Goal: Transaction & Acquisition: Purchase product/service

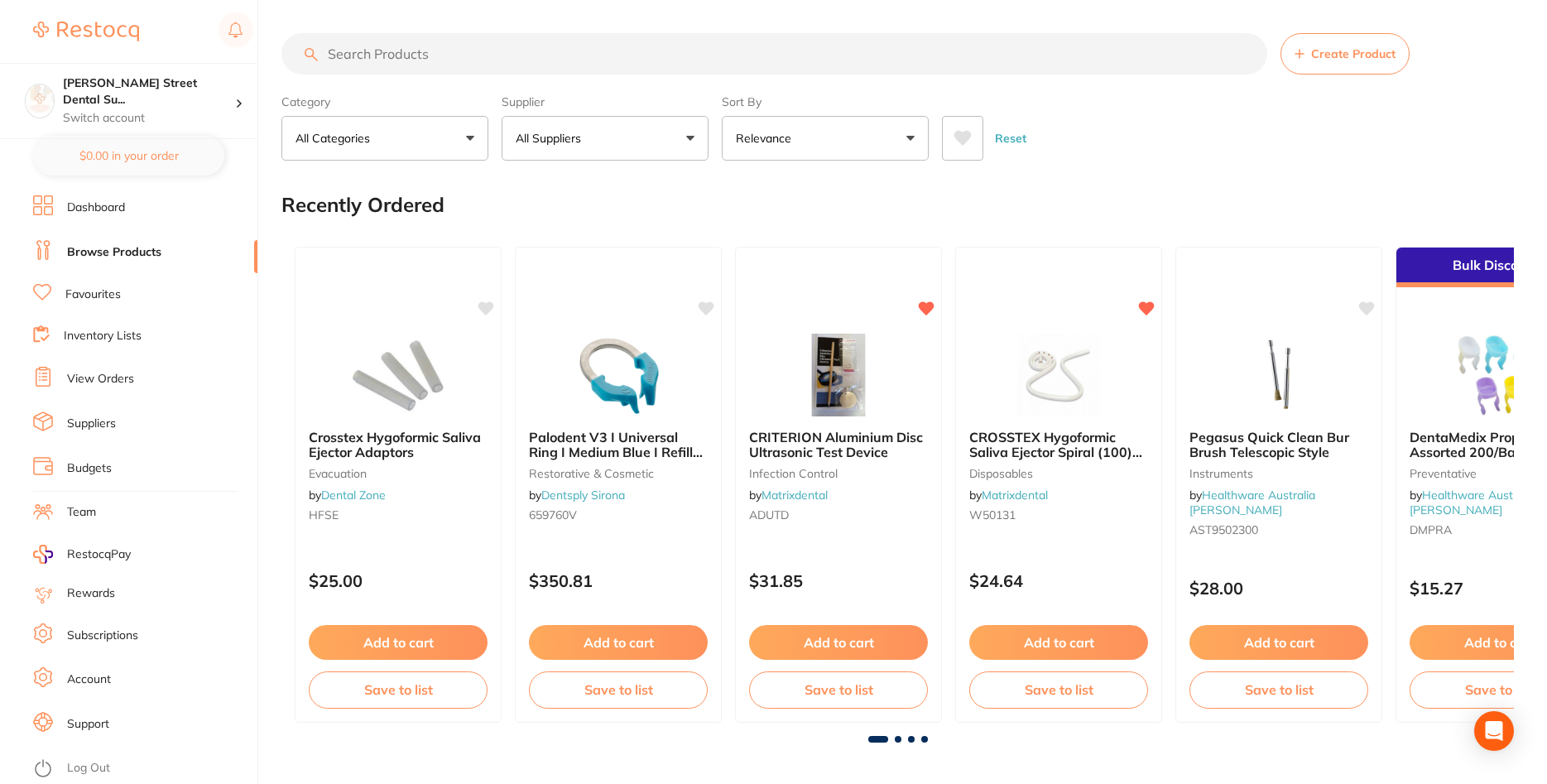
click at [414, 44] on input "search" at bounding box center [774, 53] width 986 height 41
type input "G"
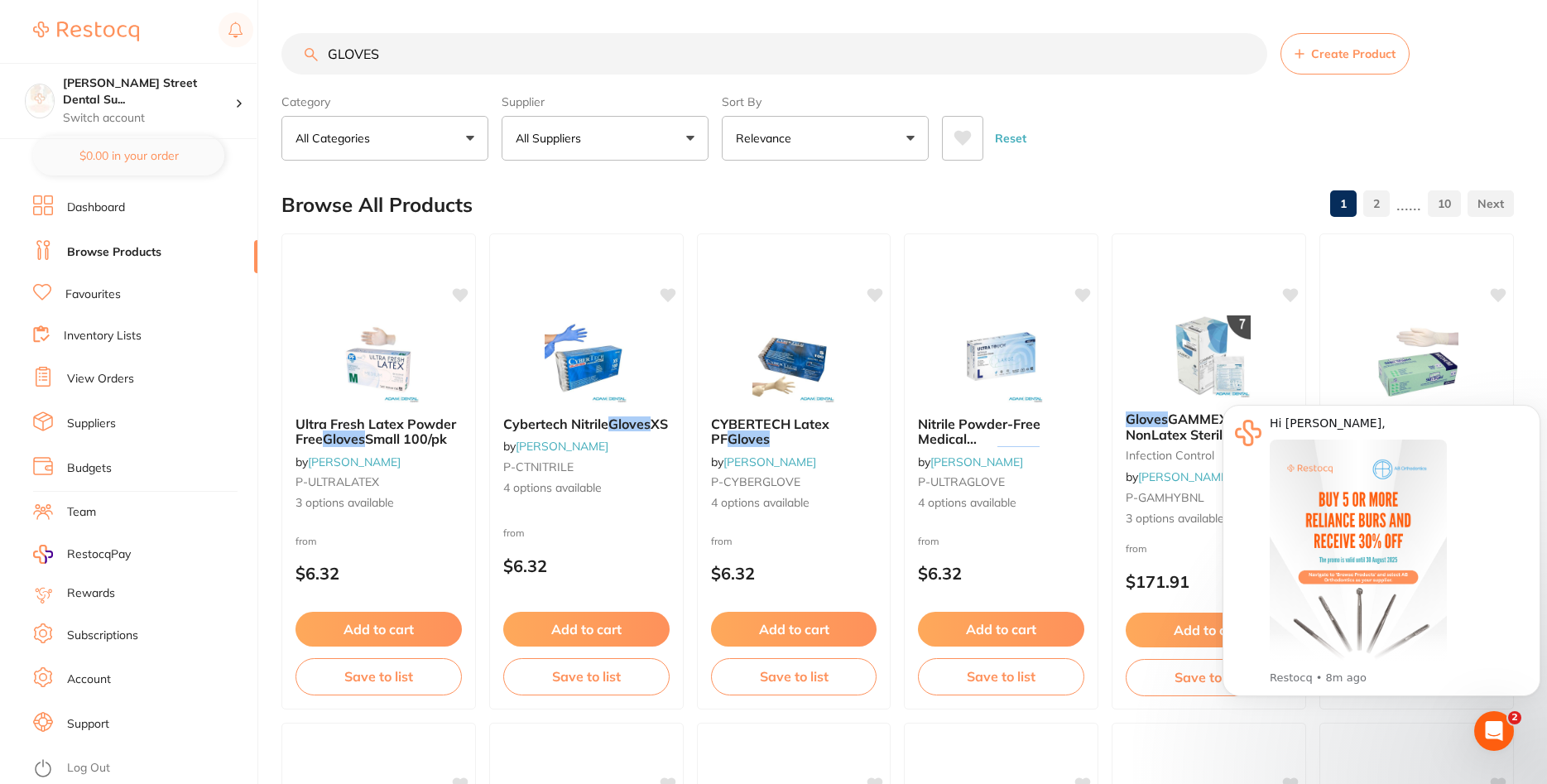
drag, startPoint x: 464, startPoint y: 56, endPoint x: 336, endPoint y: 59, distance: 128.0
click at [336, 59] on input "GLOVES" at bounding box center [774, 53] width 986 height 41
type input "G"
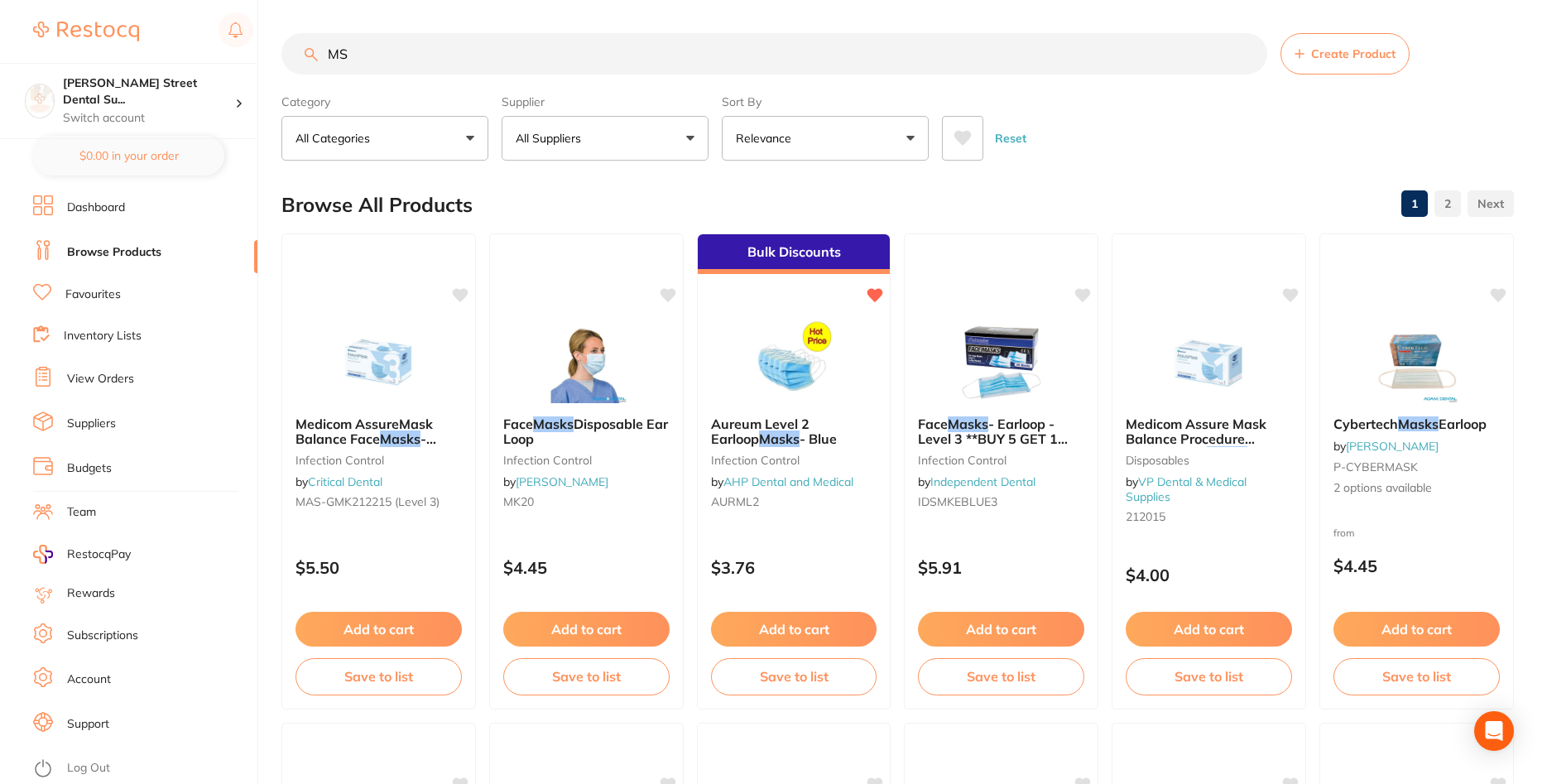
type input "M"
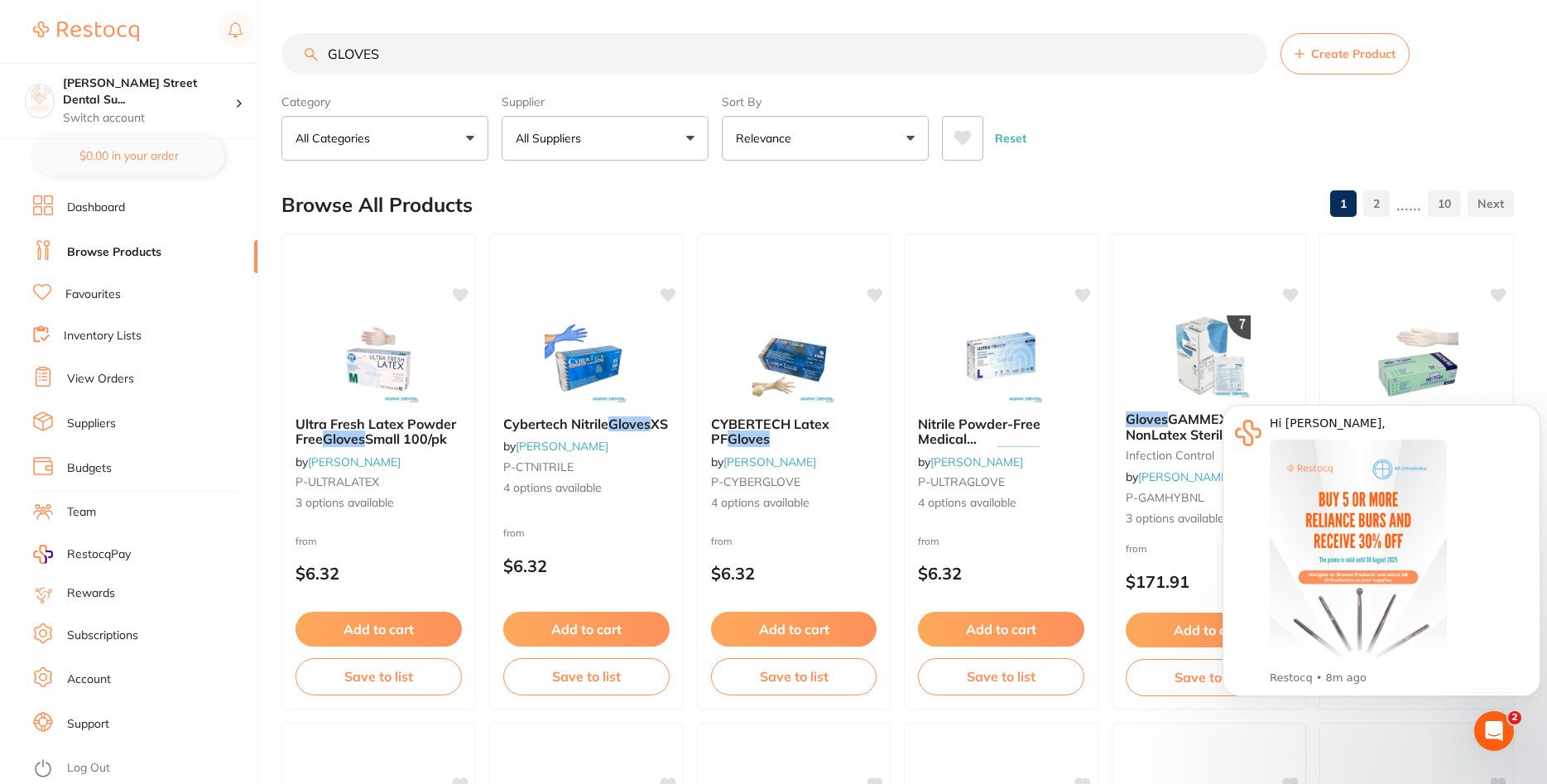
drag, startPoint x: 511, startPoint y: 67, endPoint x: 299, endPoint y: 45, distance: 213.1
click at [299, 45] on input "GLOVES" at bounding box center [774, 53] width 986 height 41
type input "MASKS"
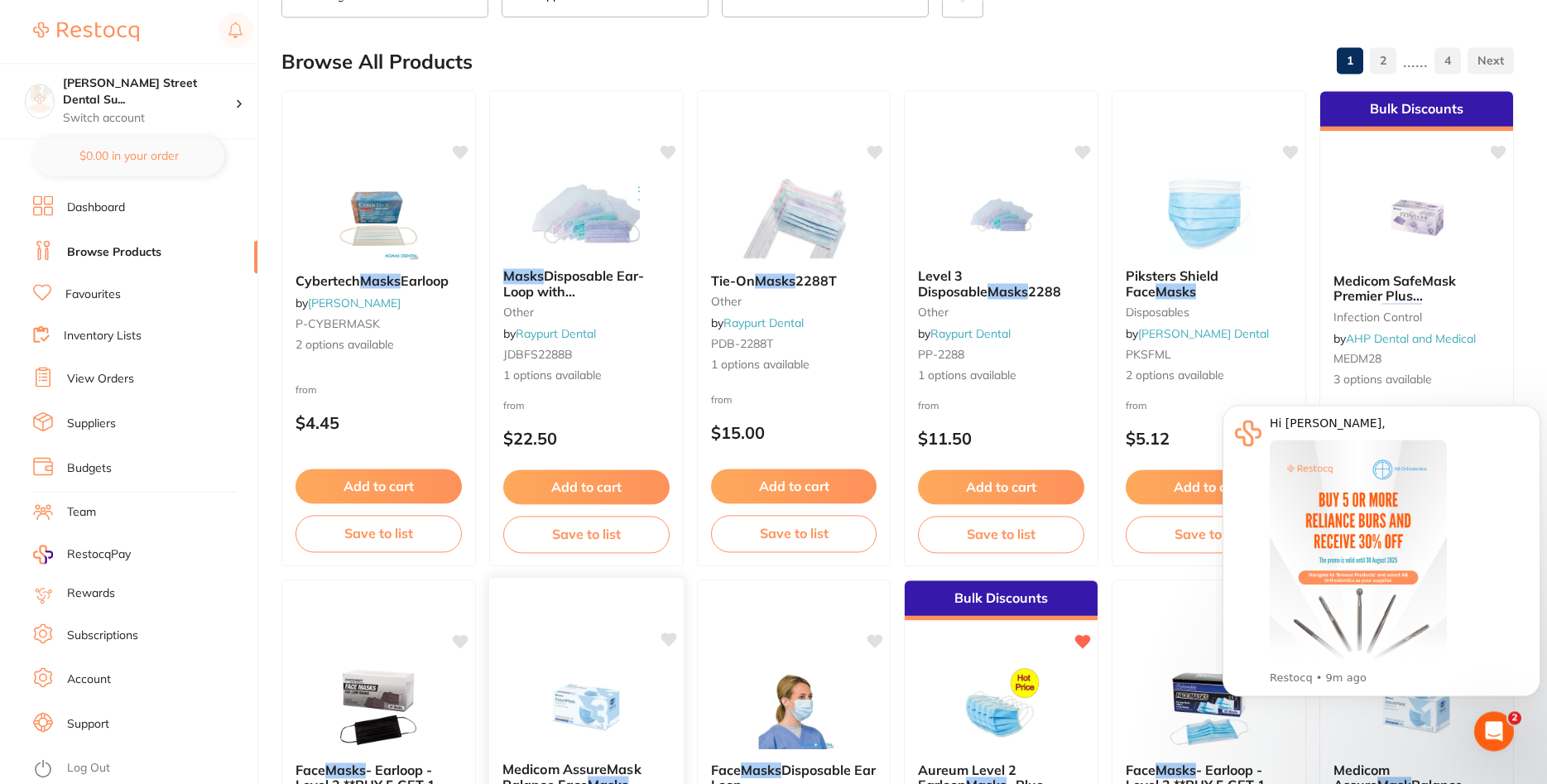
scroll to position [84, 0]
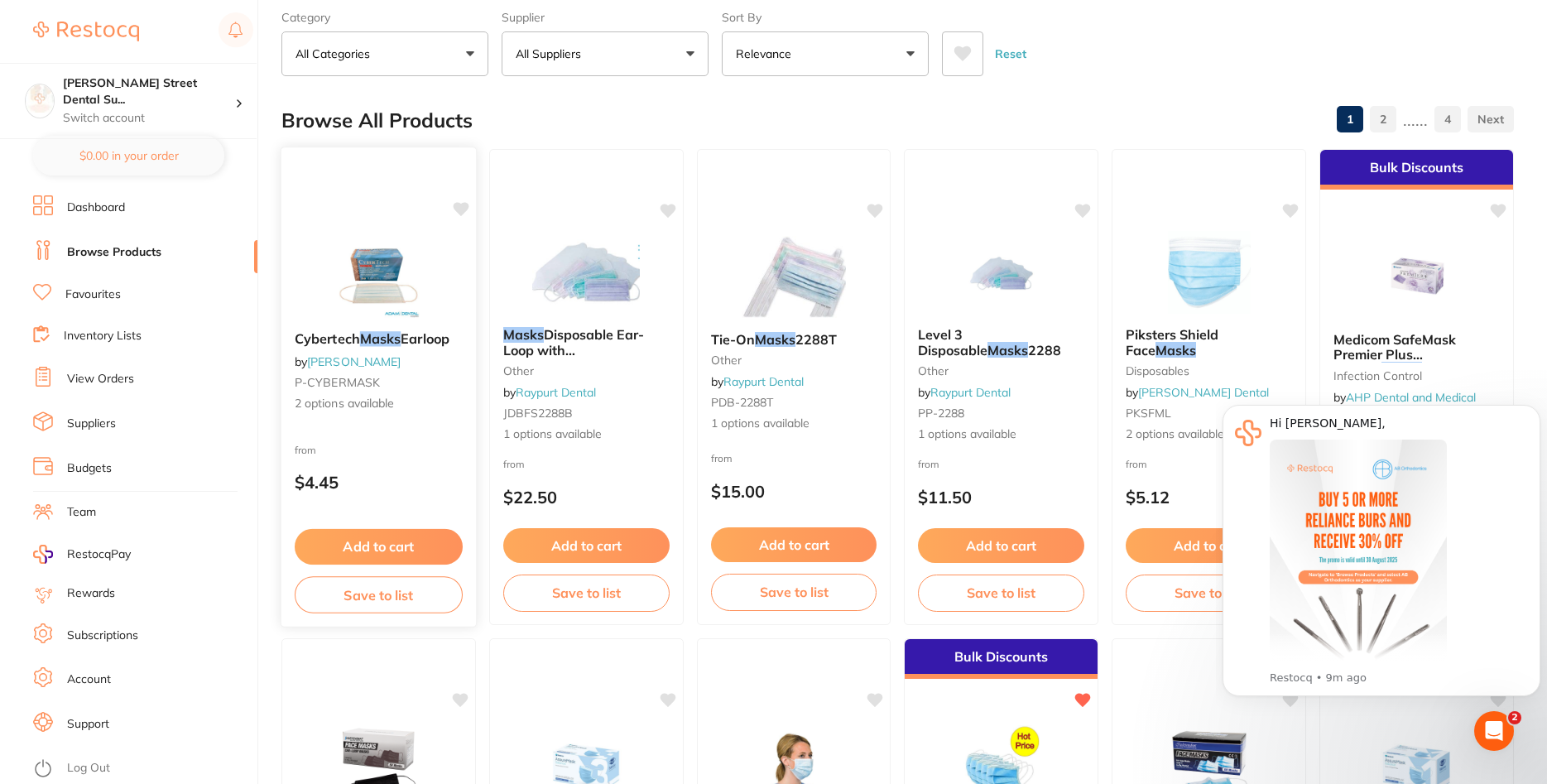
click at [374, 412] on span "2 options available" at bounding box center [378, 403] width 168 height 17
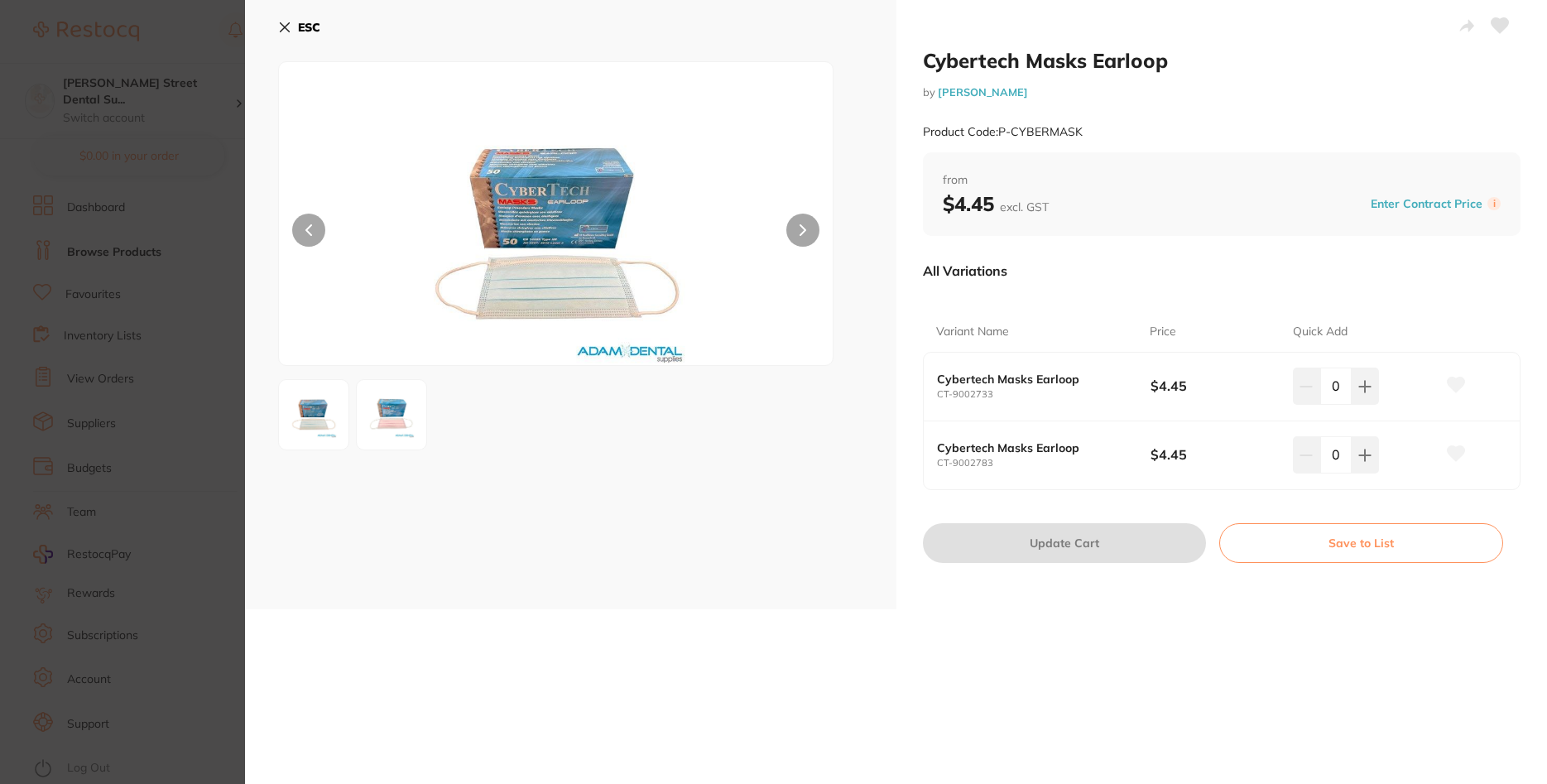
click at [381, 424] on img at bounding box center [391, 414] width 60 height 60
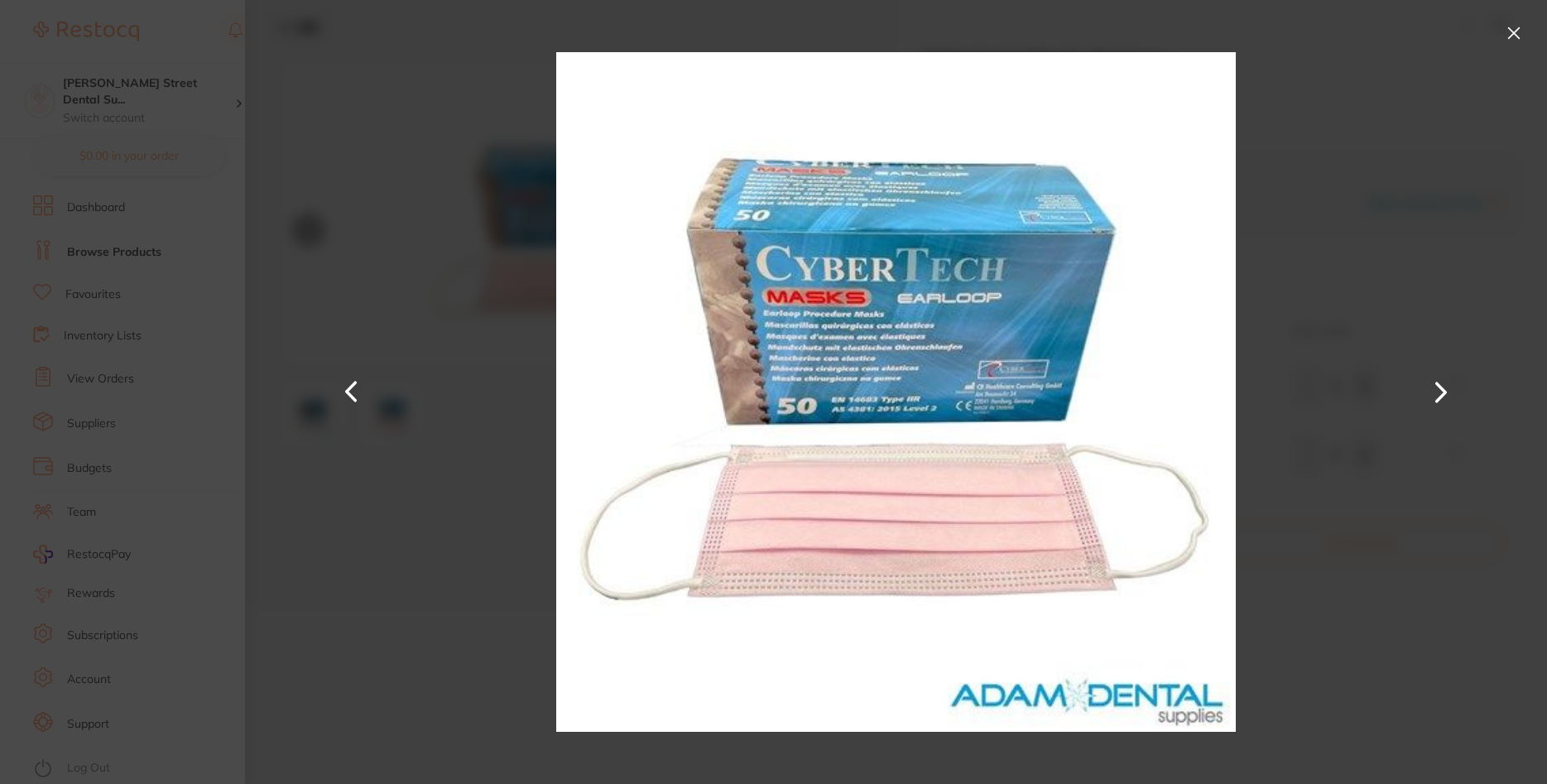
click at [1504, 31] on button at bounding box center [1513, 33] width 27 height 27
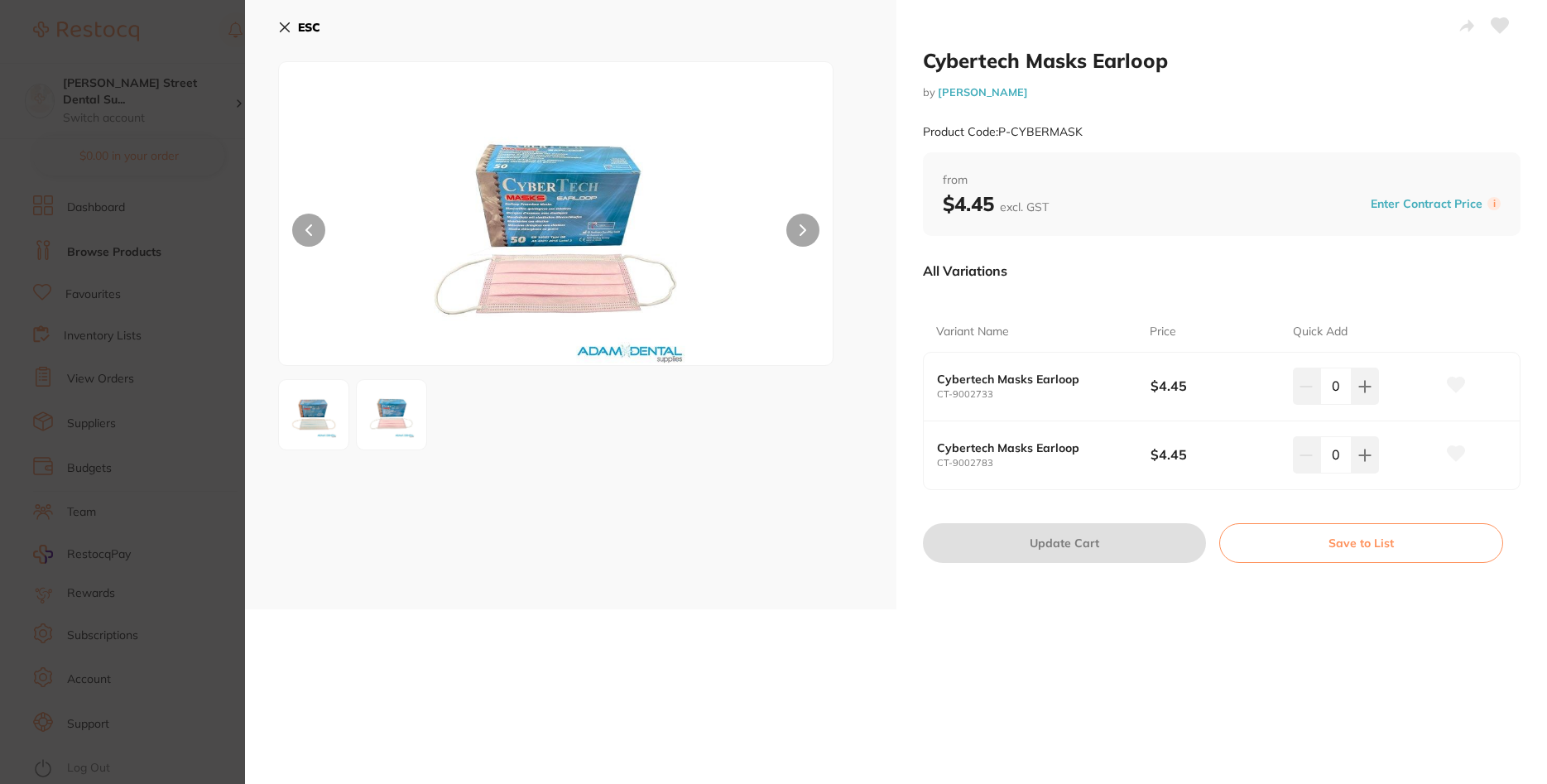
click at [400, 419] on img at bounding box center [391, 414] width 60 height 60
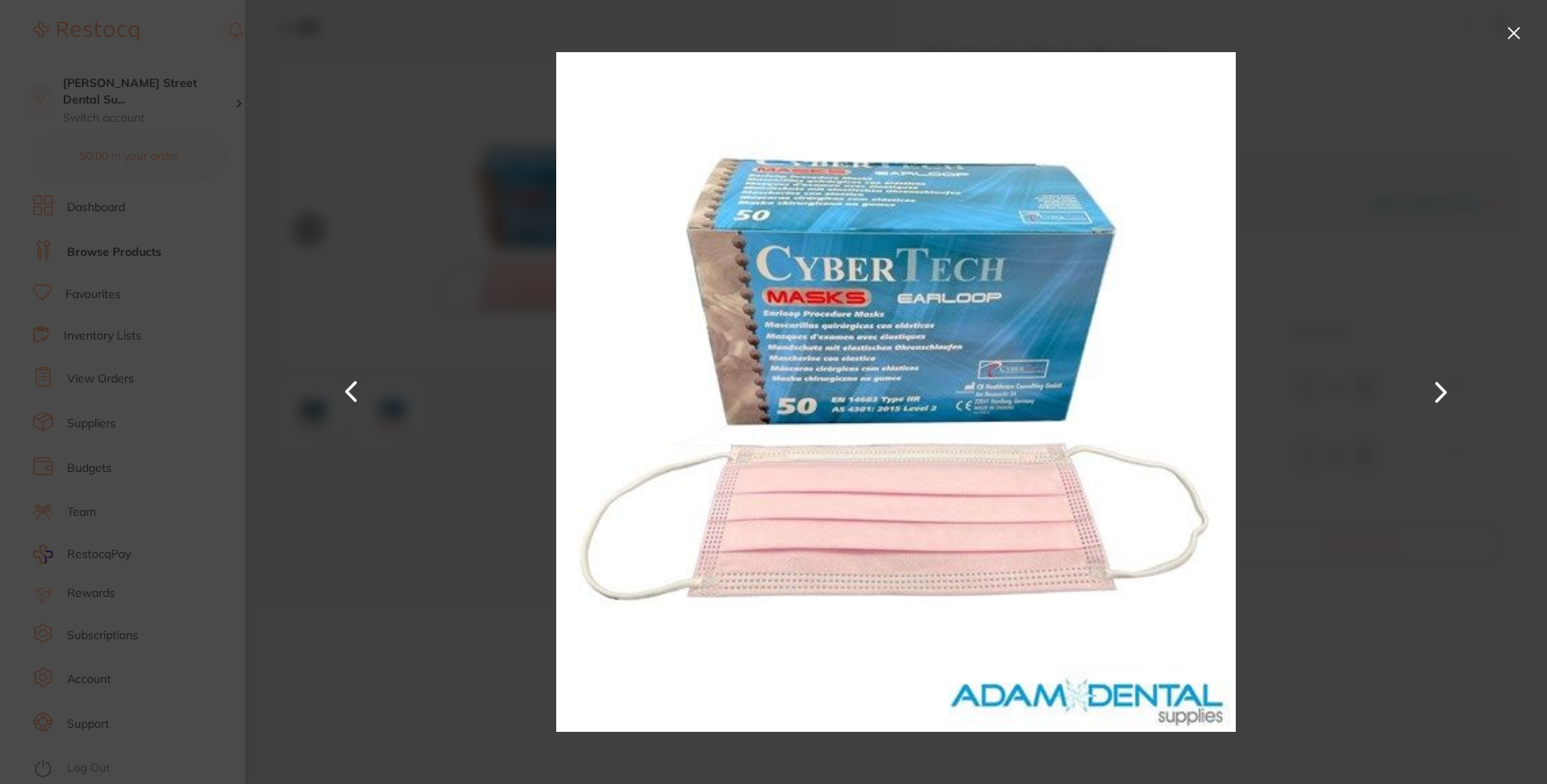
click at [1428, 391] on button at bounding box center [1441, 392] width 39 height 392
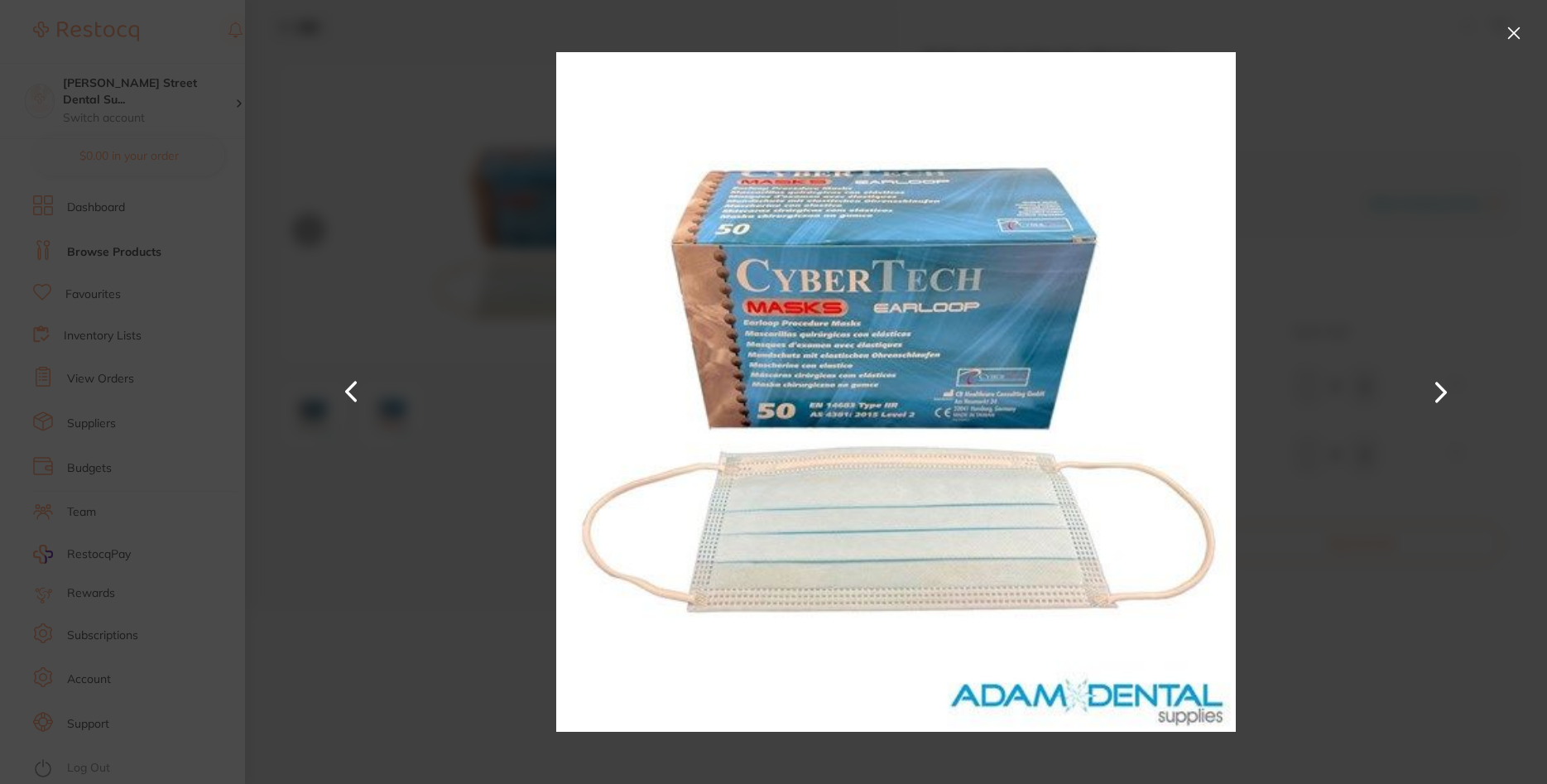
click at [1430, 388] on button at bounding box center [1441, 392] width 39 height 392
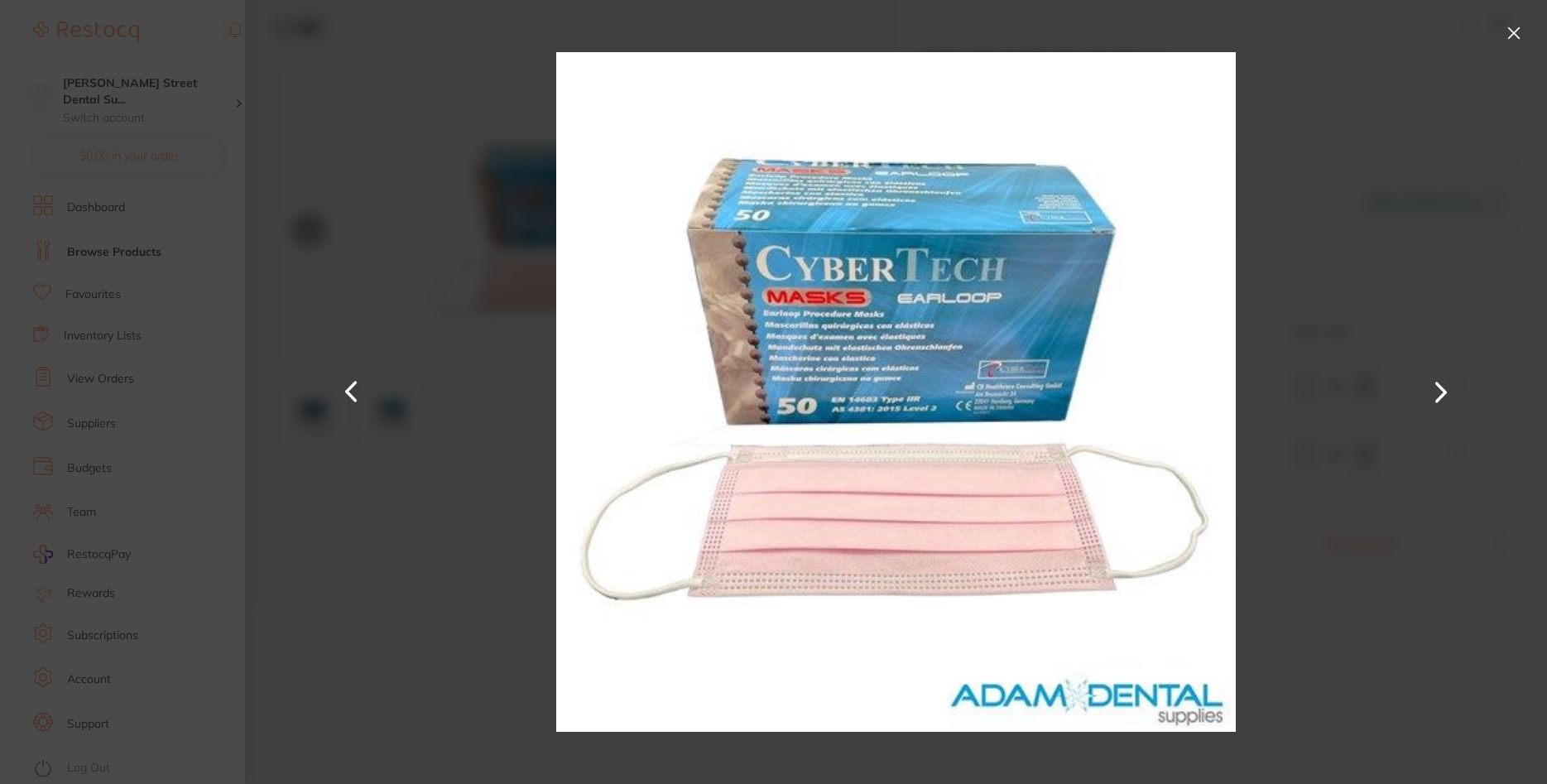
click at [1379, 208] on div at bounding box center [896, 392] width 1302 height 784
click at [1519, 36] on button at bounding box center [1513, 33] width 27 height 27
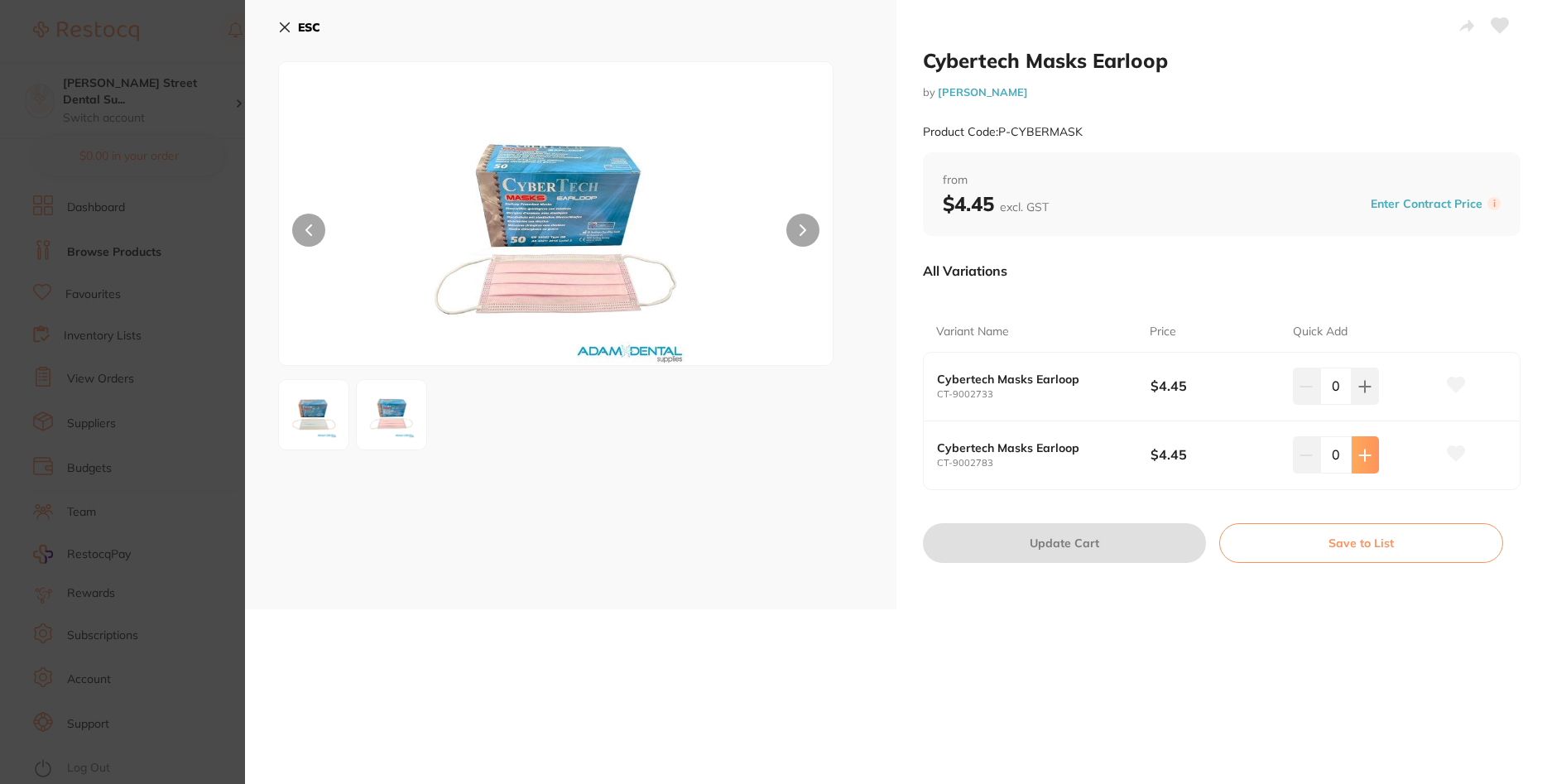
click at [1362, 393] on icon at bounding box center [1365, 386] width 13 height 13
type input "1"
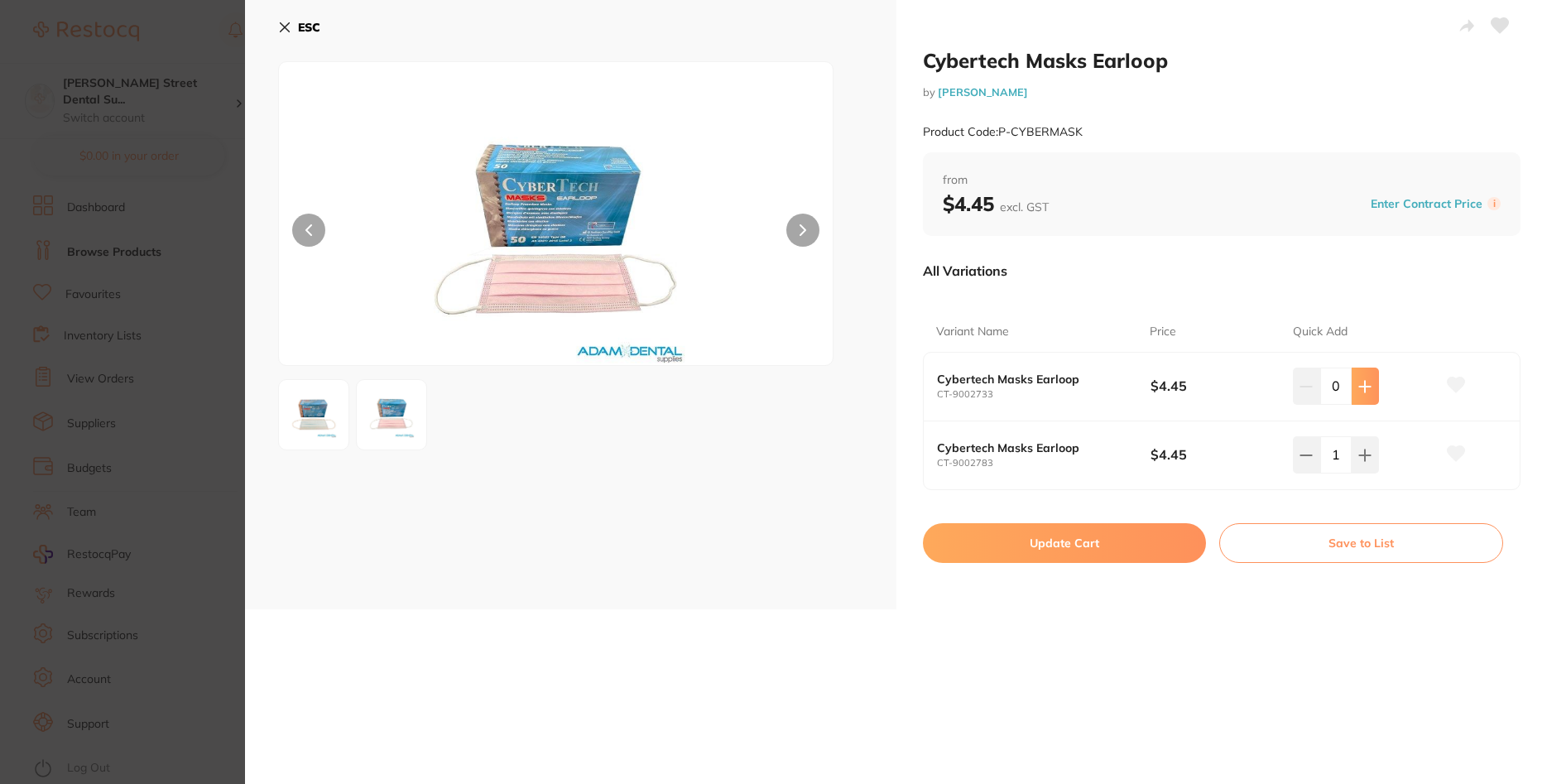
click at [1371, 393] on button at bounding box center [1365, 386] width 28 height 37
click at [1022, 380] on b "Cybertech Masks Earloop" at bounding box center [1033, 379] width 192 height 13
click at [585, 221] on img at bounding box center [556, 234] width 333 height 261
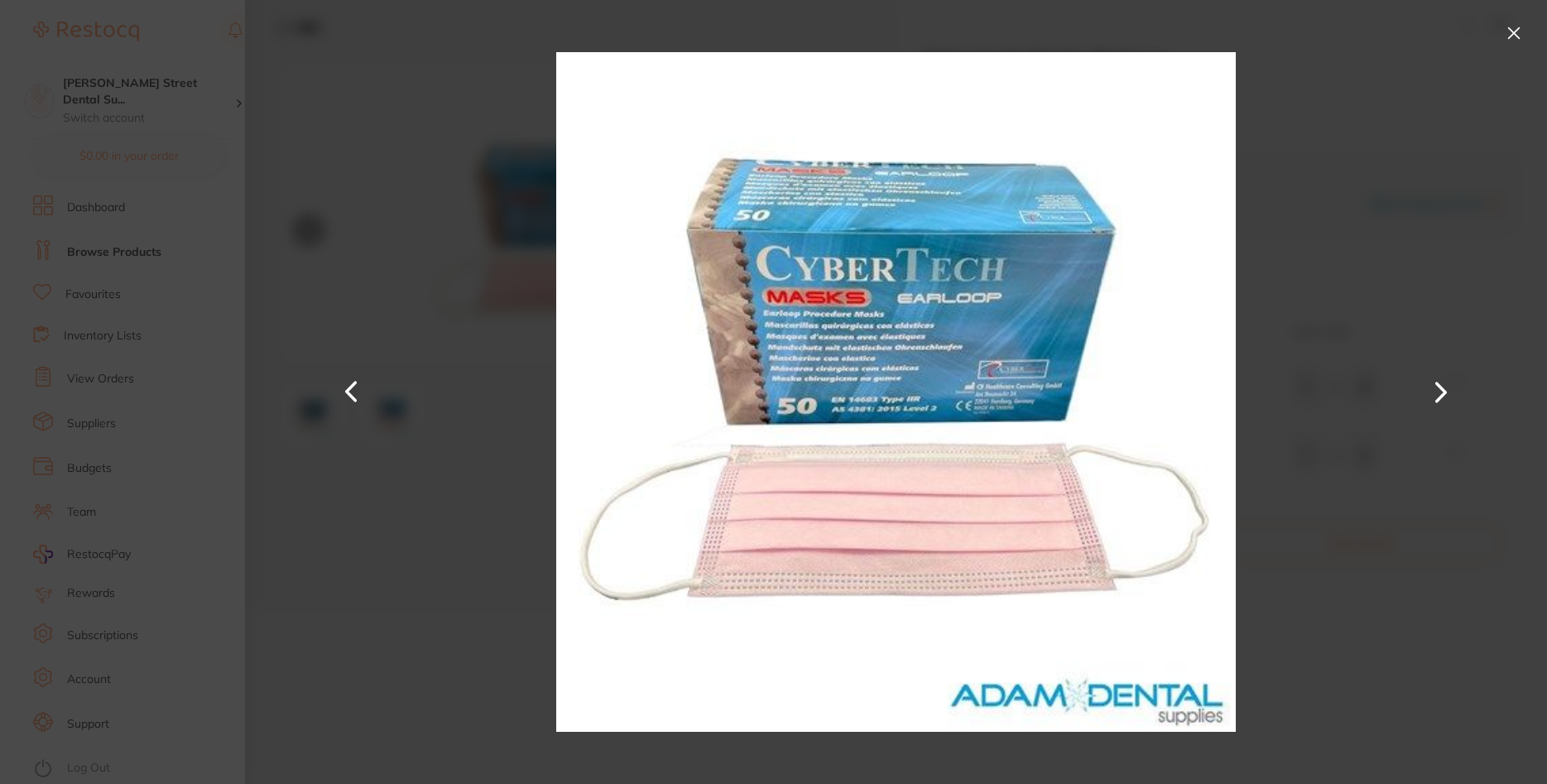
click at [1029, 413] on img at bounding box center [897, 392] width 680 height 784
click at [1011, 365] on img at bounding box center [897, 392] width 680 height 784
drag, startPoint x: 1021, startPoint y: 345, endPoint x: 1066, endPoint y: 327, distance: 48.5
click at [1041, 336] on img at bounding box center [897, 392] width 680 height 784
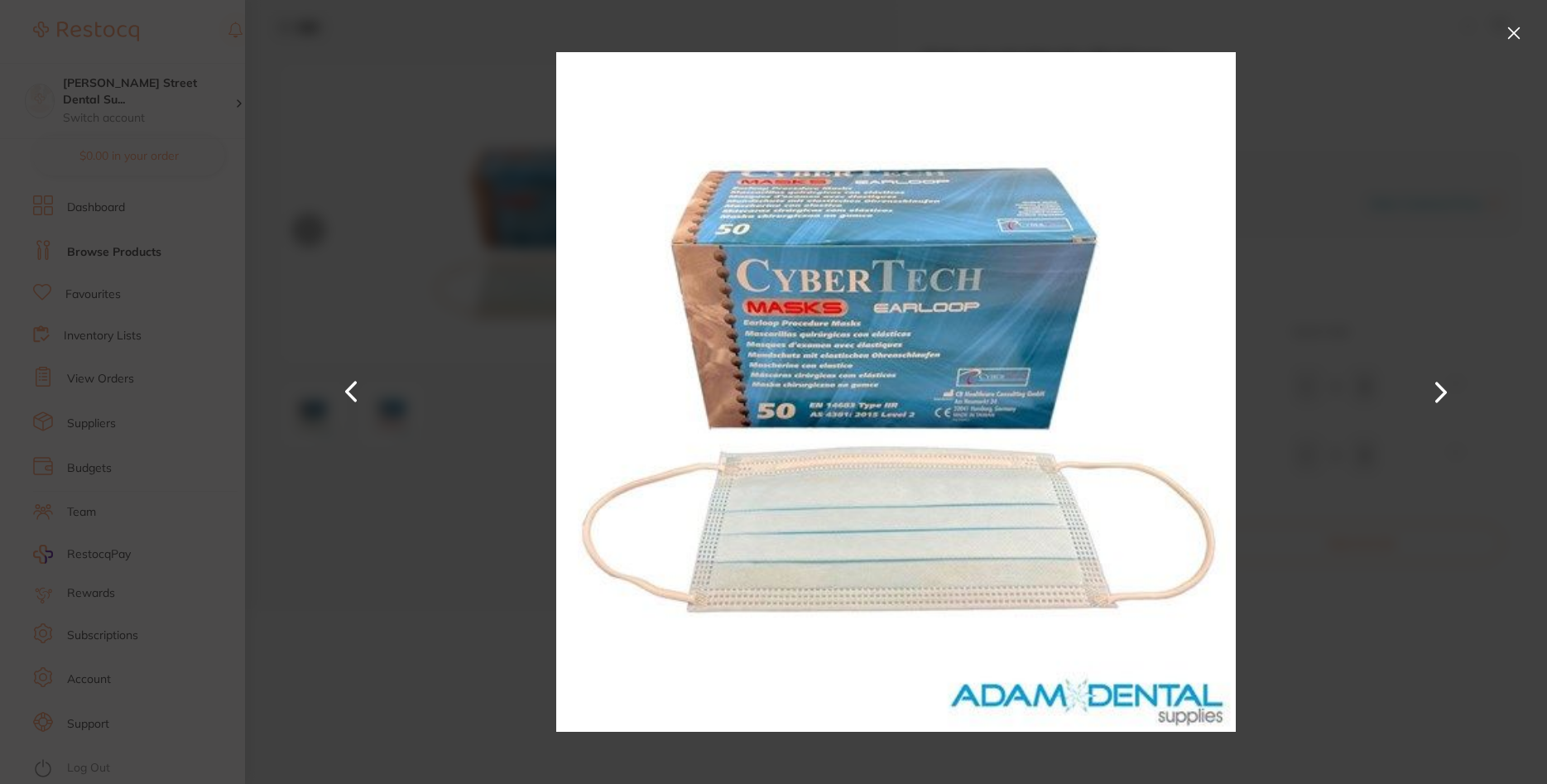
click at [1381, 223] on div at bounding box center [896, 392] width 1302 height 784
click at [1518, 26] on button at bounding box center [1513, 33] width 27 height 27
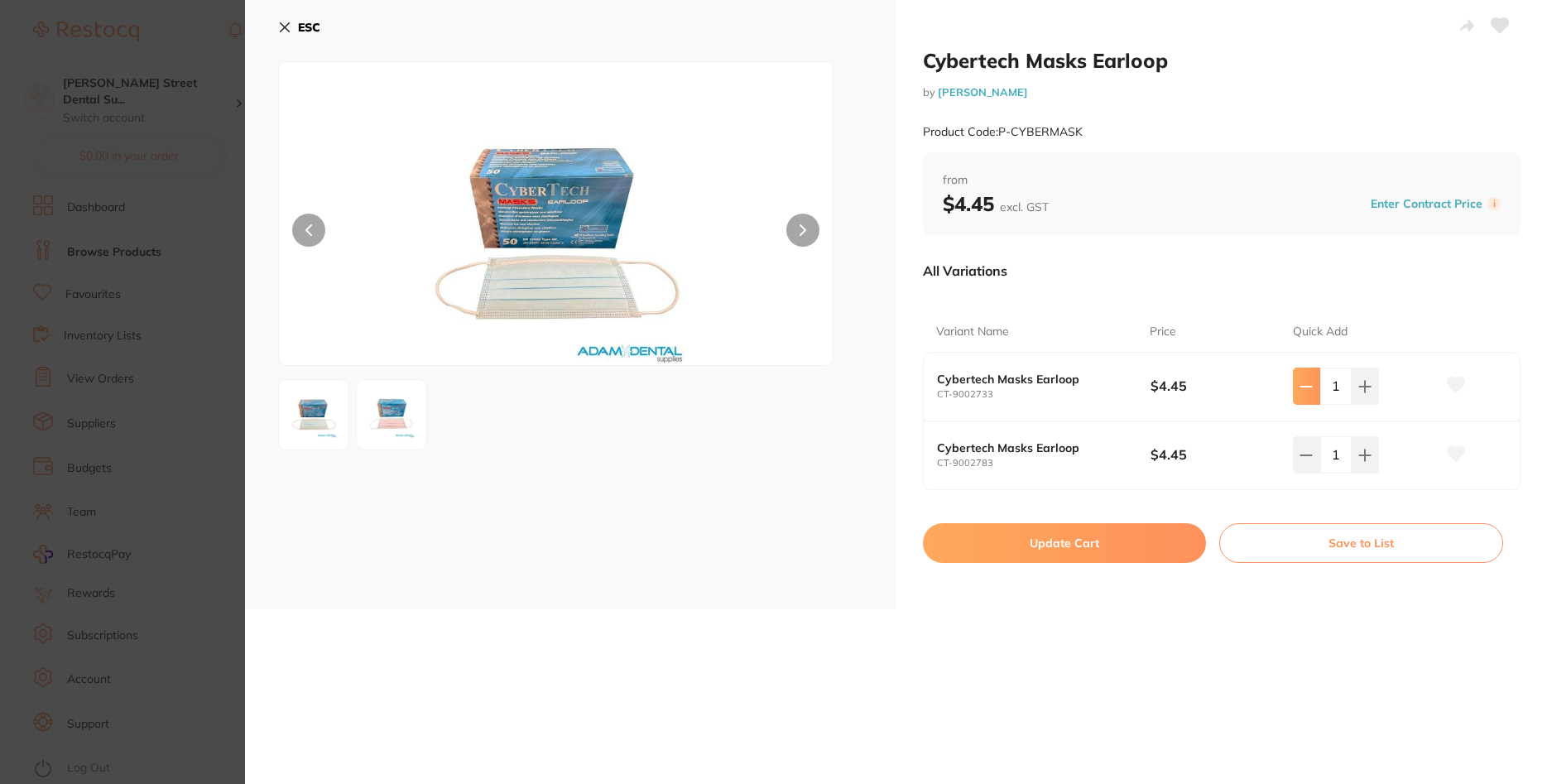
click at [1304, 382] on icon at bounding box center [1306, 386] width 13 height 13
type input "0"
drag, startPoint x: 993, startPoint y: 460, endPoint x: 929, endPoint y: 462, distance: 64.0
click at [929, 462] on div "Cybertech Masks Earloop CT-9002783 $4.45 1" at bounding box center [1221, 455] width 597 height 68
copy small "CT-9002783"
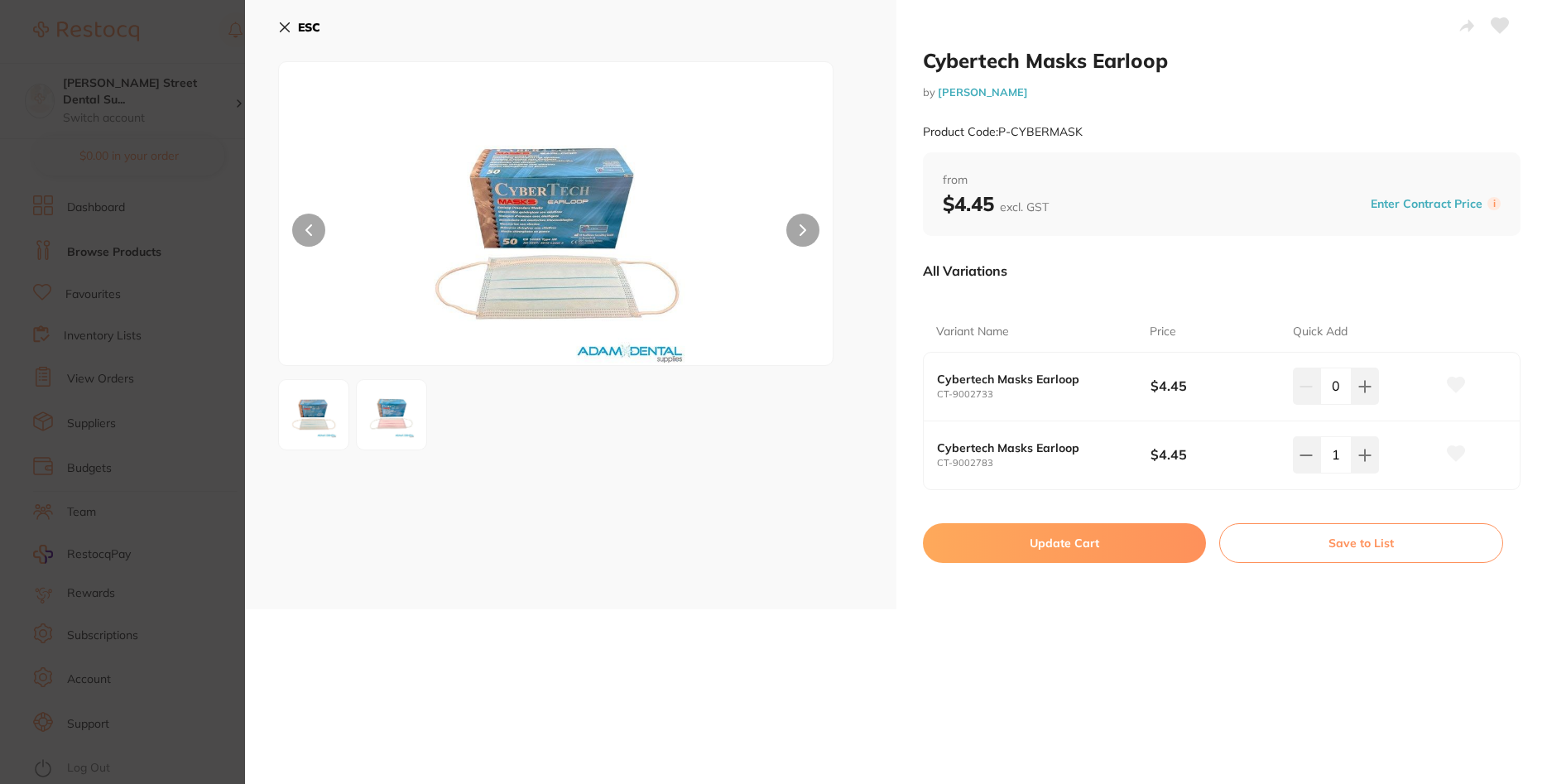
click at [1029, 450] on b "Cybertech Masks Earloop" at bounding box center [1033, 447] width 192 height 13
click at [1362, 393] on icon at bounding box center [1365, 386] width 13 height 13
click at [1364, 392] on icon at bounding box center [1365, 386] width 11 height 11
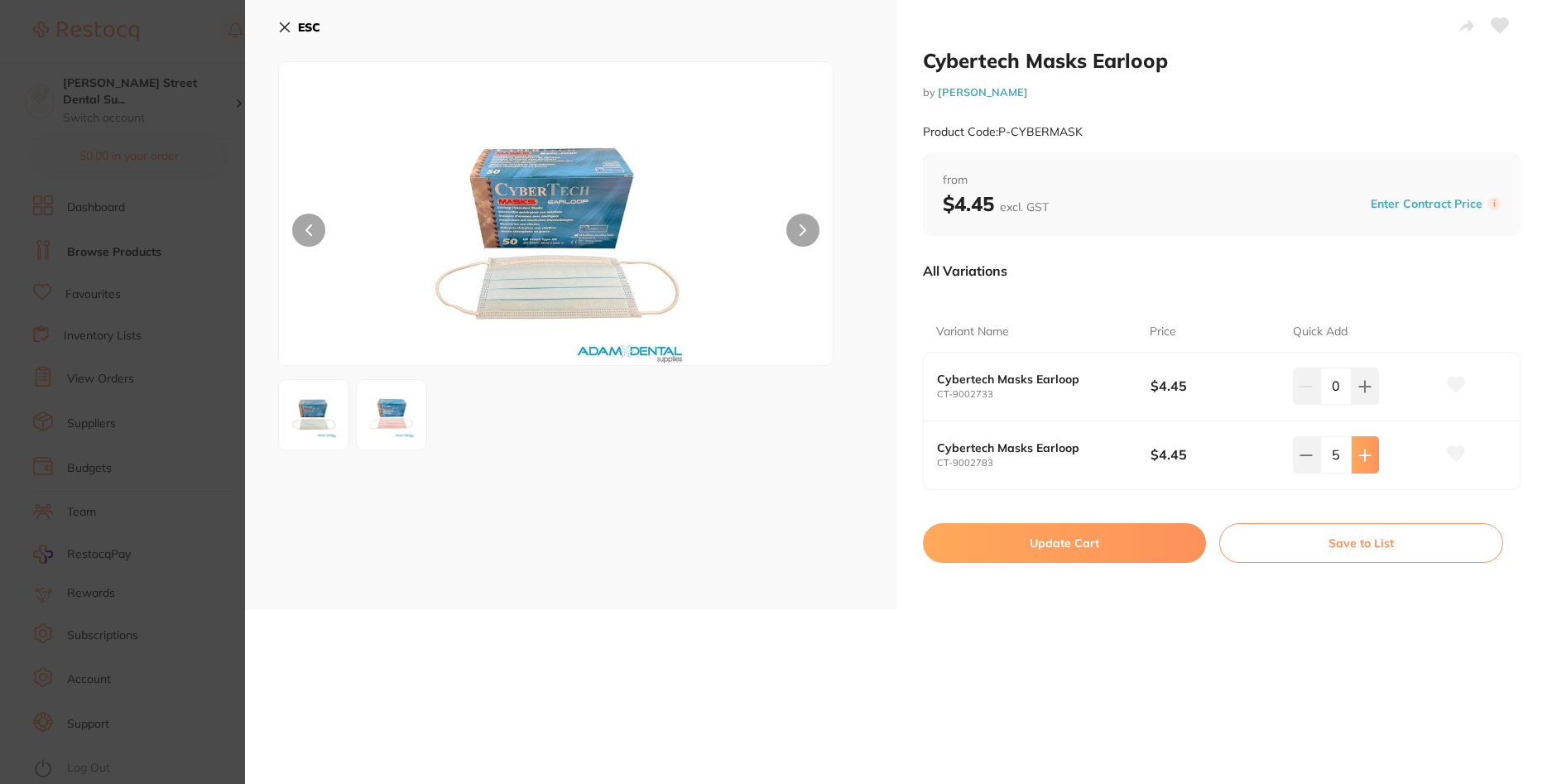
click at [1364, 392] on icon at bounding box center [1365, 386] width 11 height 11
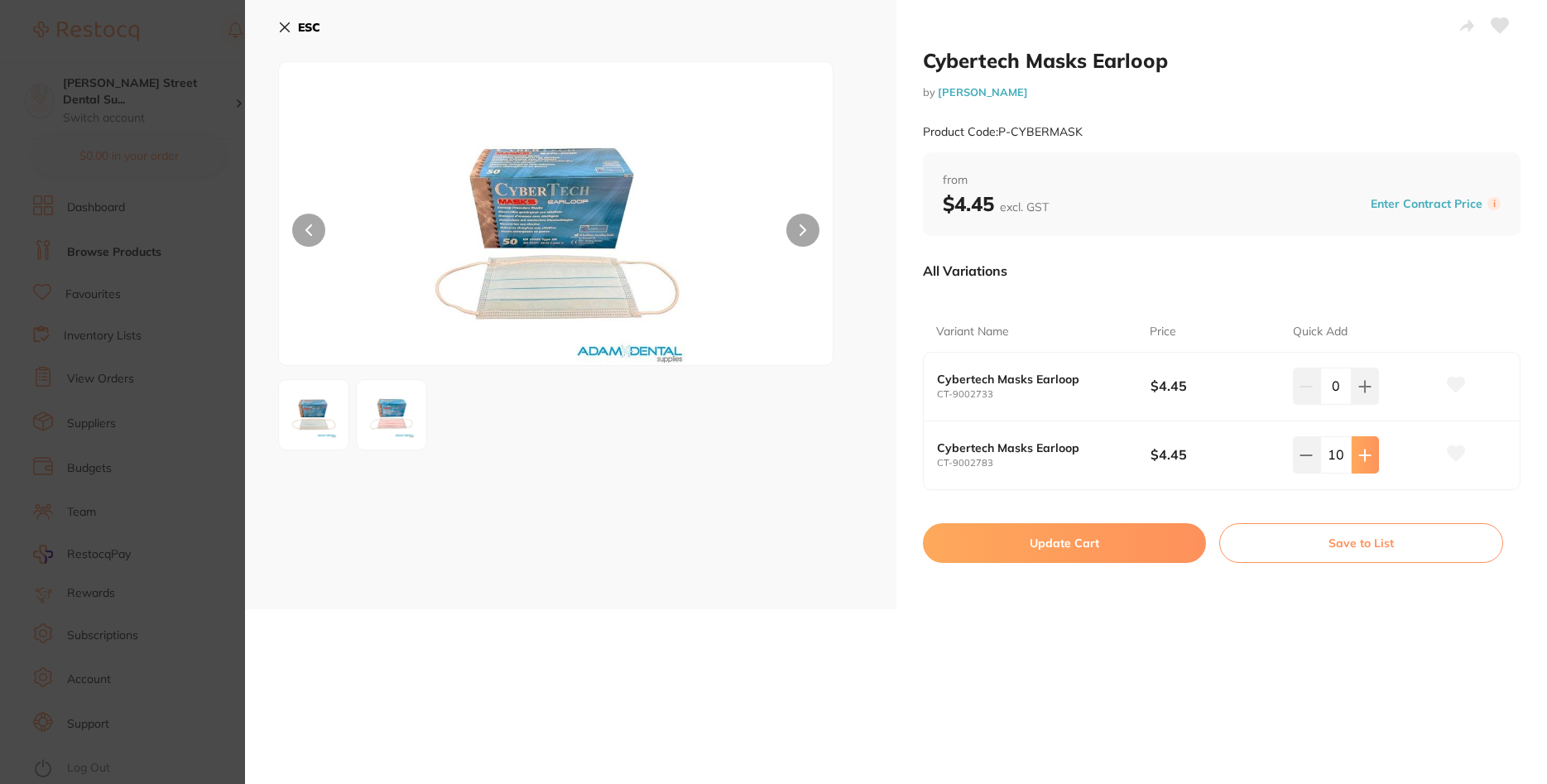
click at [1364, 392] on icon at bounding box center [1365, 386] width 11 height 11
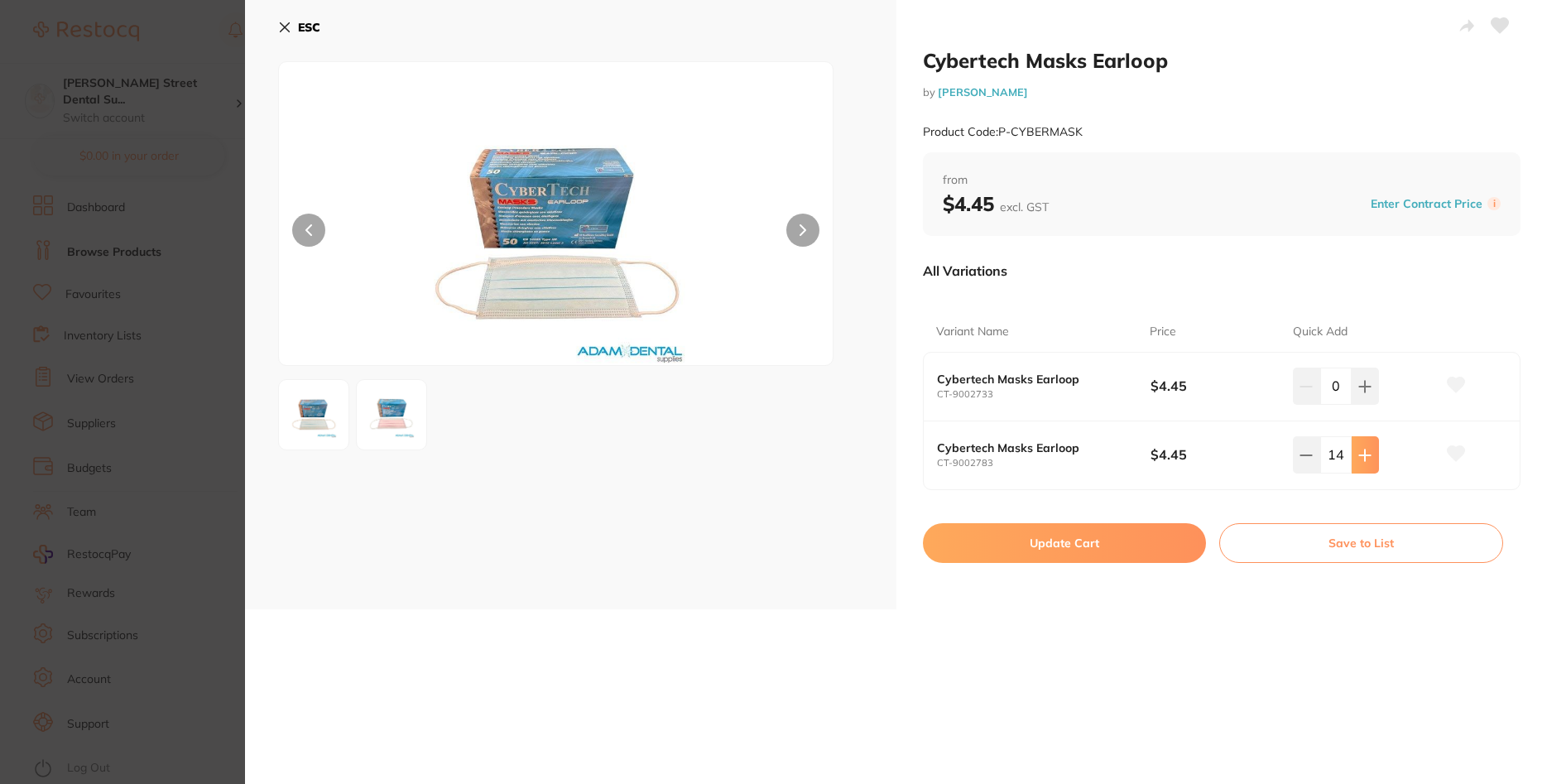
type input "15"
click at [1074, 545] on button "Update Cart" at bounding box center [1065, 542] width 284 height 39
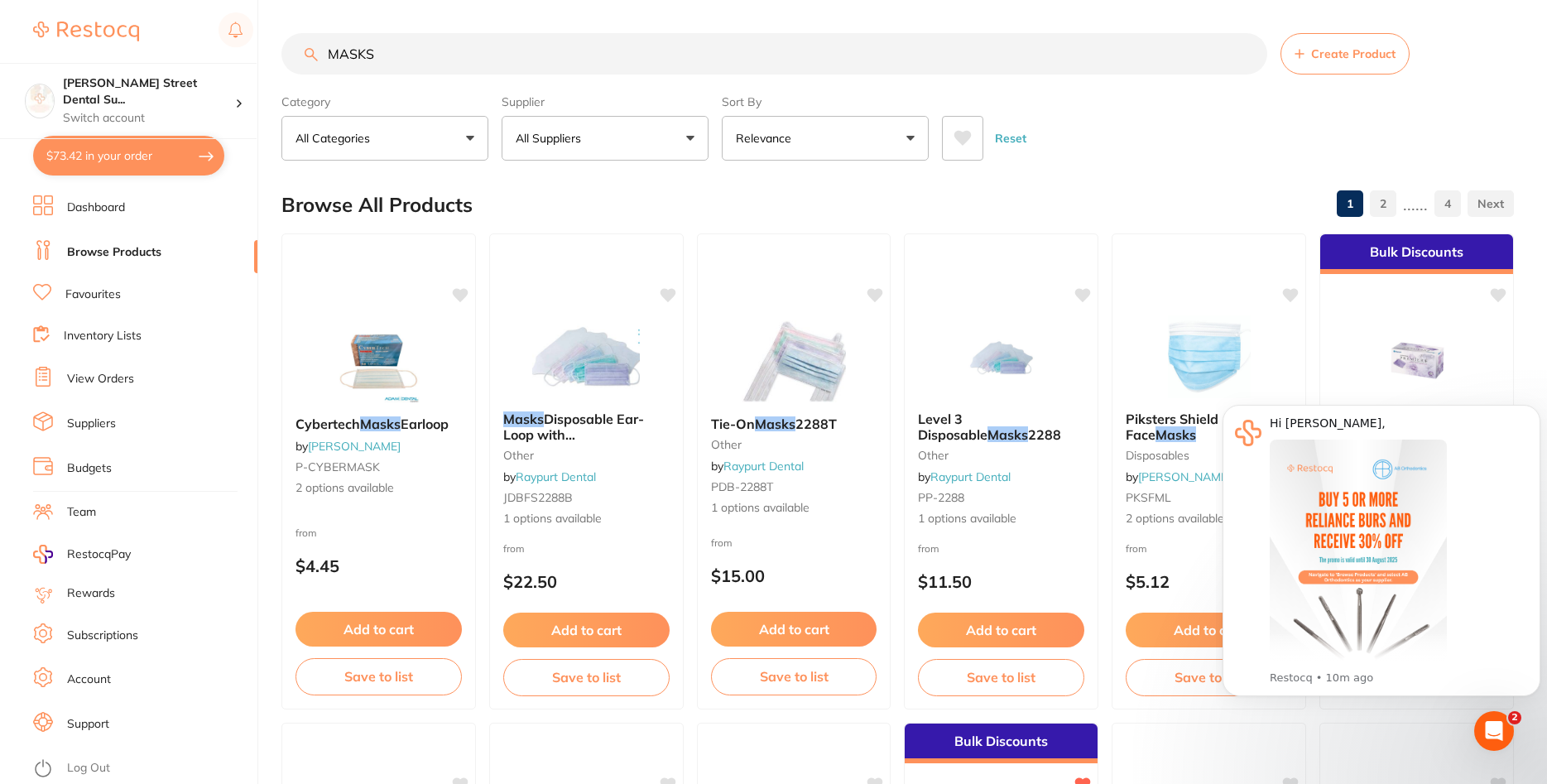
scroll to position [84, 0]
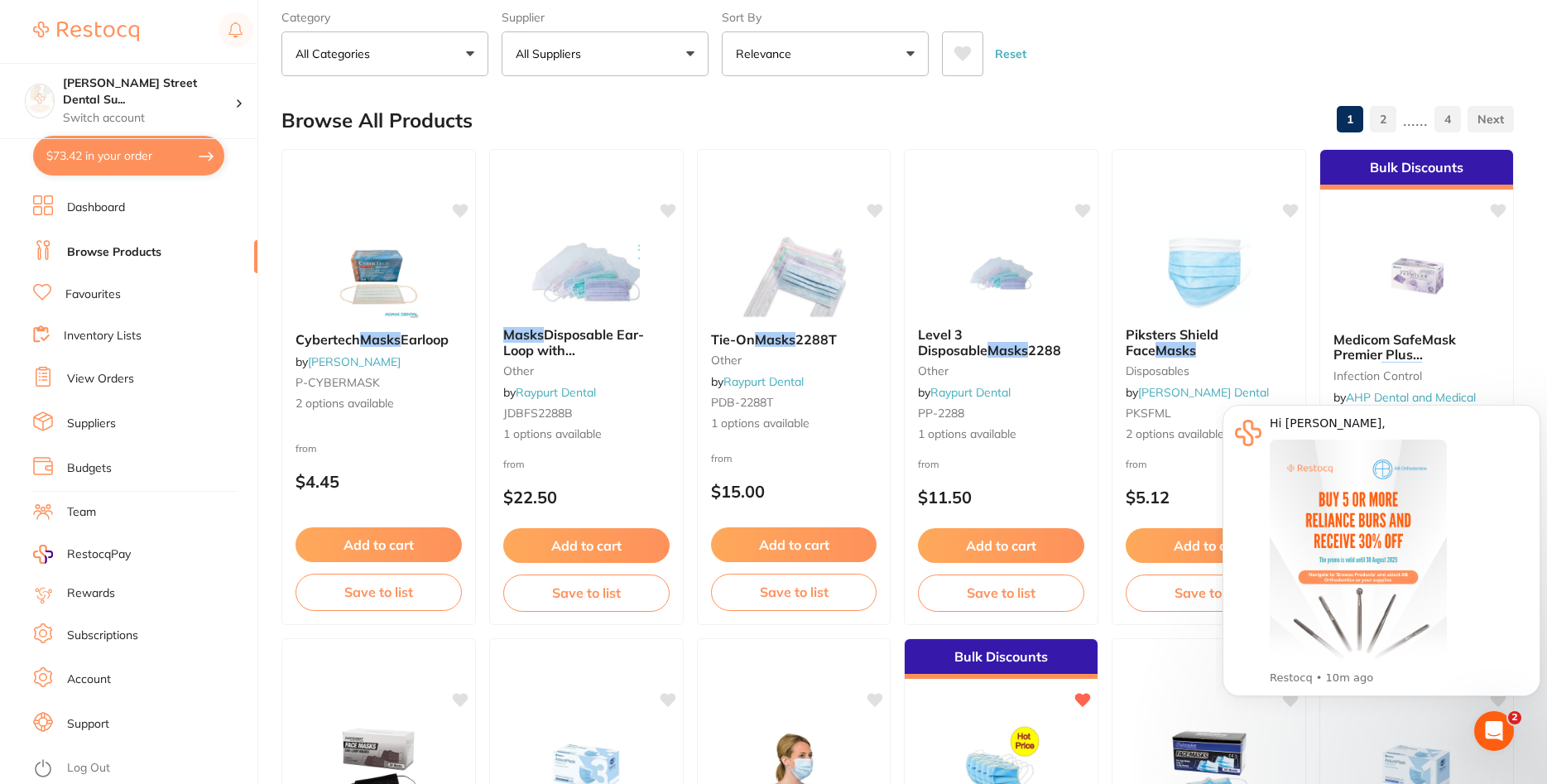
click at [149, 159] on button "$73.42 in your order" at bounding box center [128, 155] width 192 height 39
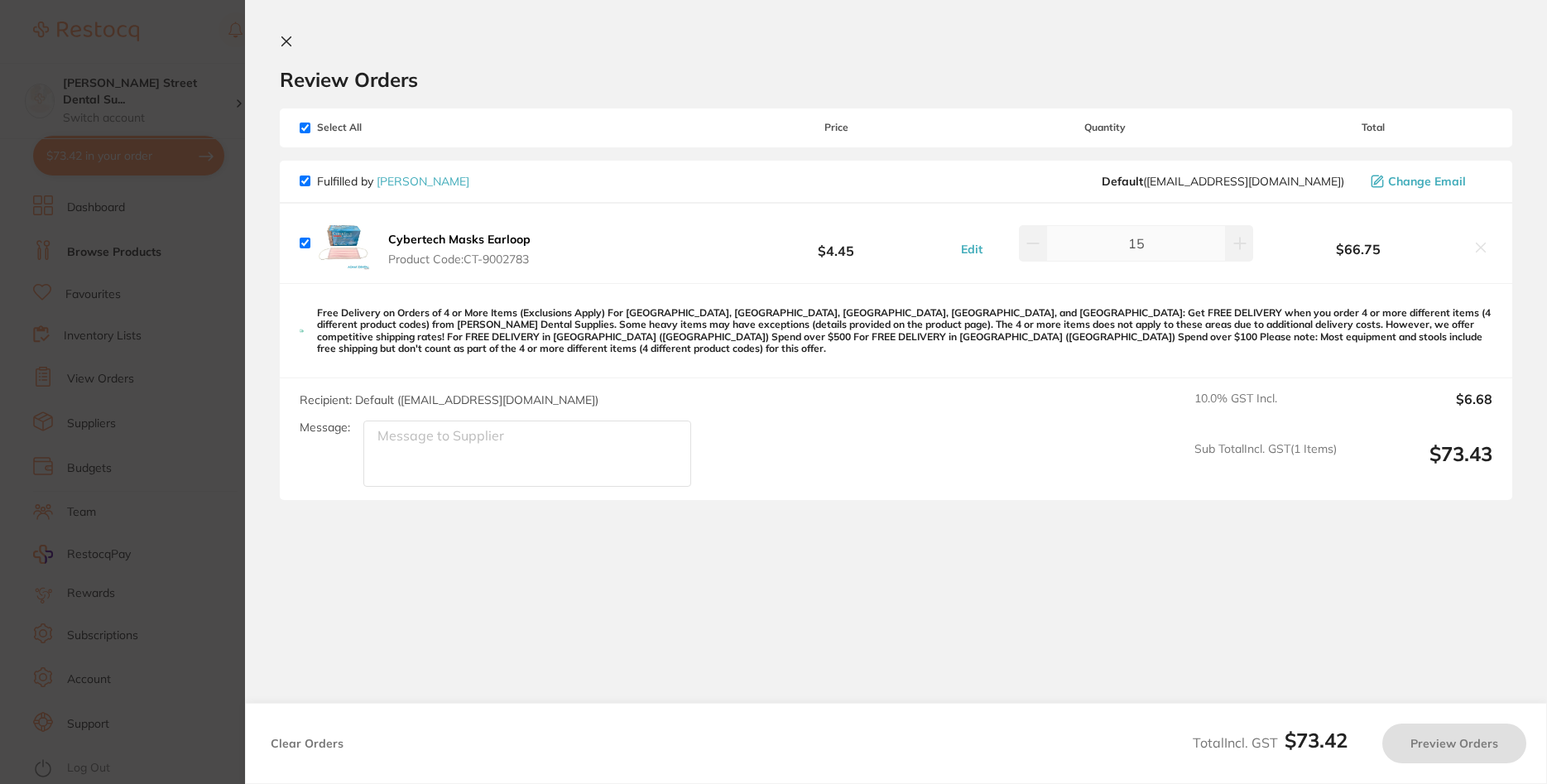
checkbox input "true"
click at [282, 42] on icon at bounding box center [286, 41] width 13 height 13
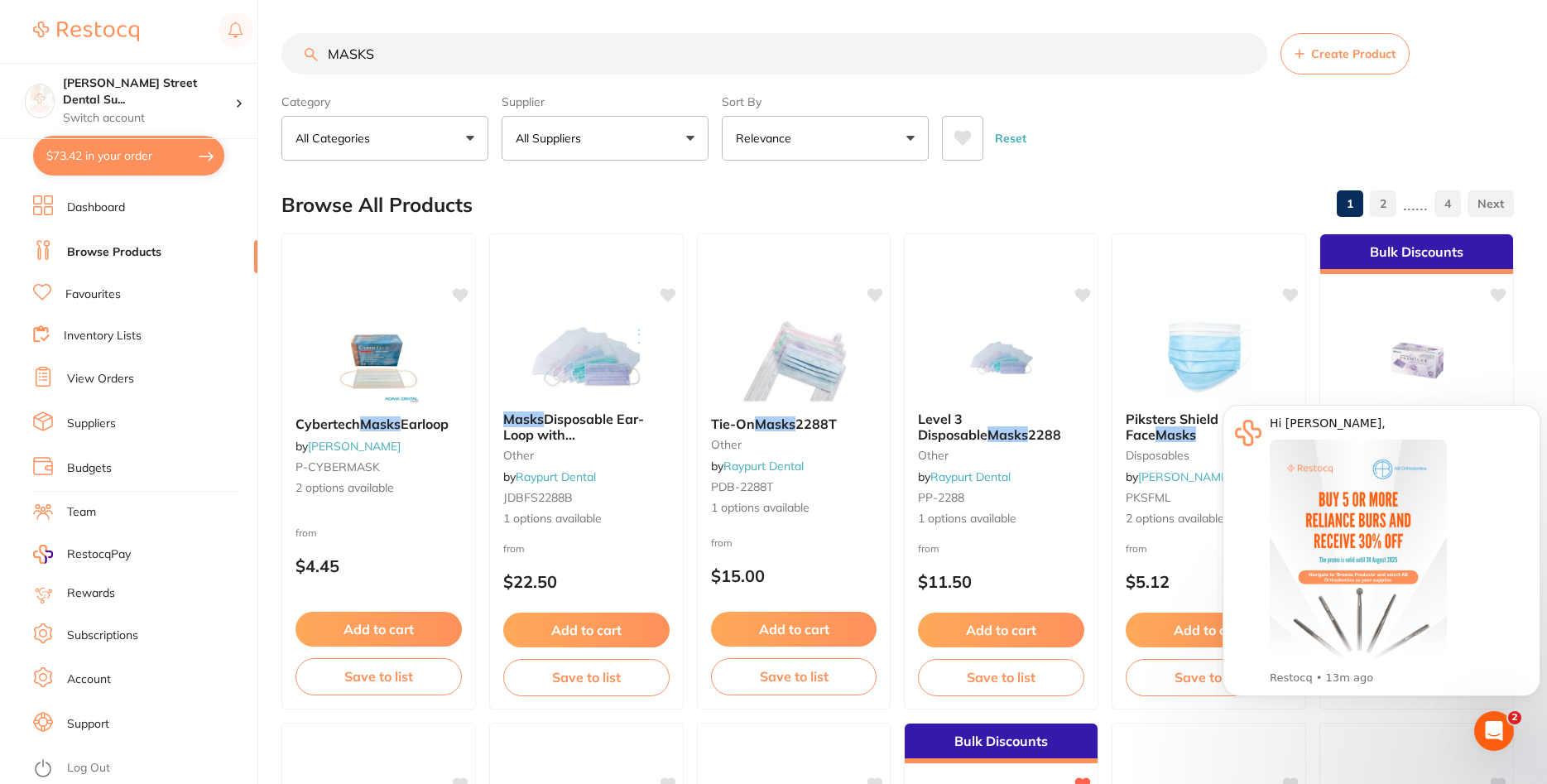
scroll to position [84, 0]
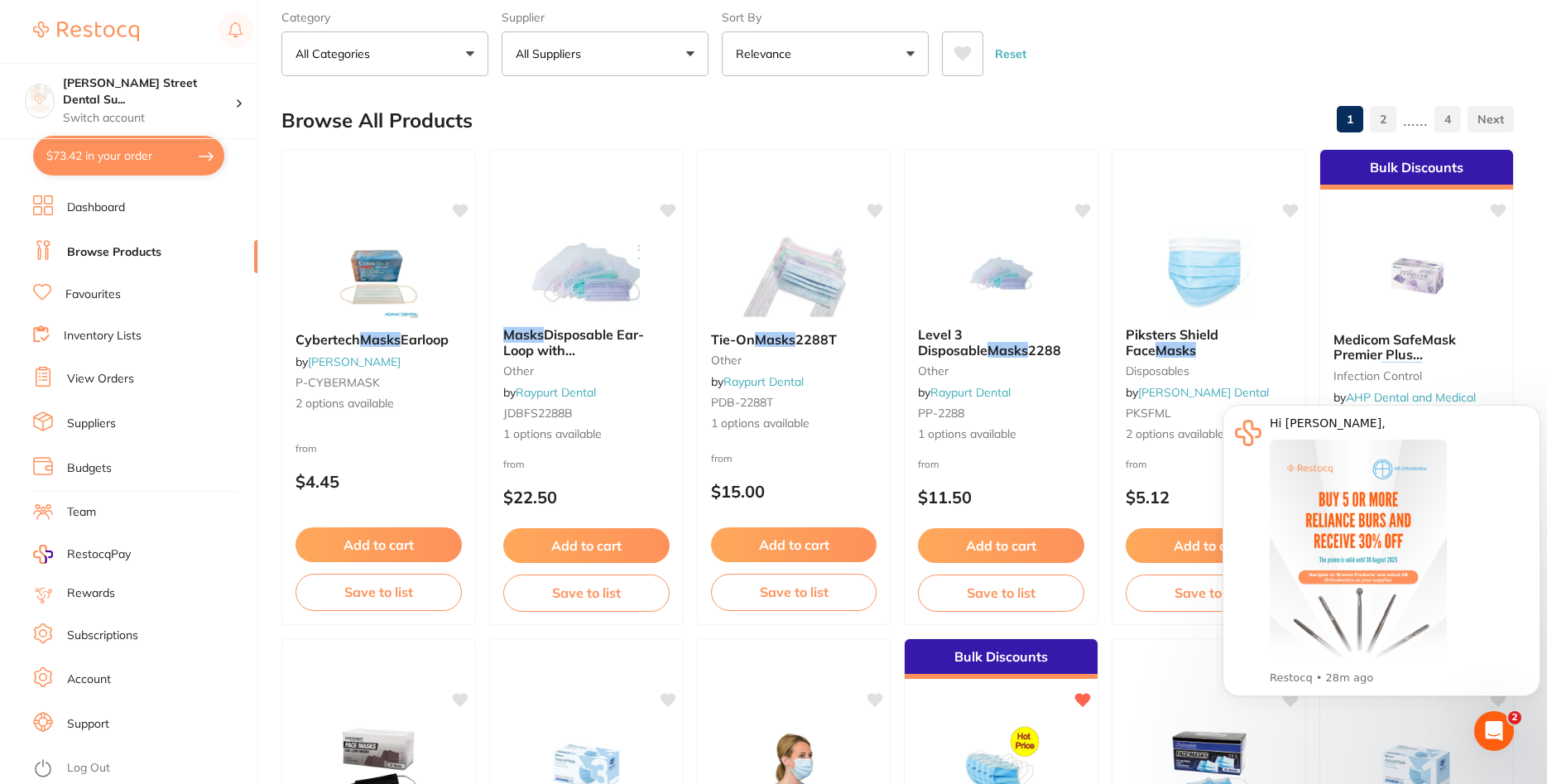
click at [122, 152] on button "$73.42 in your order" at bounding box center [128, 155] width 192 height 39
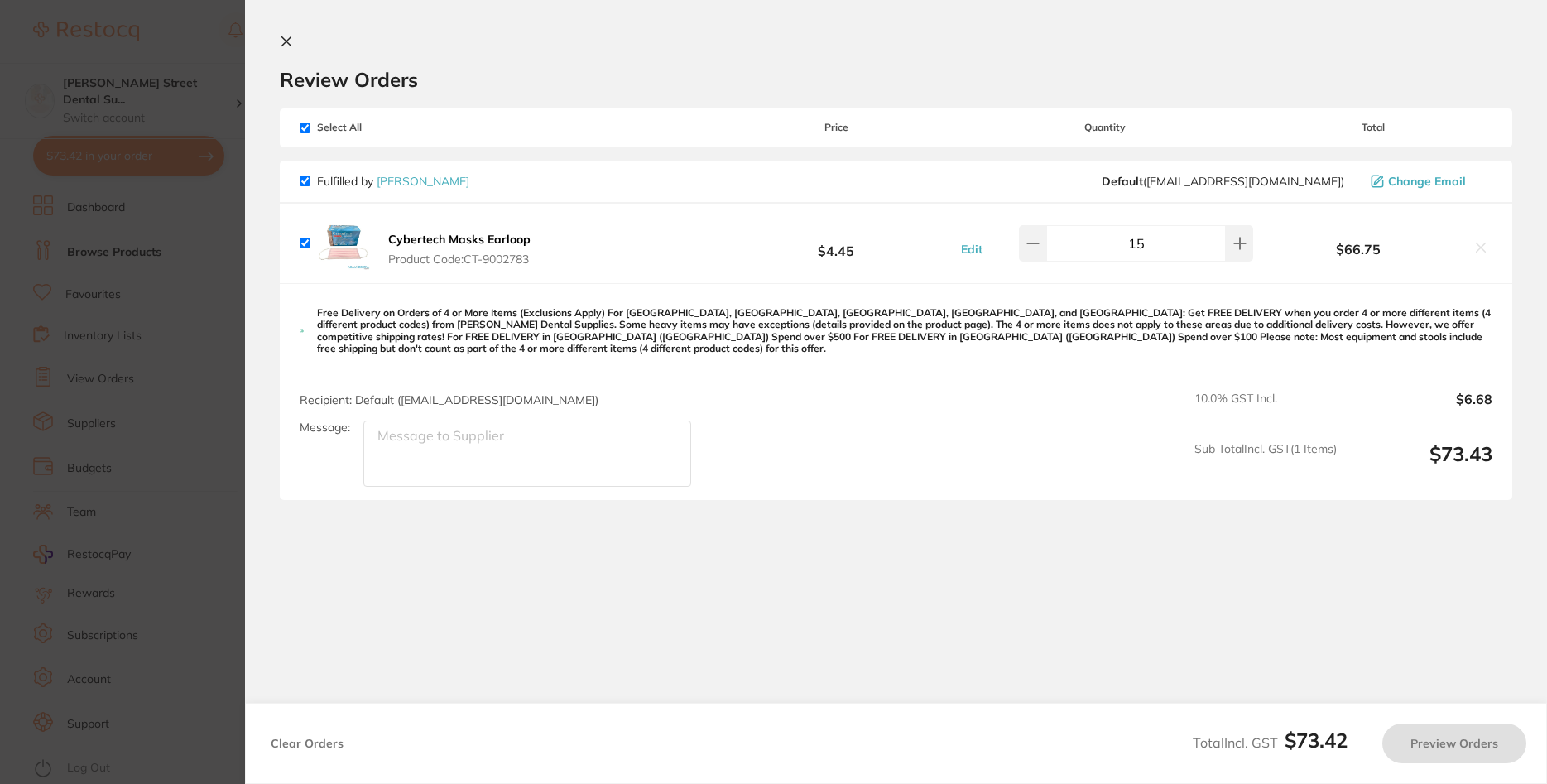
scroll to position [0, 0]
click at [287, 38] on icon at bounding box center [286, 41] width 13 height 13
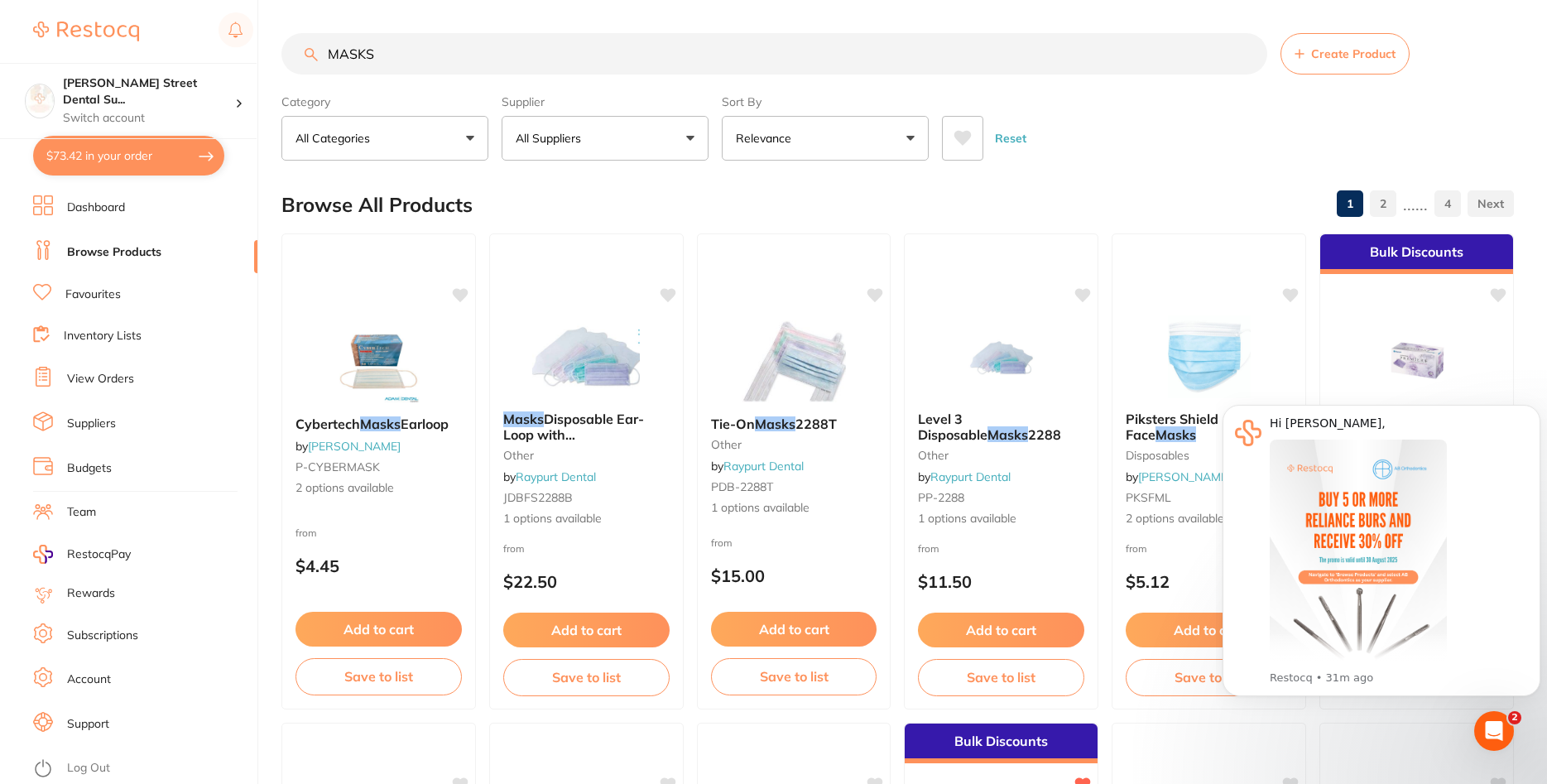
drag, startPoint x: 507, startPoint y: 61, endPoint x: 250, endPoint y: 54, distance: 257.1
click at [282, 54] on input "MASKS" at bounding box center [774, 53] width 986 height 41
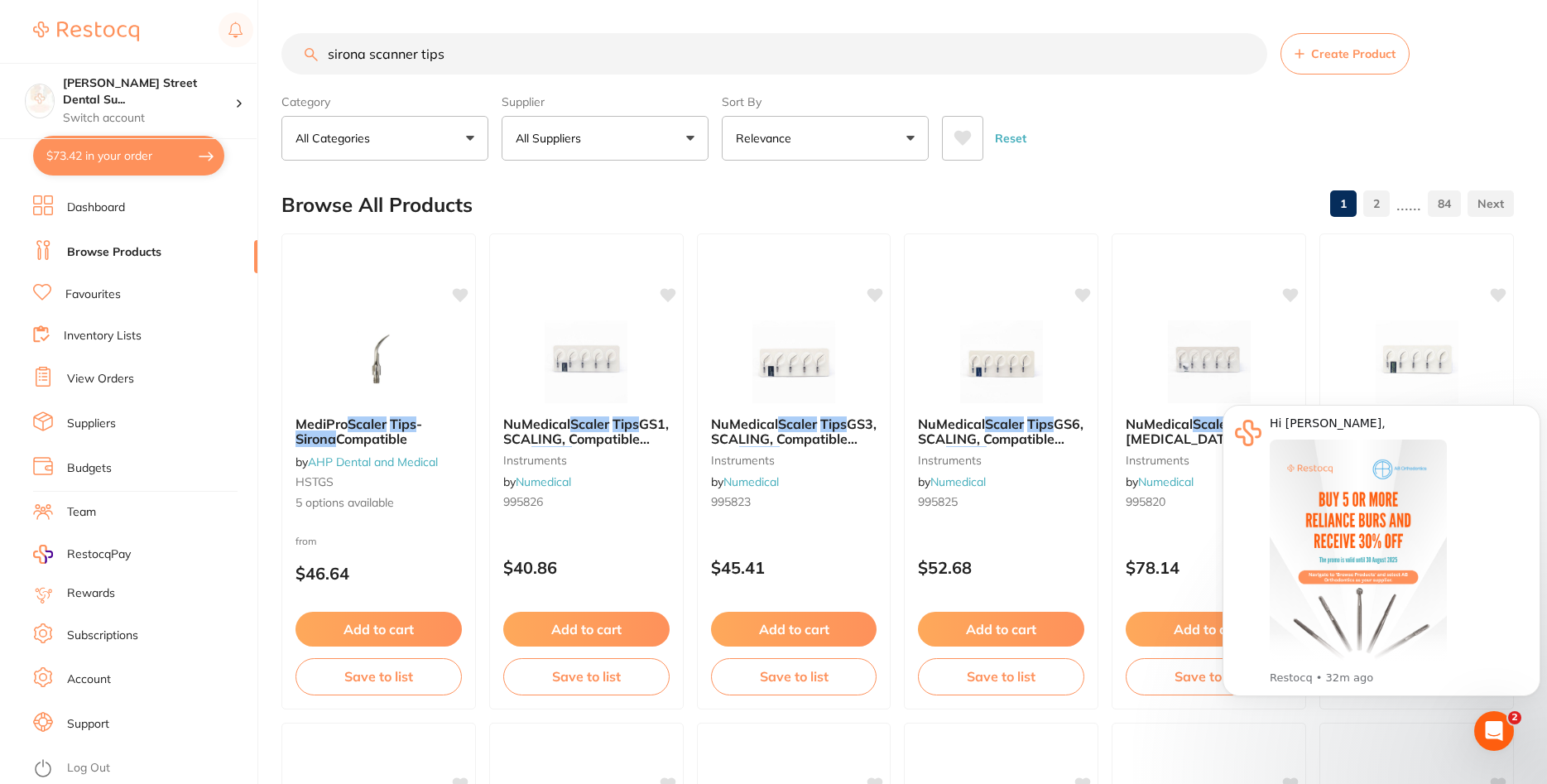
drag, startPoint x: 524, startPoint y: 58, endPoint x: -18, endPoint y: 67, distance: 542.1
click at [282, 67] on input "sirona scanner tips" at bounding box center [774, 53] width 986 height 41
paste input "primescan 2 sleeve"
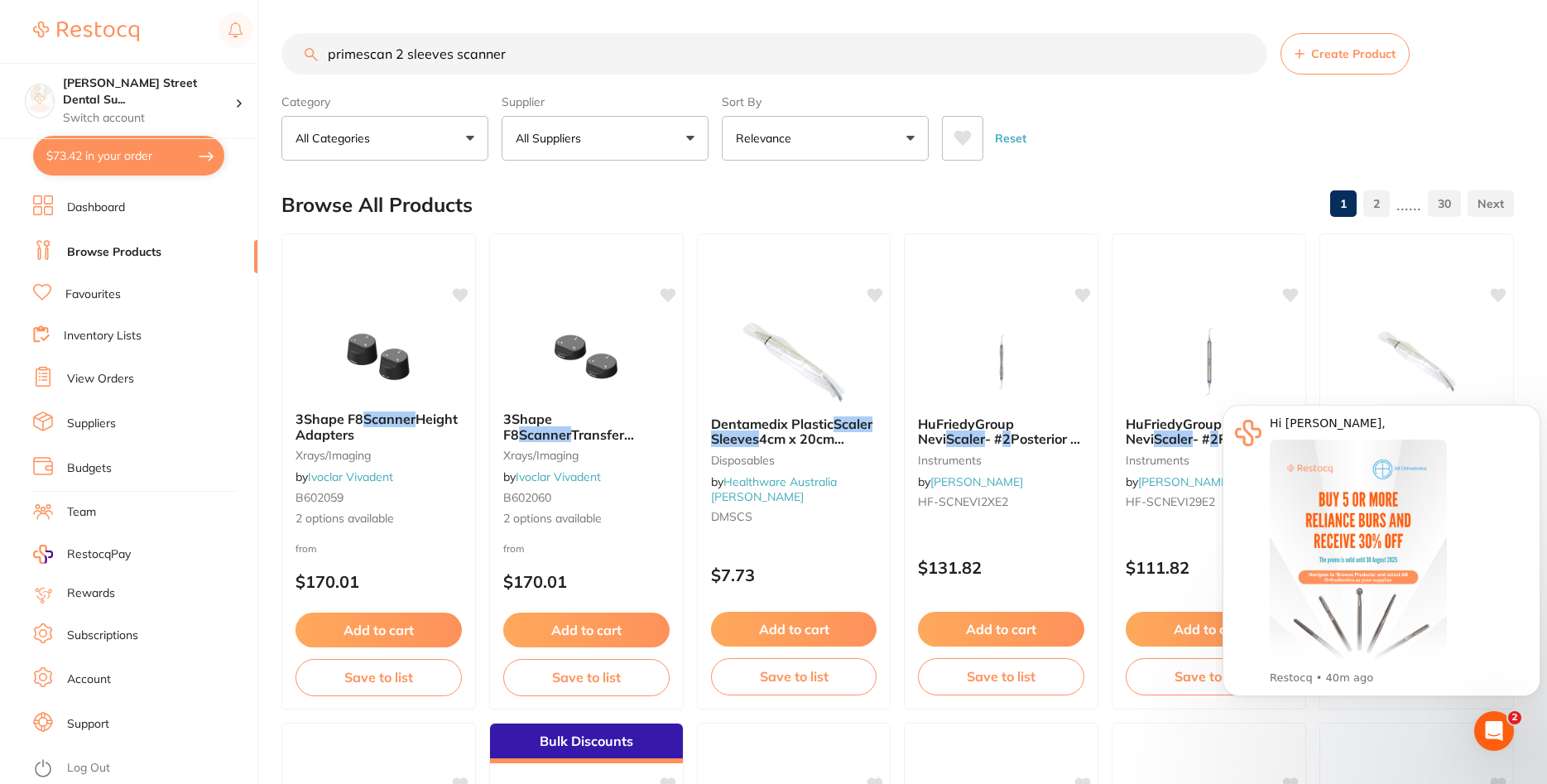
click at [554, 138] on p "All Suppliers" at bounding box center [551, 138] width 72 height 17
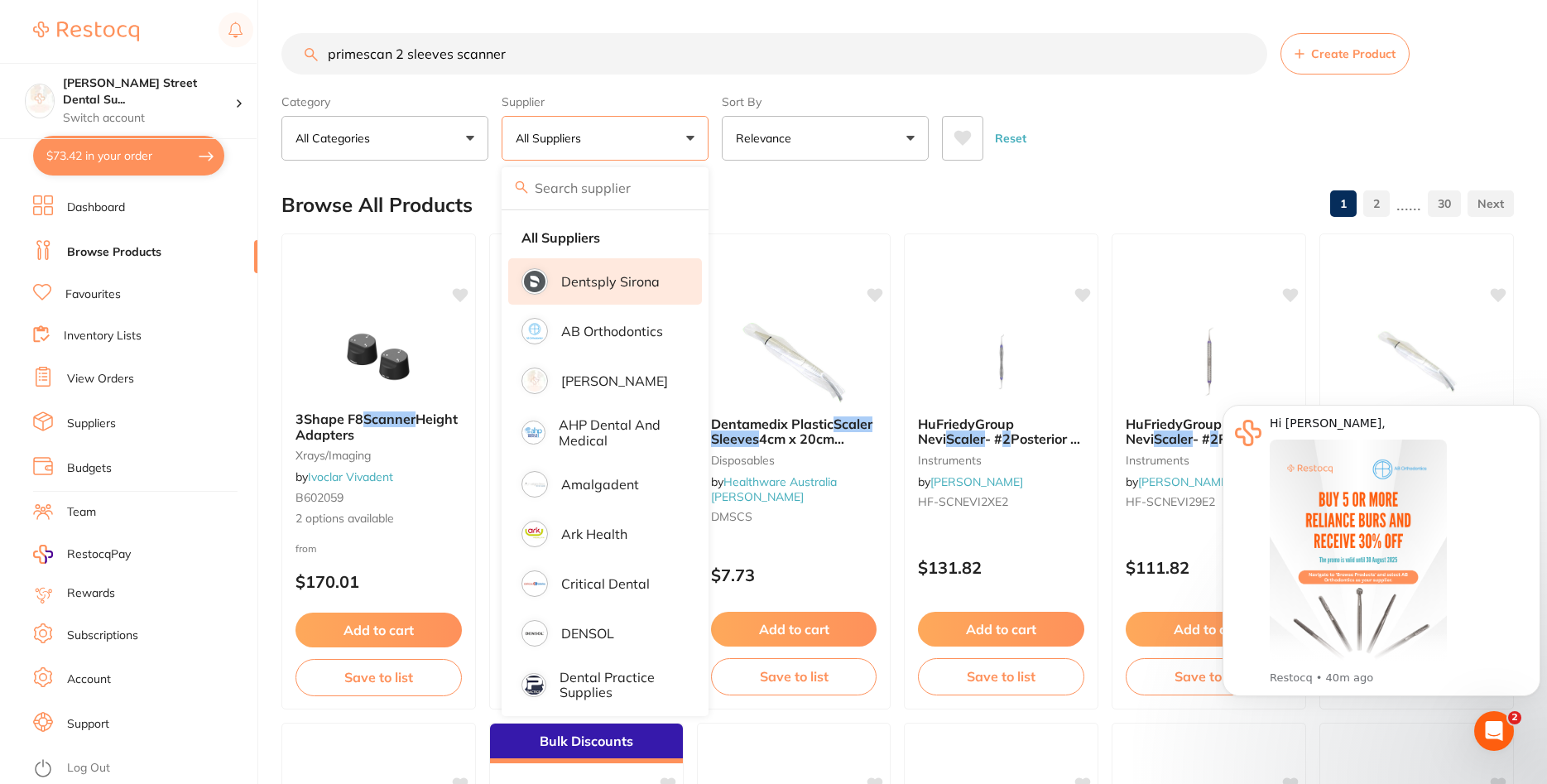
click at [602, 280] on p "Dentsply Sirona" at bounding box center [610, 282] width 98 height 15
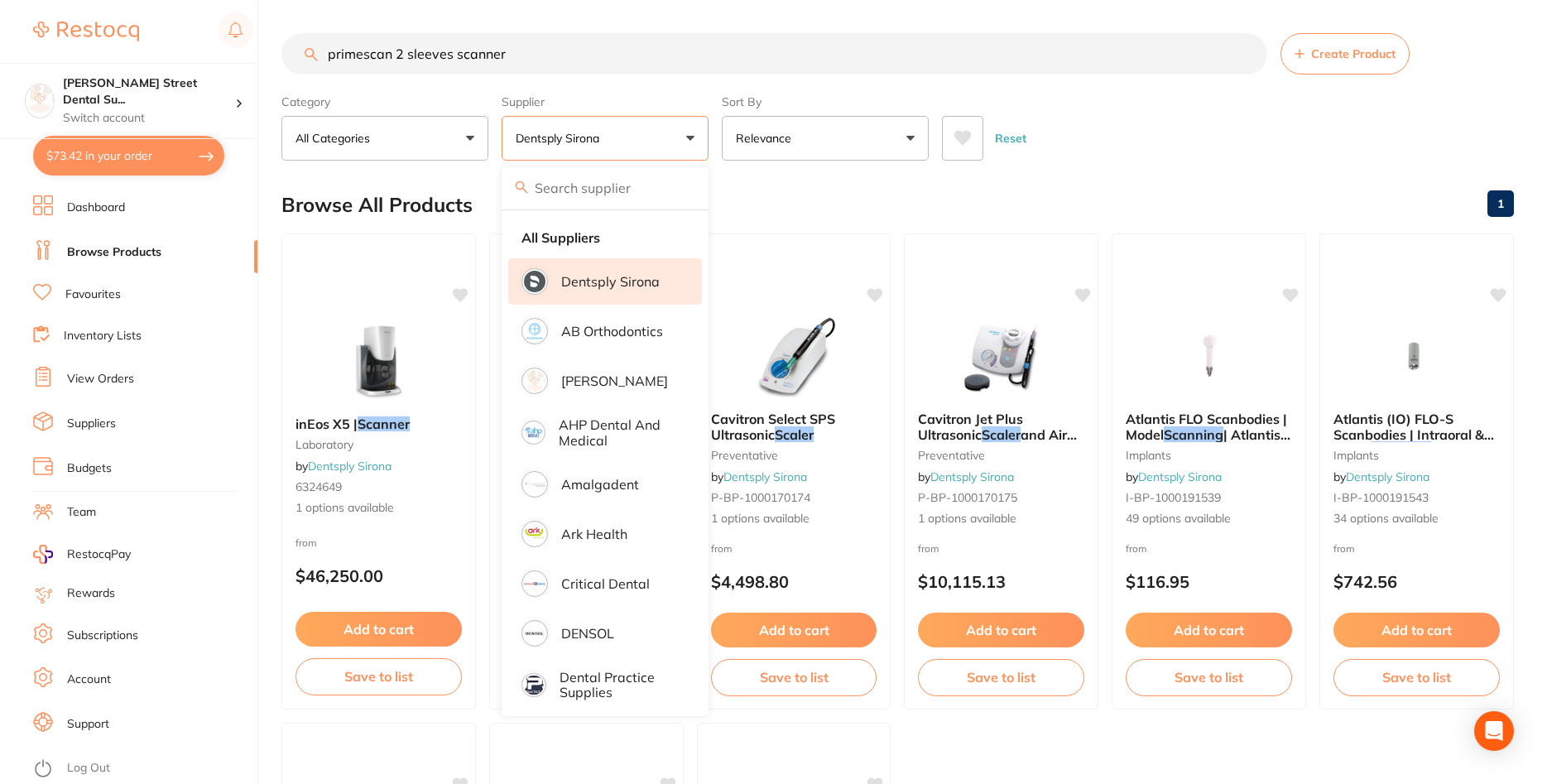
click at [905, 166] on main "primescan 2 sleeves scanner Create Product Category All Categories All Categori…" at bounding box center [914, 642] width 1265 height 1285
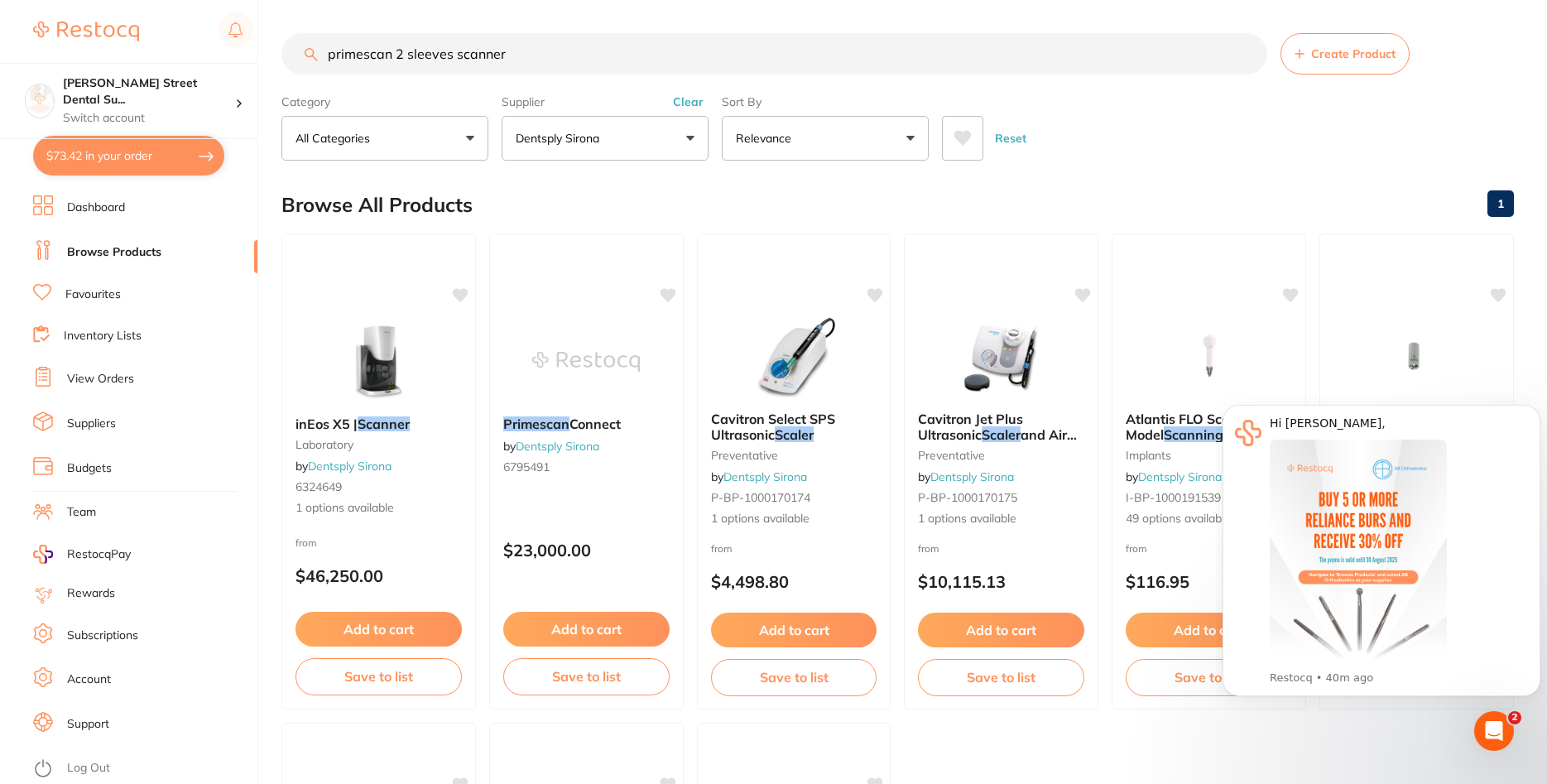
click at [697, 104] on button "Clear" at bounding box center [688, 102] width 40 height 15
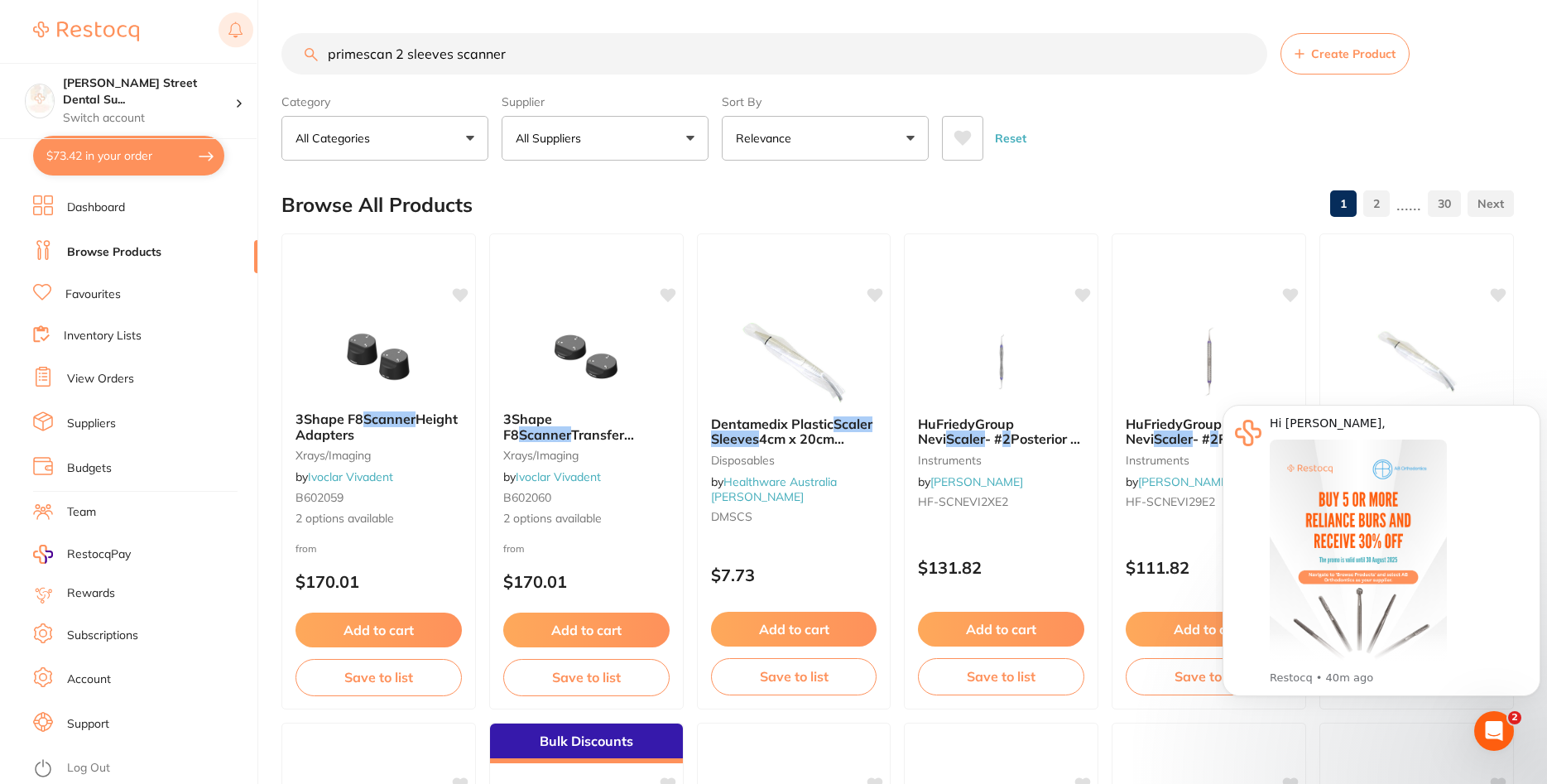
drag, startPoint x: 656, startPoint y: 49, endPoint x: 226, endPoint y: 50, distance: 430.0
click at [282, 61] on input "primescan 2 sleeves scanner" at bounding box center [774, 53] width 986 height 41
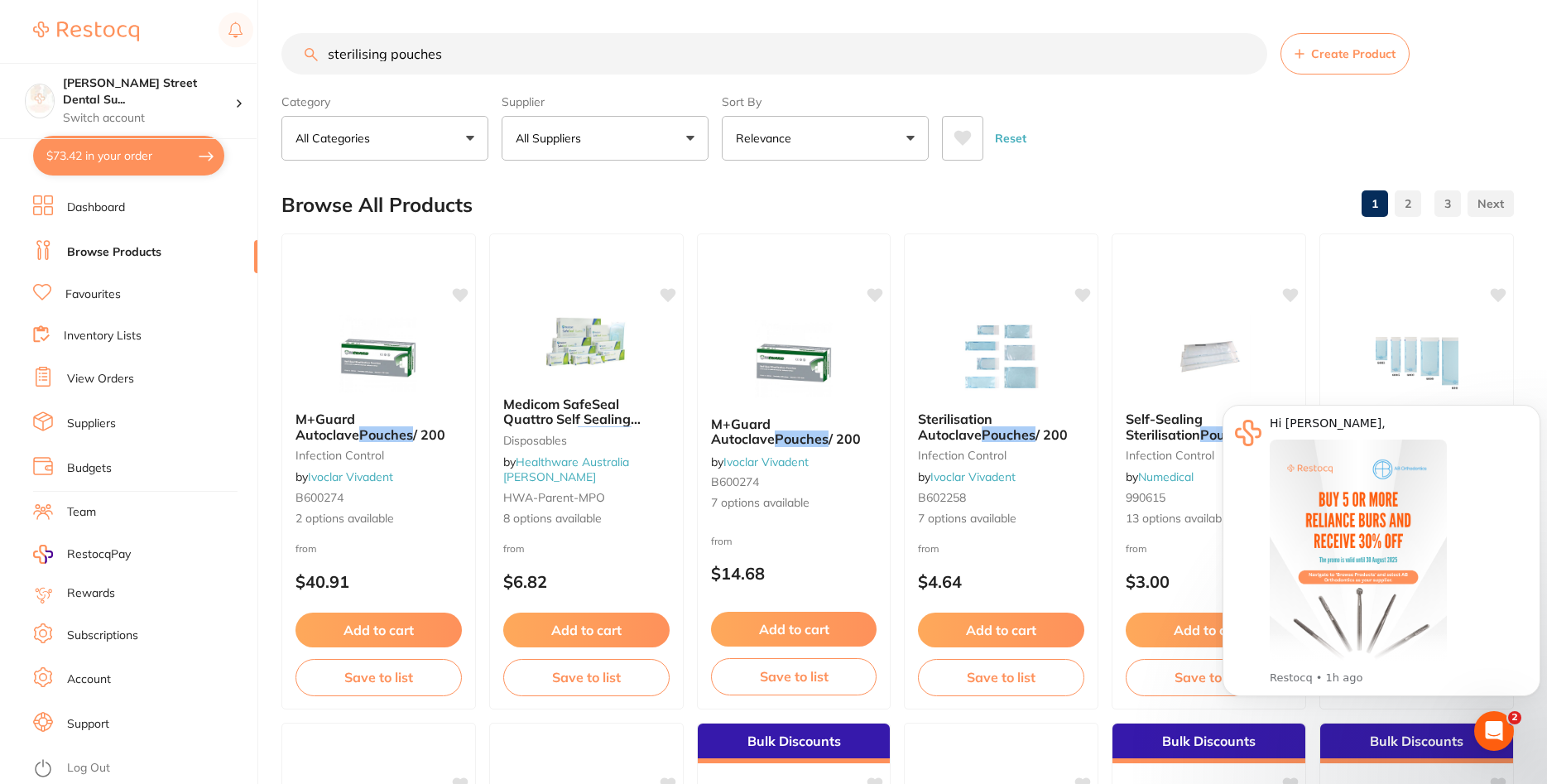
click at [481, 53] on input "sterilising pouches" at bounding box center [774, 53] width 986 height 41
click at [1538, 404] on button "Dismiss notification" at bounding box center [1535, 409] width 21 height 21
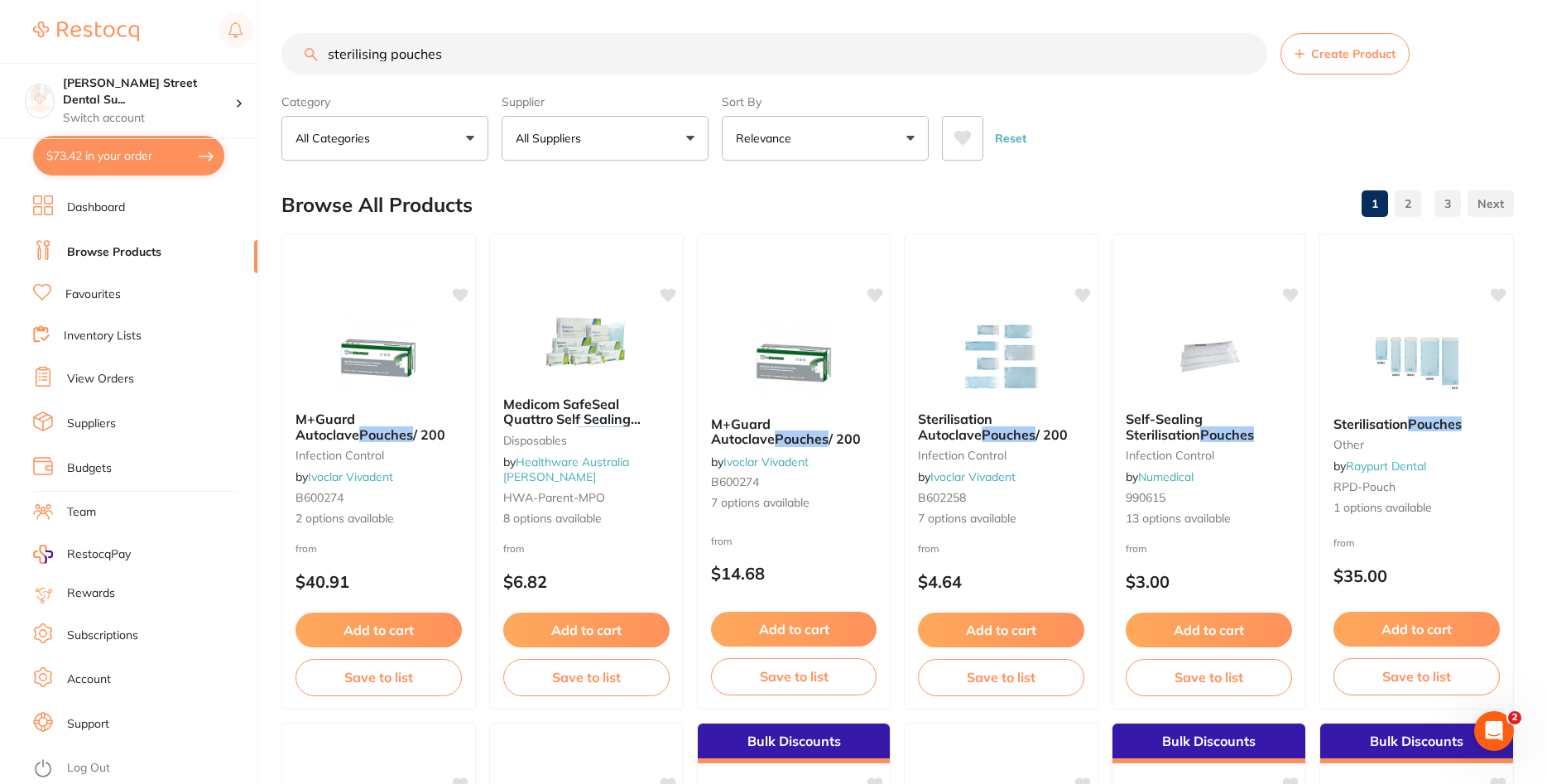
click at [468, 55] on input "sterilising pouches" at bounding box center [774, 53] width 986 height 41
click at [566, 145] on p "All Suppliers" at bounding box center [551, 138] width 72 height 17
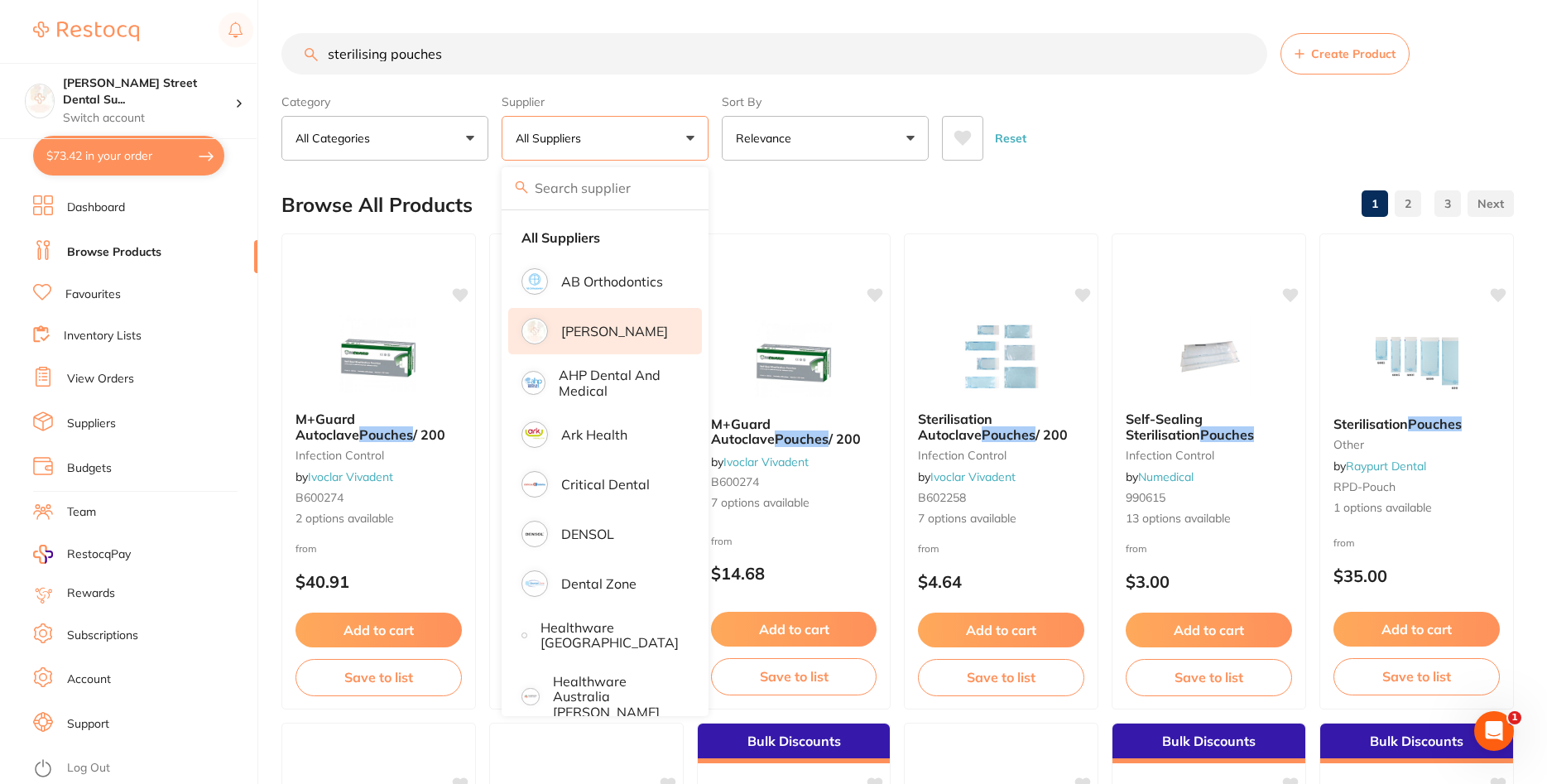
click at [633, 335] on p "[PERSON_NAME]" at bounding box center [614, 331] width 106 height 15
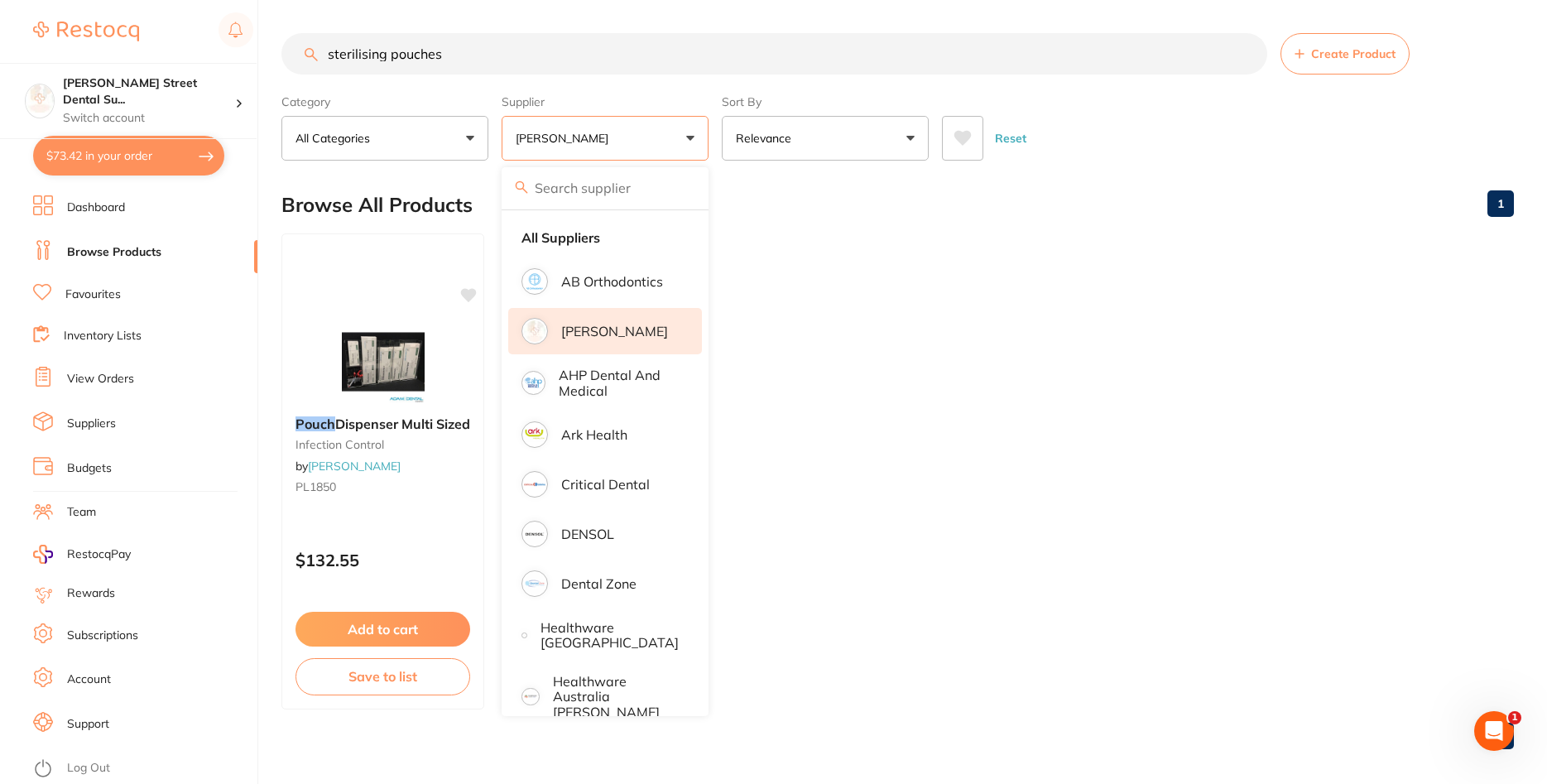
click at [863, 342] on ul "Pouch Dispenser Multi Sized infection control by Adam Dental PL1850 $132.55 Add…" at bounding box center [898, 471] width 1232 height 476
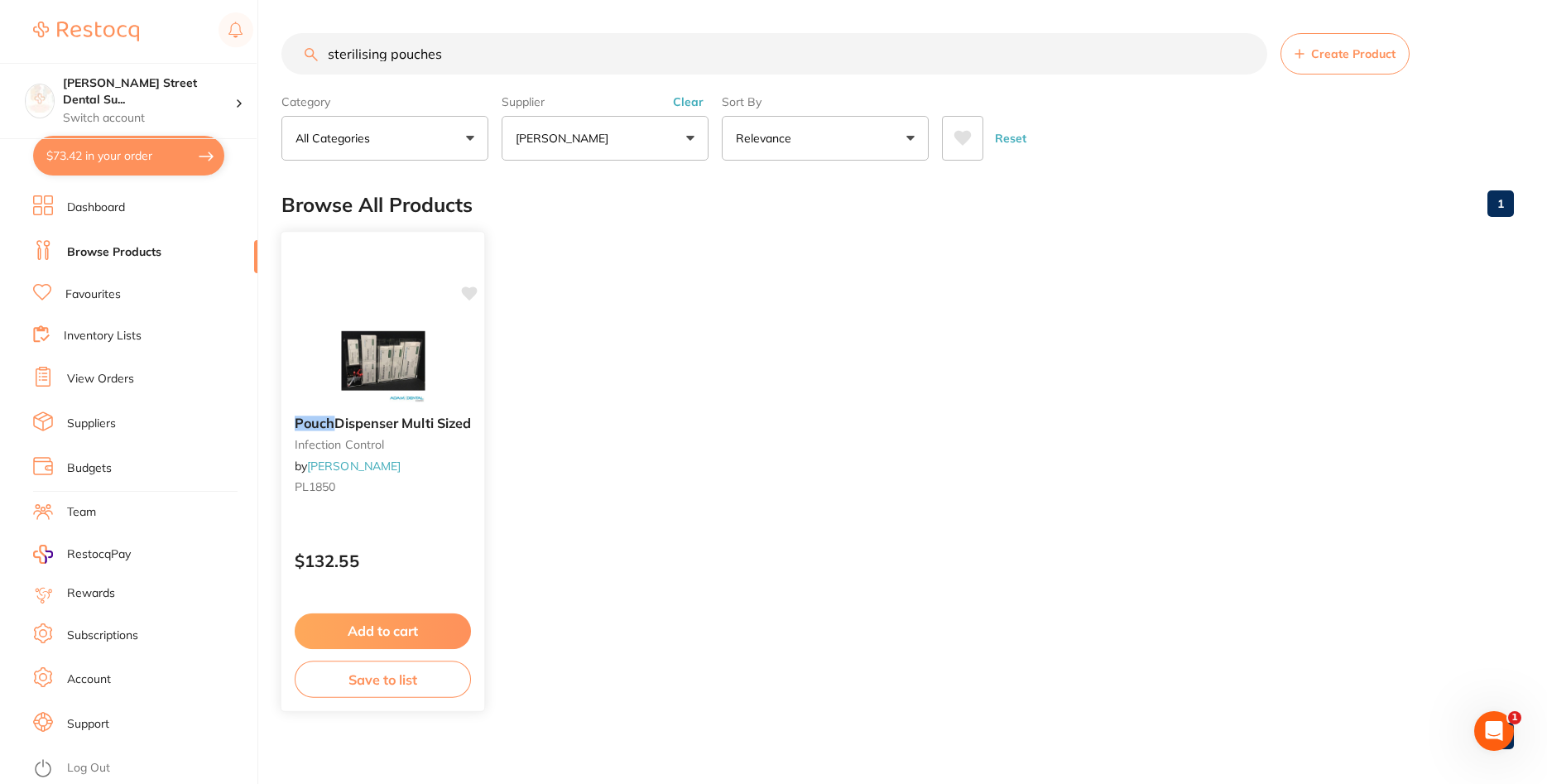
click at [376, 434] on div "Pouch Dispenser Multi Sized infection control by Adam Dental PL1850" at bounding box center [382, 458] width 203 height 111
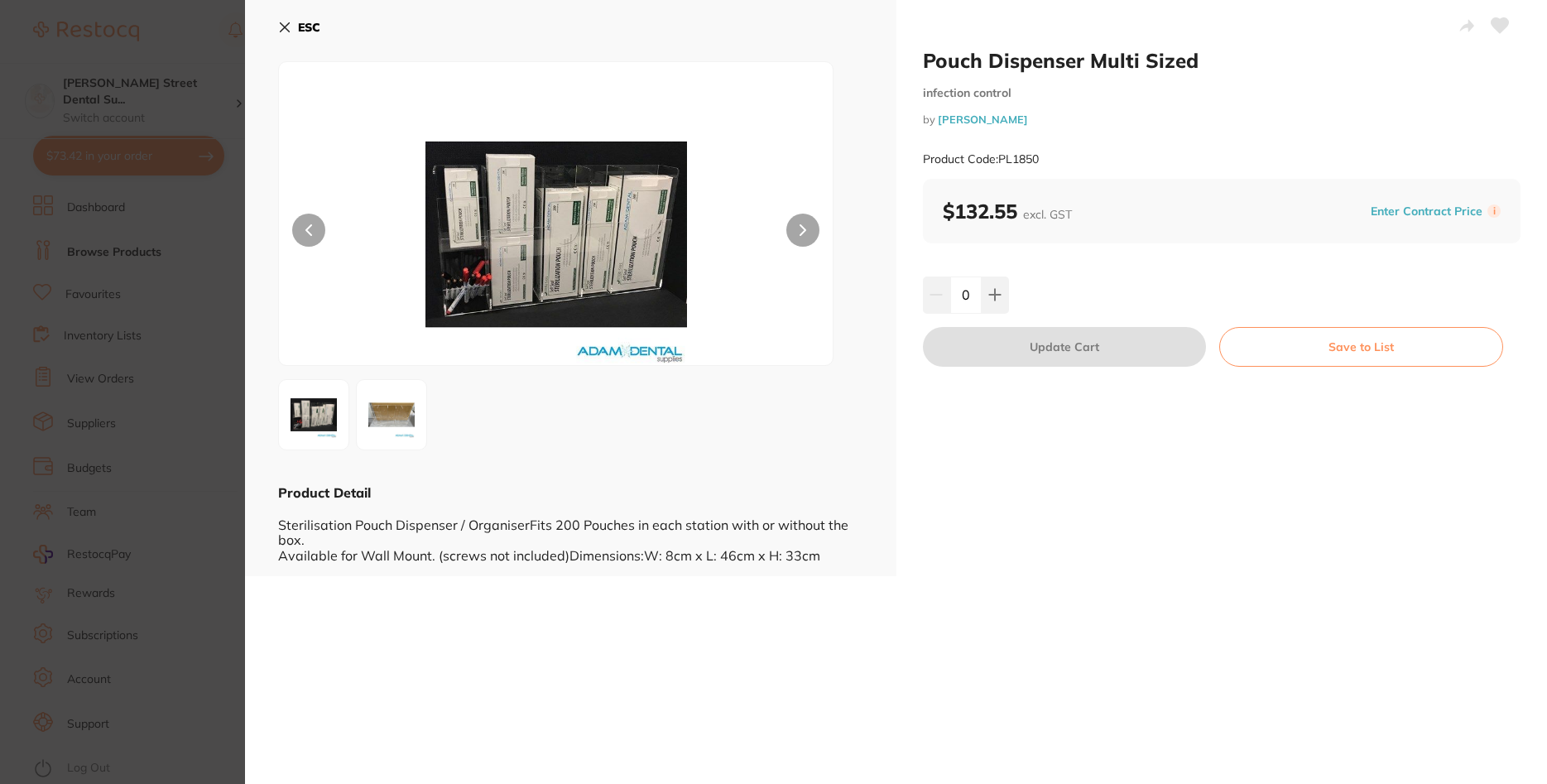
click at [286, 28] on icon at bounding box center [285, 28] width 9 height 9
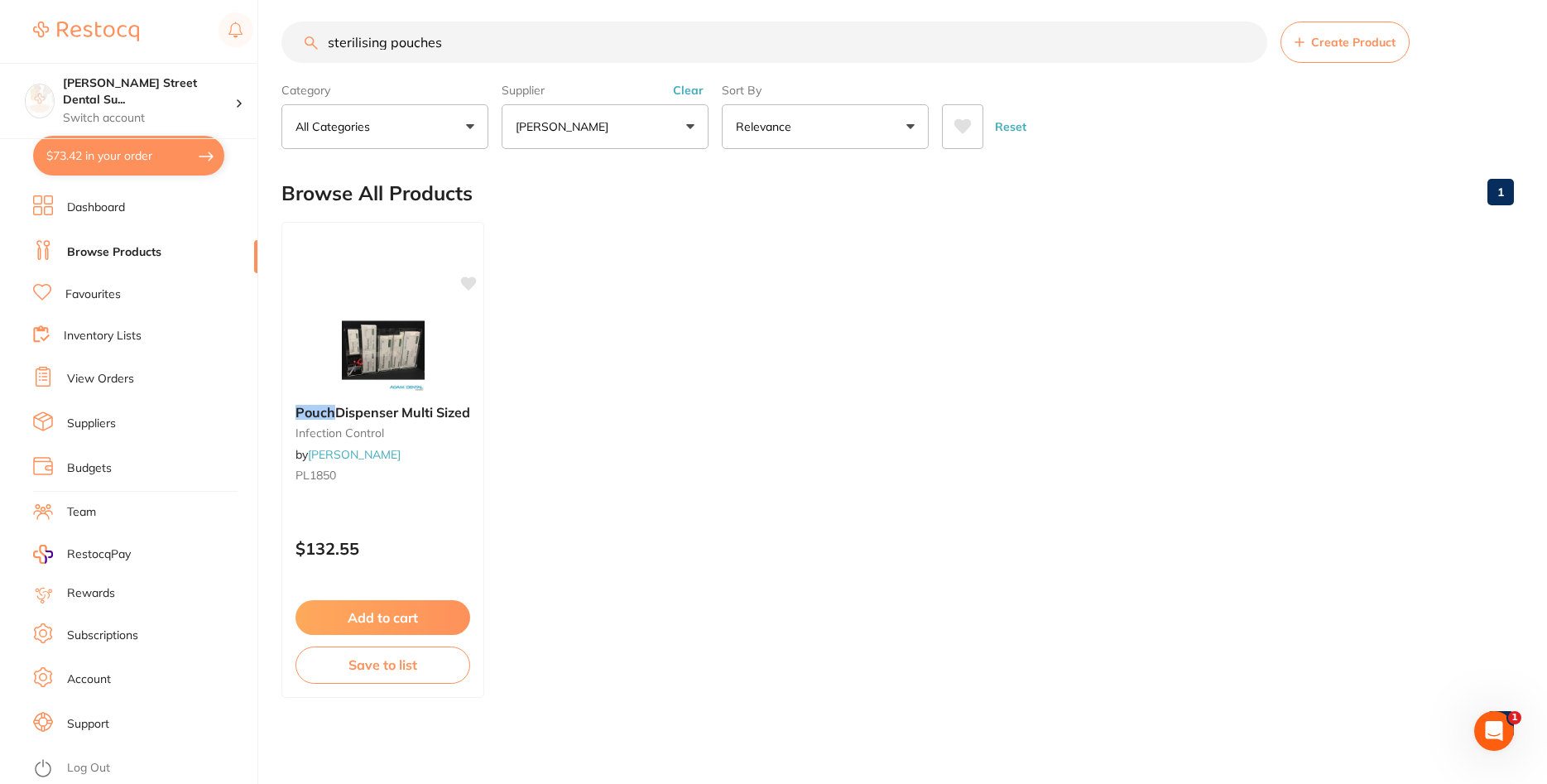
drag, startPoint x: 470, startPoint y: 50, endPoint x: 388, endPoint y: 47, distance: 82.1
click at [388, 47] on input "sterilising pouches" at bounding box center [774, 41] width 986 height 41
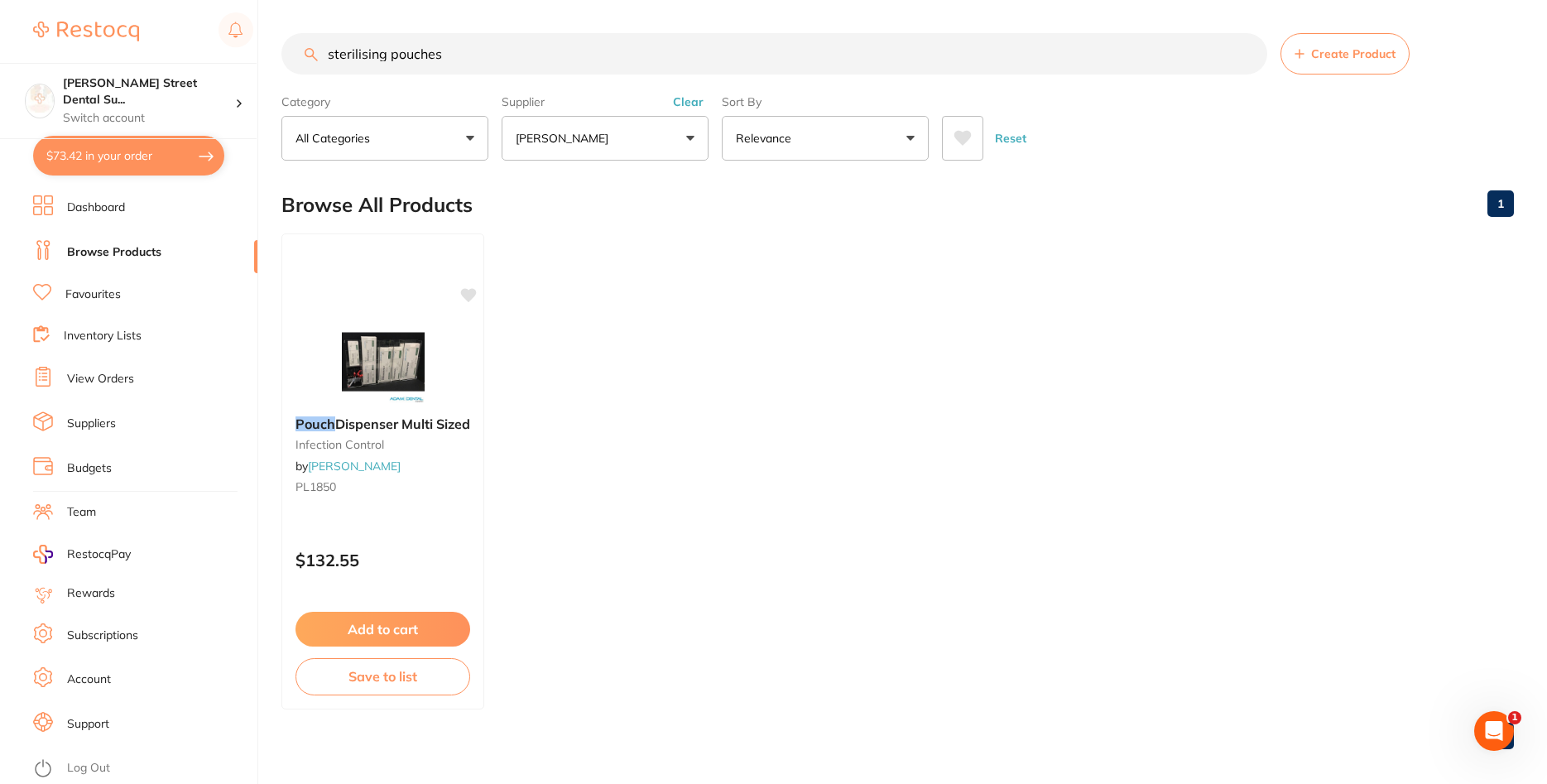
scroll to position [0, 0]
type input "s"
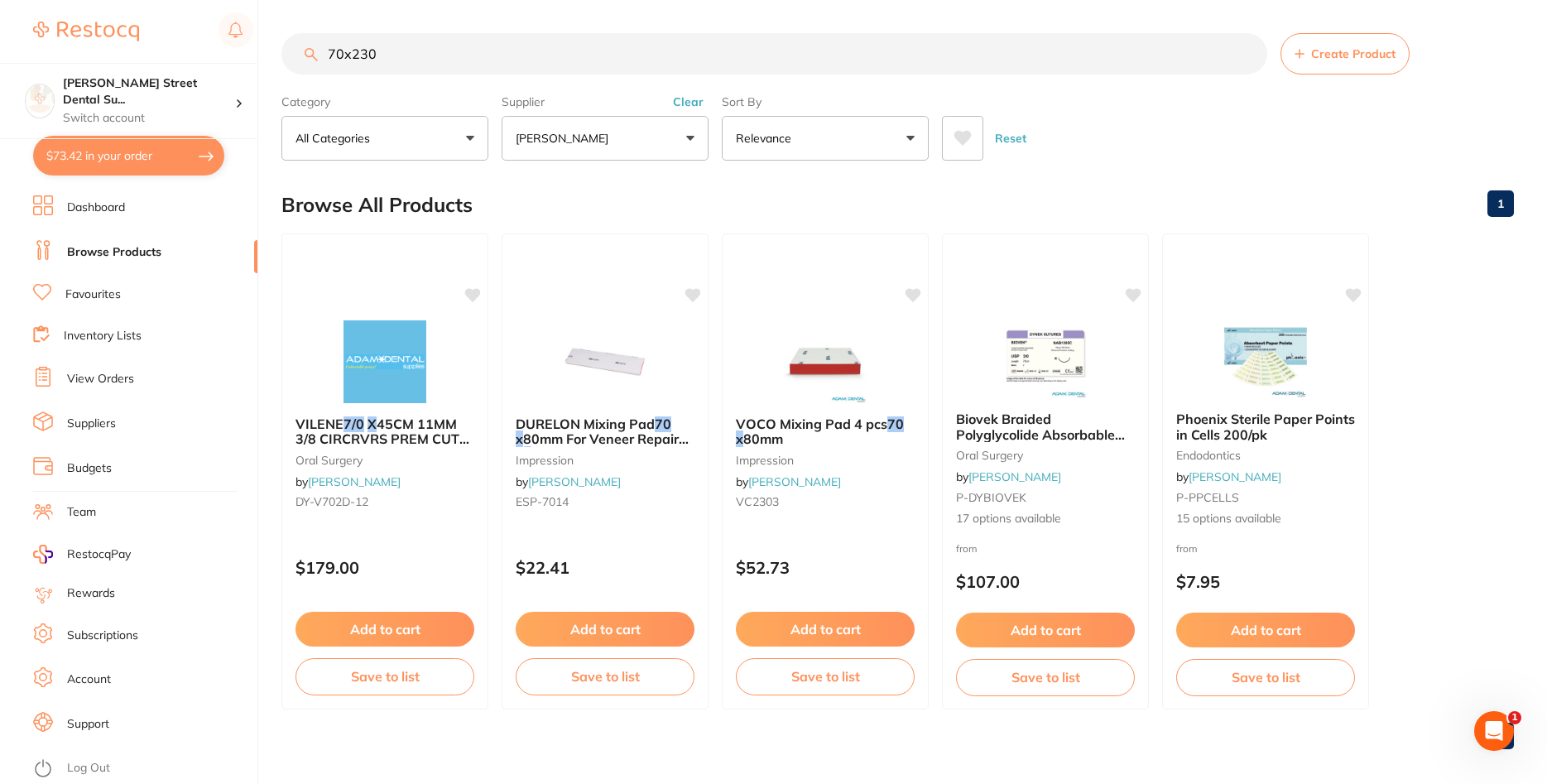
type input "70x230"
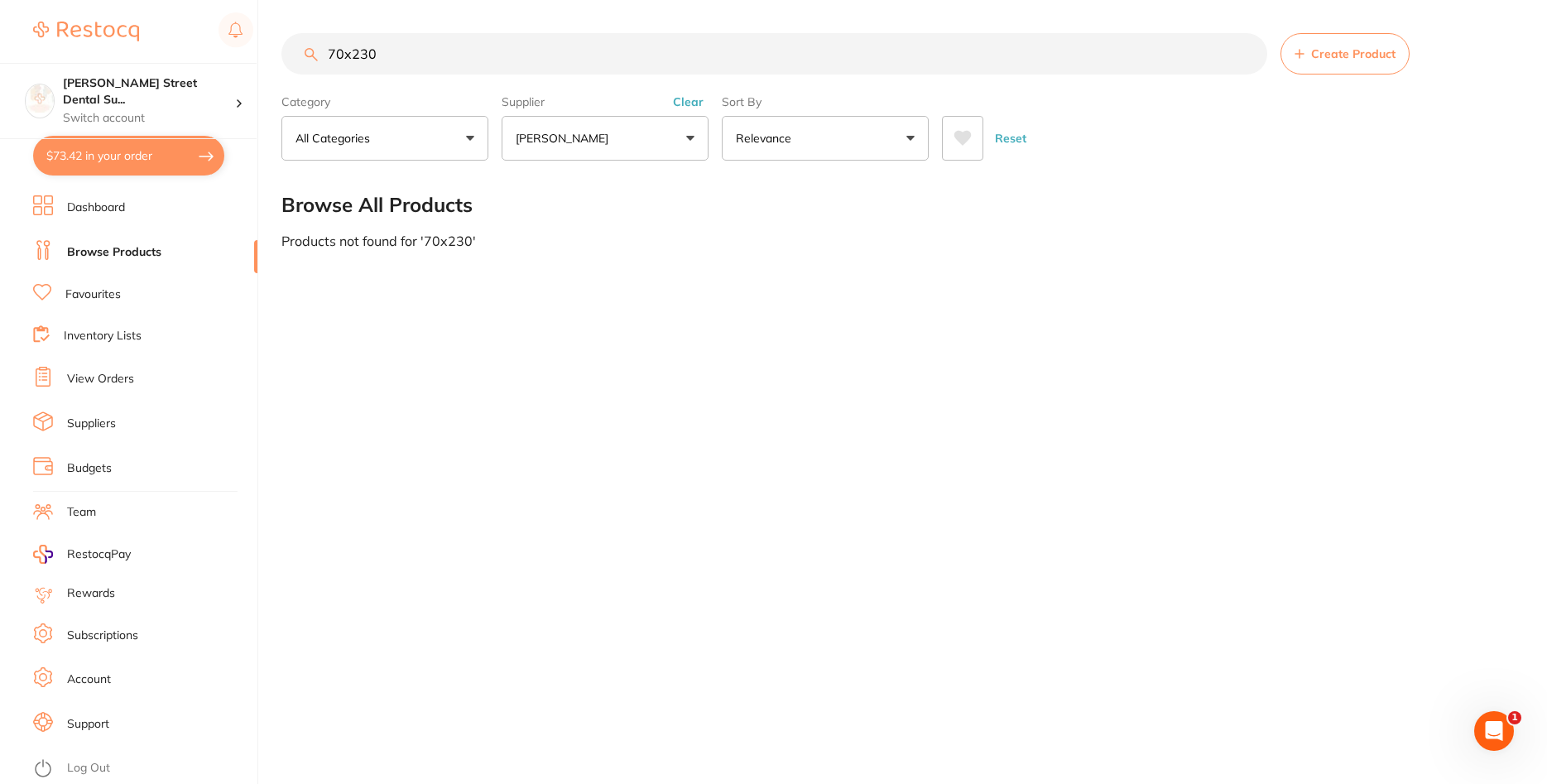
drag, startPoint x: 401, startPoint y: 52, endPoint x: 310, endPoint y: 52, distance: 91.0
click at [310, 52] on input "70x230" at bounding box center [774, 53] width 986 height 41
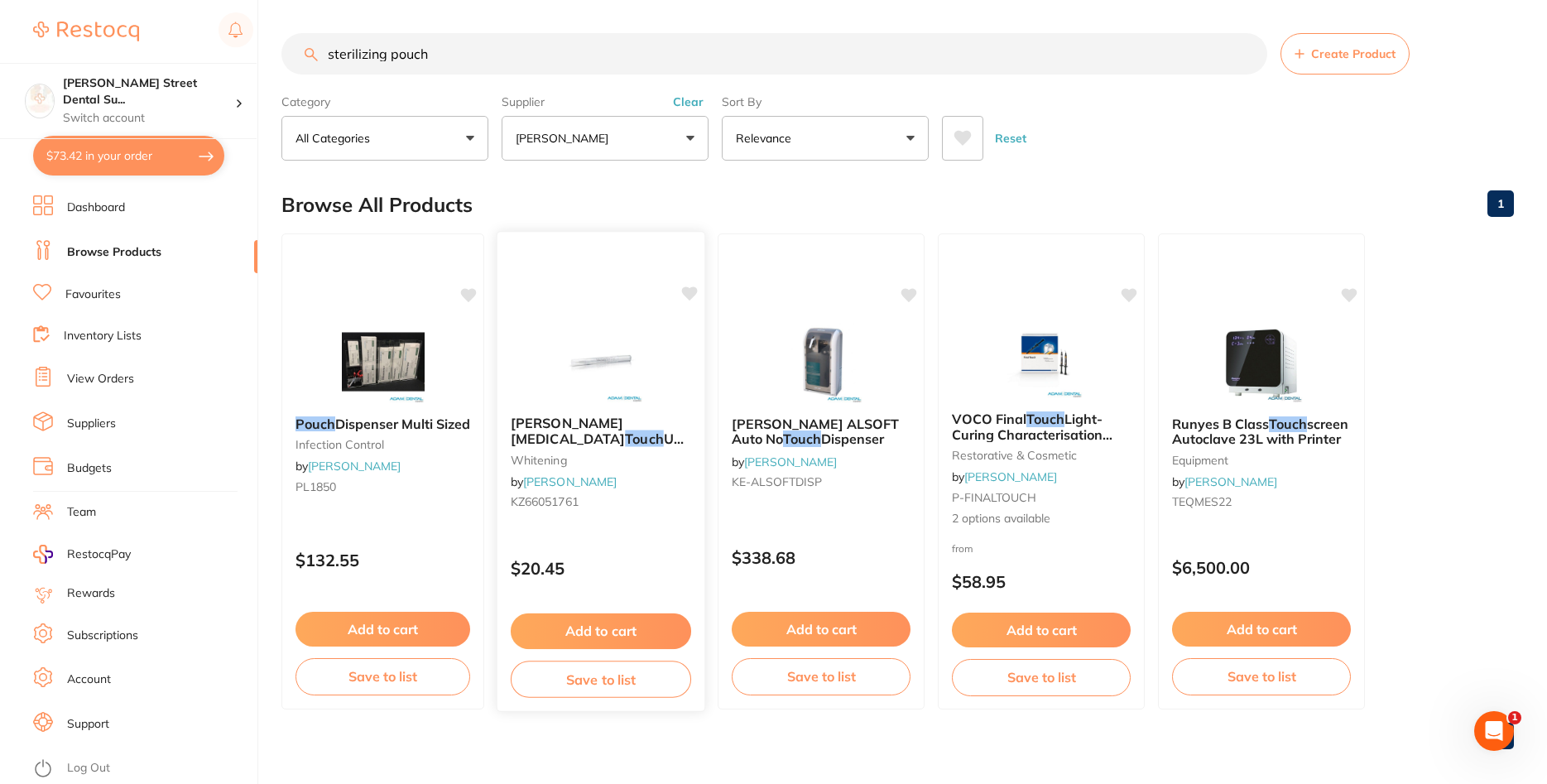
scroll to position [13, 0]
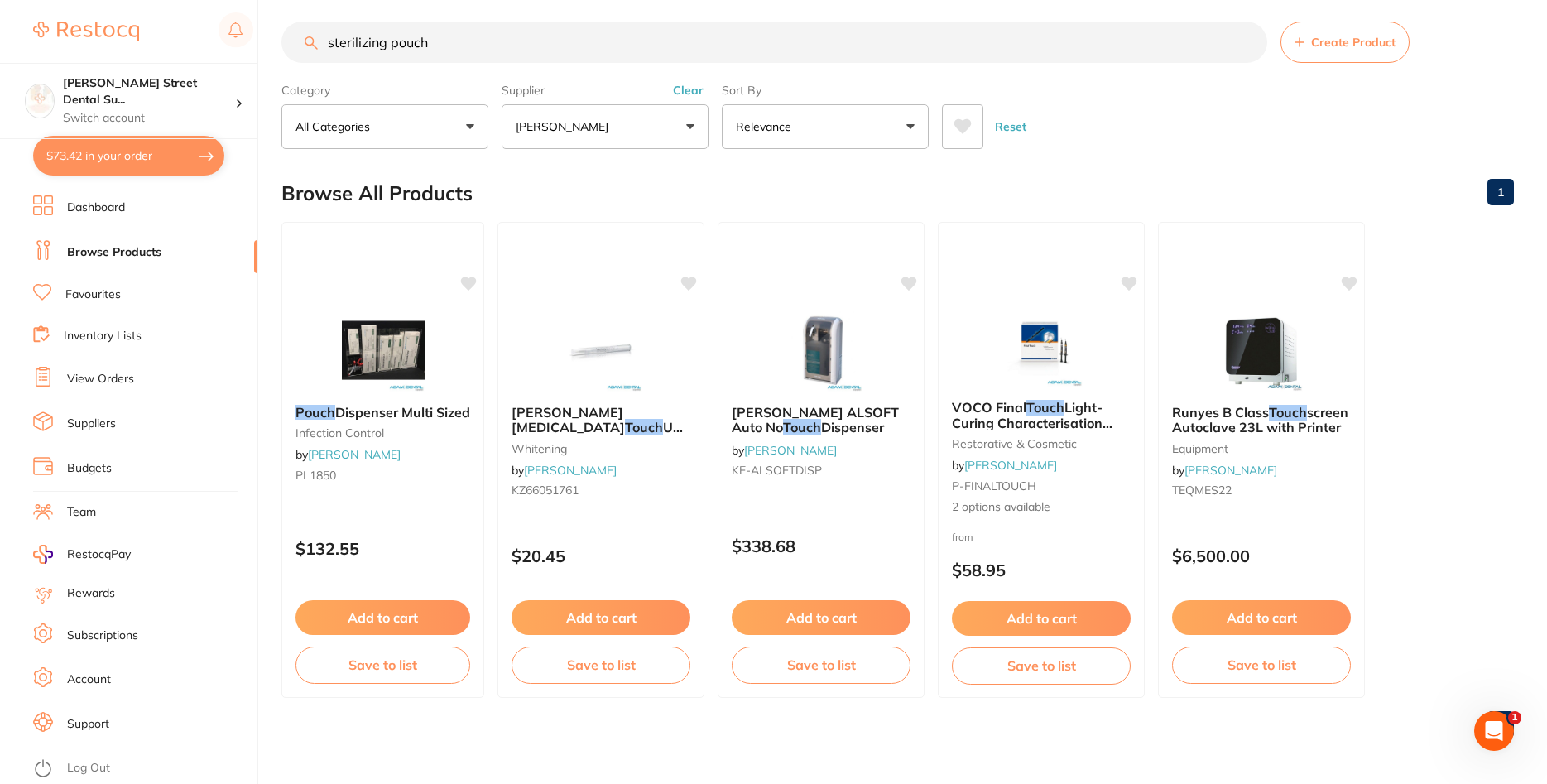
drag, startPoint x: 389, startPoint y: 46, endPoint x: 317, endPoint y: 37, distance: 72.6
click at [317, 37] on input "sterilizing pouch" at bounding box center [774, 41] width 986 height 41
drag, startPoint x: 424, startPoint y: 45, endPoint x: 326, endPoint y: 39, distance: 98.2
click at [326, 39] on input "sterilizing pouch" at bounding box center [774, 41] width 986 height 41
click at [364, 368] on img at bounding box center [382, 348] width 108 height 83
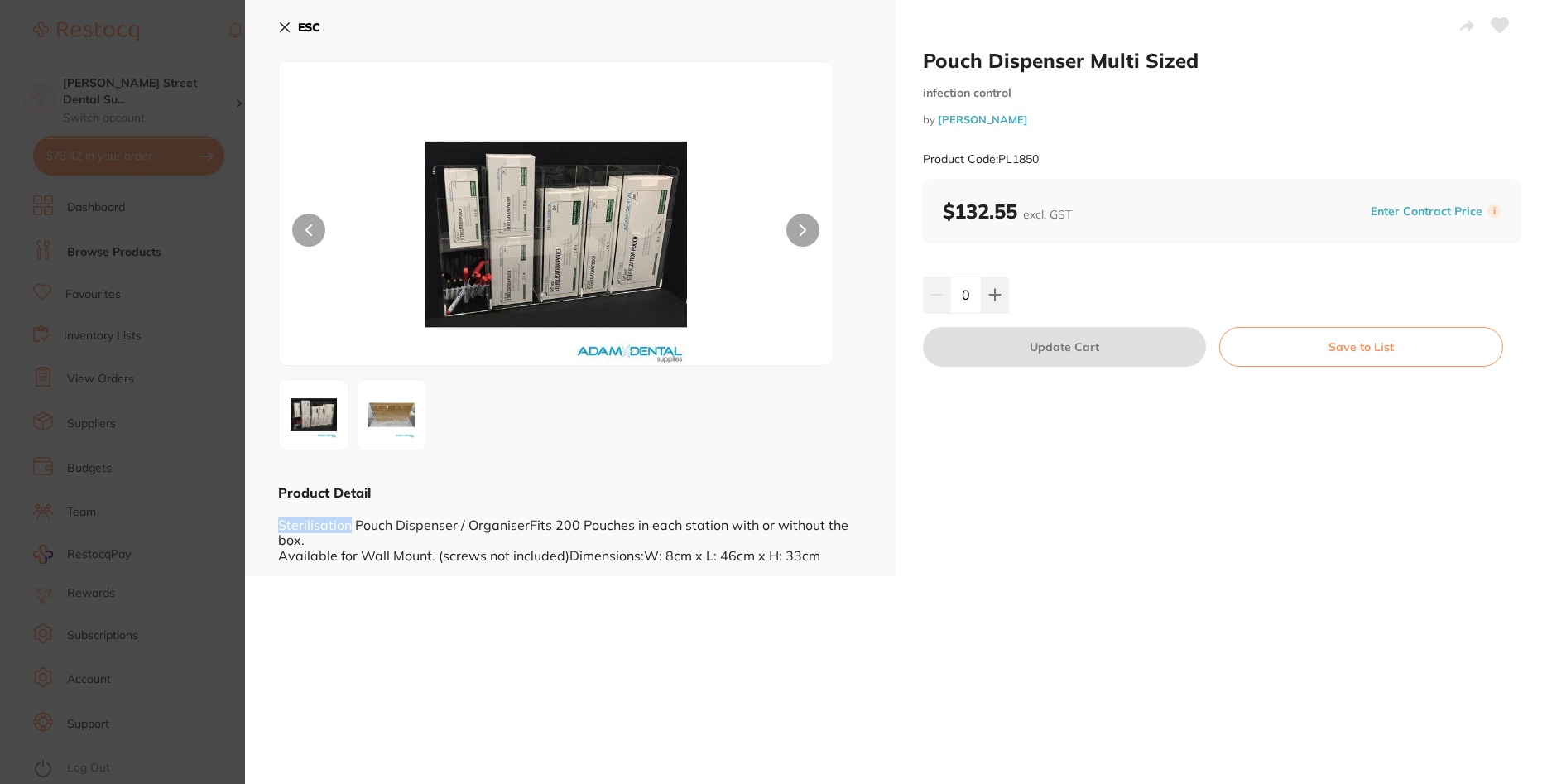
drag, startPoint x: 348, startPoint y: 525, endPoint x: 267, endPoint y: 525, distance: 81.0
click at [278, 525] on div "Product Detail Sterilisation Pouch Dispenser / OrganiserFits 200 Pouches in eac…" at bounding box center [570, 523] width 585 height 80
copy div "Sterilisation"
click at [174, 341] on section "Pouch Dispenser Multi Sized infection control by Adam Dental Product Code: PL18…" at bounding box center [773, 392] width 1547 height 784
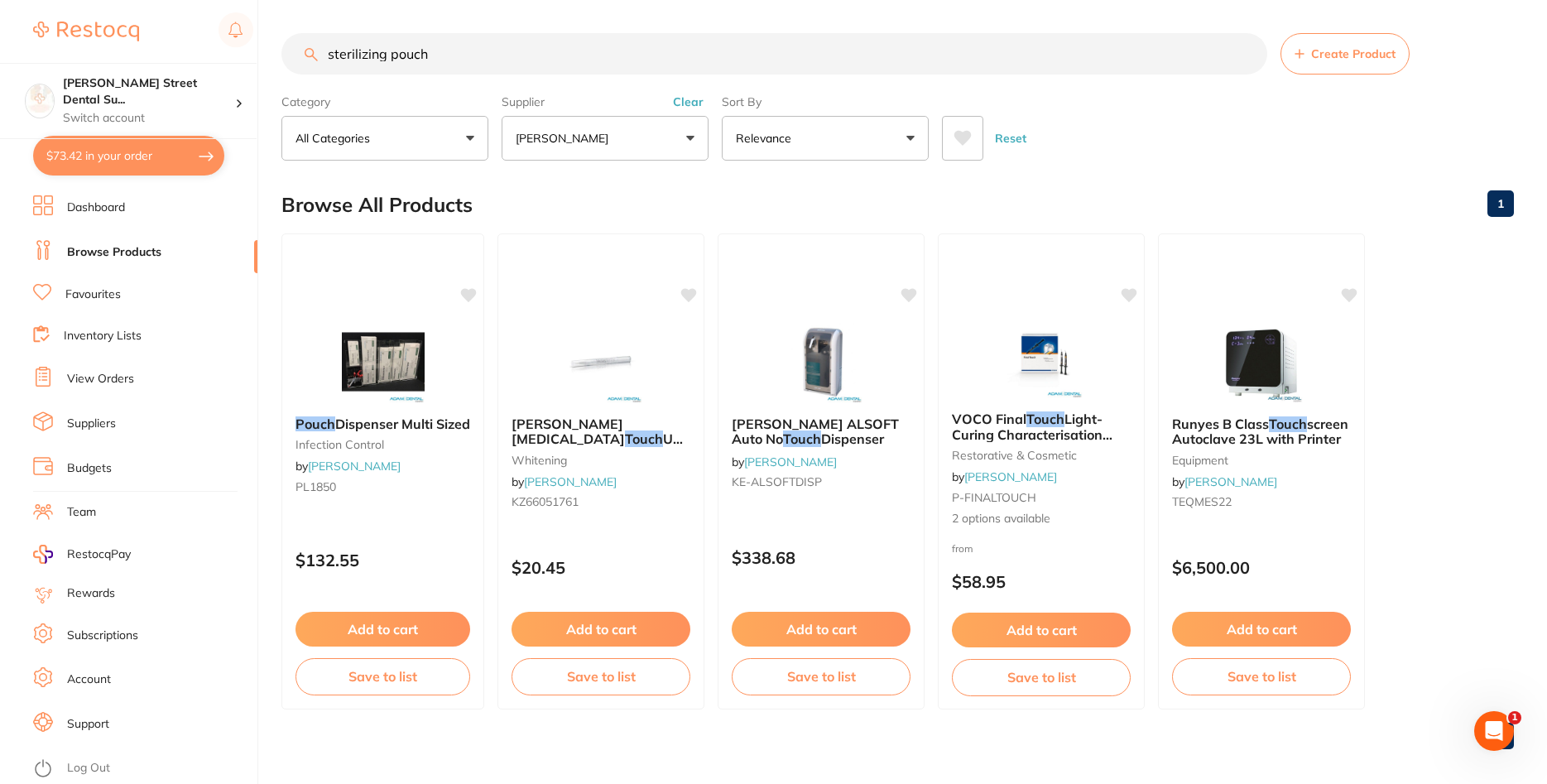
scroll to position [13, 0]
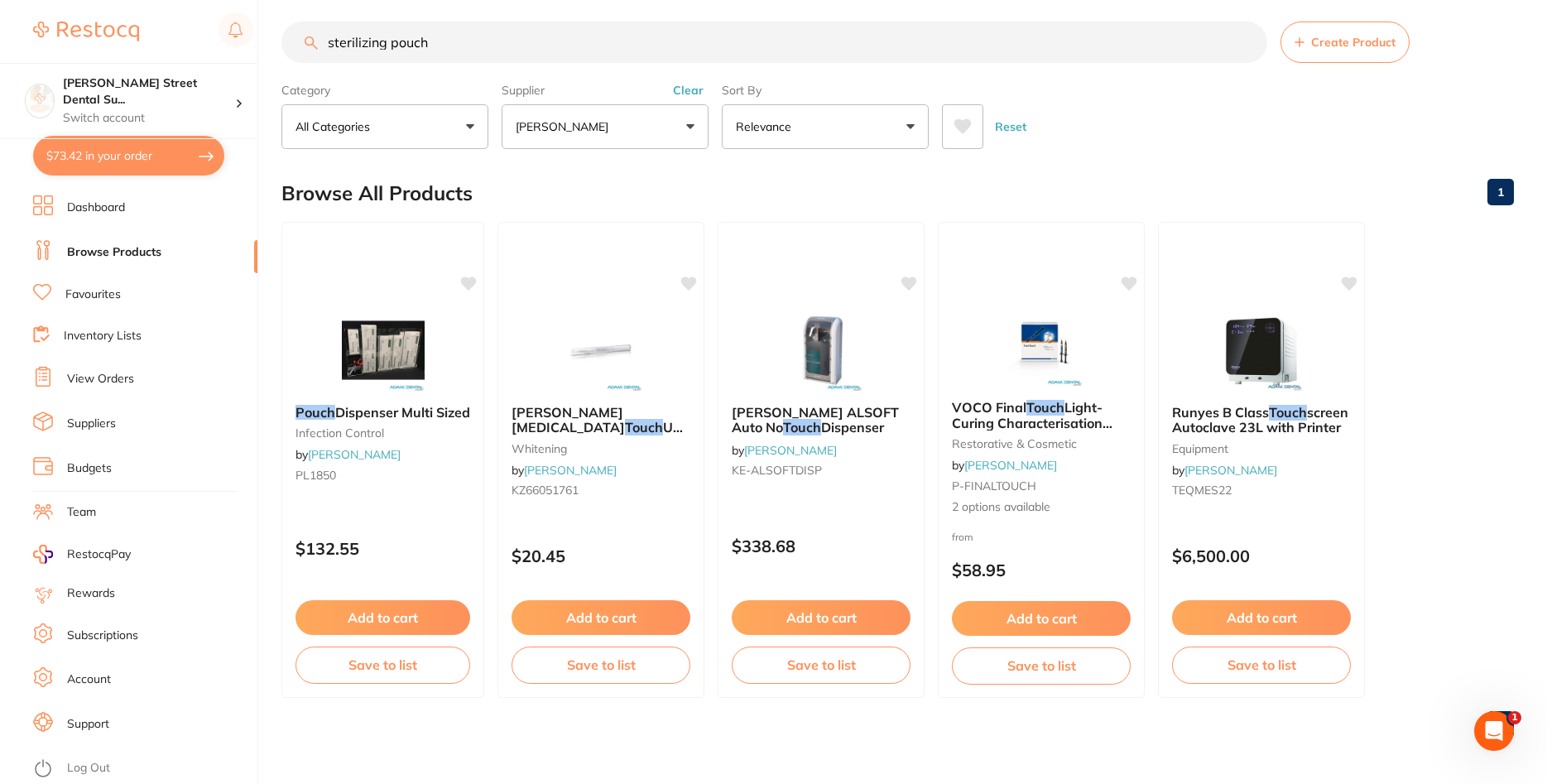
drag, startPoint x: 452, startPoint y: 48, endPoint x: 293, endPoint y: 34, distance: 159.6
click at [293, 34] on input "sterilizing pouch" at bounding box center [774, 41] width 986 height 41
paste input "Sterilisation"
type input "Sterilisation pouches"
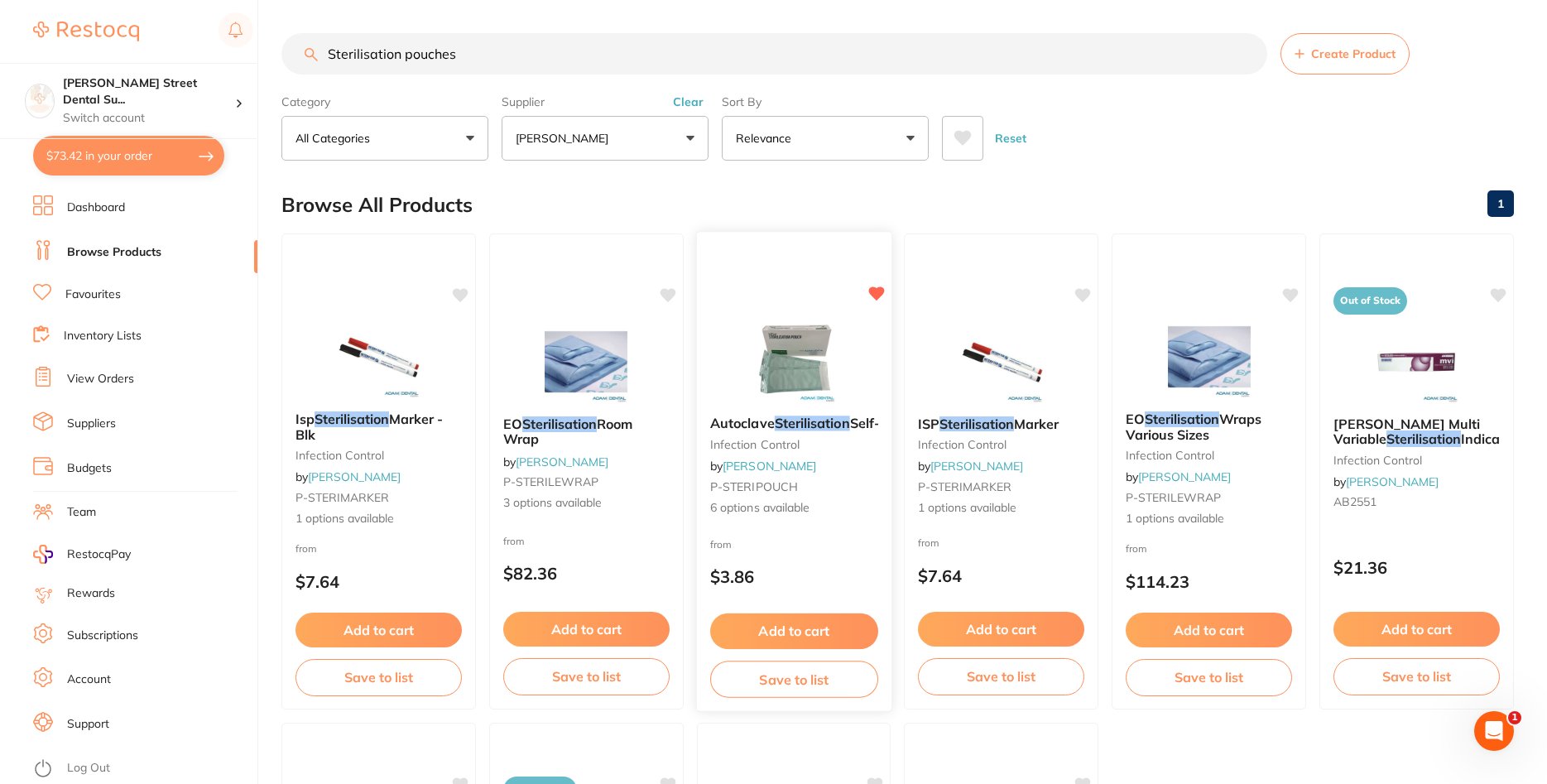
scroll to position [0, 0]
click at [831, 451] on small "infection control" at bounding box center [793, 444] width 168 height 13
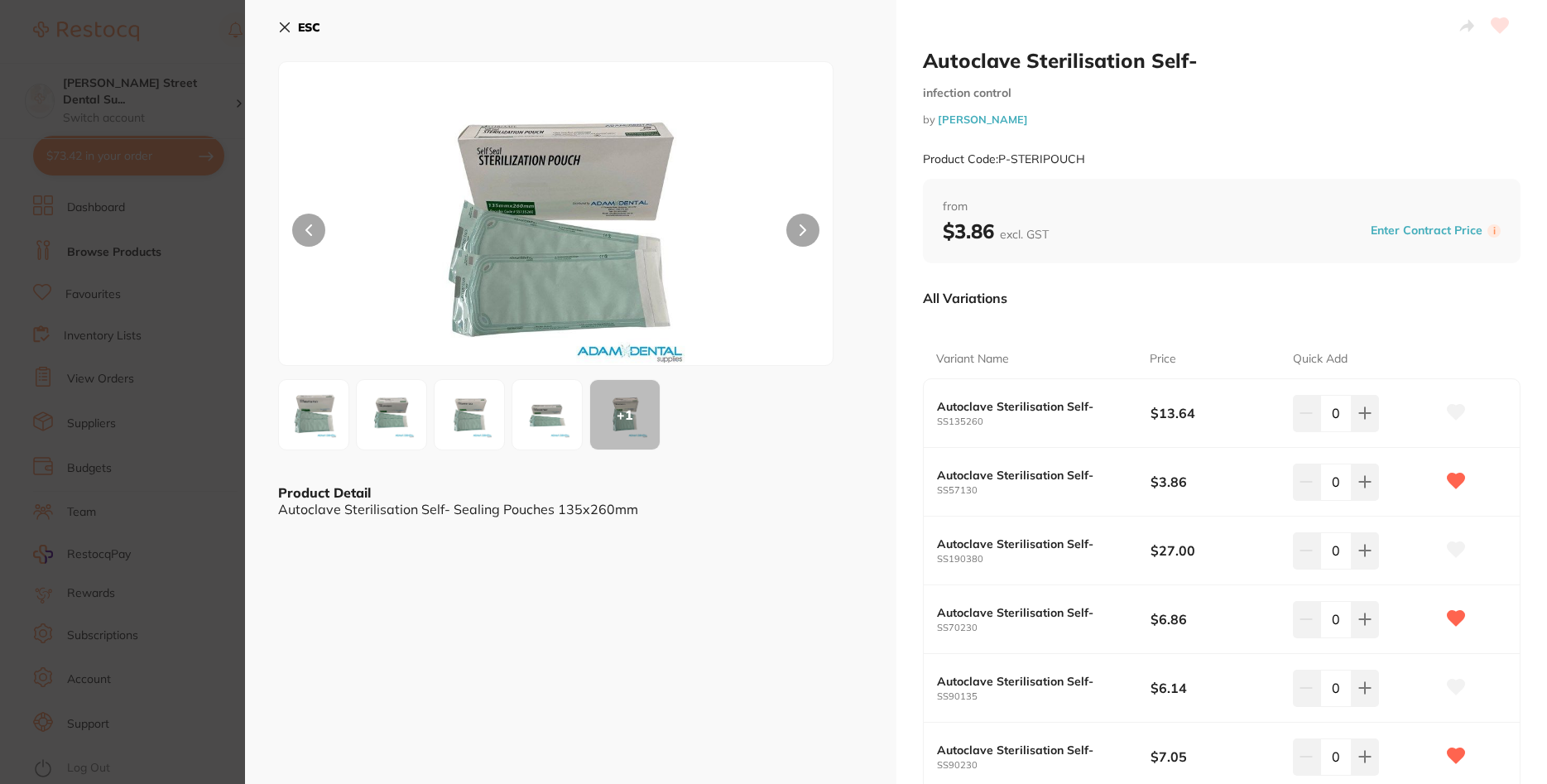
click at [315, 410] on img at bounding box center [314, 414] width 60 height 60
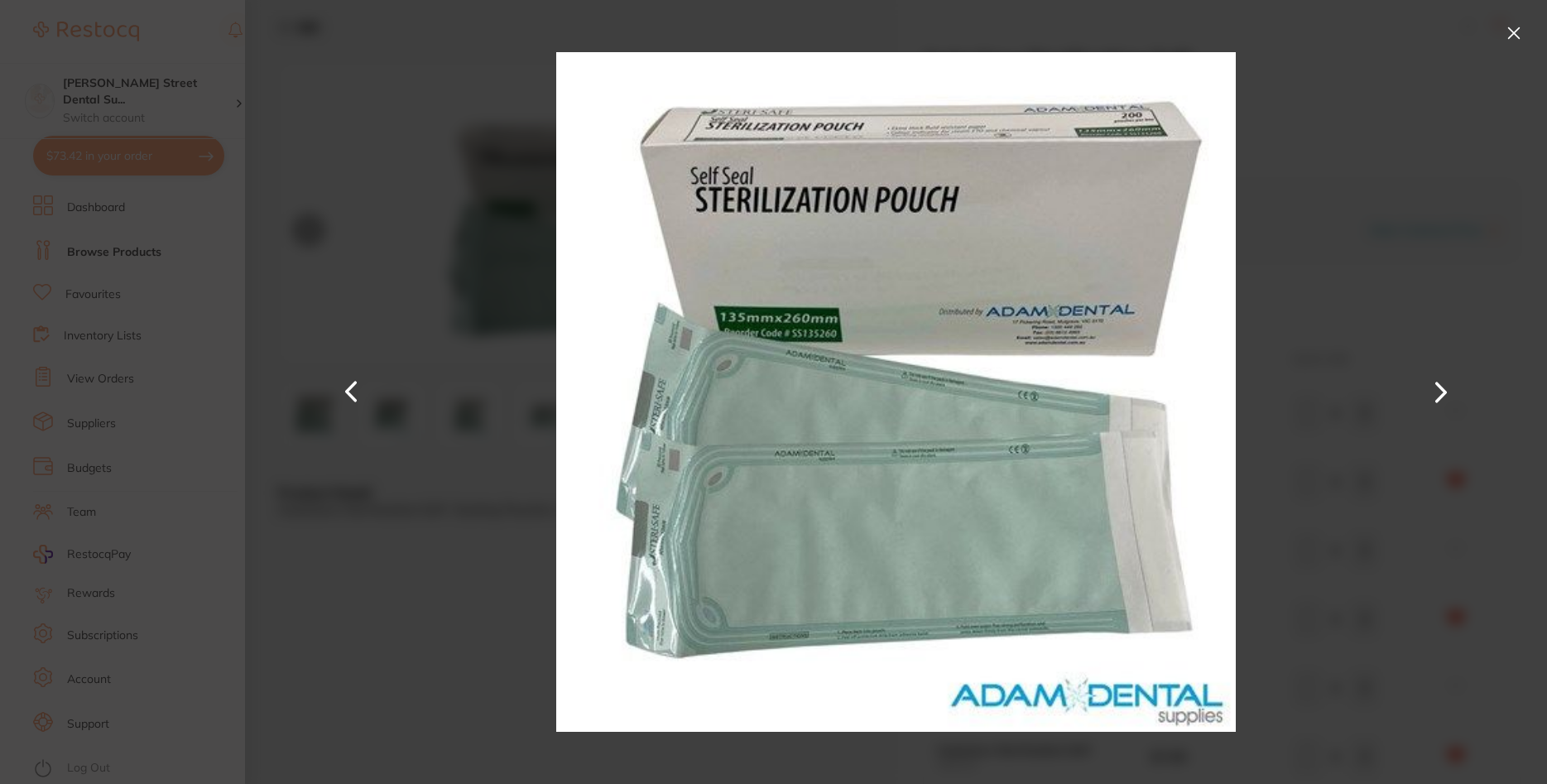
click at [1444, 396] on button at bounding box center [1441, 392] width 39 height 392
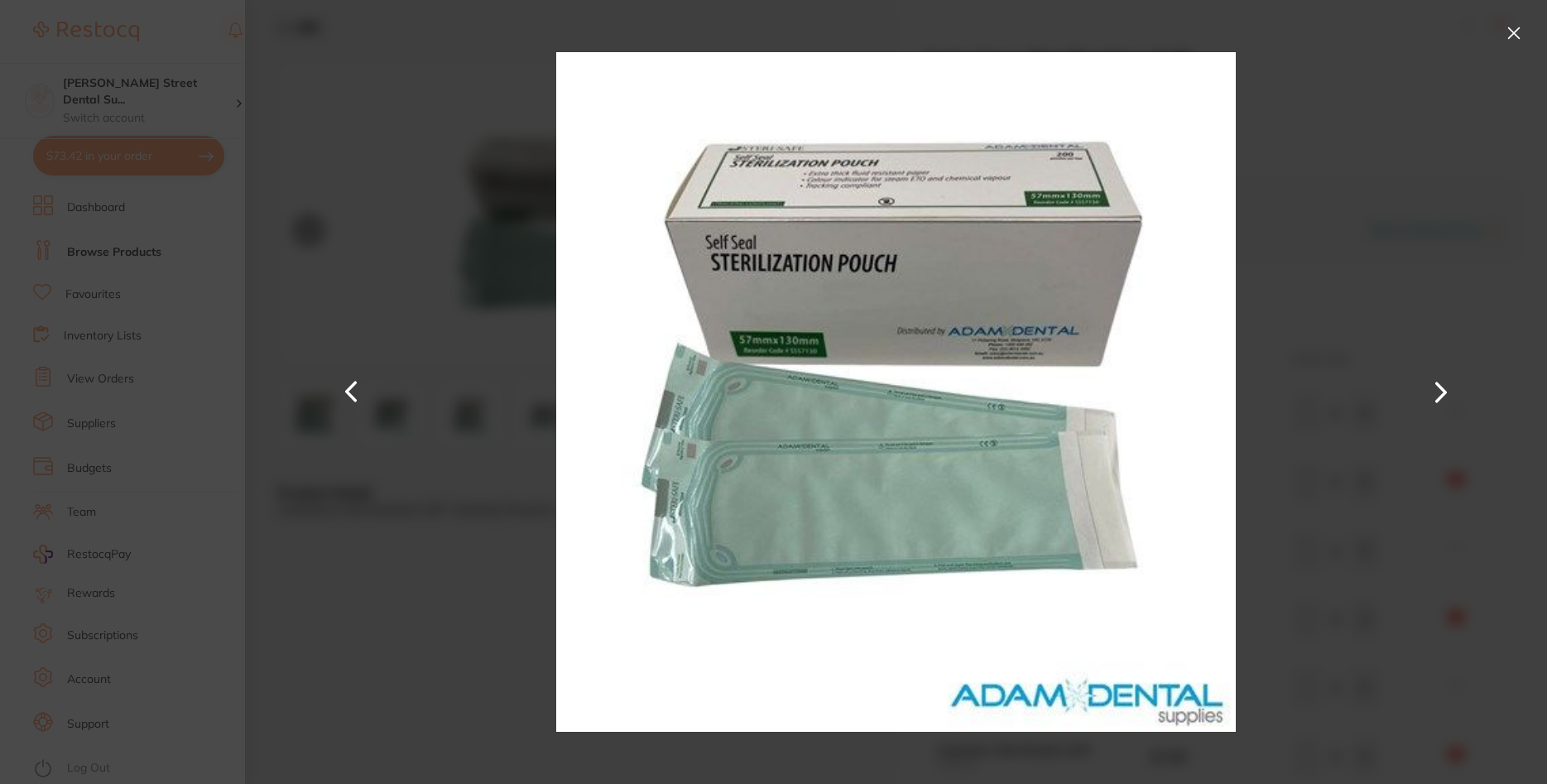
click at [1444, 396] on button at bounding box center [1441, 392] width 39 height 392
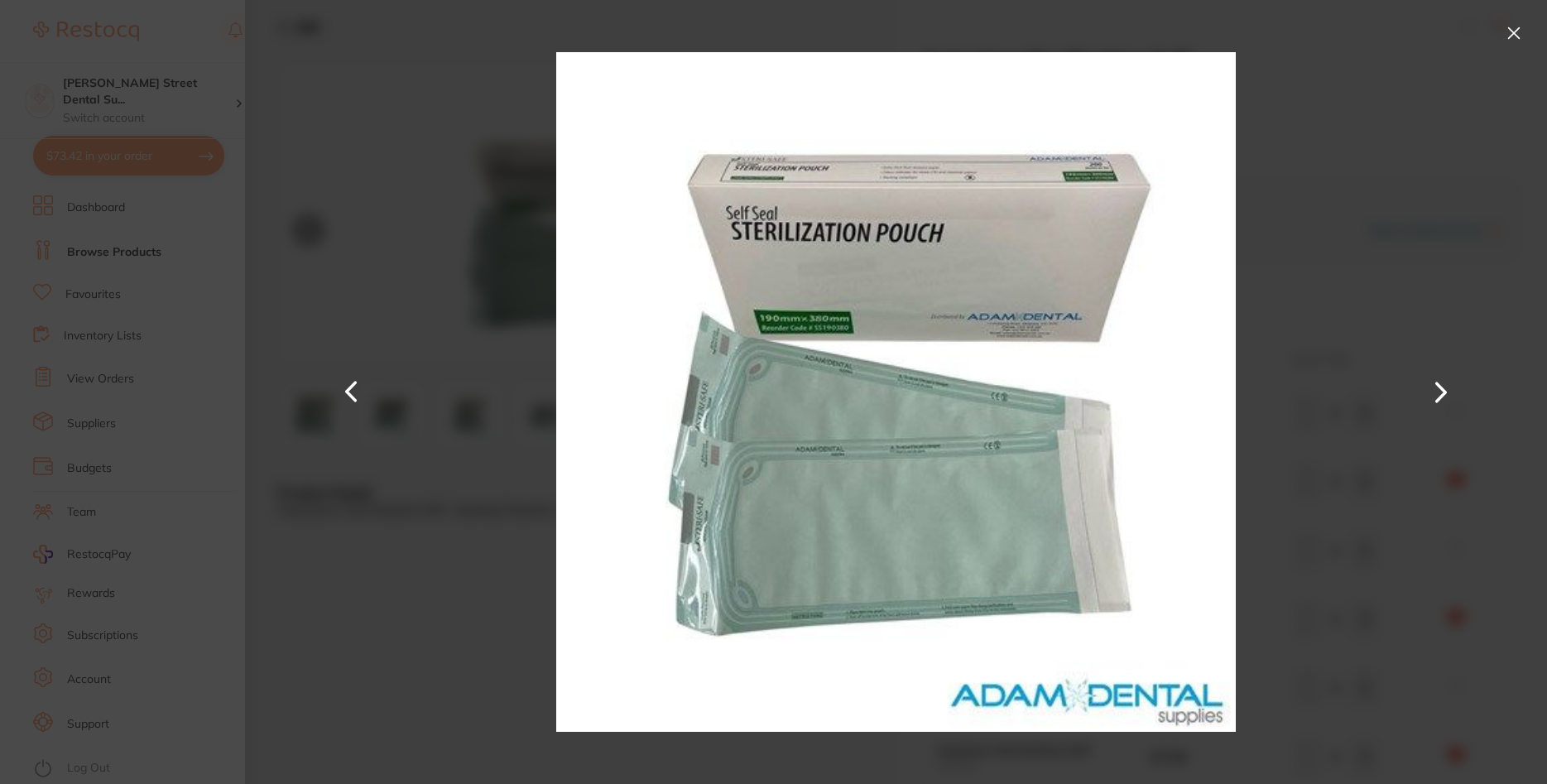
click at [1350, 281] on div at bounding box center [896, 392] width 1302 height 784
click at [1515, 26] on button at bounding box center [1513, 33] width 27 height 27
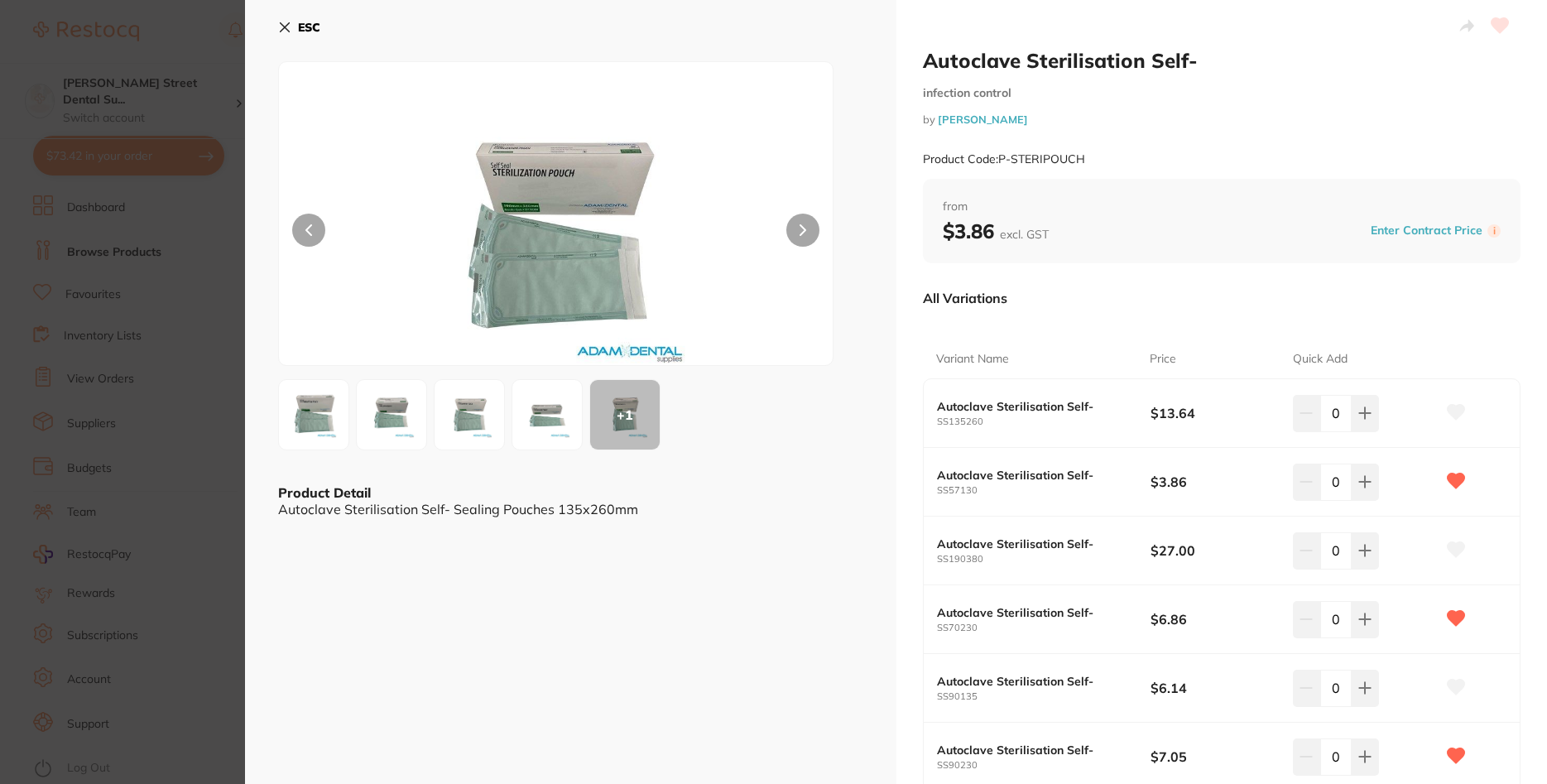
click at [302, 29] on b "ESC" at bounding box center [309, 28] width 22 height 15
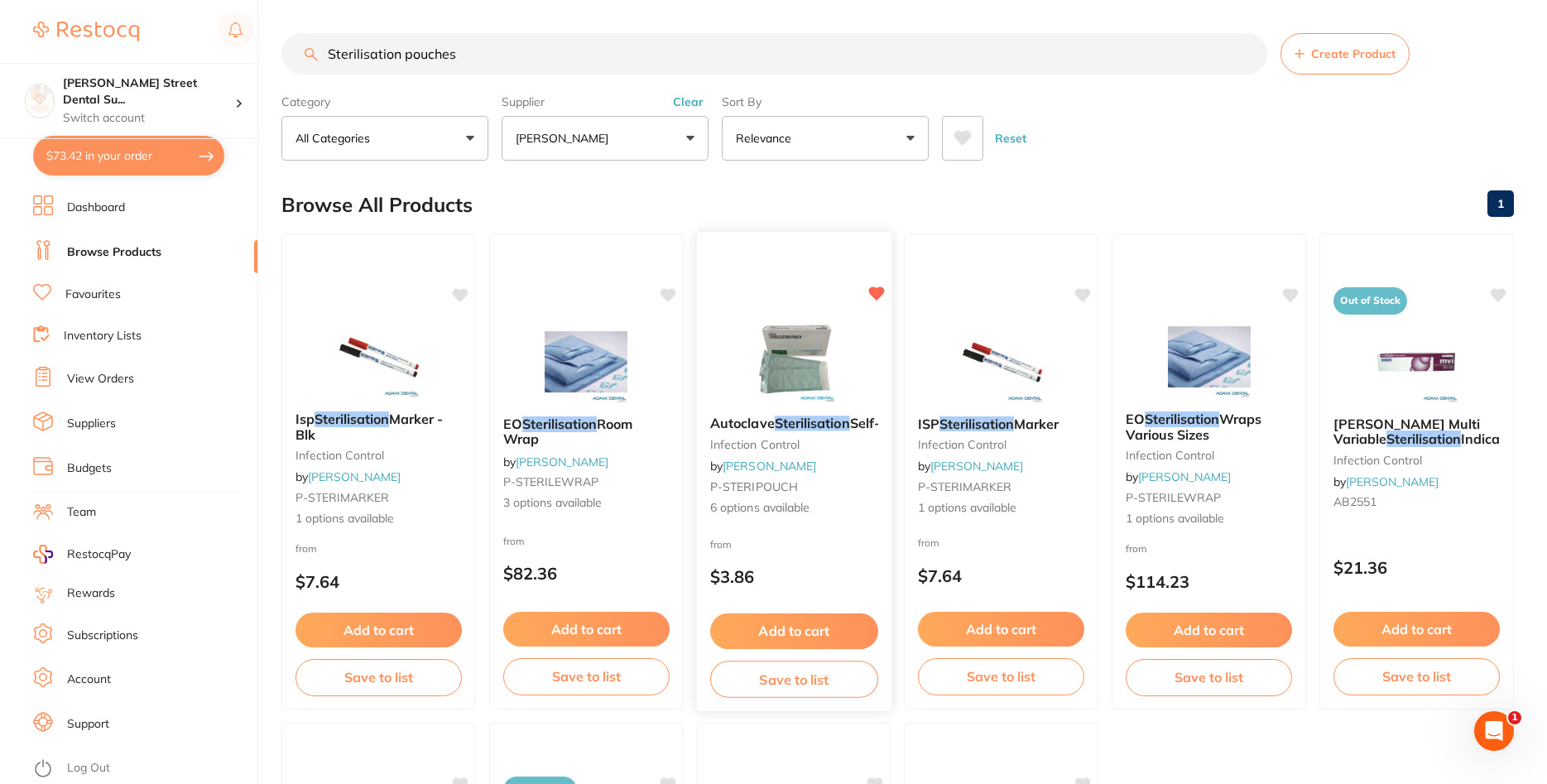
click at [812, 416] on em "Sterilisation" at bounding box center [812, 423] width 75 height 17
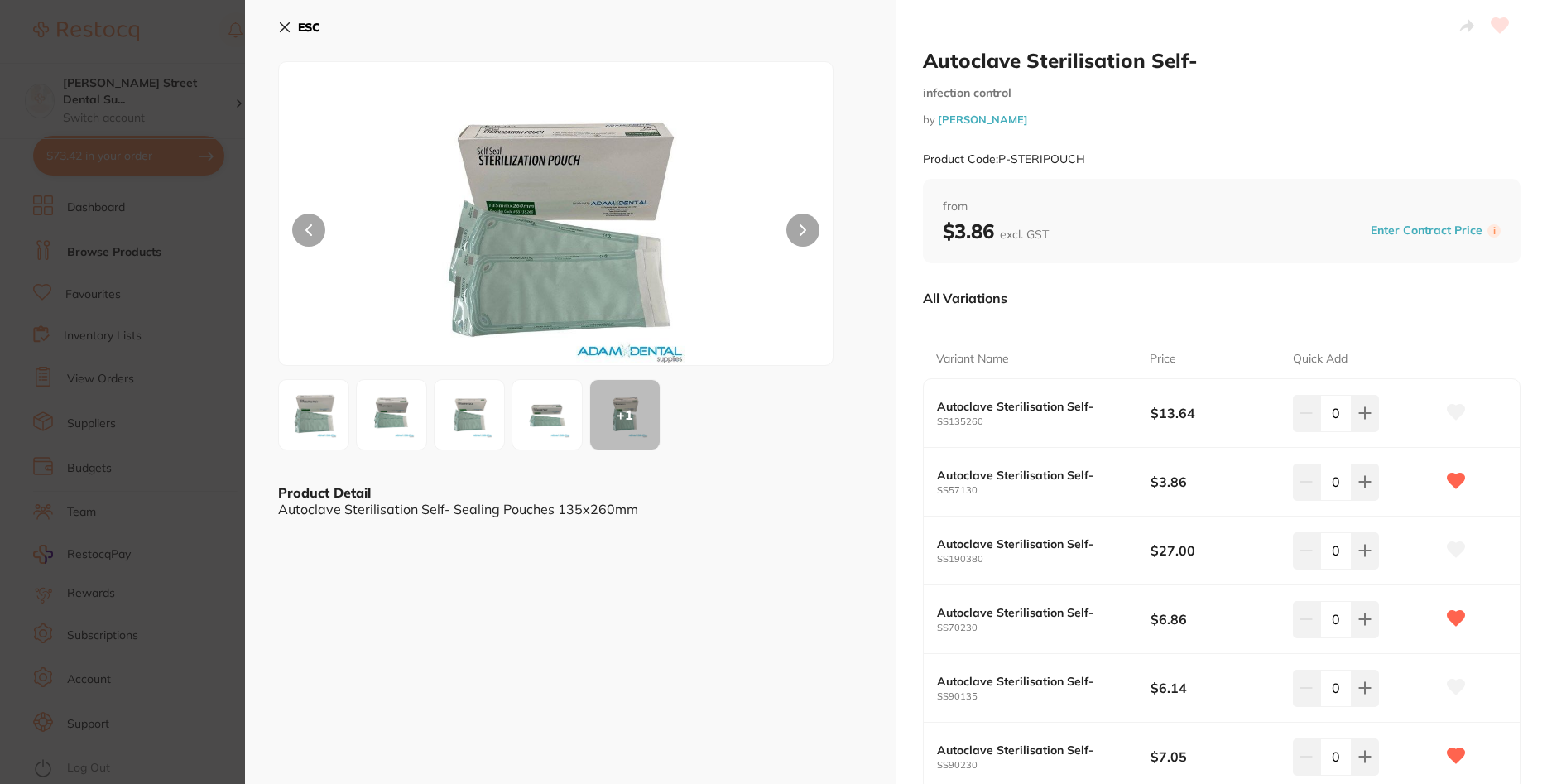
click at [311, 425] on img at bounding box center [314, 414] width 60 height 60
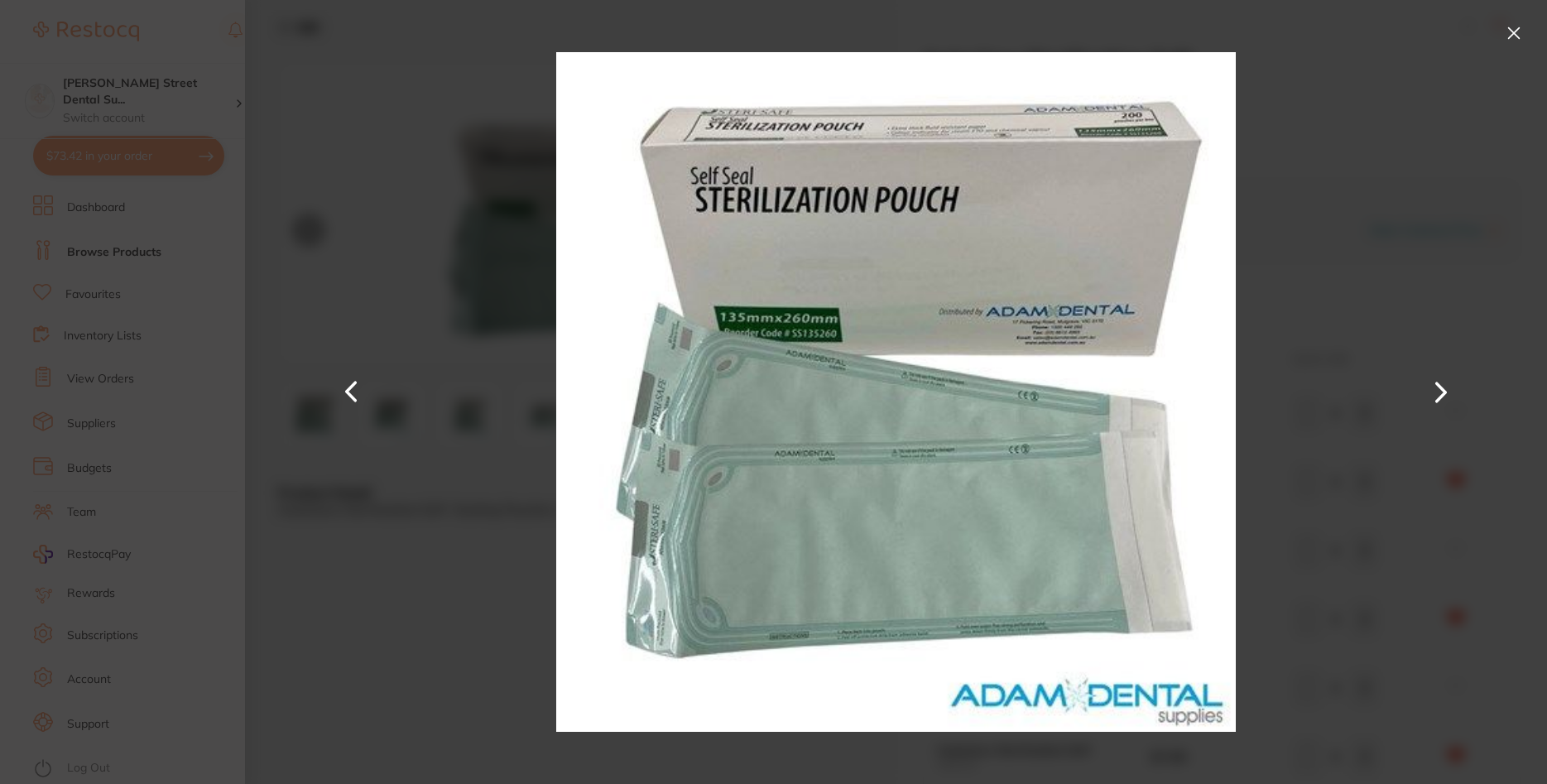
click at [1517, 29] on button at bounding box center [1513, 33] width 27 height 27
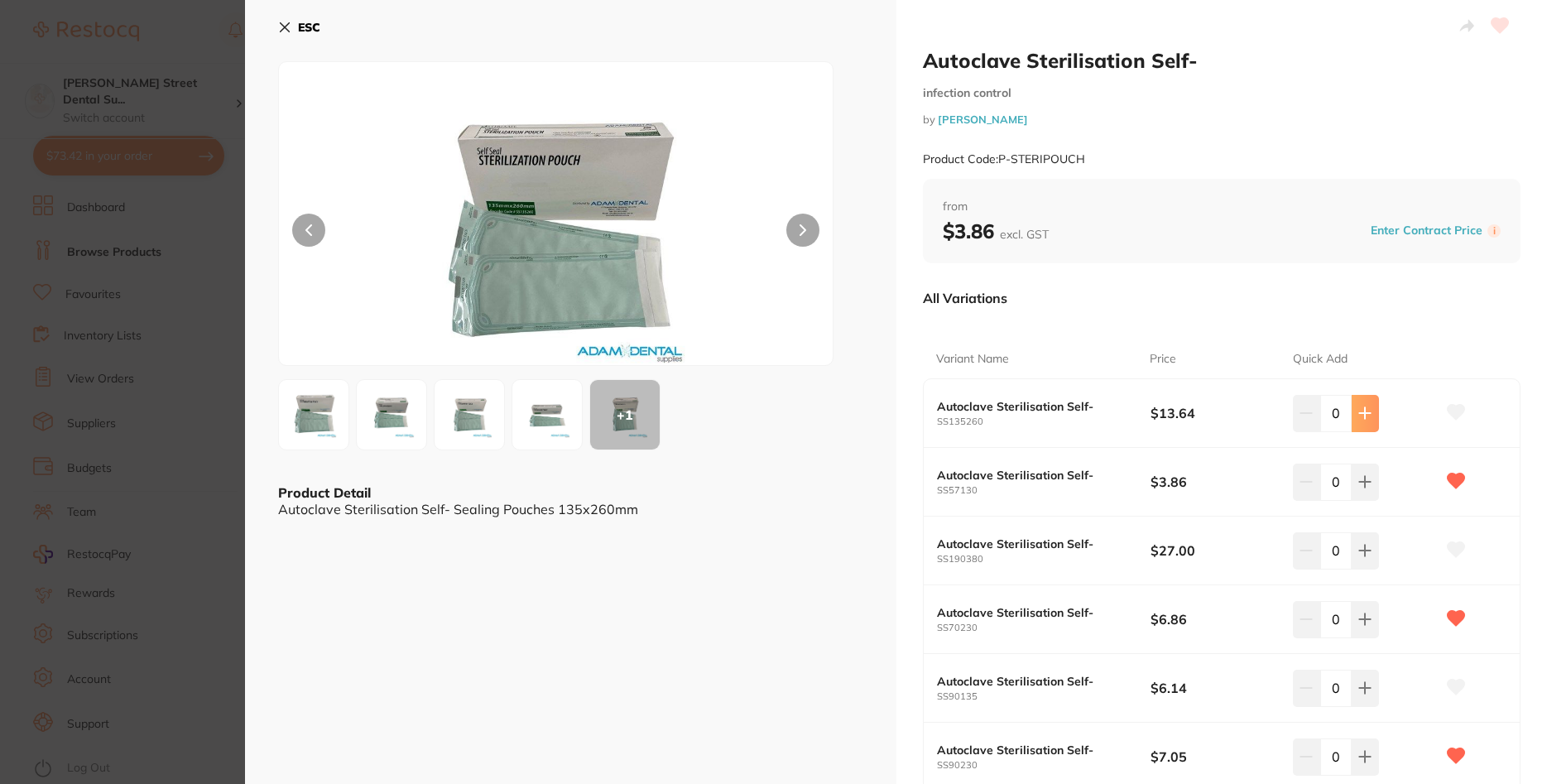
click at [1363, 410] on icon at bounding box center [1365, 413] width 13 height 13
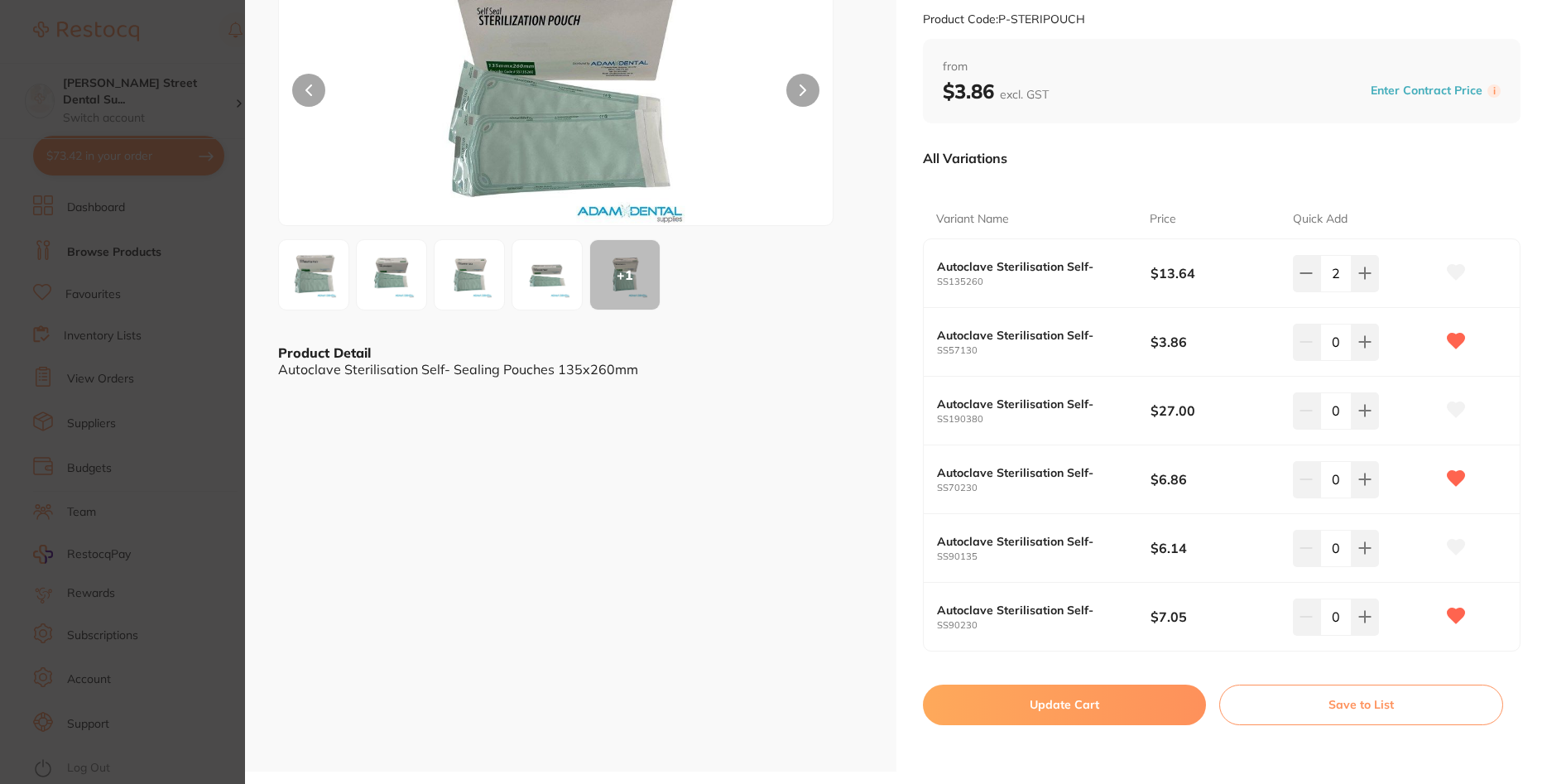
click at [531, 265] on img at bounding box center [547, 274] width 60 height 60
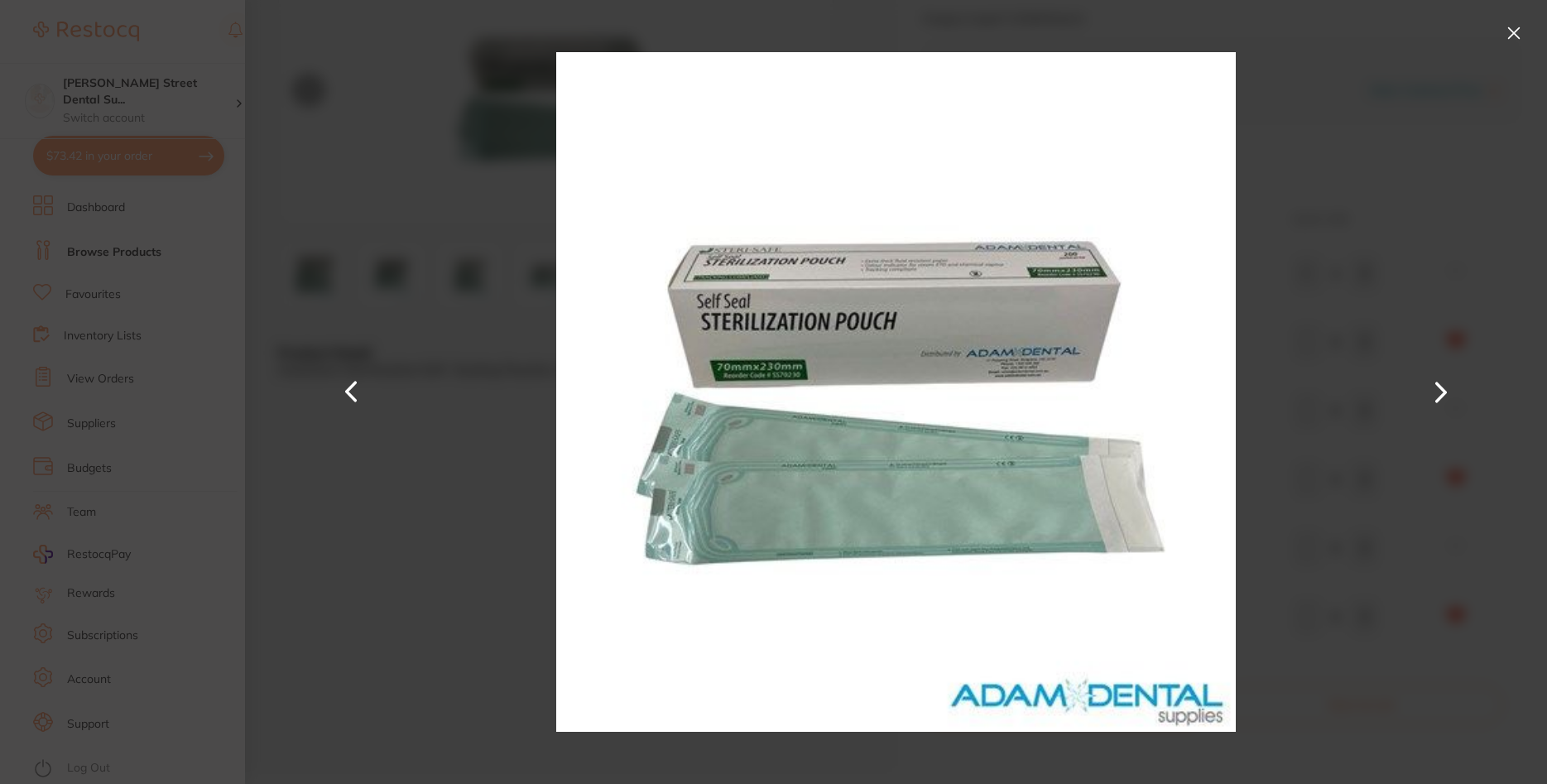
click at [1426, 216] on button at bounding box center [1441, 392] width 39 height 392
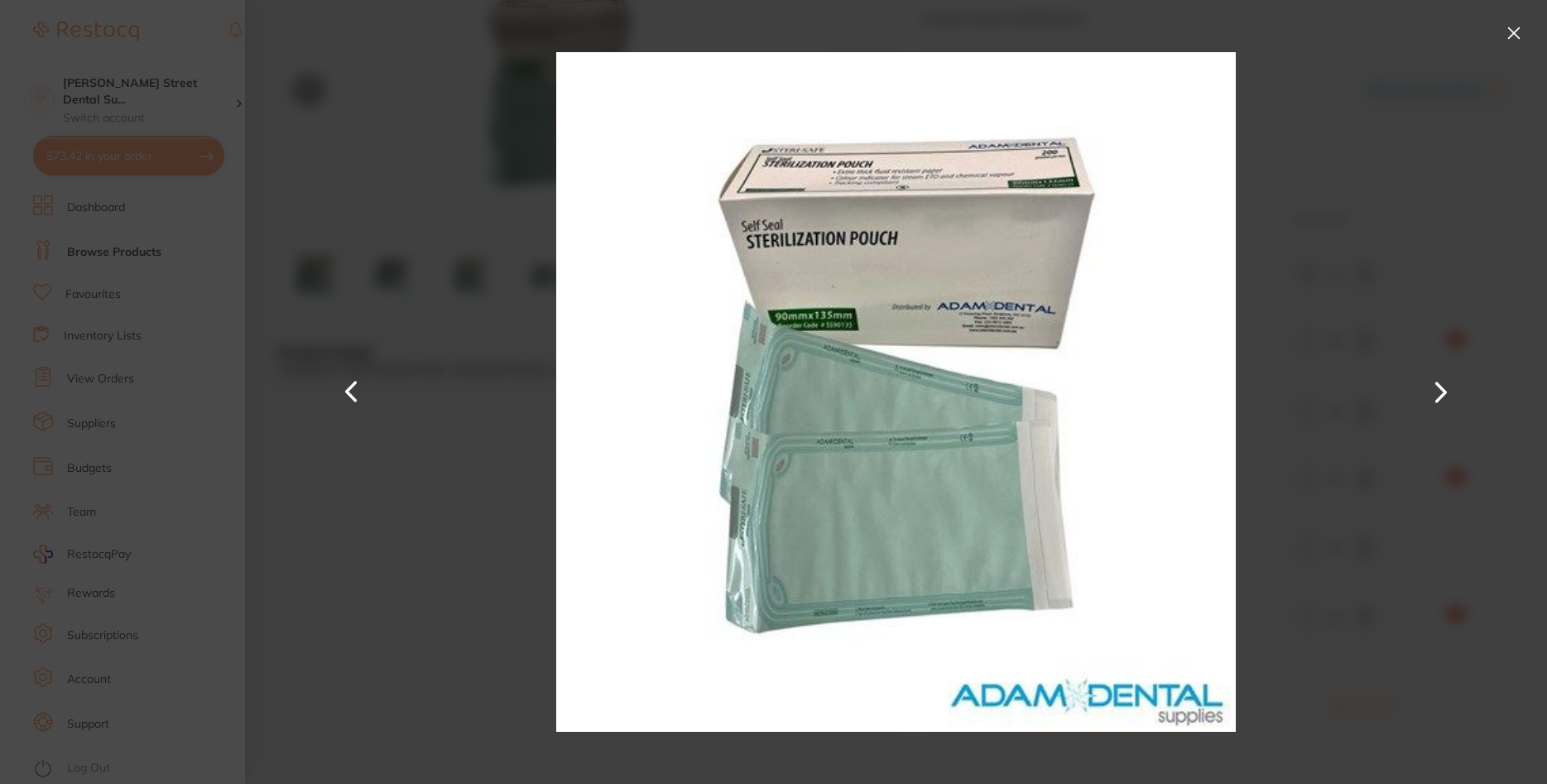
click at [1512, 36] on button at bounding box center [1513, 33] width 27 height 27
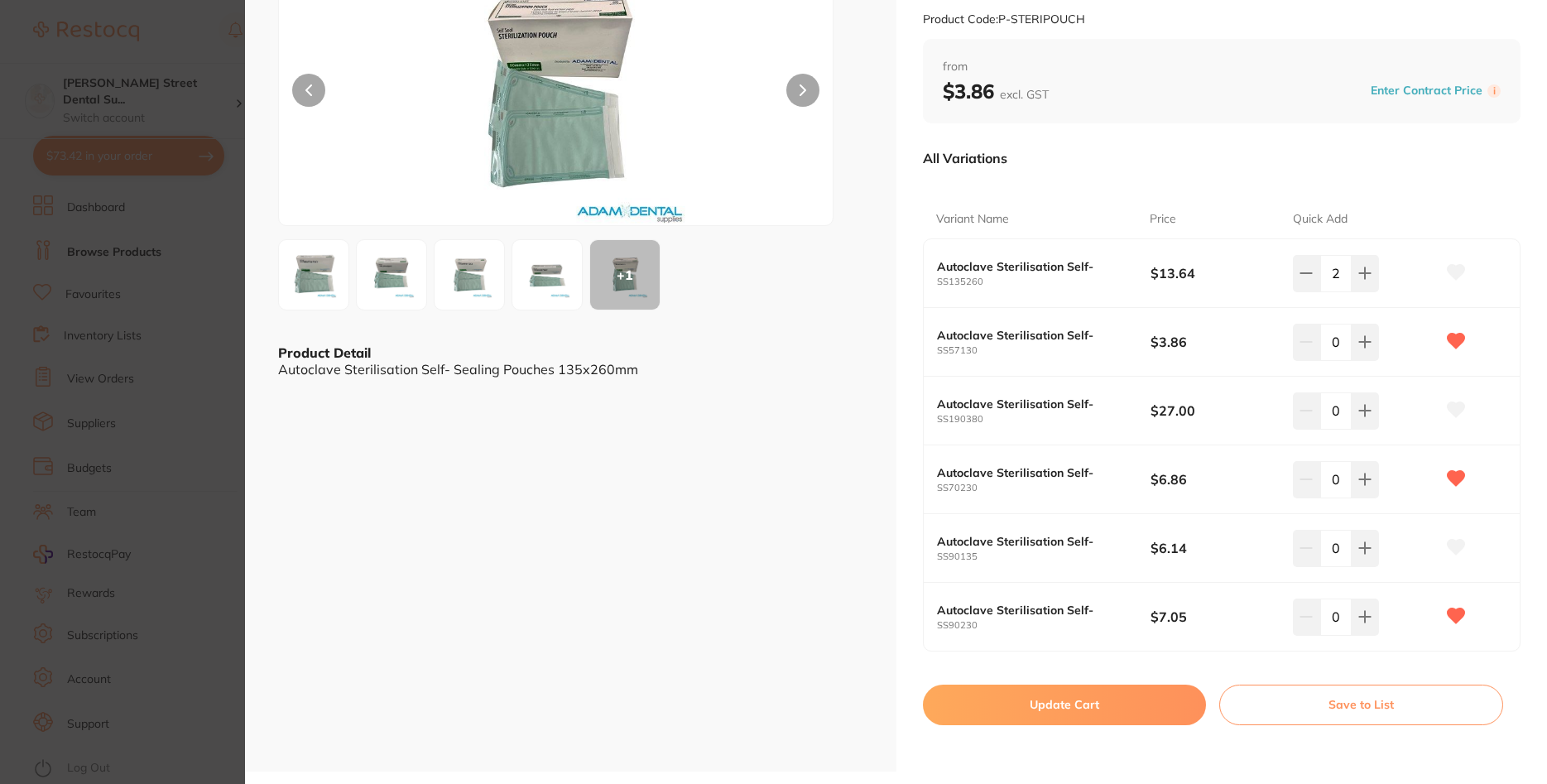
click at [628, 286] on div "+ 1" at bounding box center [625, 275] width 70 height 70
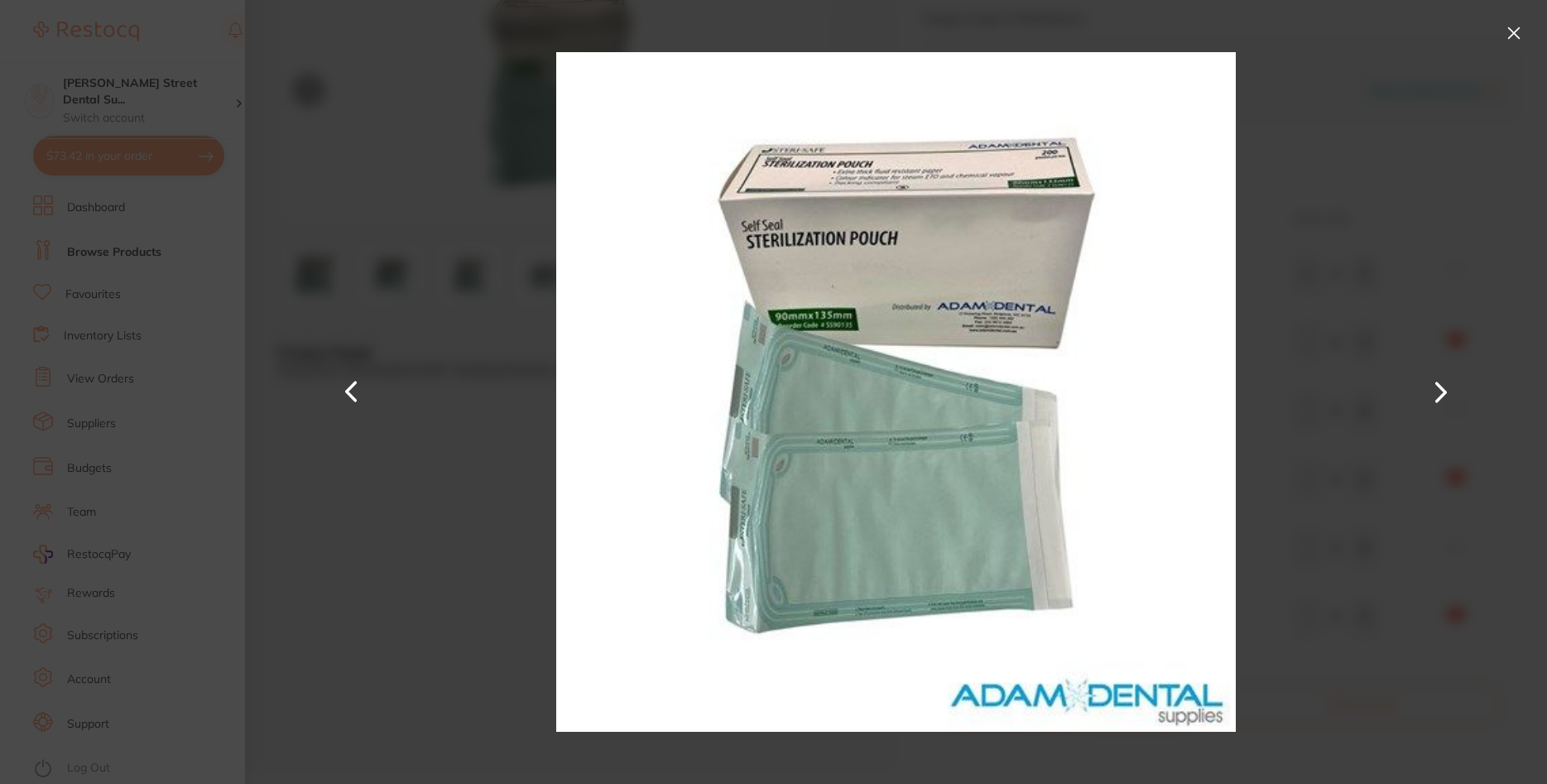
click at [1356, 226] on div at bounding box center [896, 392] width 1302 height 784
click at [1511, 33] on button at bounding box center [1513, 33] width 27 height 27
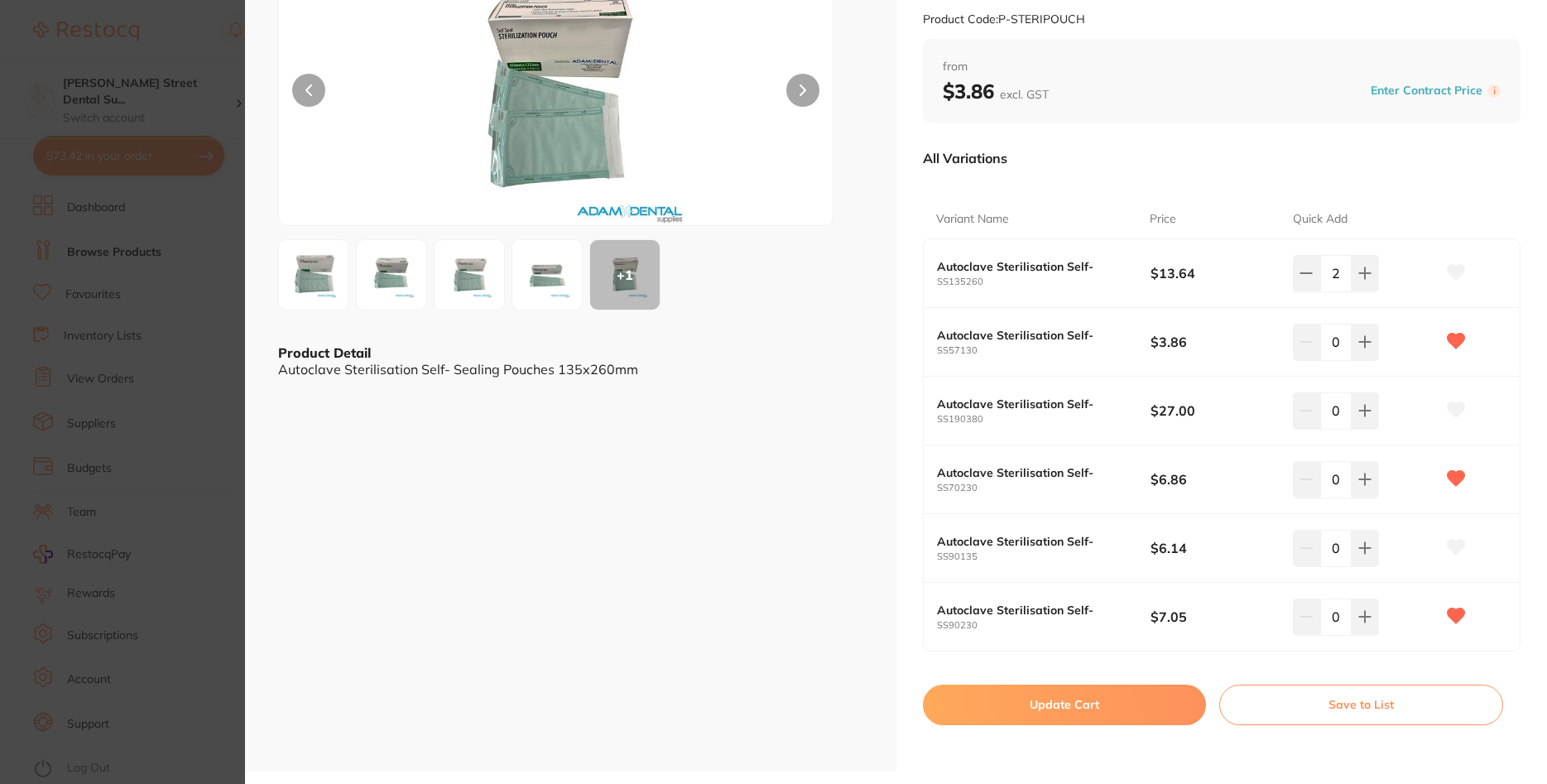
click at [545, 148] on img at bounding box center [556, 94] width 333 height 261
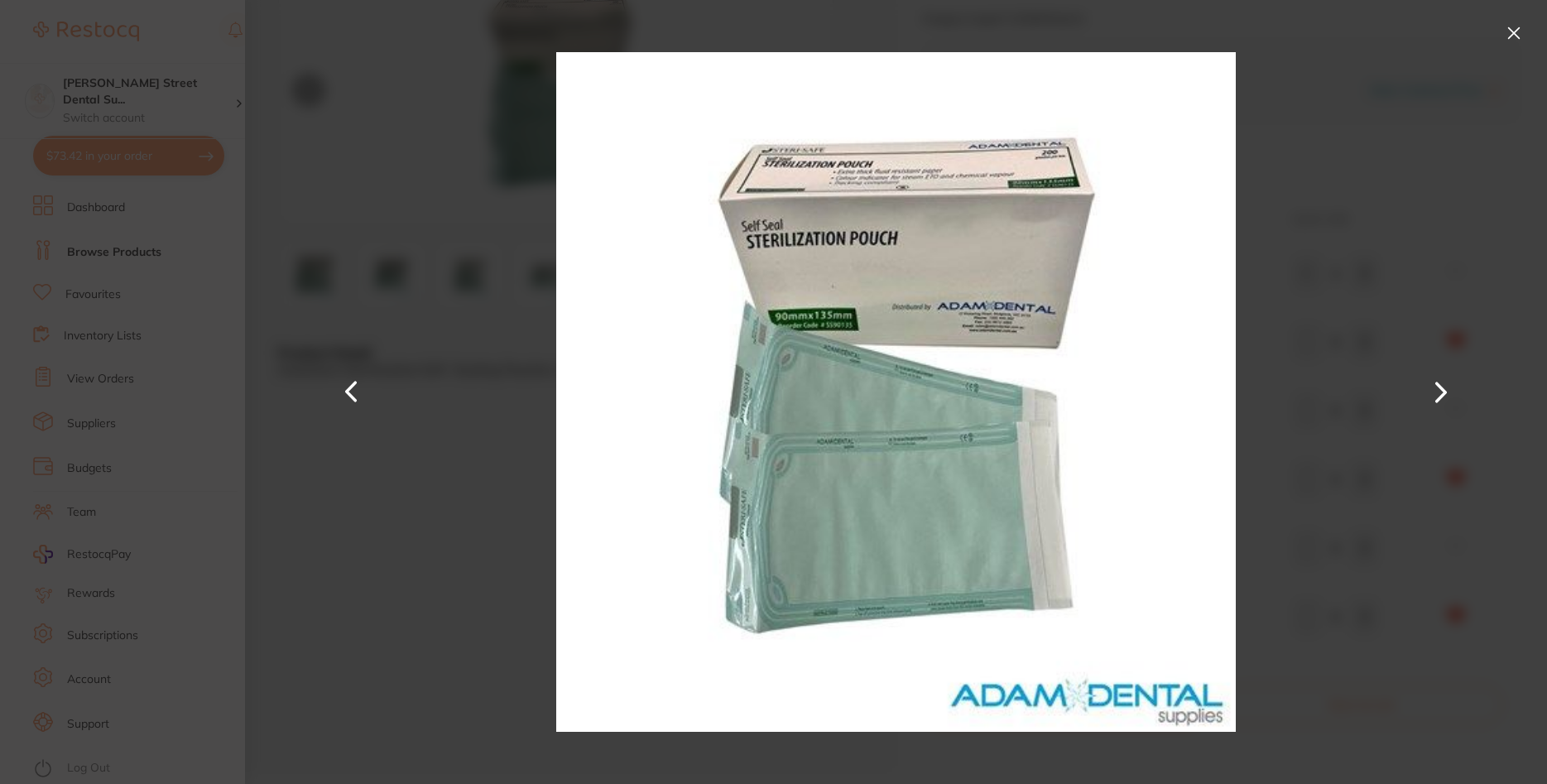
click at [822, 331] on img at bounding box center [897, 392] width 680 height 784
click at [848, 328] on img at bounding box center [897, 392] width 680 height 784
click at [1523, 36] on button at bounding box center [1513, 33] width 27 height 27
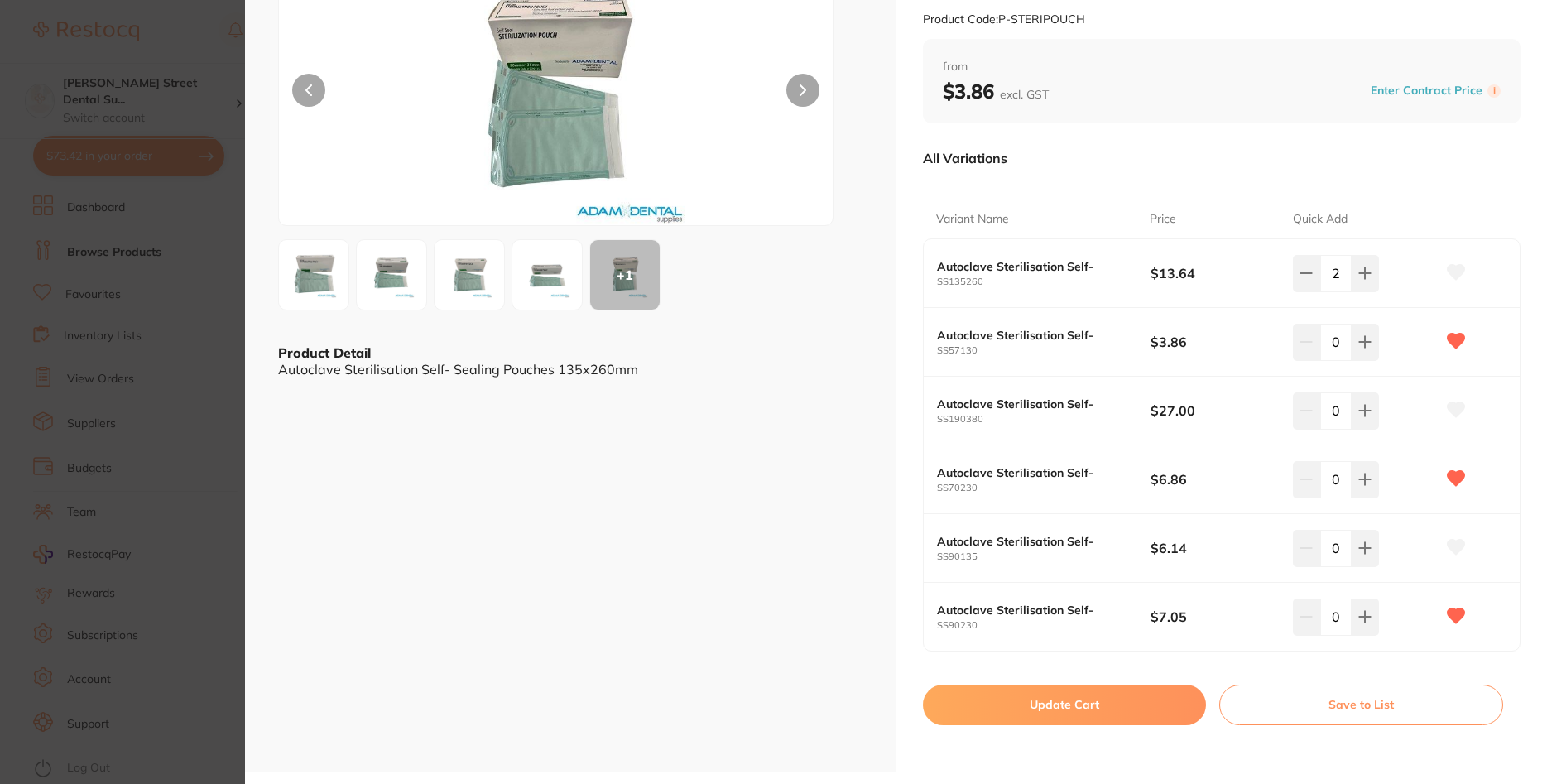
click at [635, 282] on div "+ 1" at bounding box center [625, 275] width 70 height 70
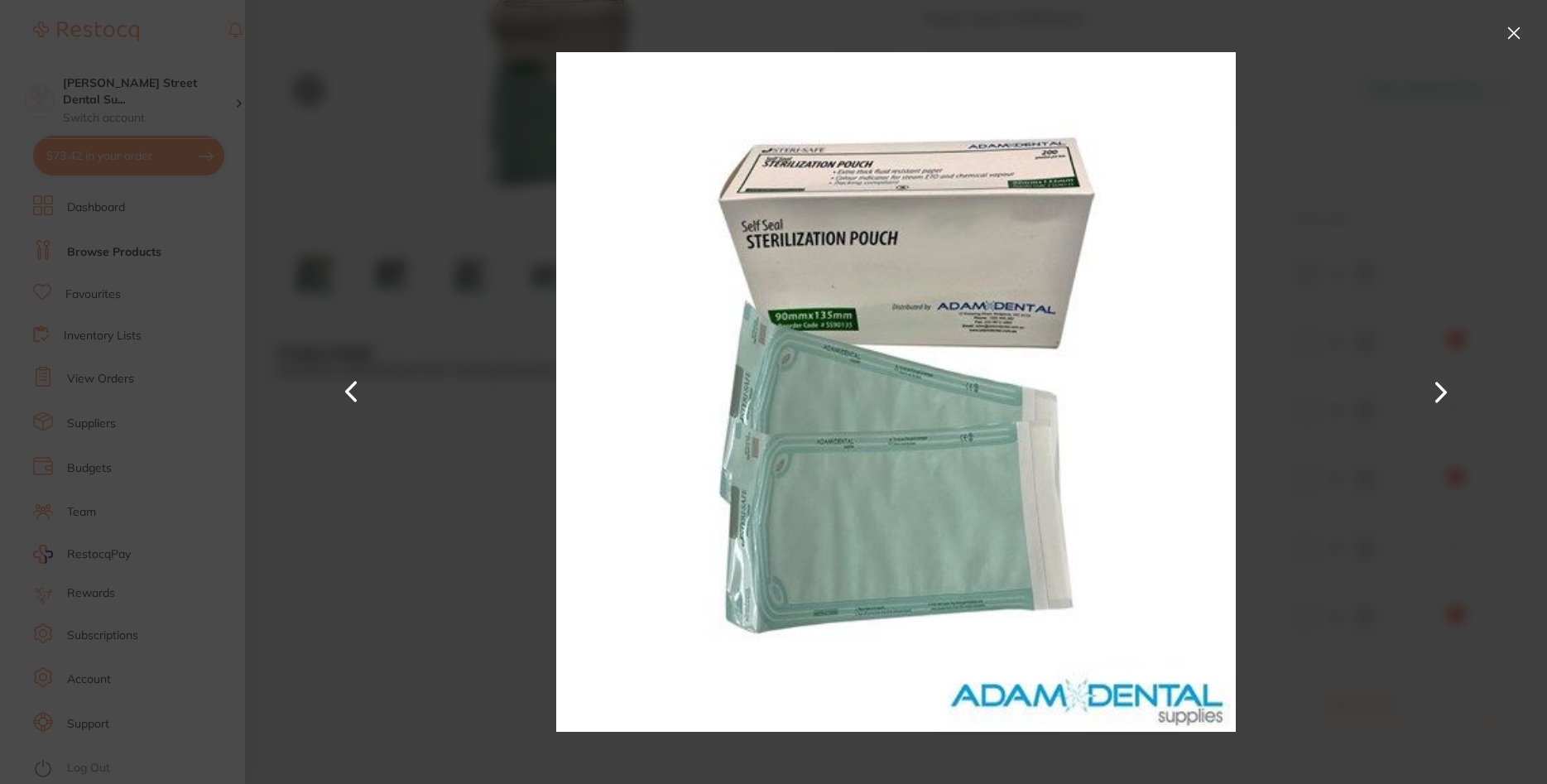
click at [762, 293] on img at bounding box center [897, 392] width 680 height 784
click at [1519, 34] on button at bounding box center [1513, 33] width 27 height 27
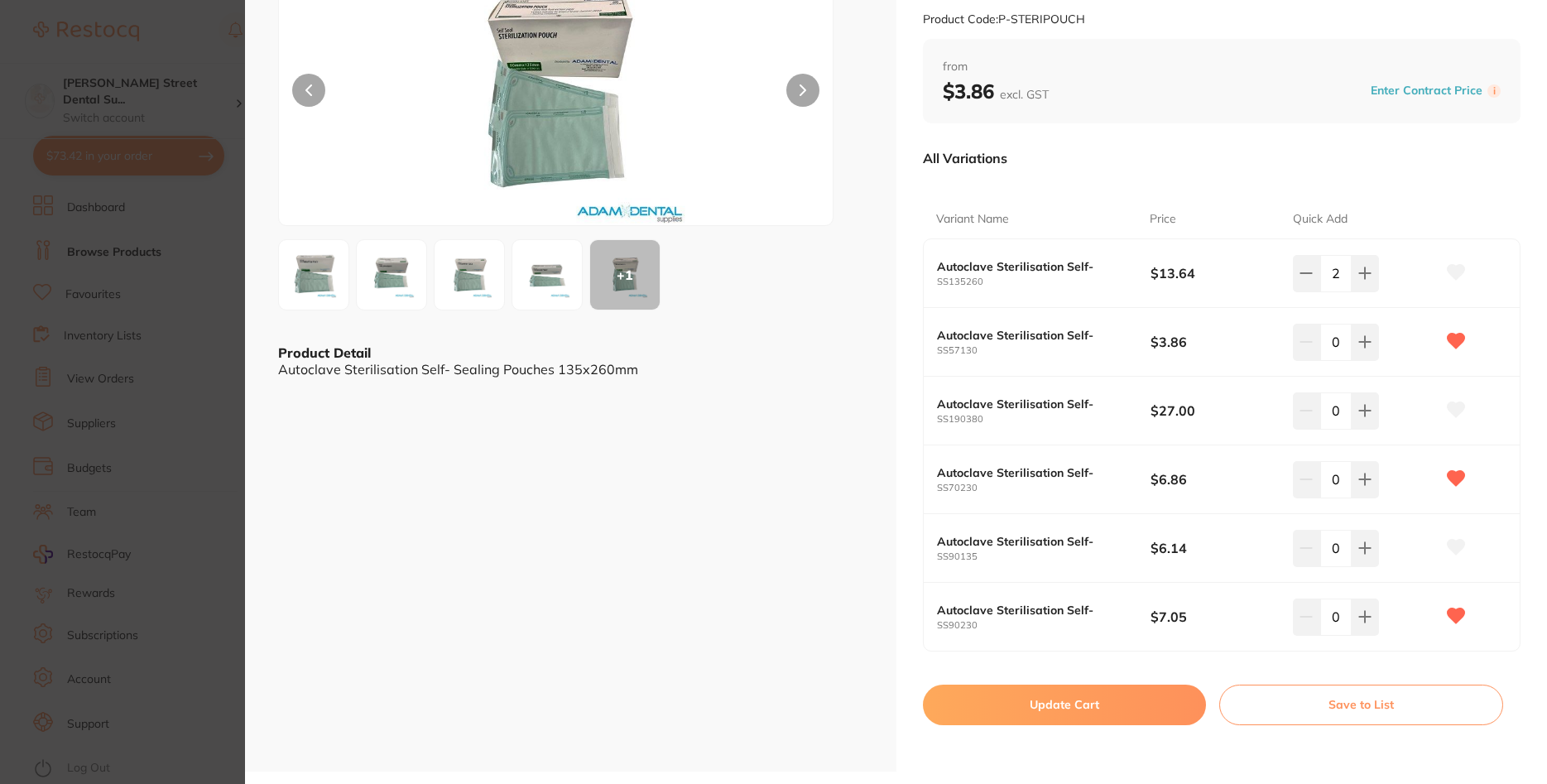
click at [450, 284] on img at bounding box center [469, 274] width 60 height 60
click at [450, 284] on div "Autoclave Sterilisation Self- infection control by Adam Dental Product Code: P-…" at bounding box center [896, 392] width 1302 height 784
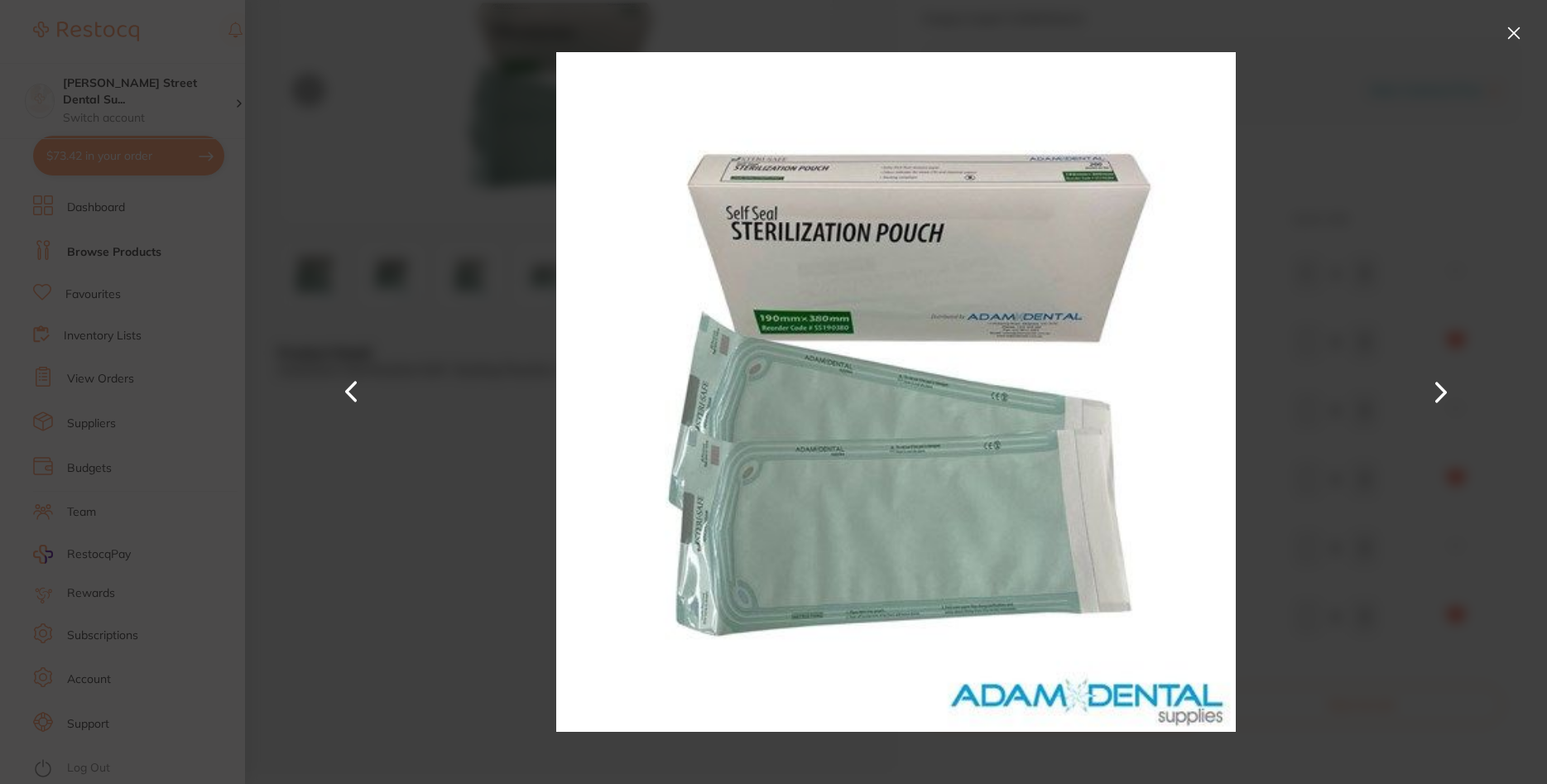
click at [1500, 39] on button at bounding box center [1513, 33] width 27 height 27
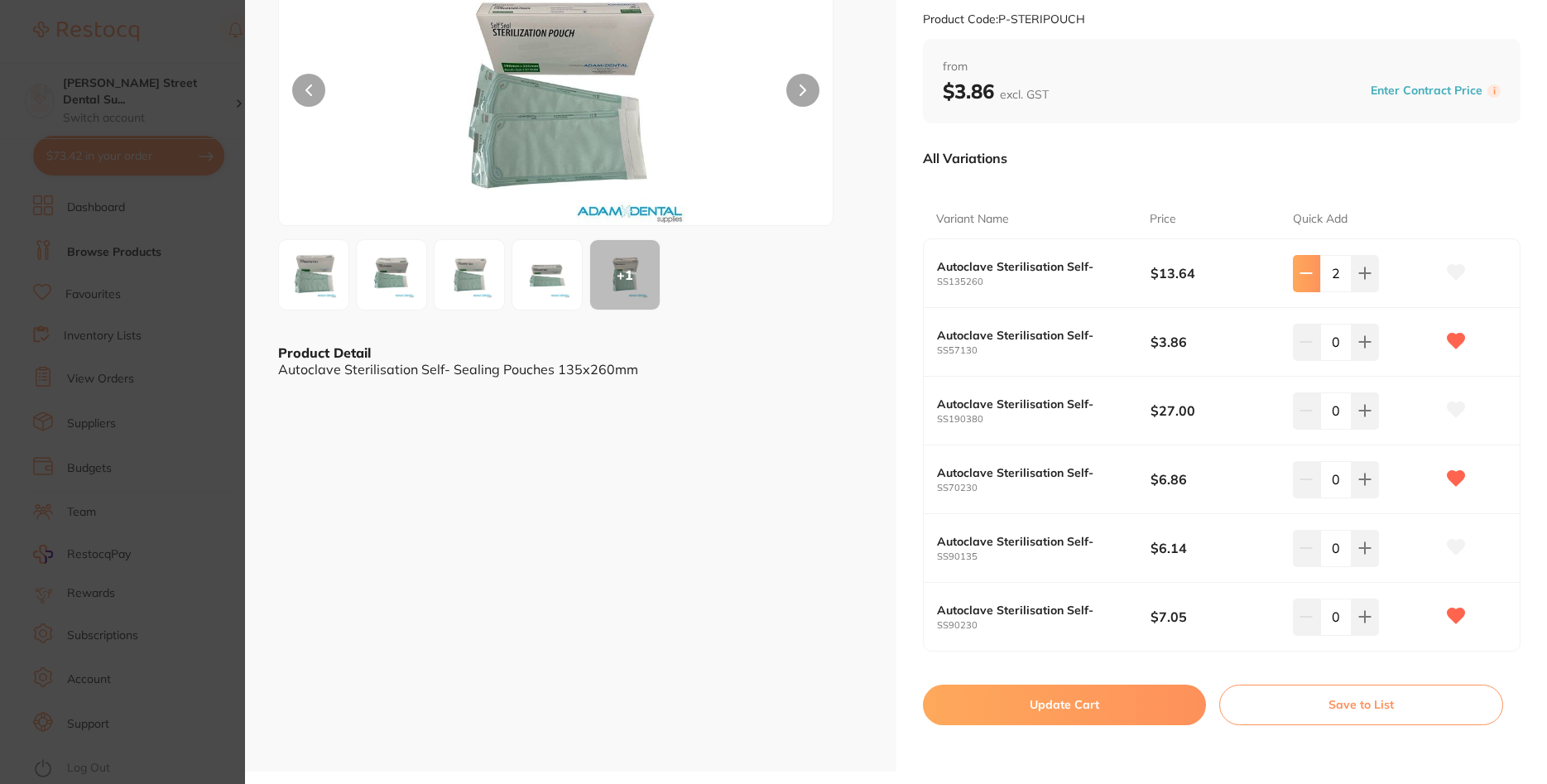
click at [1319, 281] on button at bounding box center [1307, 273] width 28 height 37
click at [1364, 277] on icon at bounding box center [1365, 273] width 13 height 13
type input "2"
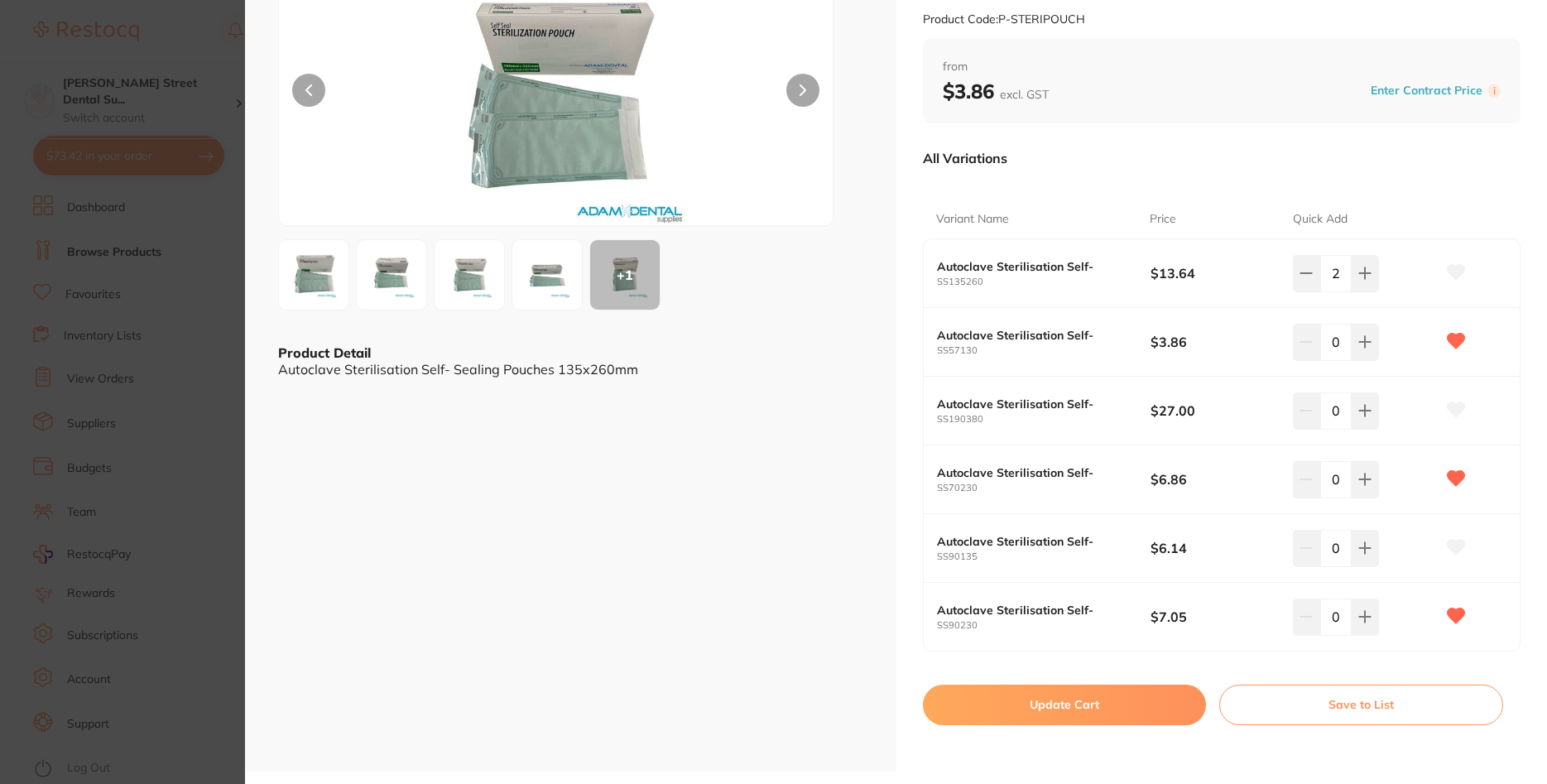
click at [277, 374] on div "ESC + 1 Product Detail Autoclave Sterilisation Self- Sealing Pouches 135x260mm" at bounding box center [570, 315] width 651 height 911
drag, startPoint x: 280, startPoint y: 370, endPoint x: 549, endPoint y: 382, distance: 269.3
click at [549, 378] on div "Product Detail Autoclave Sterilisation Self- Sealing Pouches 135x260mm" at bounding box center [570, 360] width 585 height 34
copy div "Autoclave Sterilisation Self- Sealing Pouches"
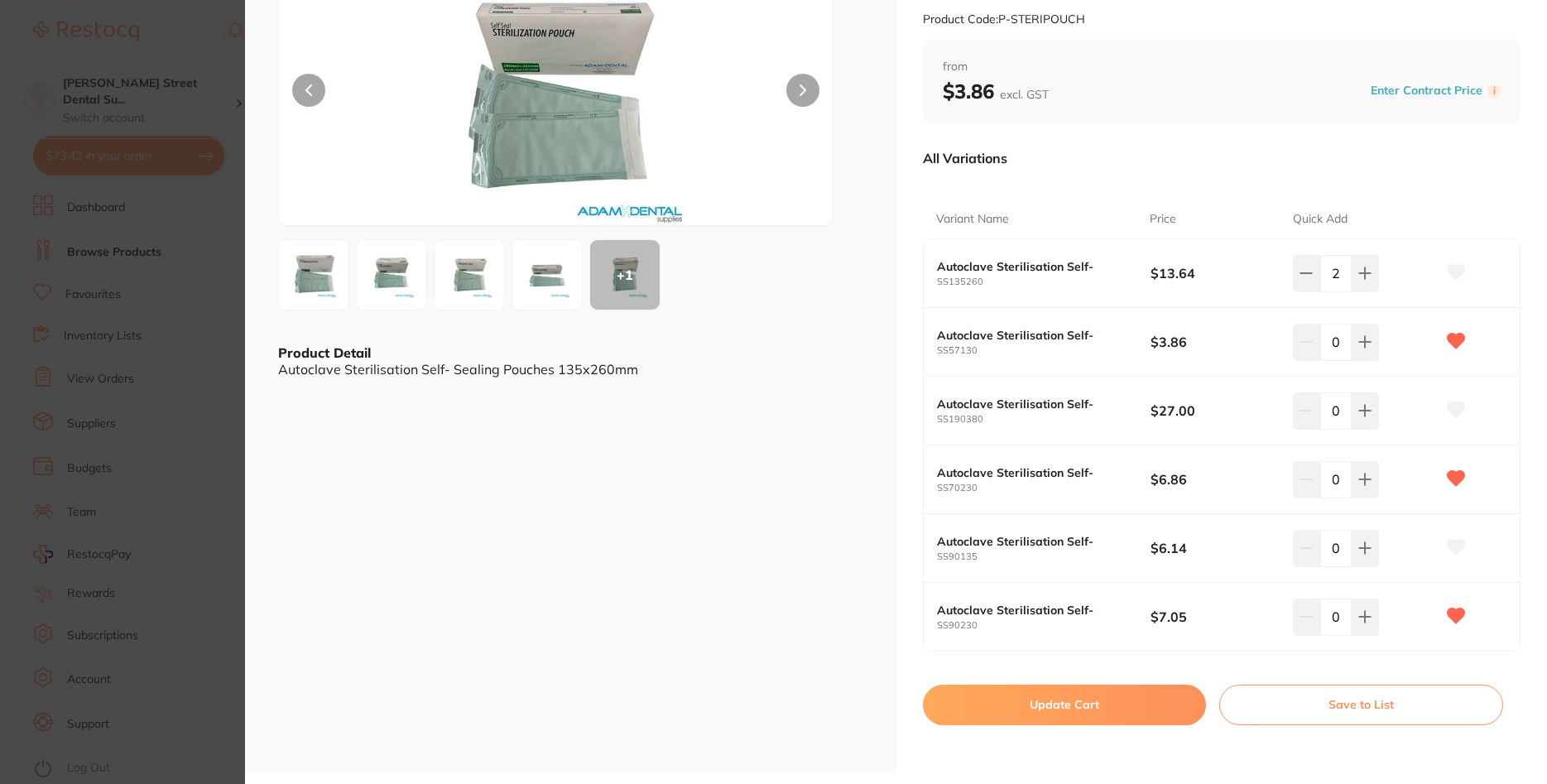
click at [728, 559] on div "ESC + 1 Product Detail Autoclave Sterilisation Self- Sealing Pouches 135x260mm" at bounding box center [570, 315] width 651 height 911
click at [1365, 292] on button at bounding box center [1365, 273] width 28 height 37
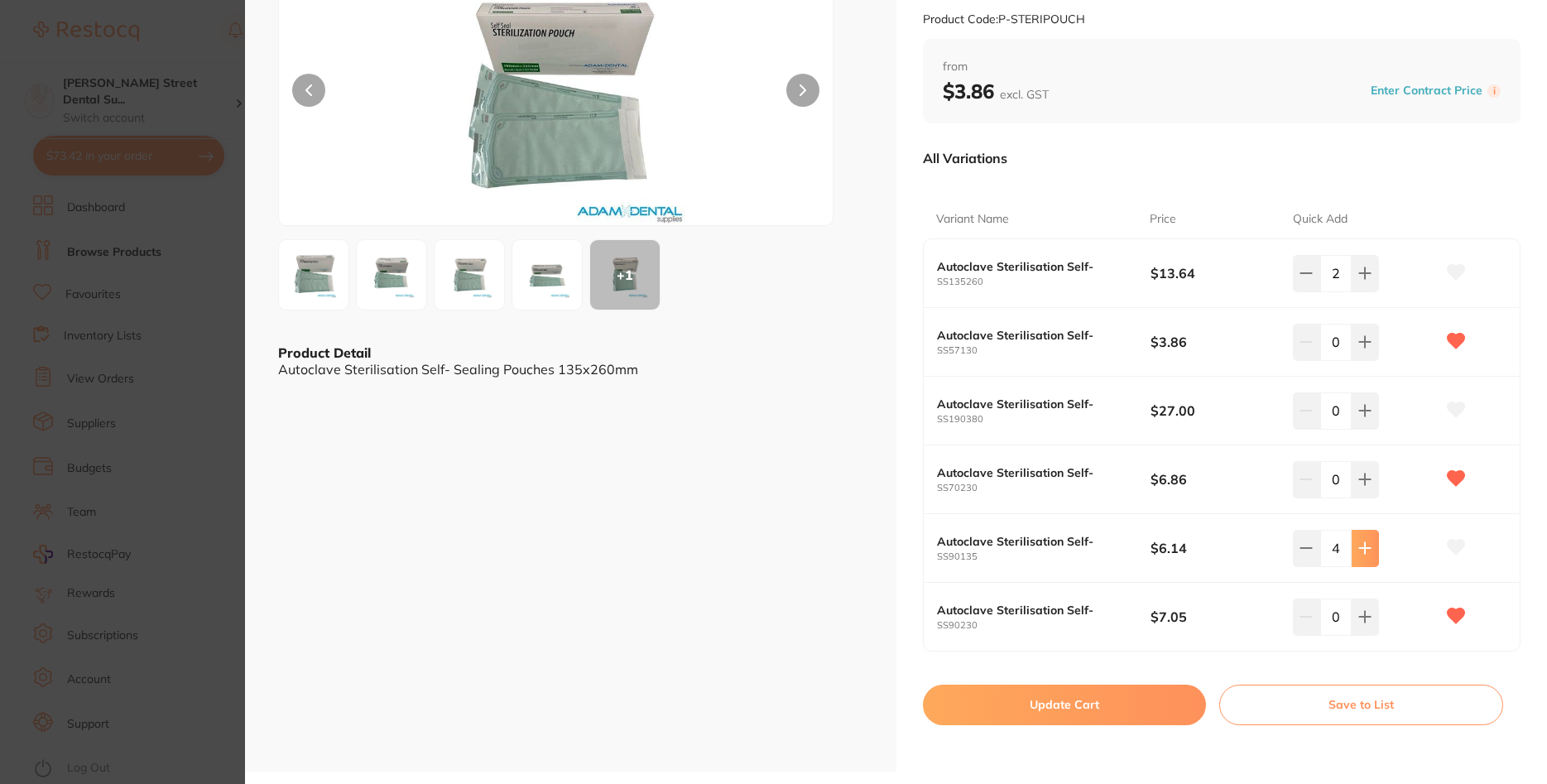
click at [1365, 292] on button at bounding box center [1365, 273] width 28 height 37
type input "5"
click at [1367, 292] on button at bounding box center [1365, 273] width 28 height 37
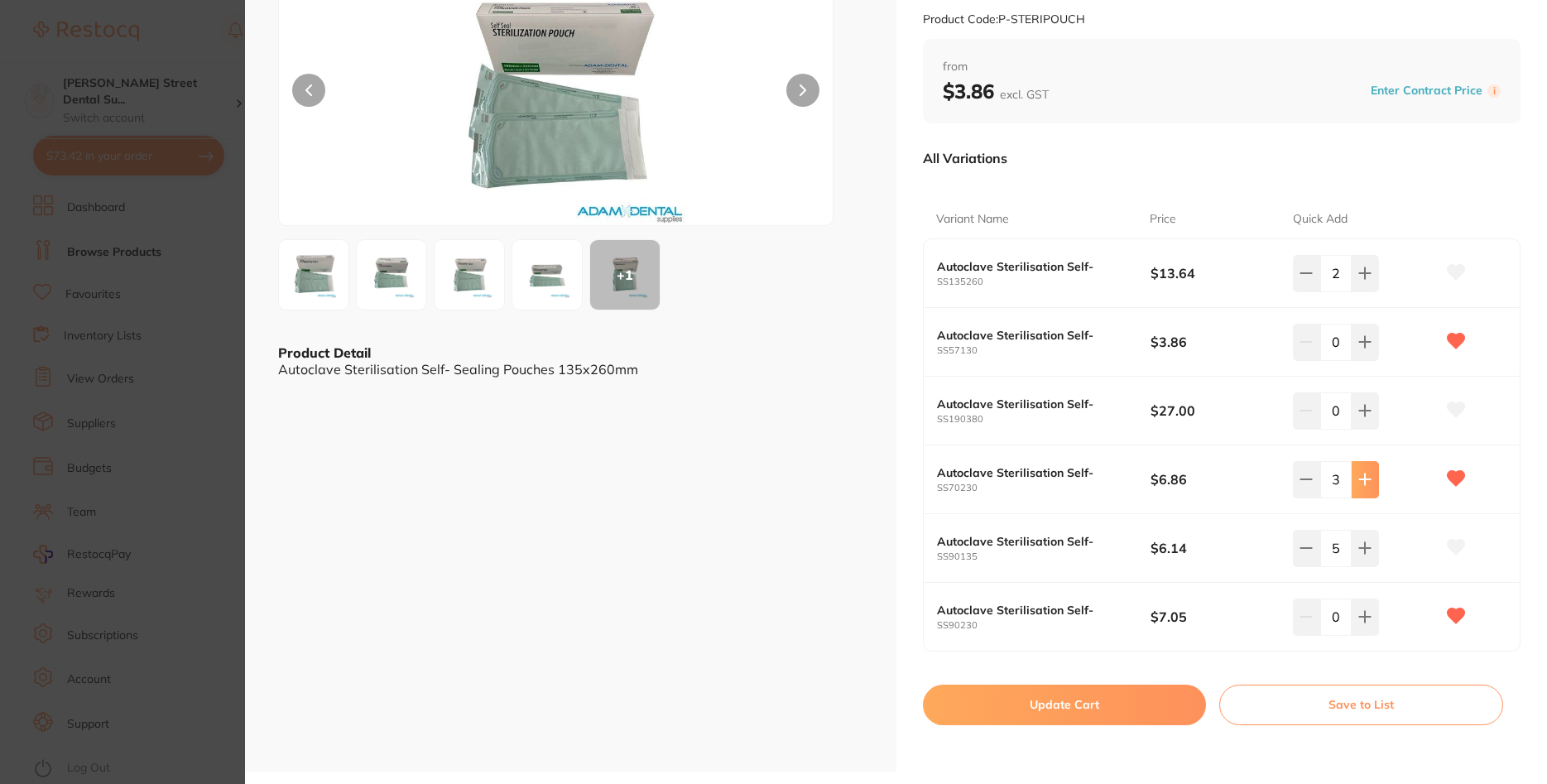
click at [1367, 292] on button at bounding box center [1365, 273] width 28 height 37
type input "5"
click at [1130, 705] on button "Update Cart" at bounding box center [1065, 703] width 284 height 39
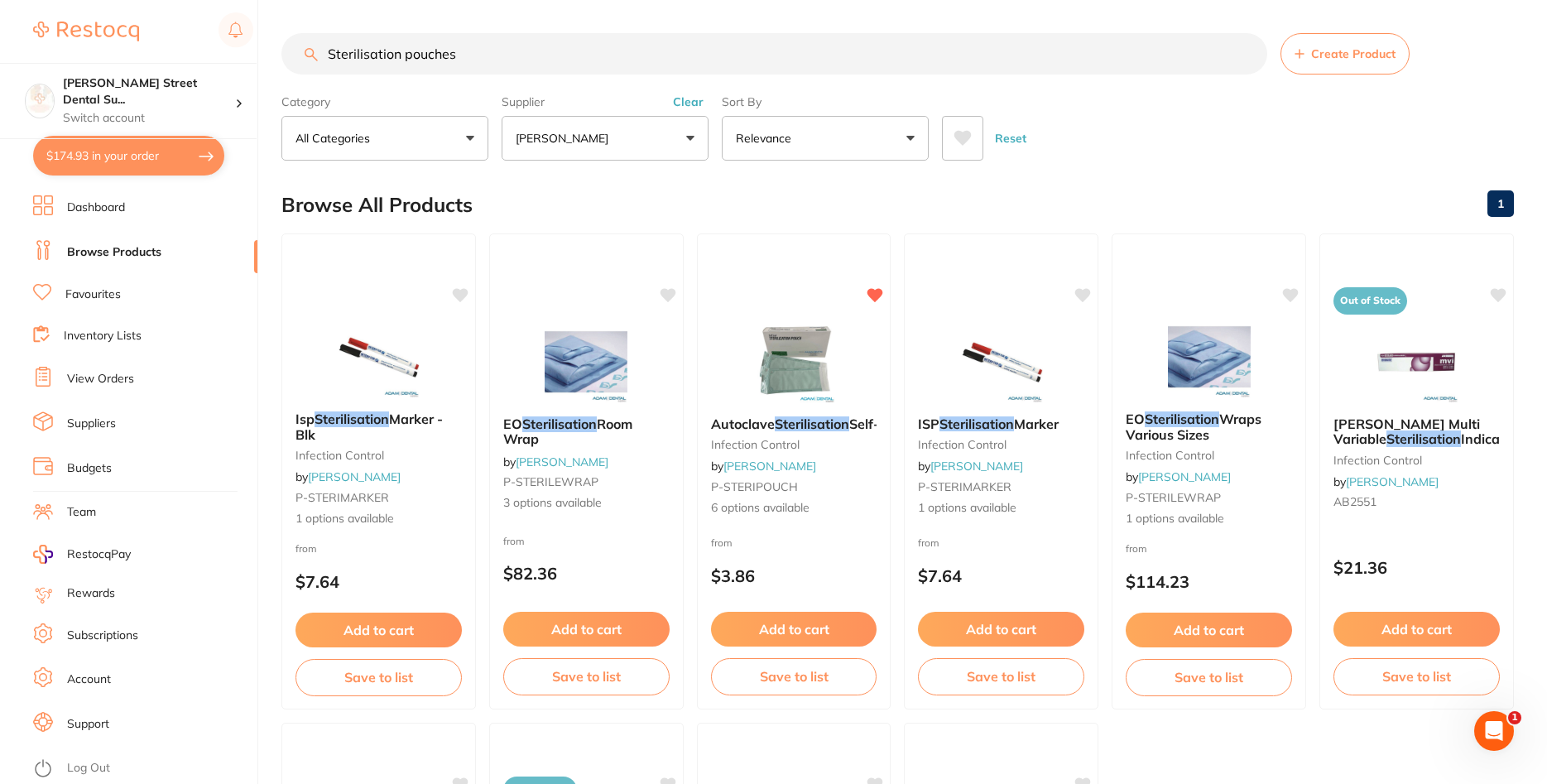
scroll to position [17, 0]
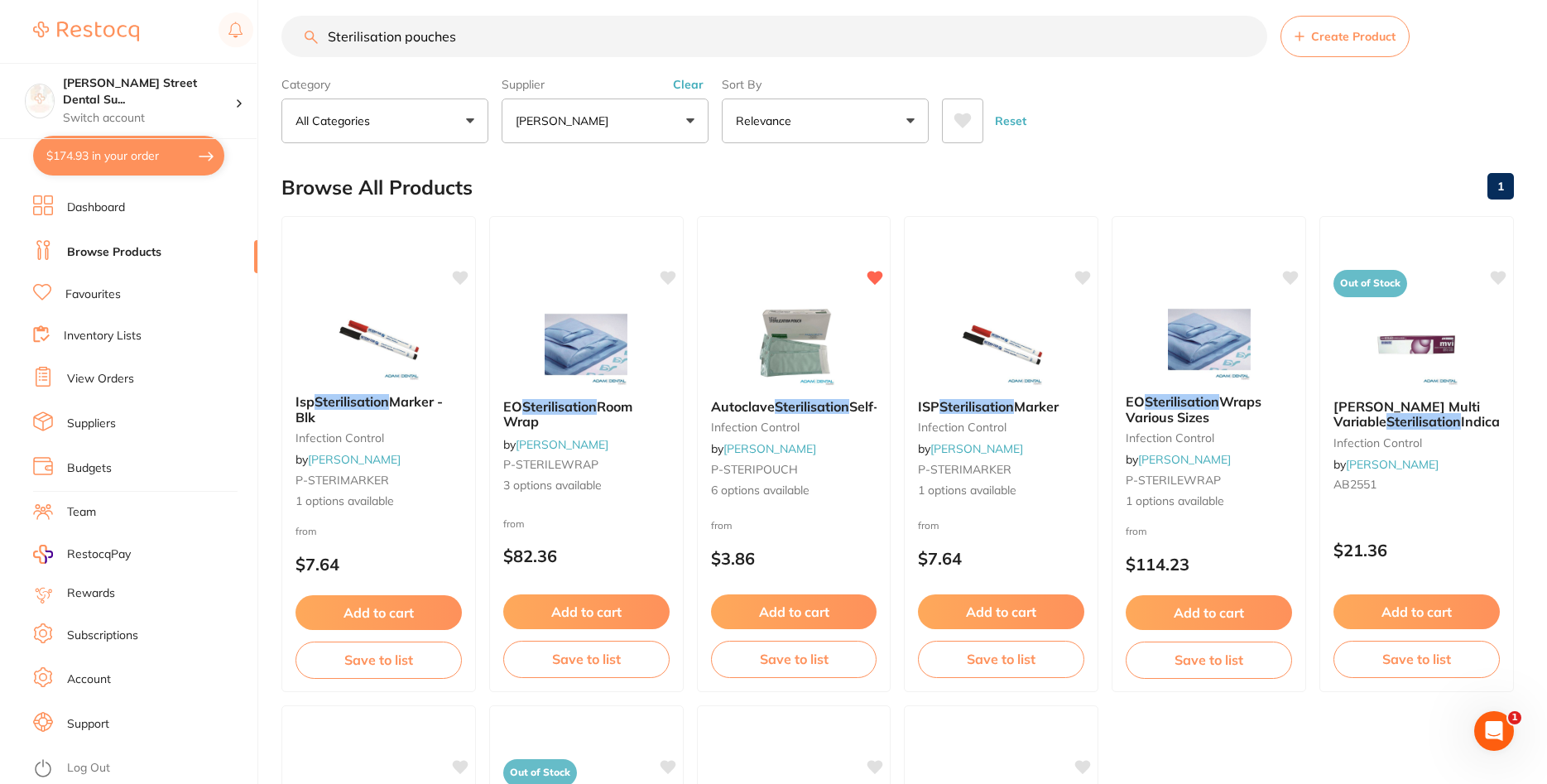
checkbox input "false"
drag, startPoint x: 604, startPoint y: 35, endPoint x: 293, endPoint y: 23, distance: 311.2
click at [293, 23] on input "Sterilisation pouches" at bounding box center [774, 36] width 986 height 41
paste input "Autoclave Sterilisation Self- Sealing P"
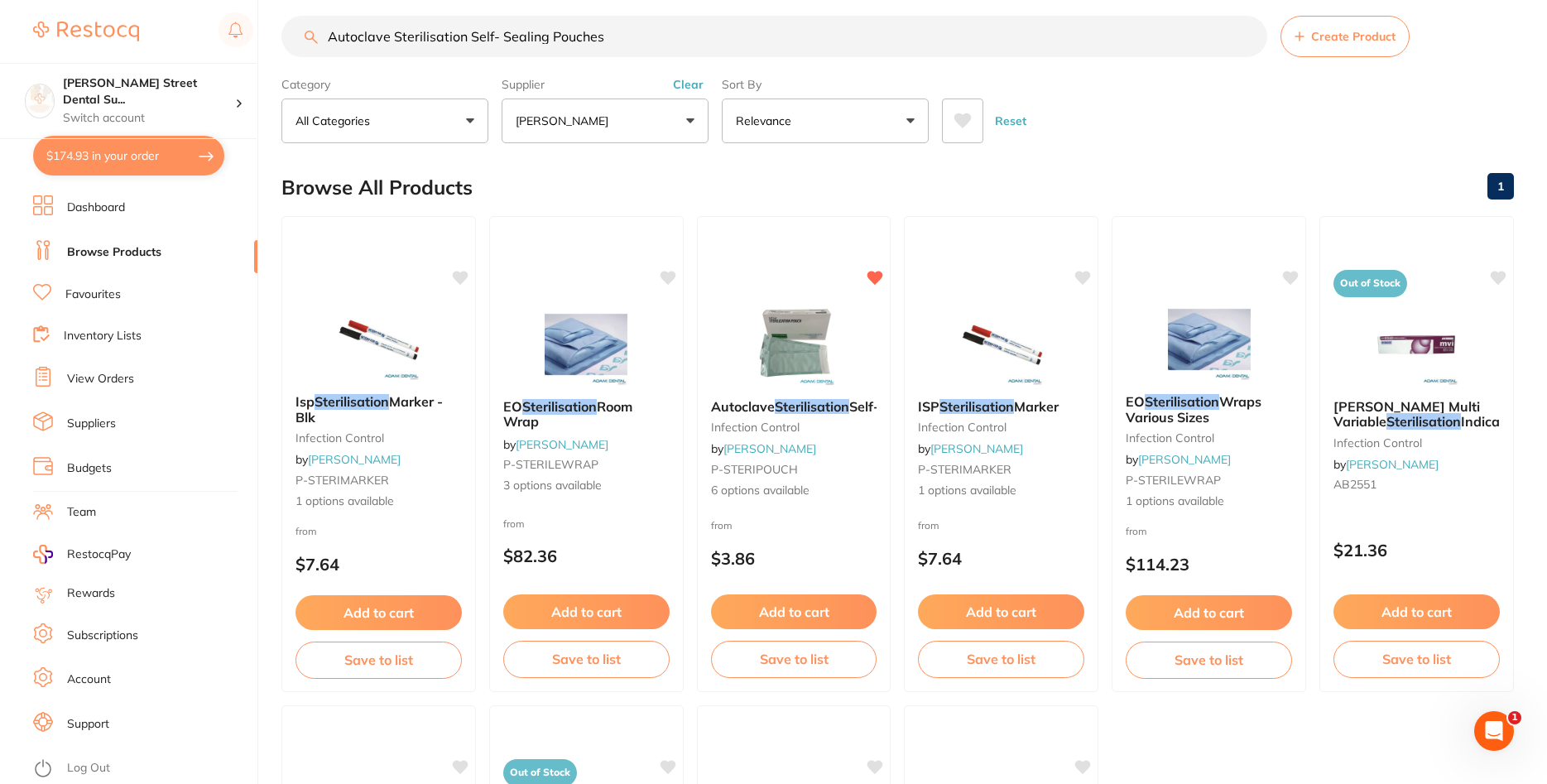
type input "Autoclave Sterilisation Self- Sealing Pouches"
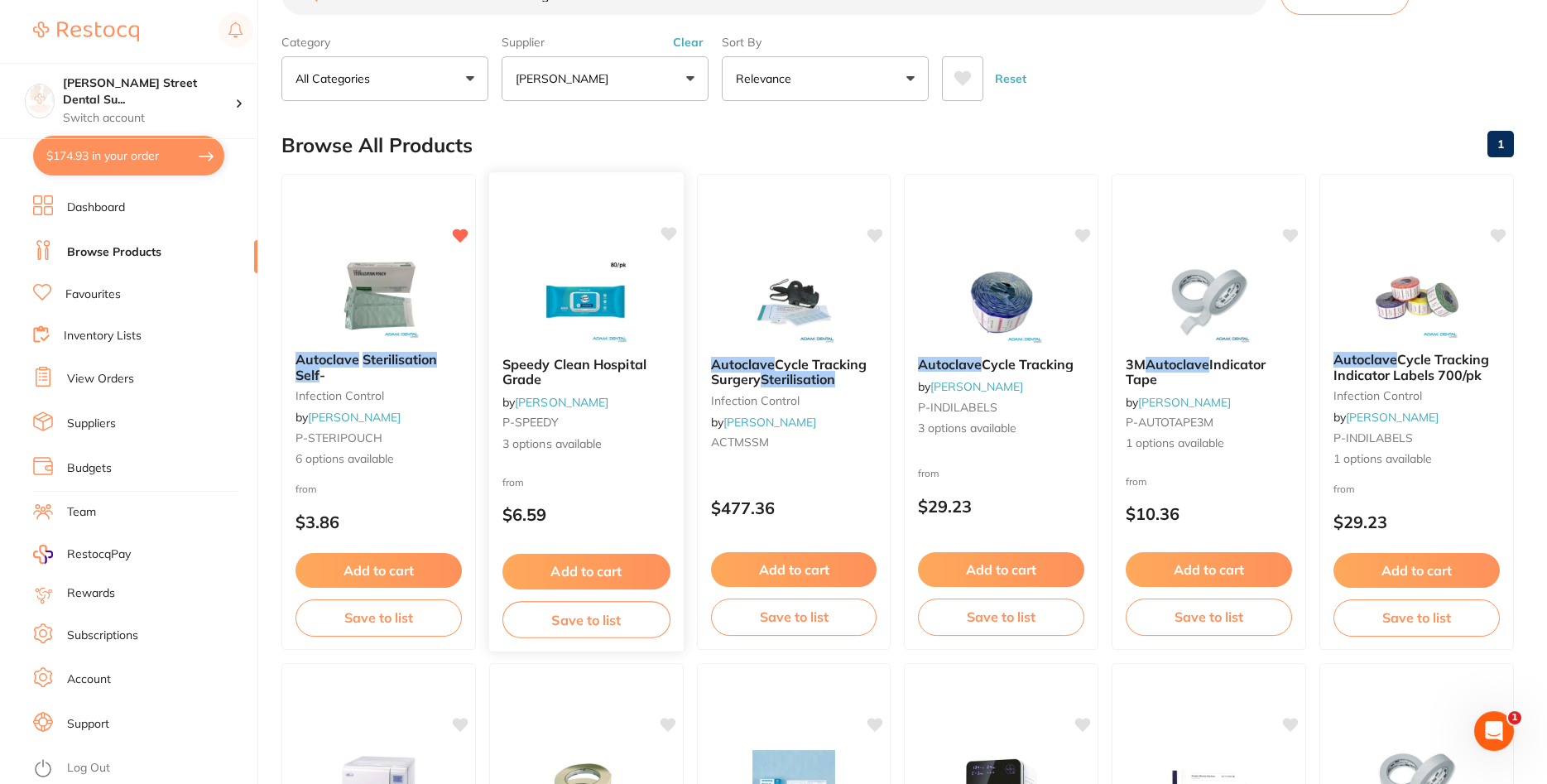
scroll to position [0, 0]
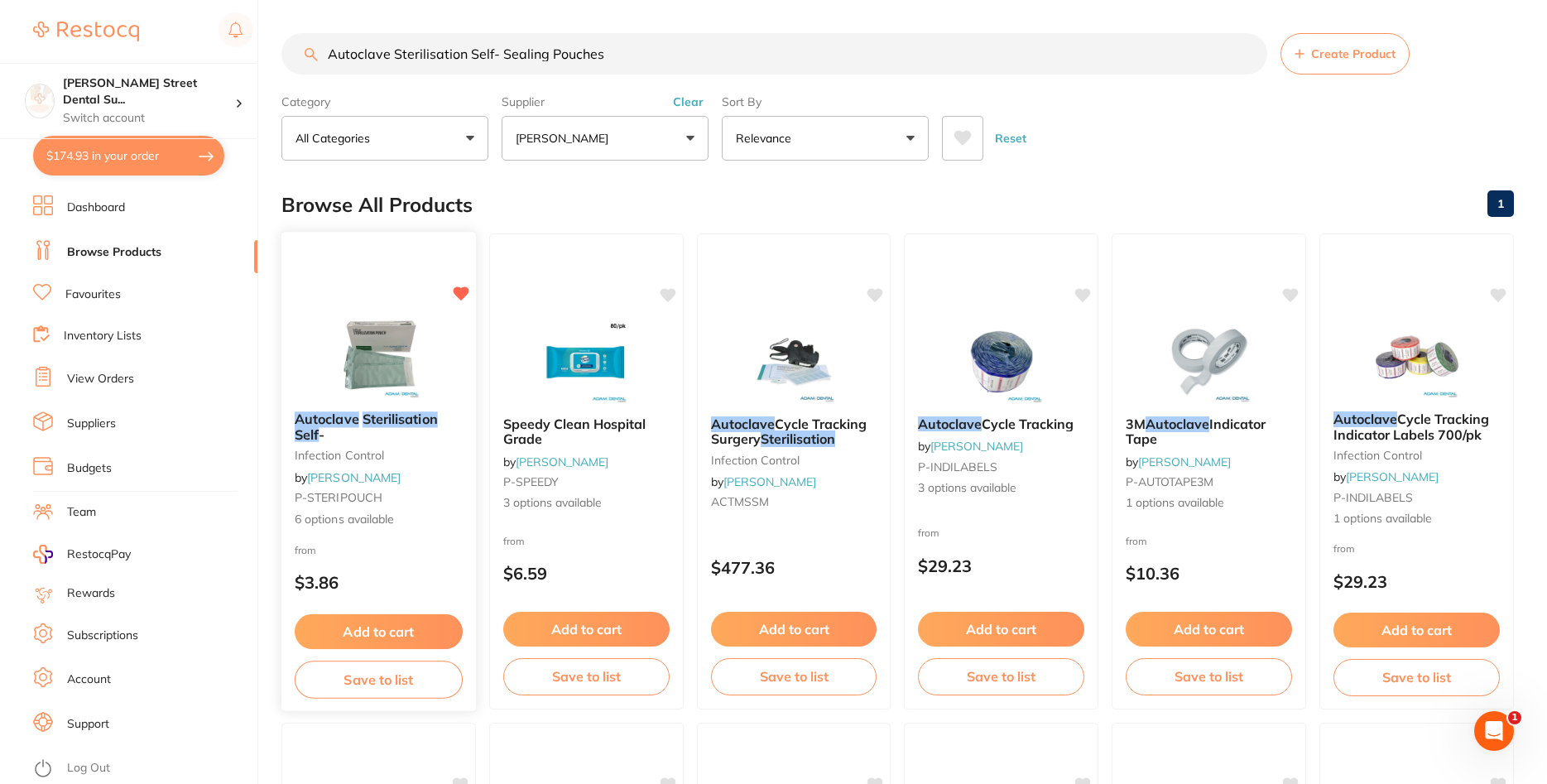
click at [391, 418] on em "Sterilisation" at bounding box center [400, 419] width 75 height 17
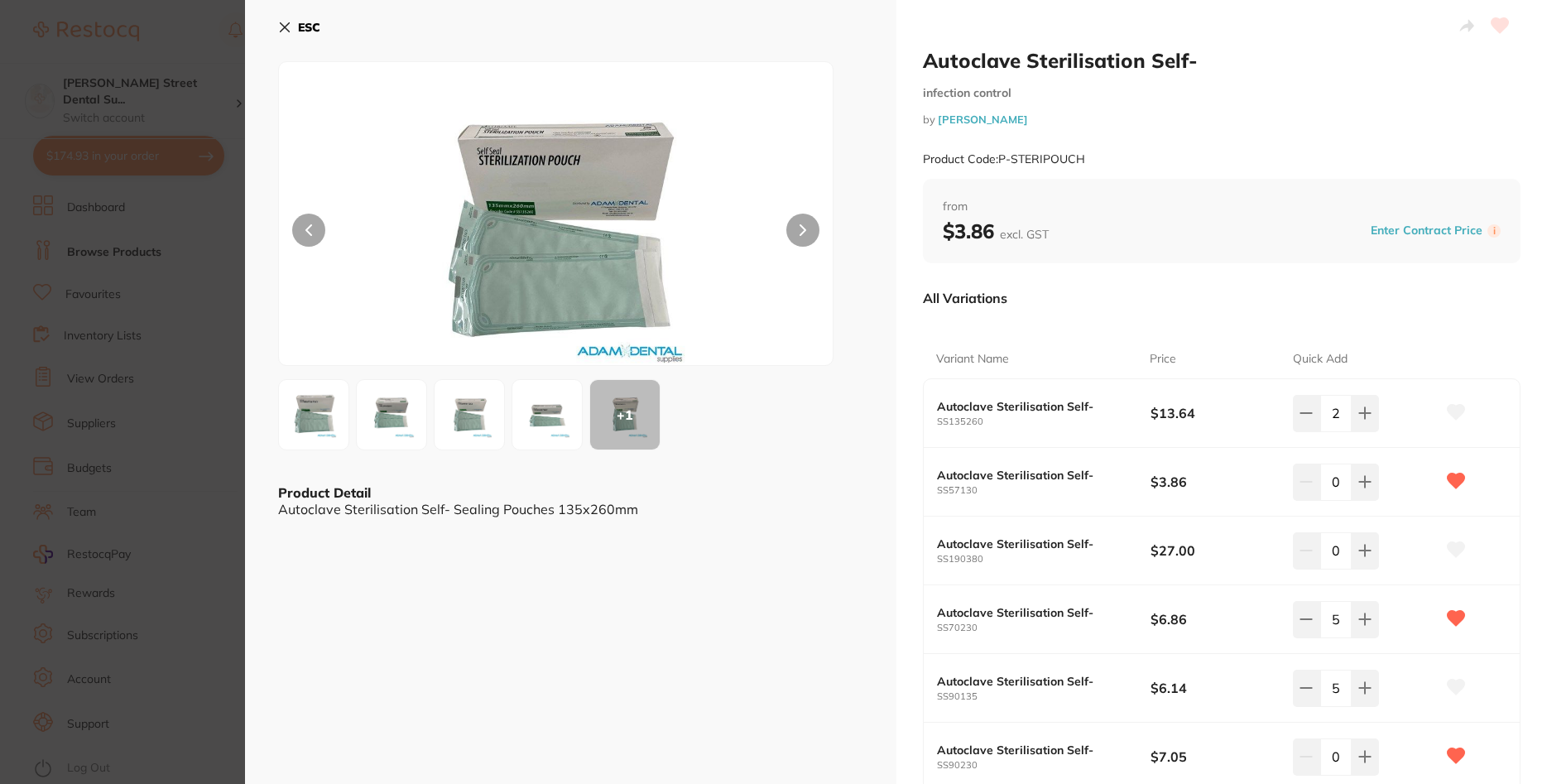
click at [283, 29] on icon at bounding box center [285, 28] width 9 height 9
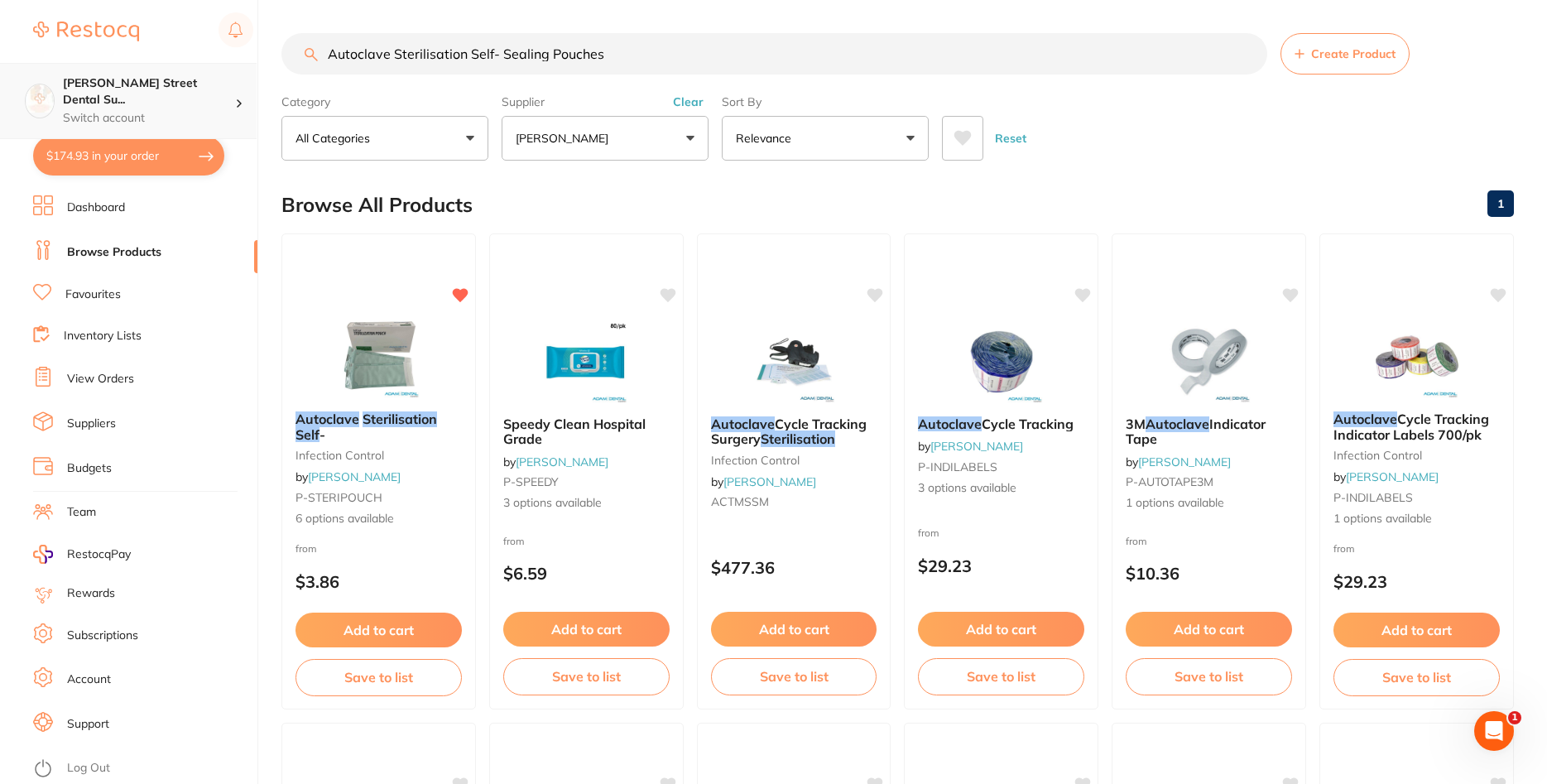
scroll to position [2, 0]
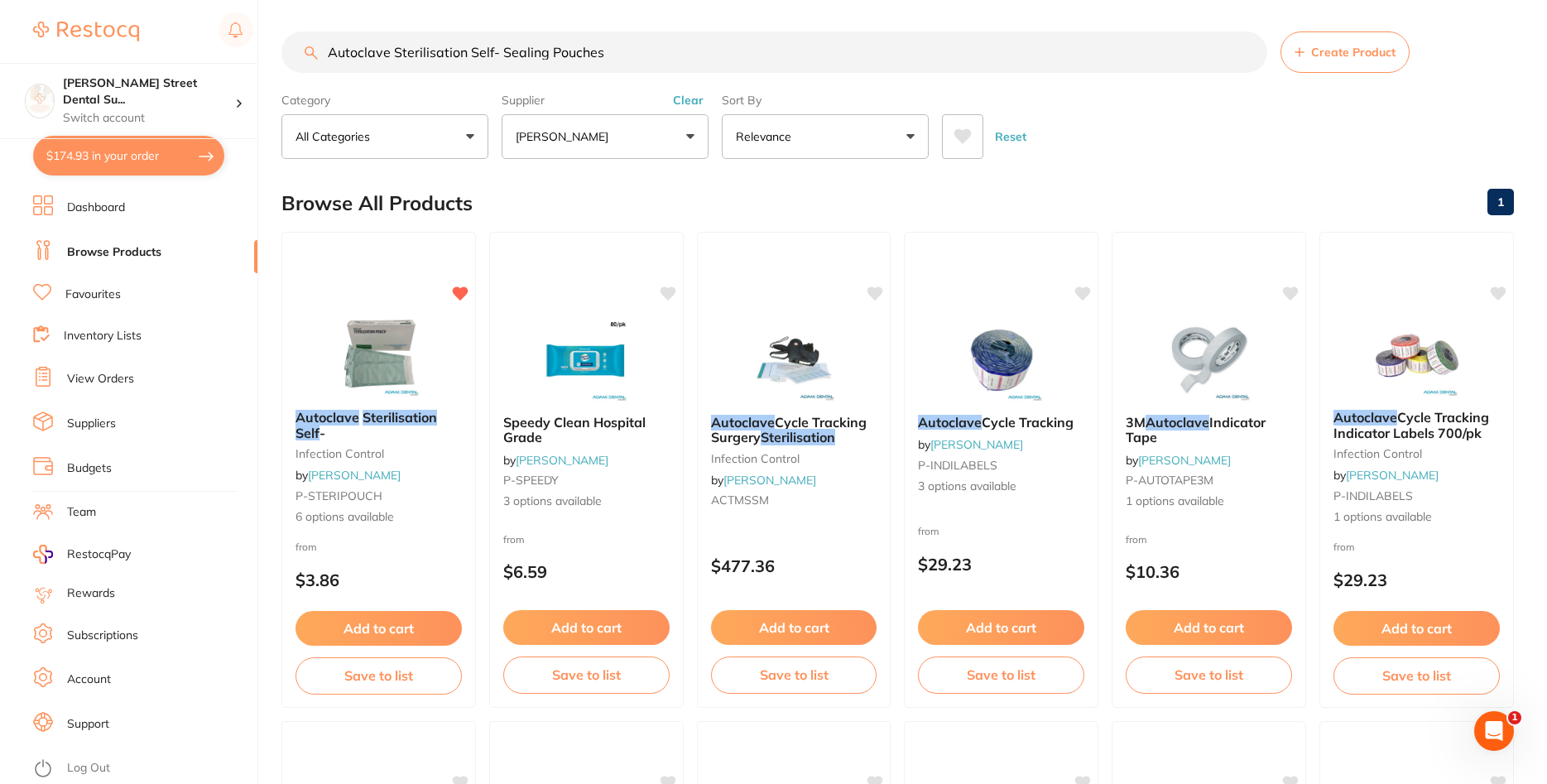
click at [175, 157] on button "$174.93 in your order" at bounding box center [128, 155] width 192 height 39
checkbox input "true"
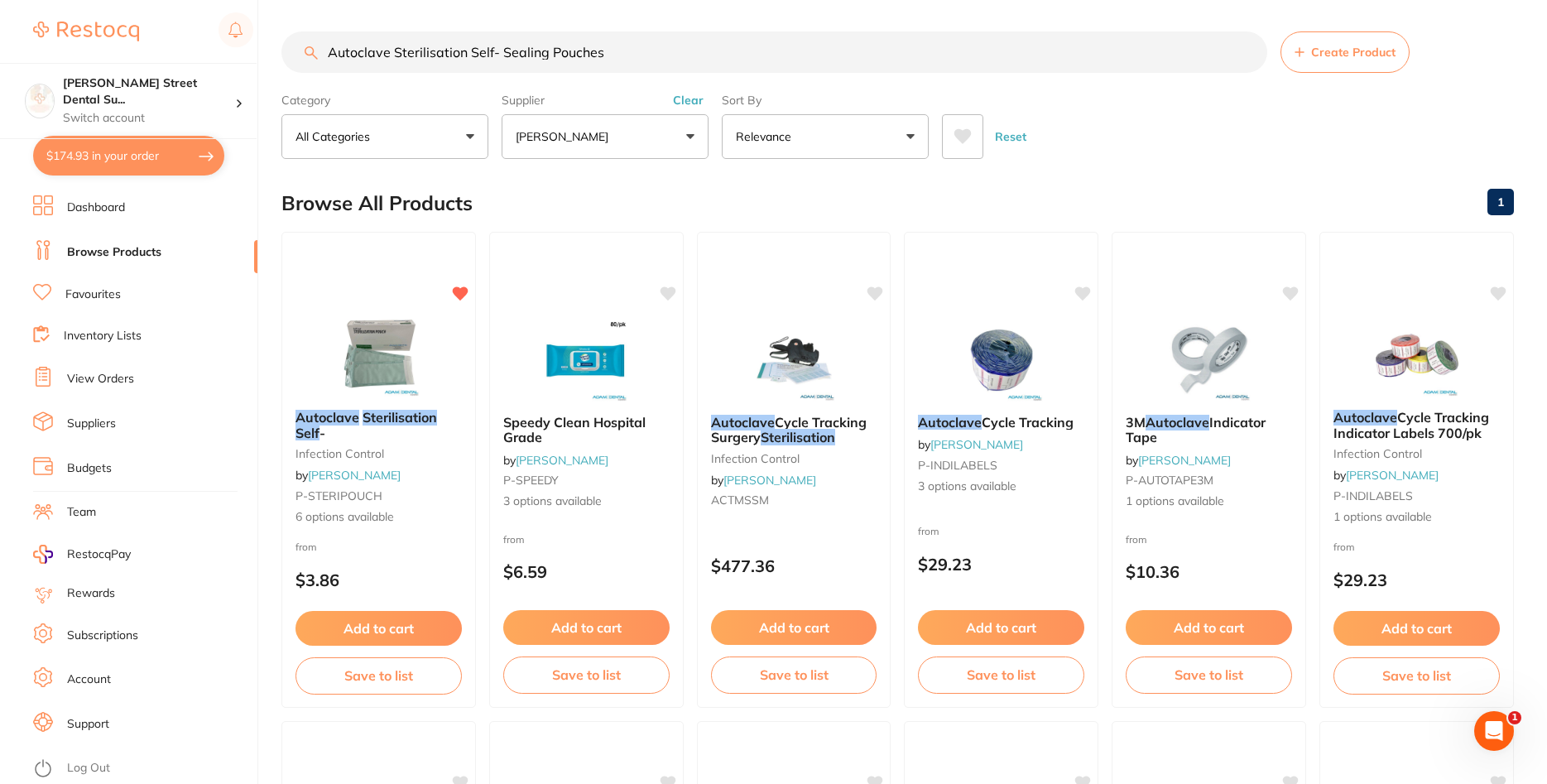
checkbox input "true"
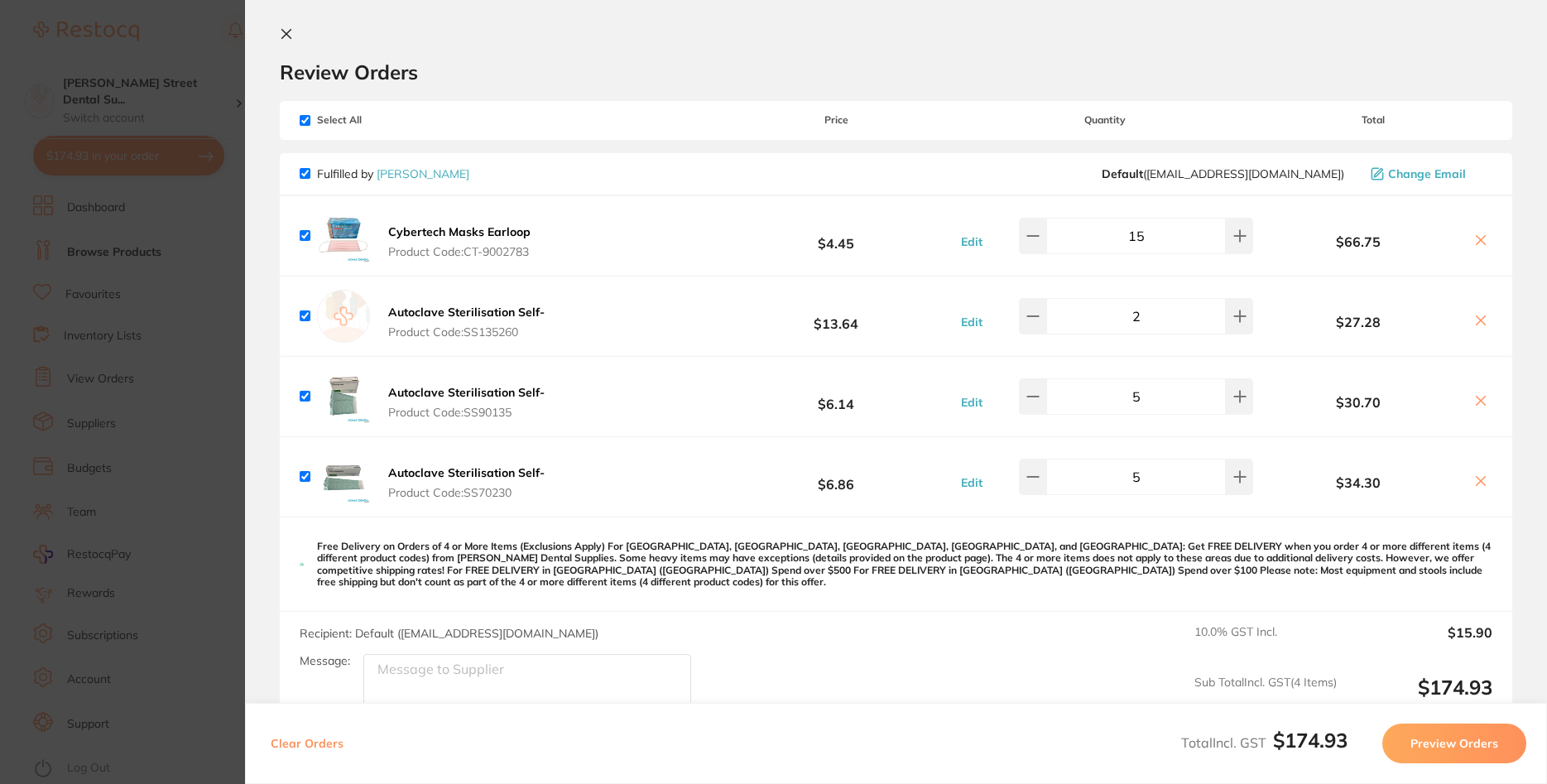
scroll to position [0, 0]
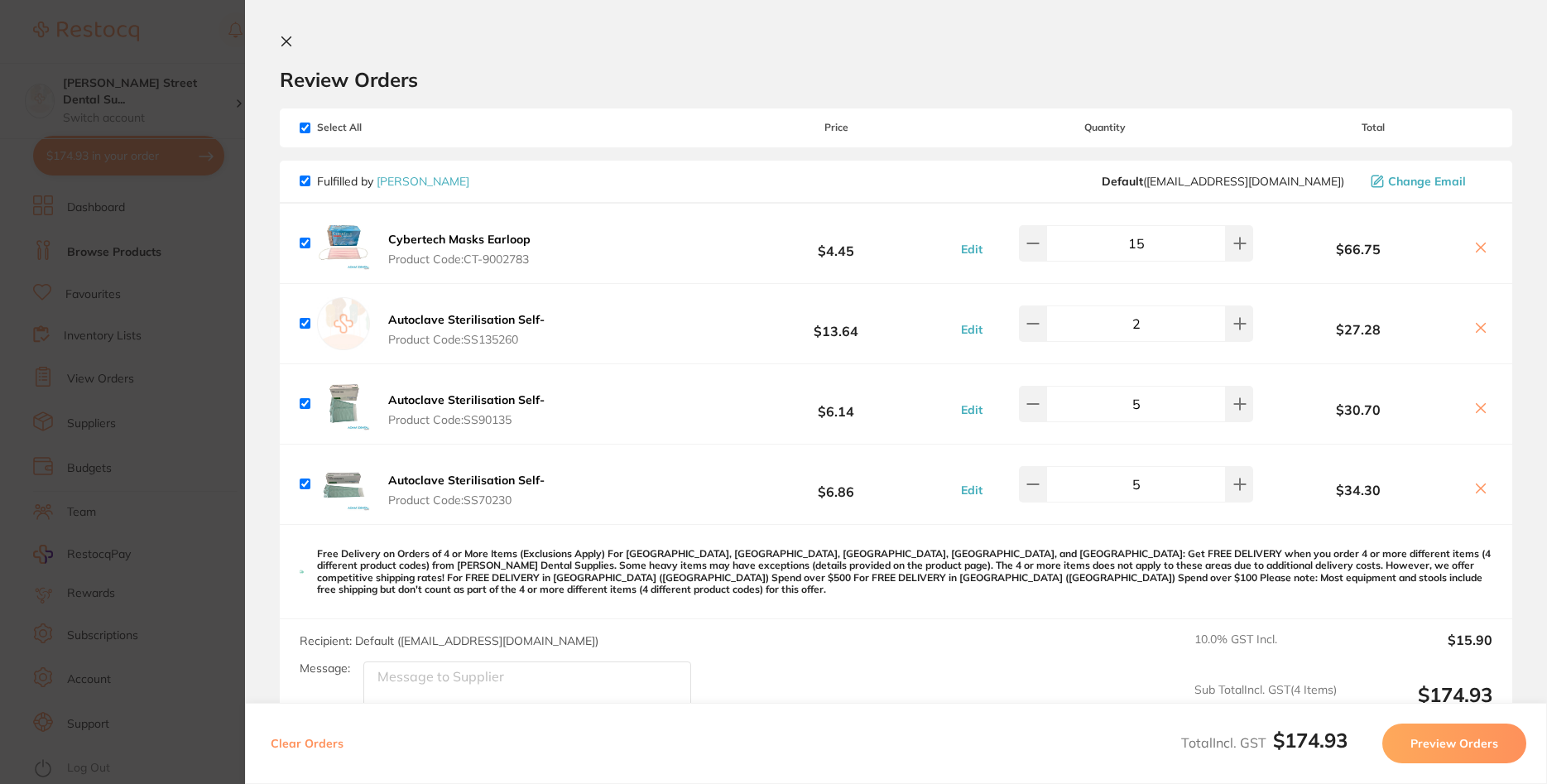
click at [535, 320] on b "Autoclave Sterilisation Self-" at bounding box center [466, 319] width 157 height 15
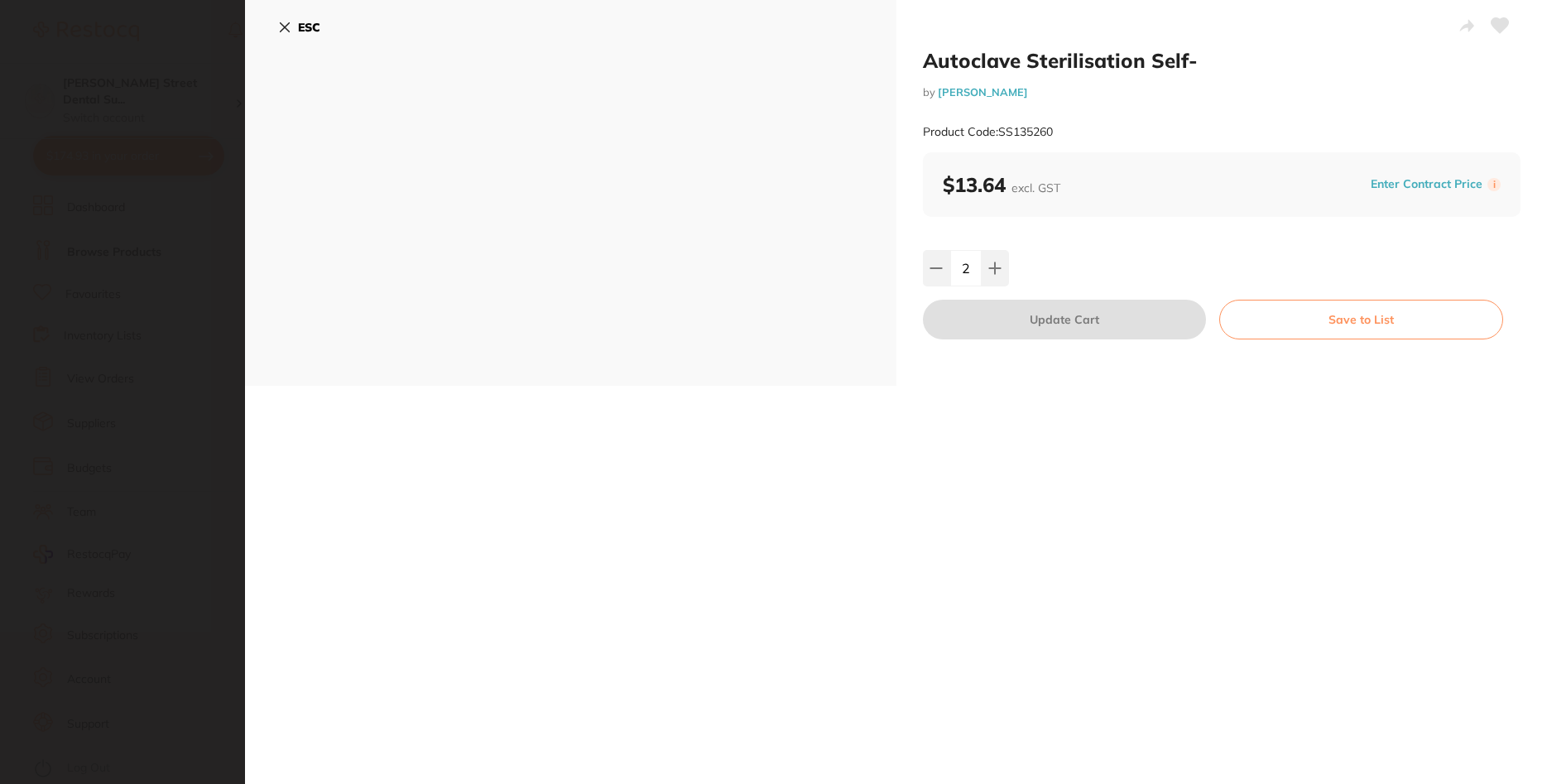
click at [284, 23] on icon at bounding box center [284, 28] width 13 height 13
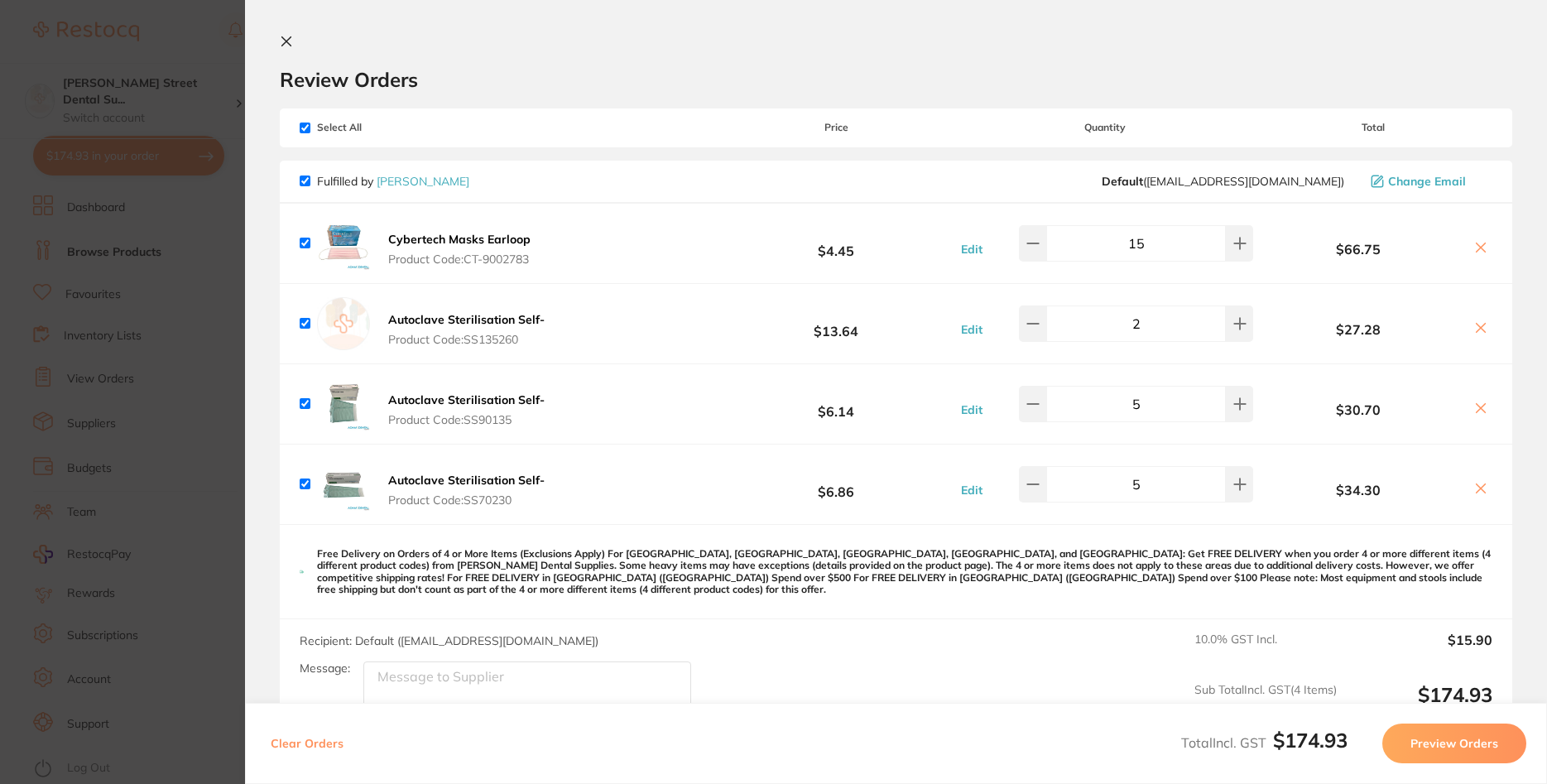
scroll to position [2, 0]
click at [1479, 408] on icon at bounding box center [1481, 408] width 13 height 13
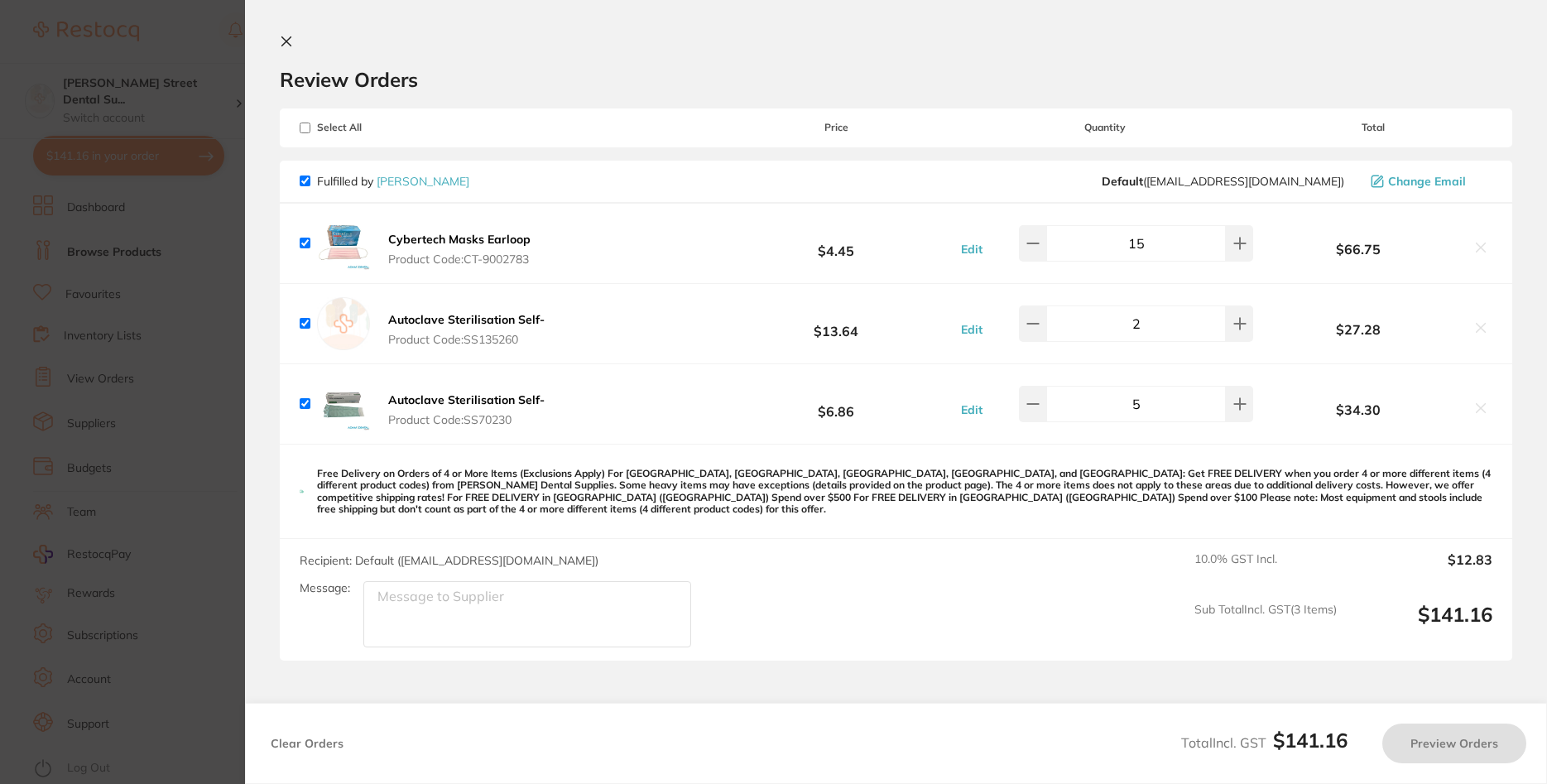
checkbox input "true"
click at [433, 400] on b "Autoclave Sterilisation Self-" at bounding box center [466, 400] width 157 height 15
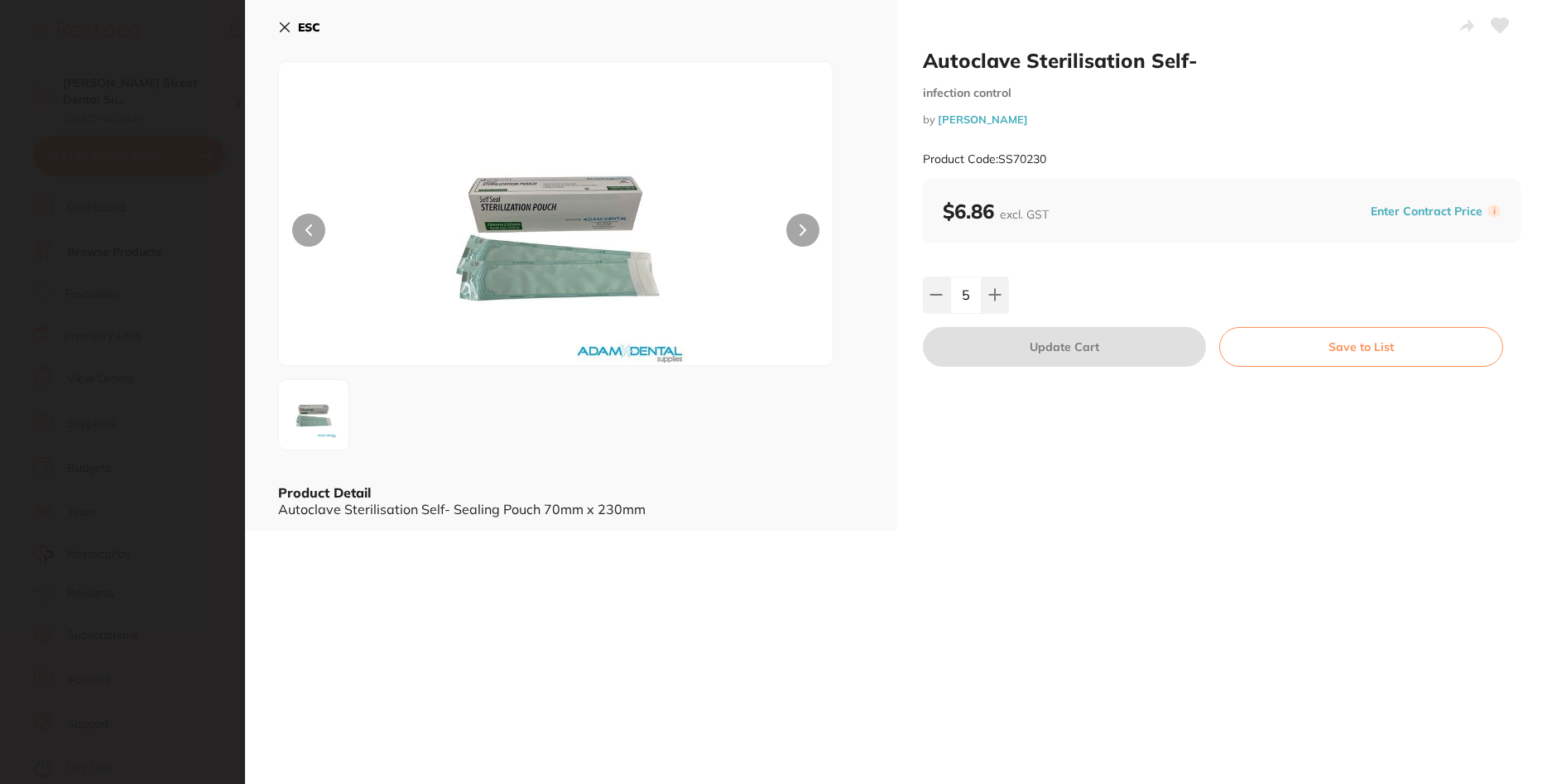
click at [302, 28] on b "ESC" at bounding box center [309, 28] width 22 height 15
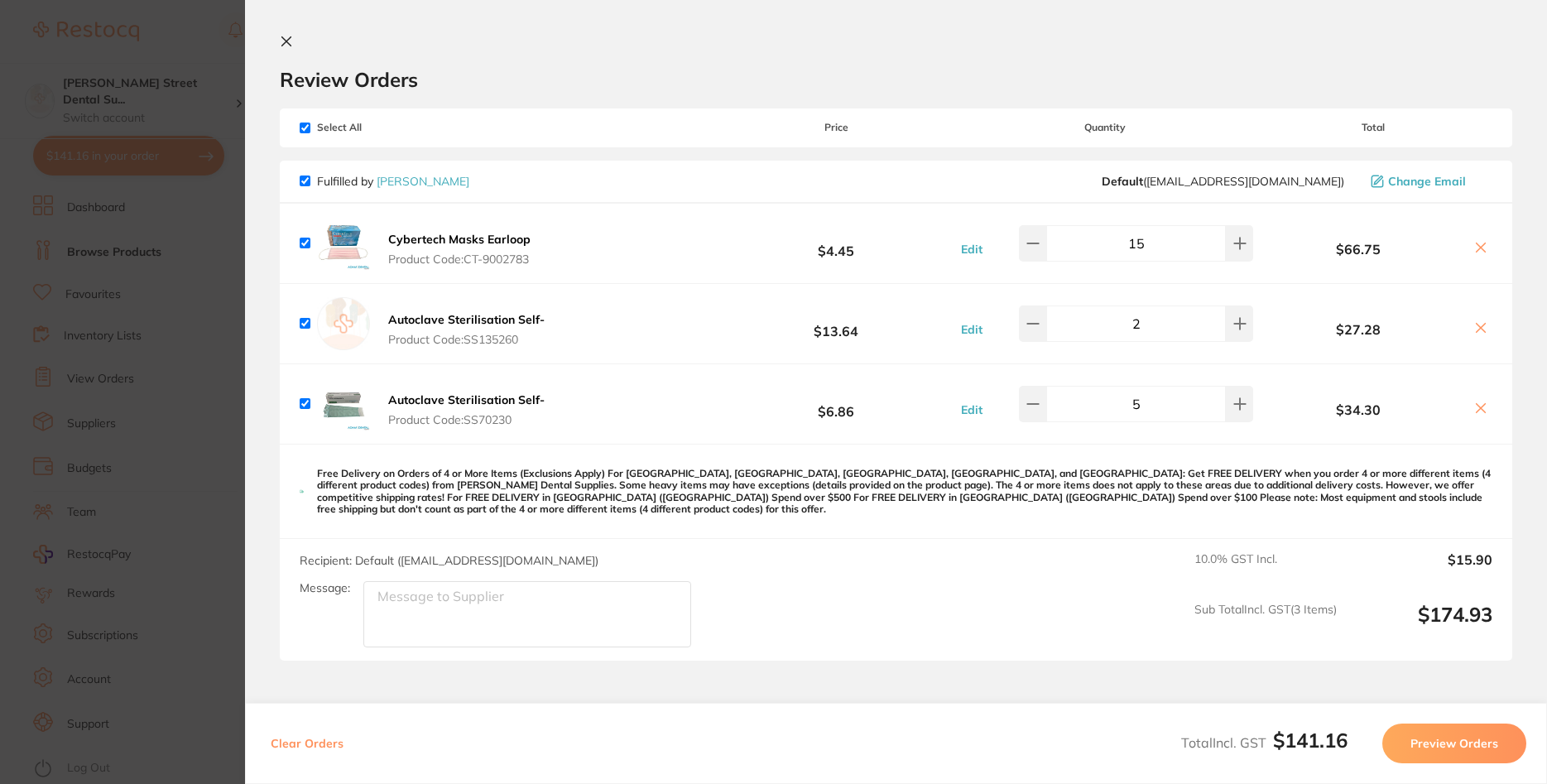
scroll to position [2, 0]
click at [215, 175] on section "Update RRP Set your pre negotiated price for this item. Item Agreed RRP (excl. …" at bounding box center [773, 392] width 1547 height 784
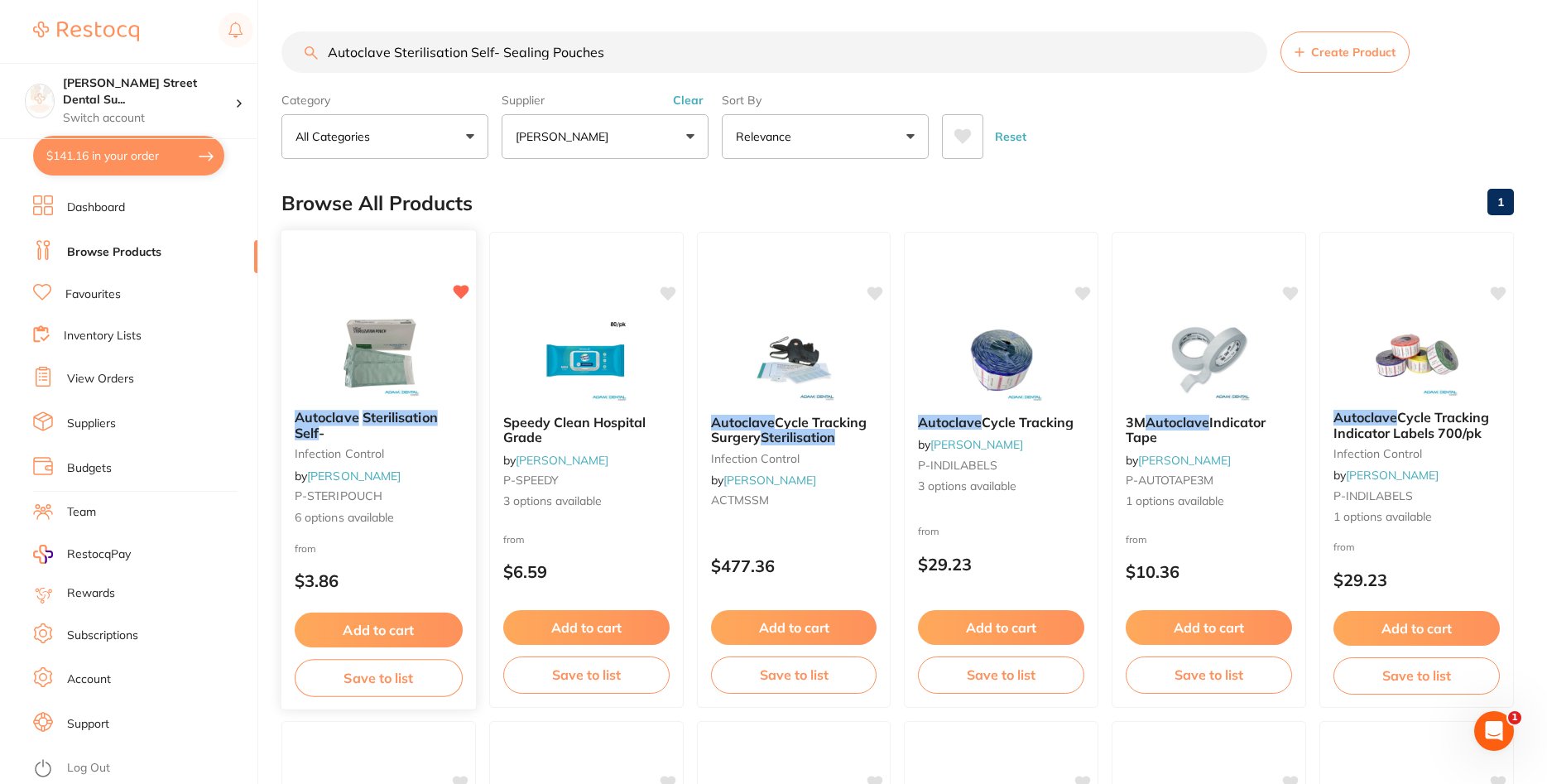
click at [408, 399] on div "Autoclave Sterilisation Self - infection control by Adam Dental P-STERIPOUCH 6 …" at bounding box center [379, 468] width 194 height 143
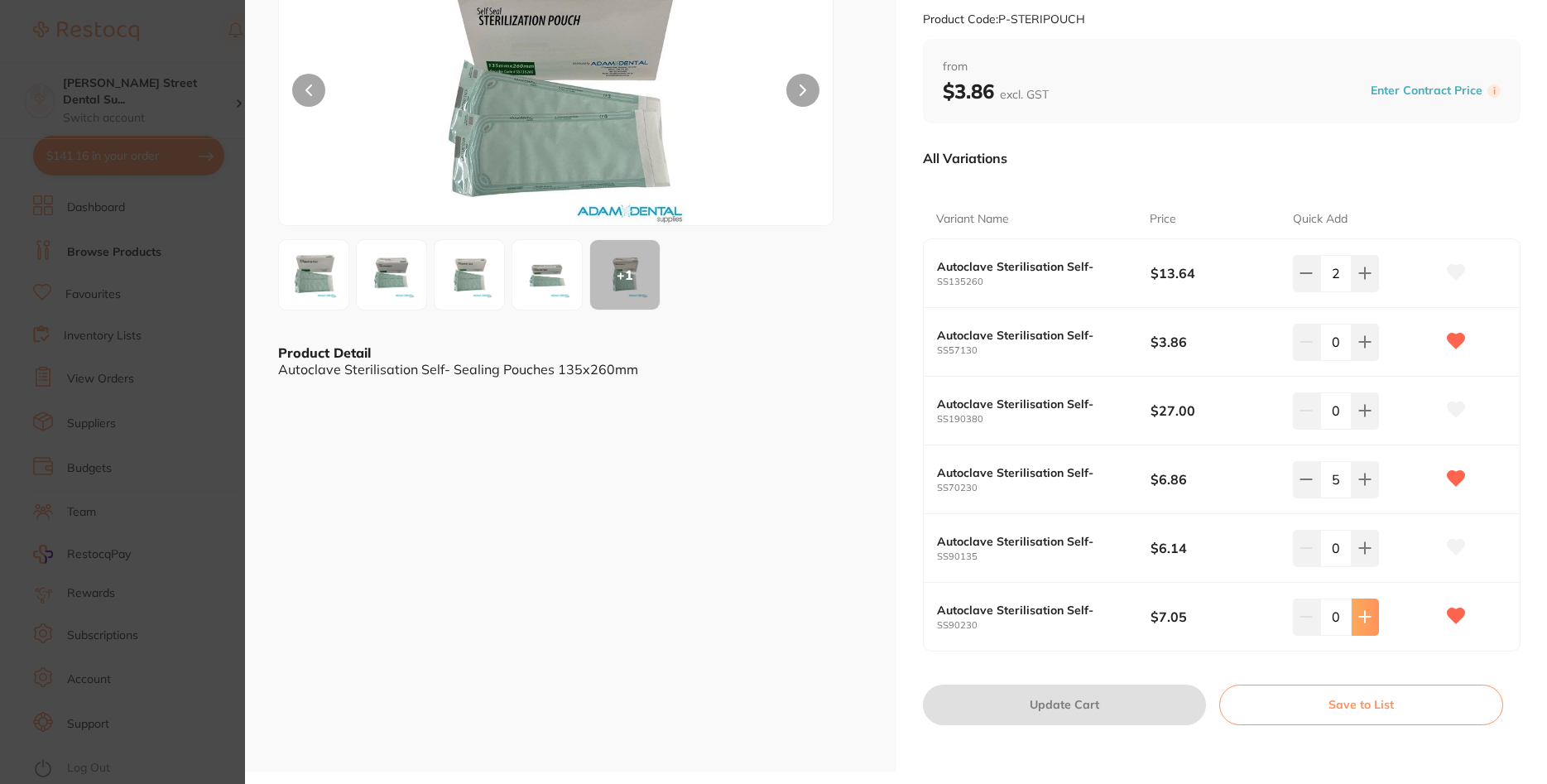
click at [1372, 280] on icon at bounding box center [1365, 273] width 13 height 13
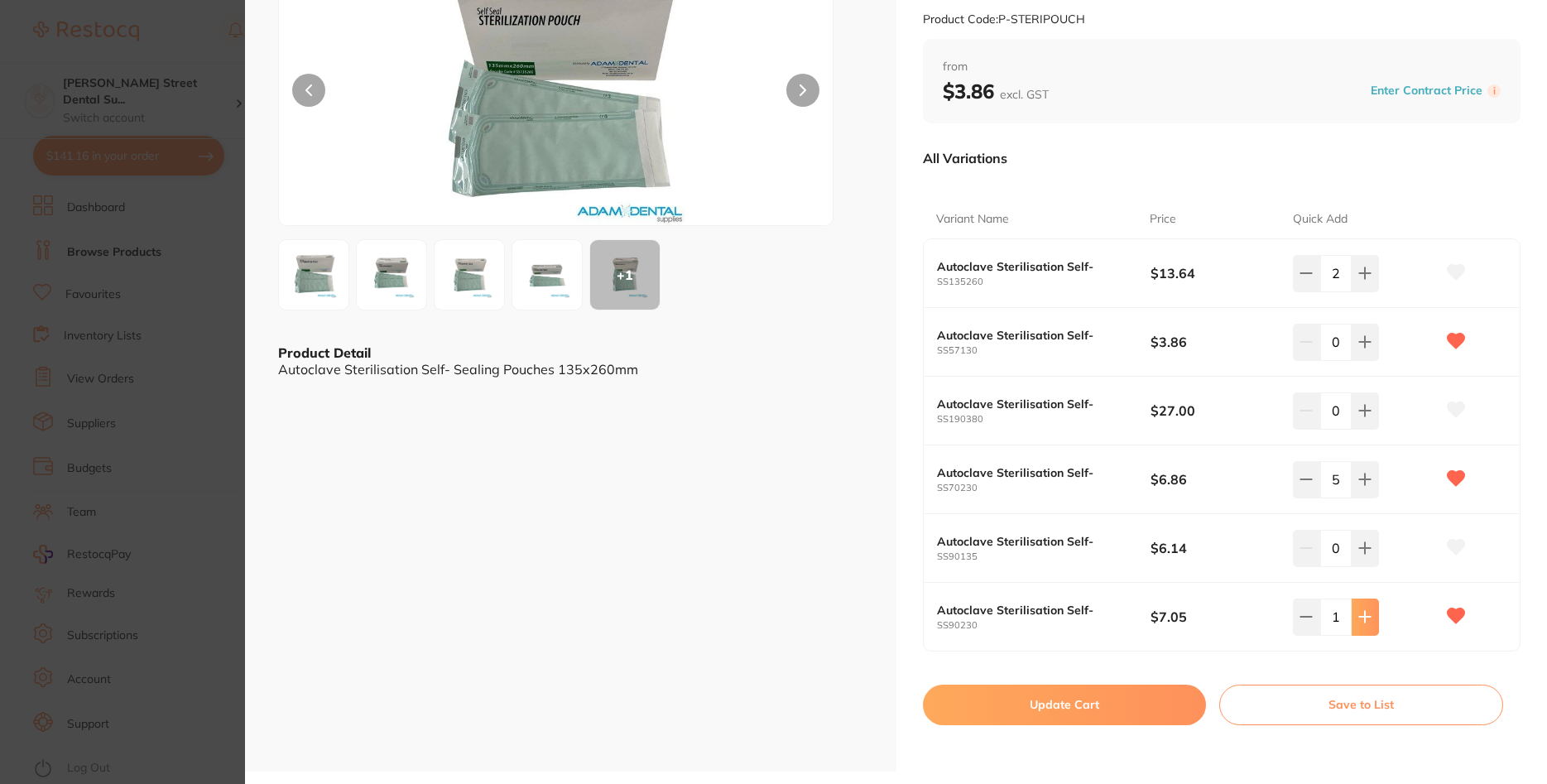
click at [1372, 280] on icon at bounding box center [1365, 273] width 13 height 13
click at [1368, 292] on button at bounding box center [1365, 273] width 28 height 37
type input "5"
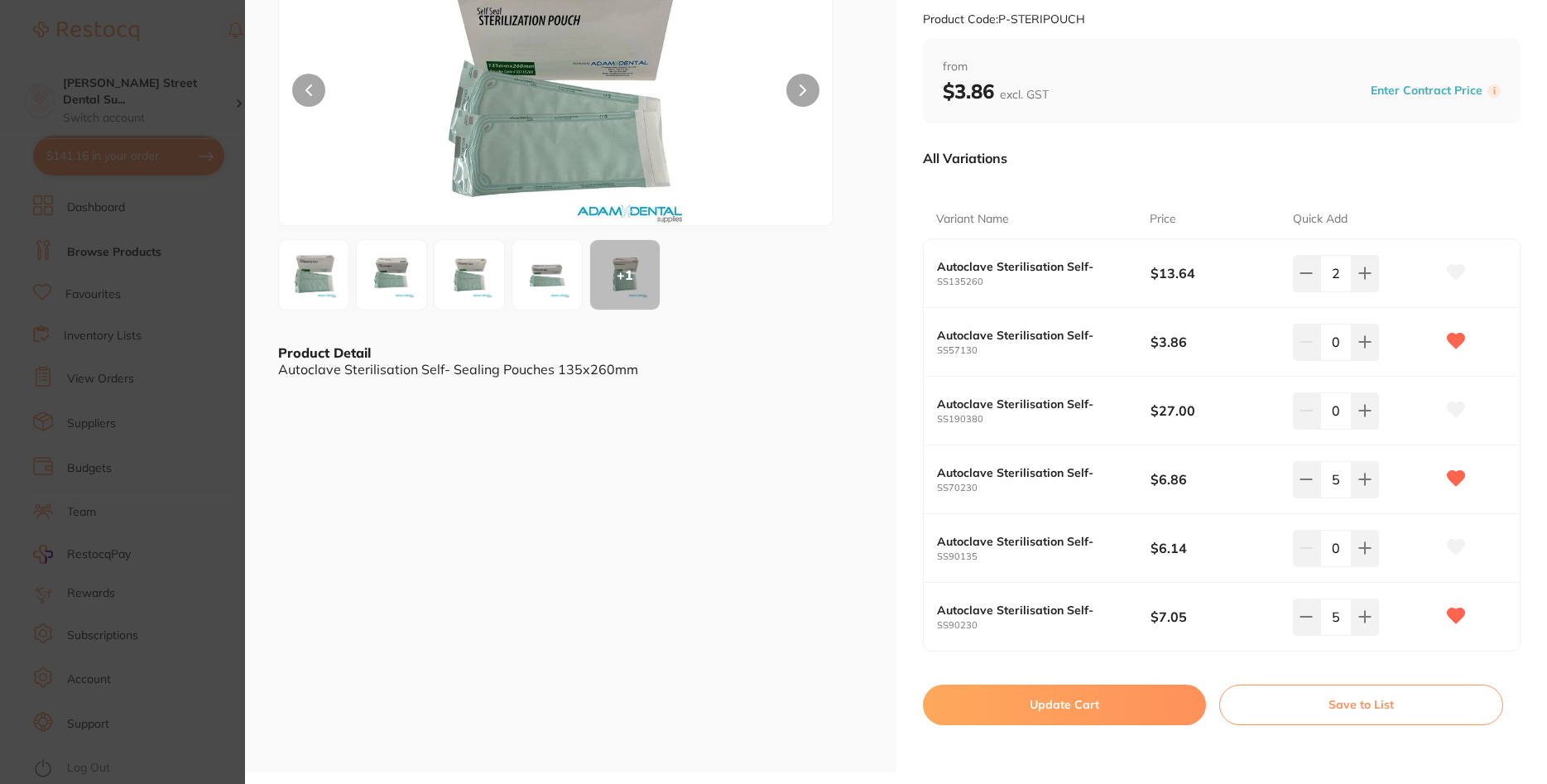
click at [1033, 712] on button "Update Cart" at bounding box center [1065, 703] width 284 height 39
checkbox input "false"
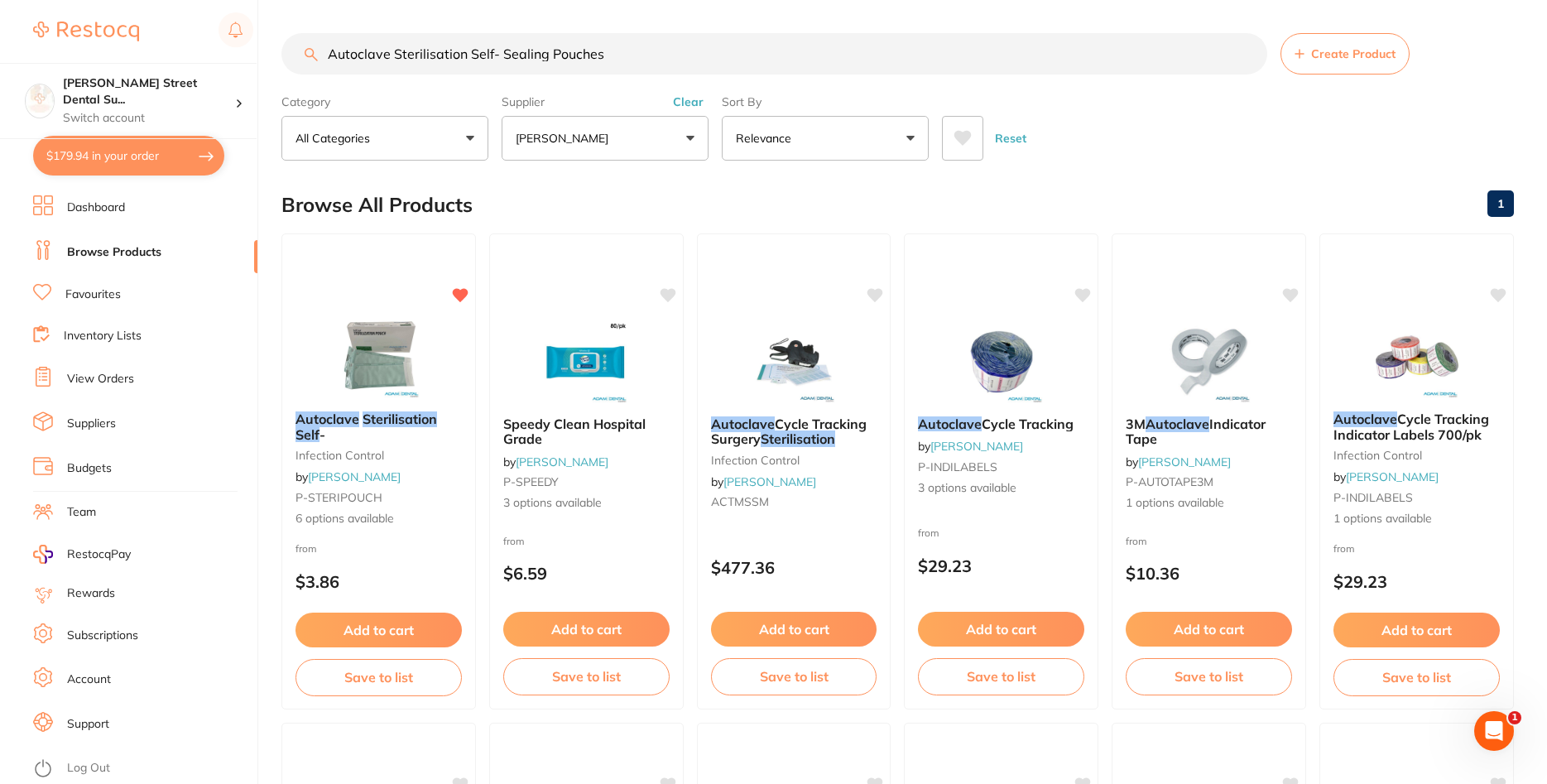
scroll to position [2, 0]
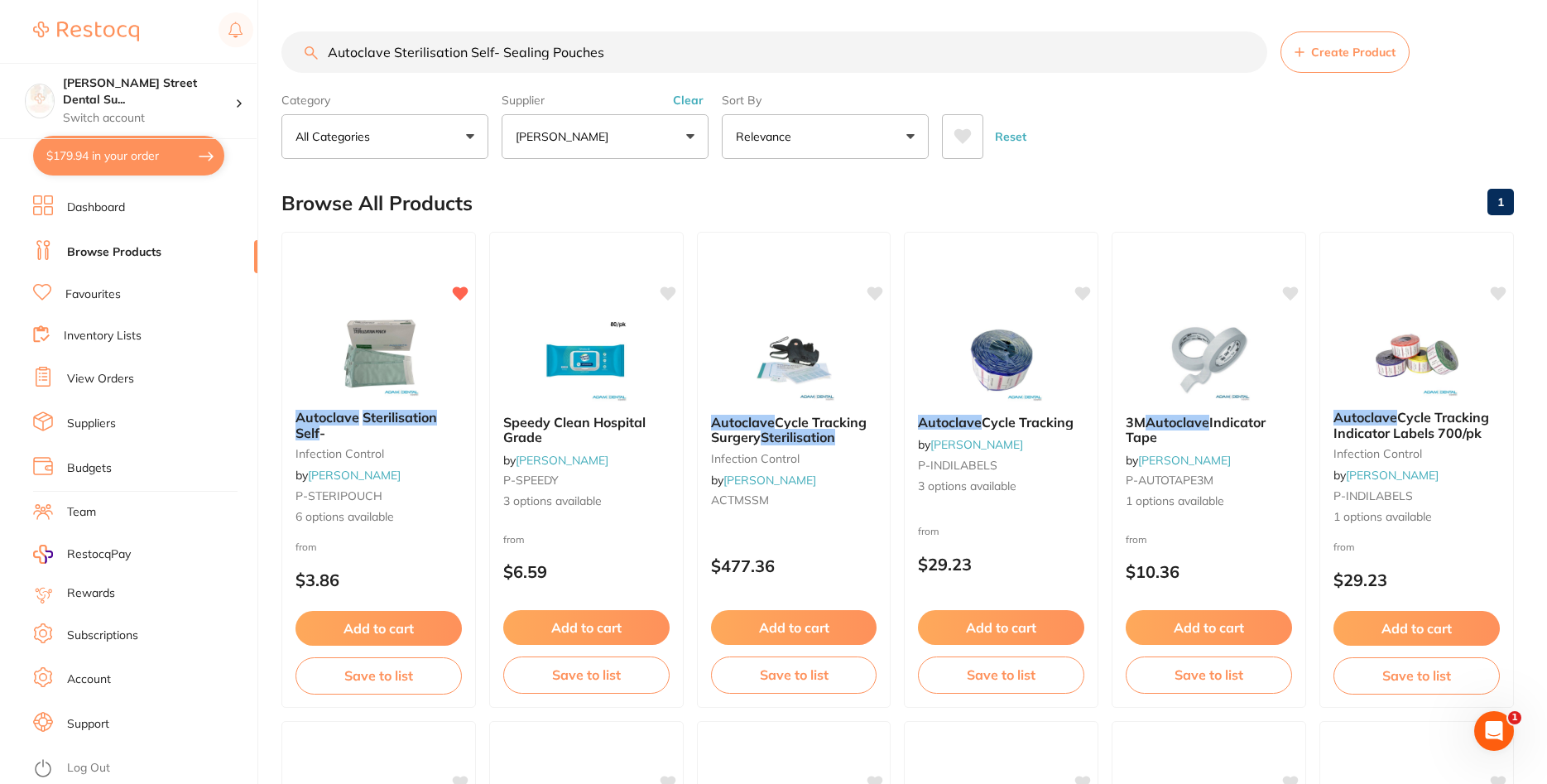
drag, startPoint x: 689, startPoint y: 52, endPoint x: 141, endPoint y: 77, distance: 548.6
click at [282, 72] on input "Autoclave Sterilisation Self- Sealing Pouches" at bounding box center [774, 51] width 986 height 41
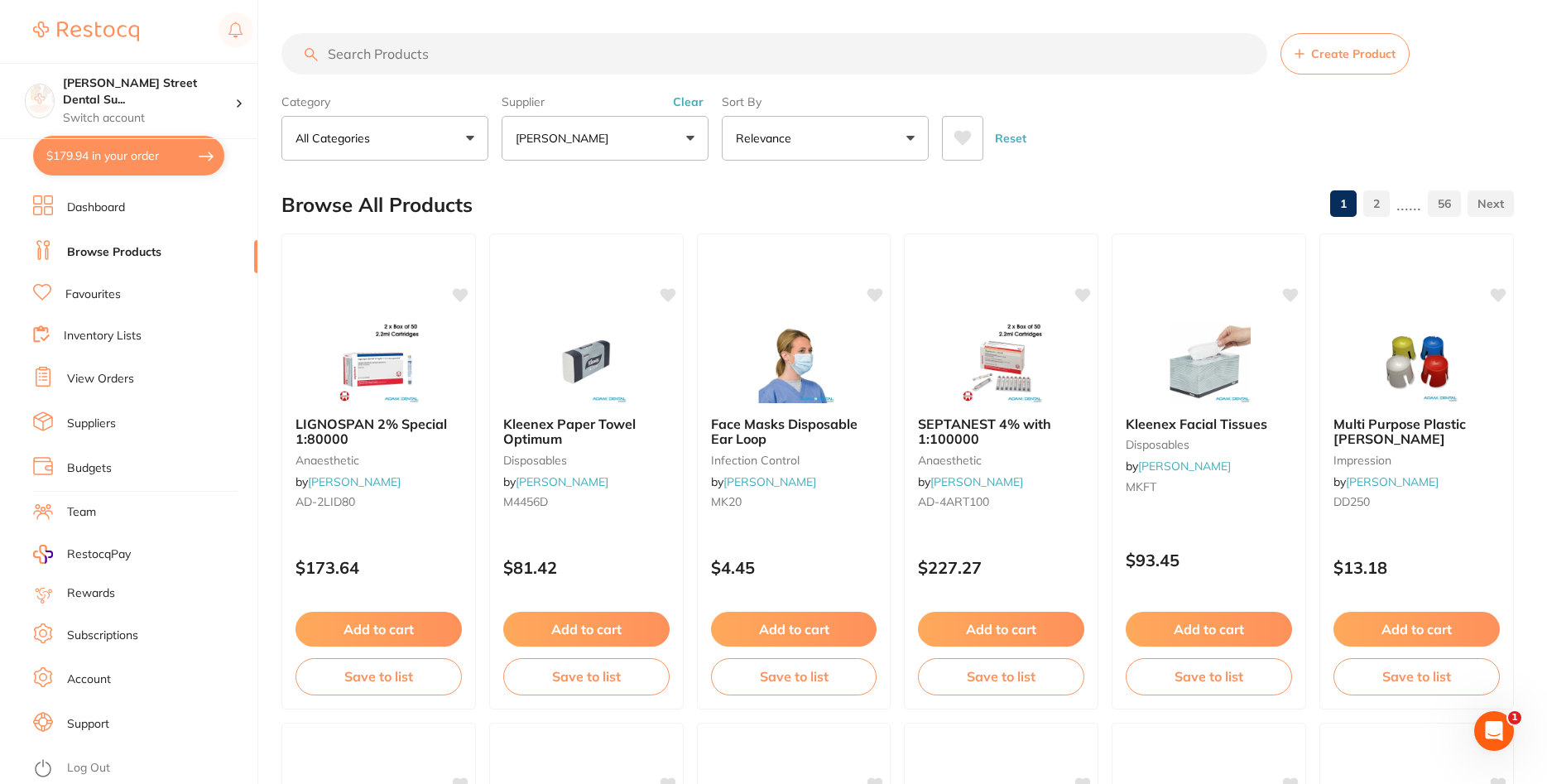
scroll to position [0, 0]
click at [169, 156] on button "$179.94 in your order" at bounding box center [128, 155] width 192 height 39
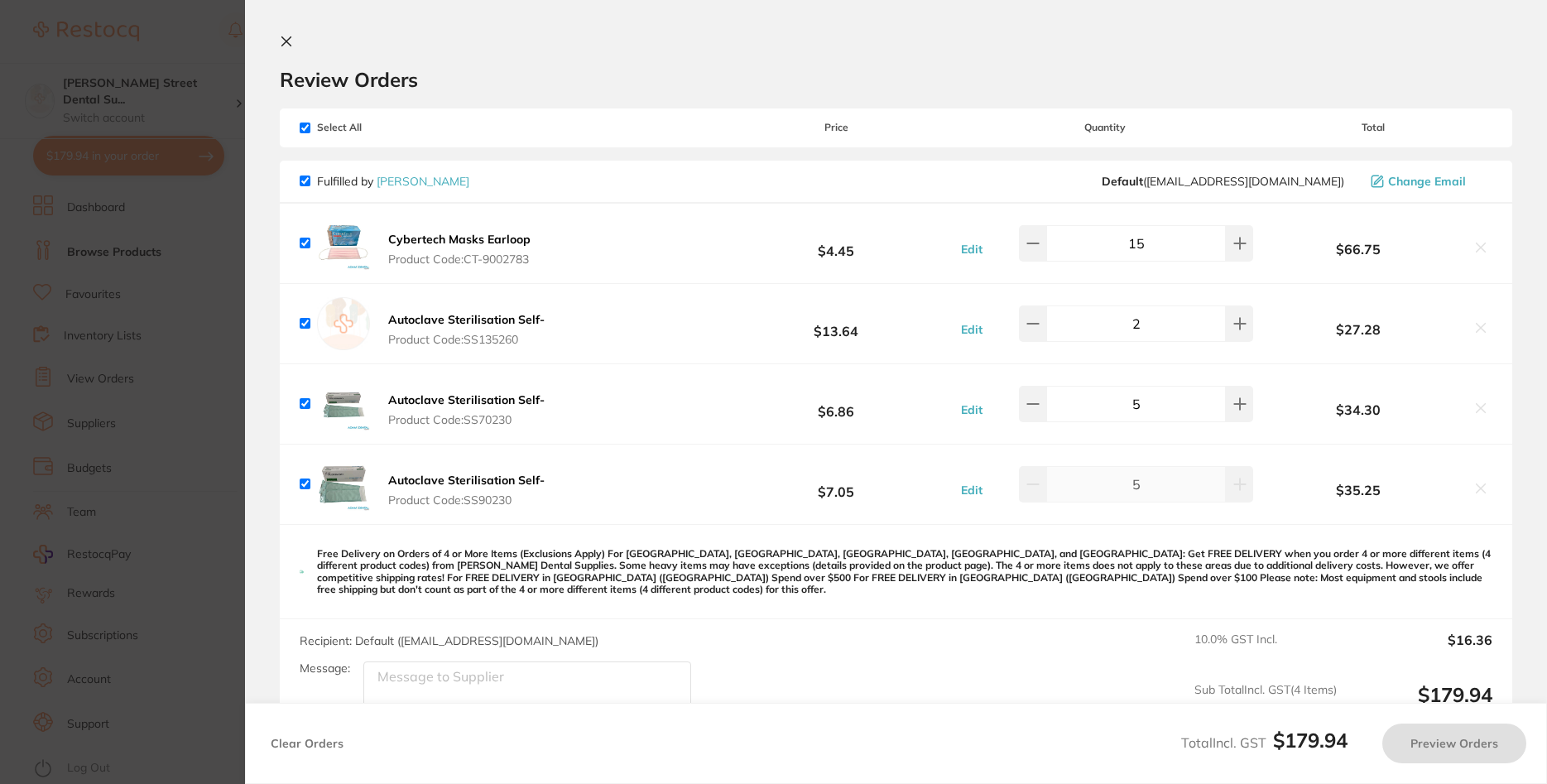
checkbox input "true"
click at [282, 39] on icon at bounding box center [287, 42] width 9 height 9
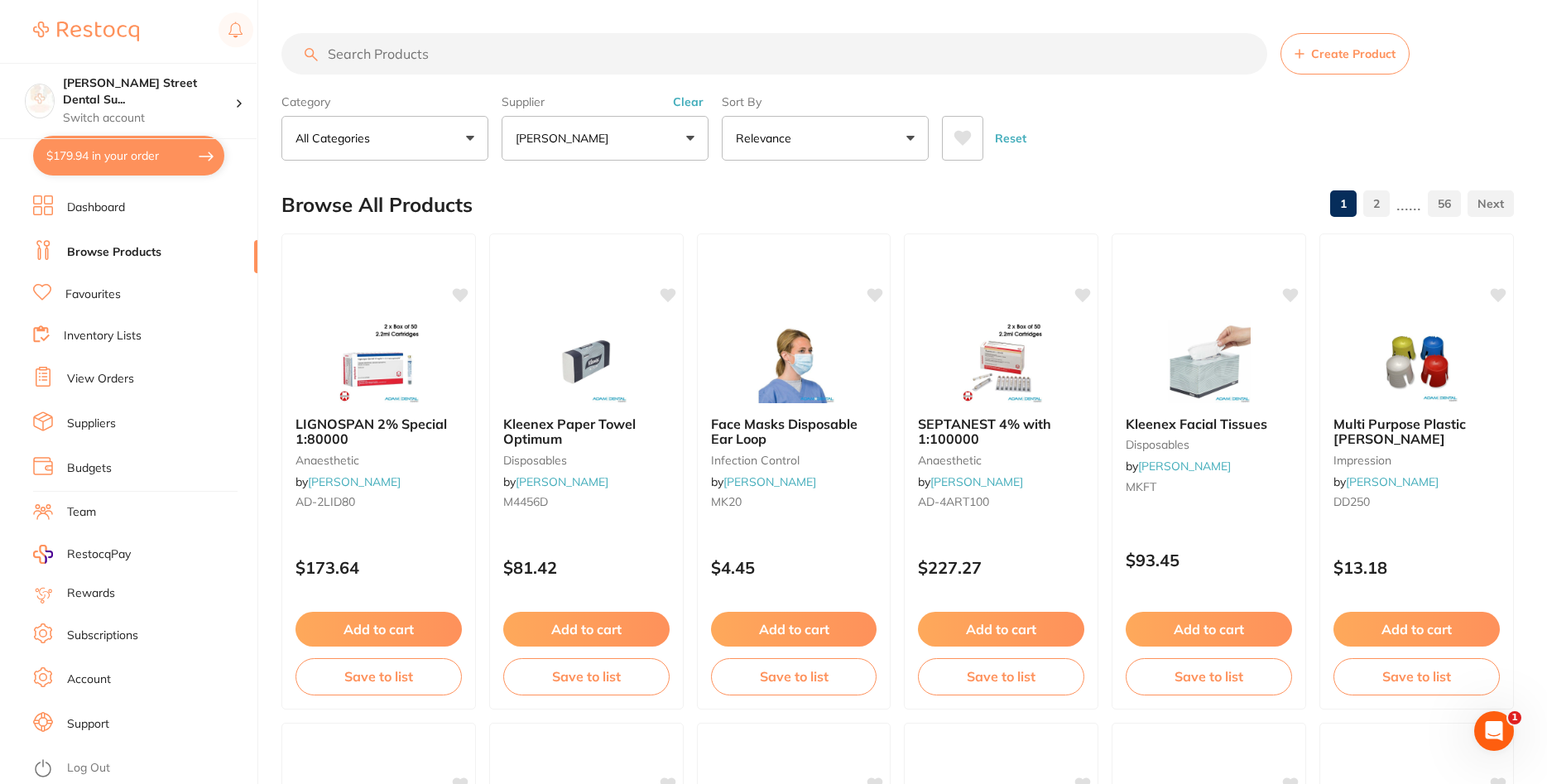
scroll to position [2, 0]
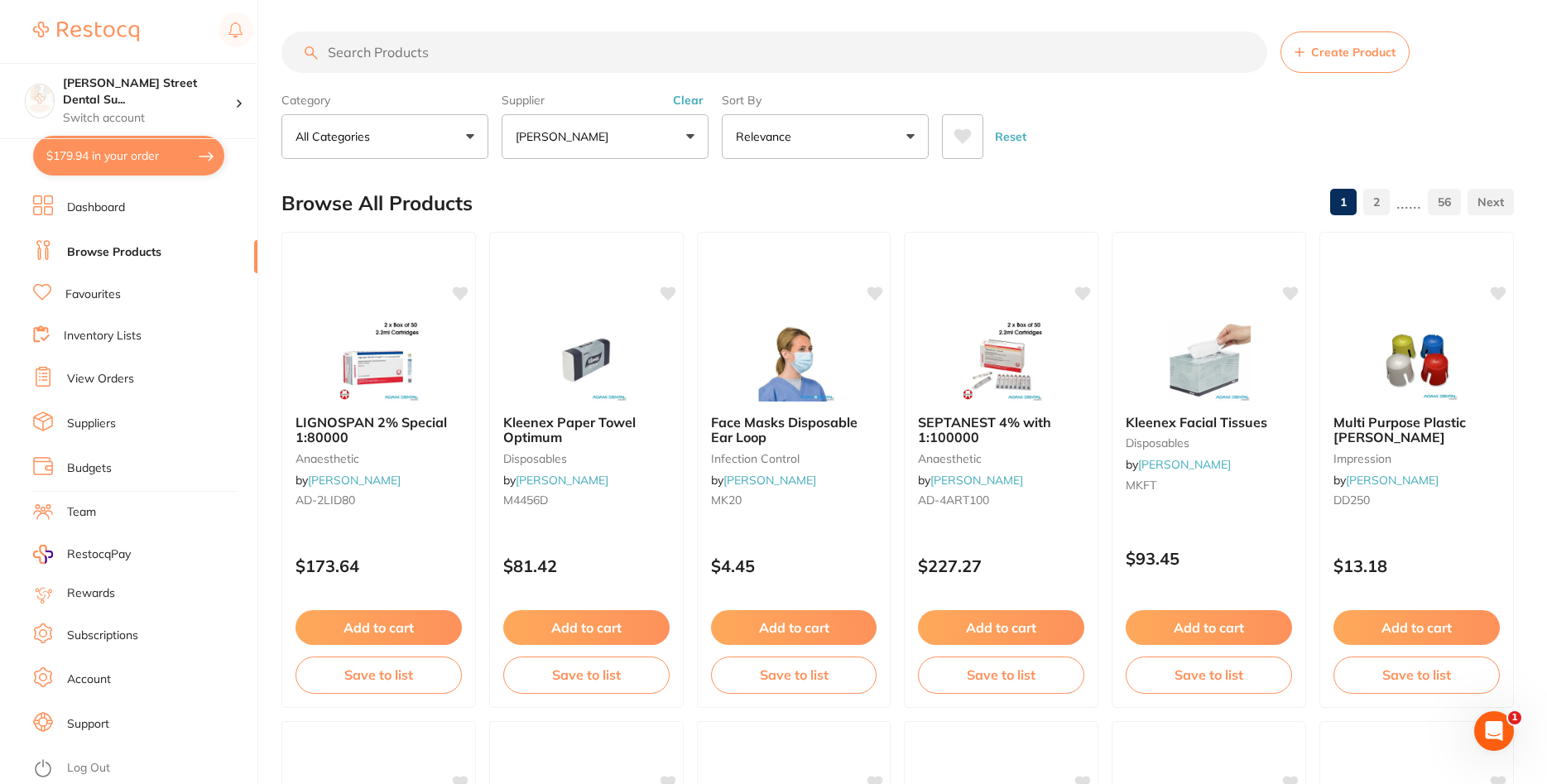
click at [372, 57] on input "search" at bounding box center [774, 51] width 986 height 41
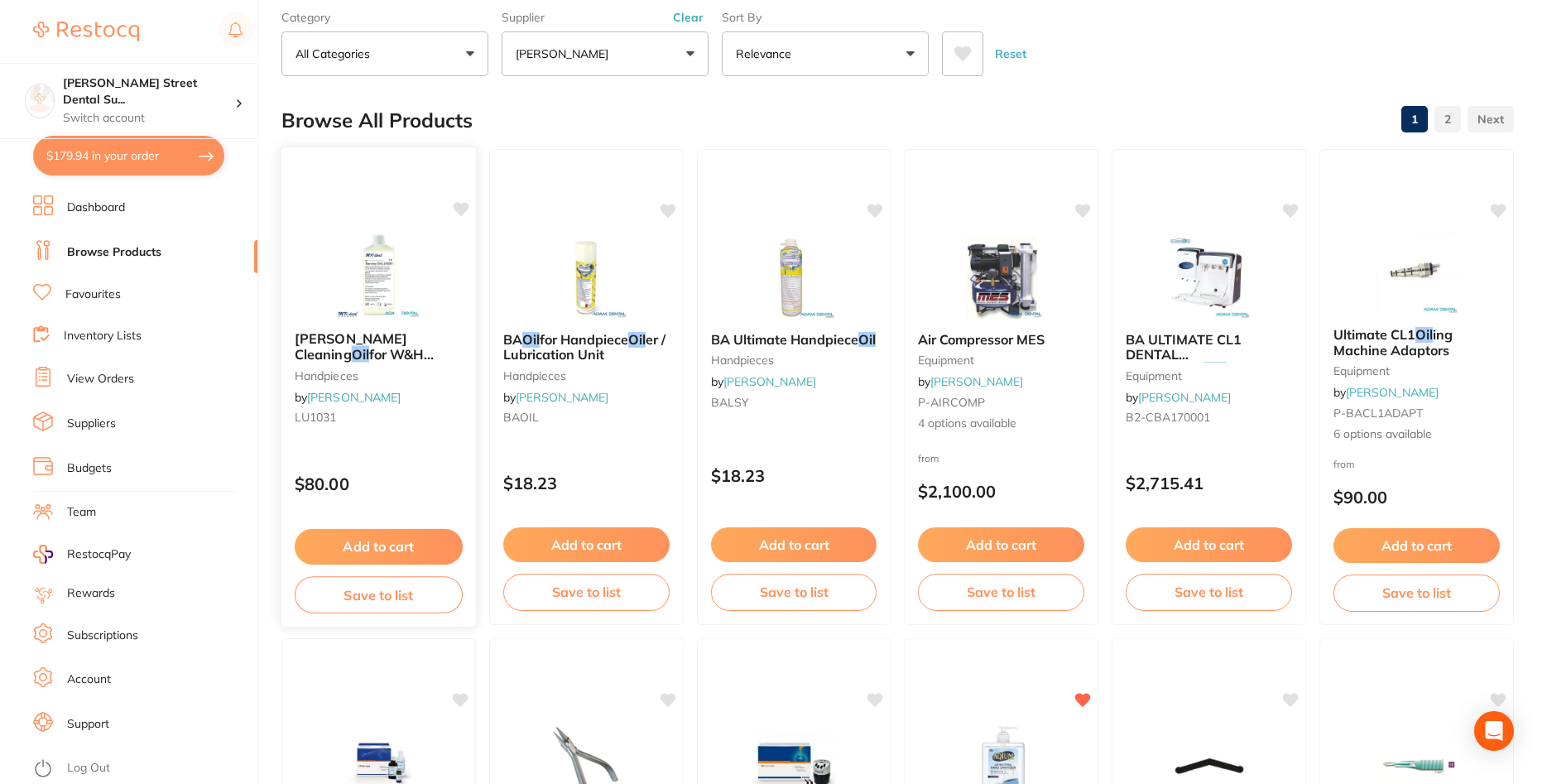
scroll to position [0, 0]
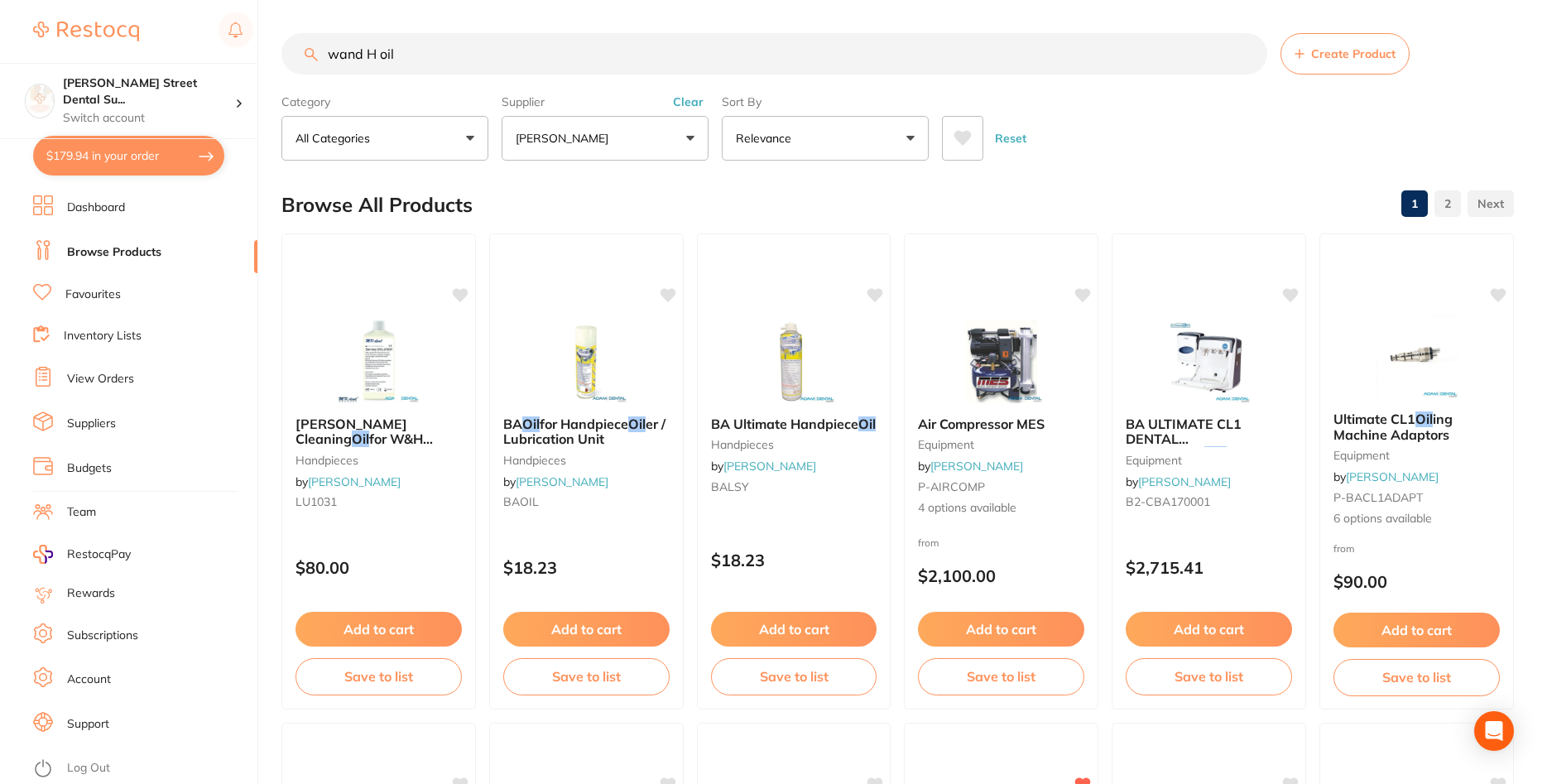
drag, startPoint x: 373, startPoint y: 55, endPoint x: 306, endPoint y: 44, distance: 67.9
click at [306, 44] on input "wand H oil" at bounding box center [774, 53] width 986 height 41
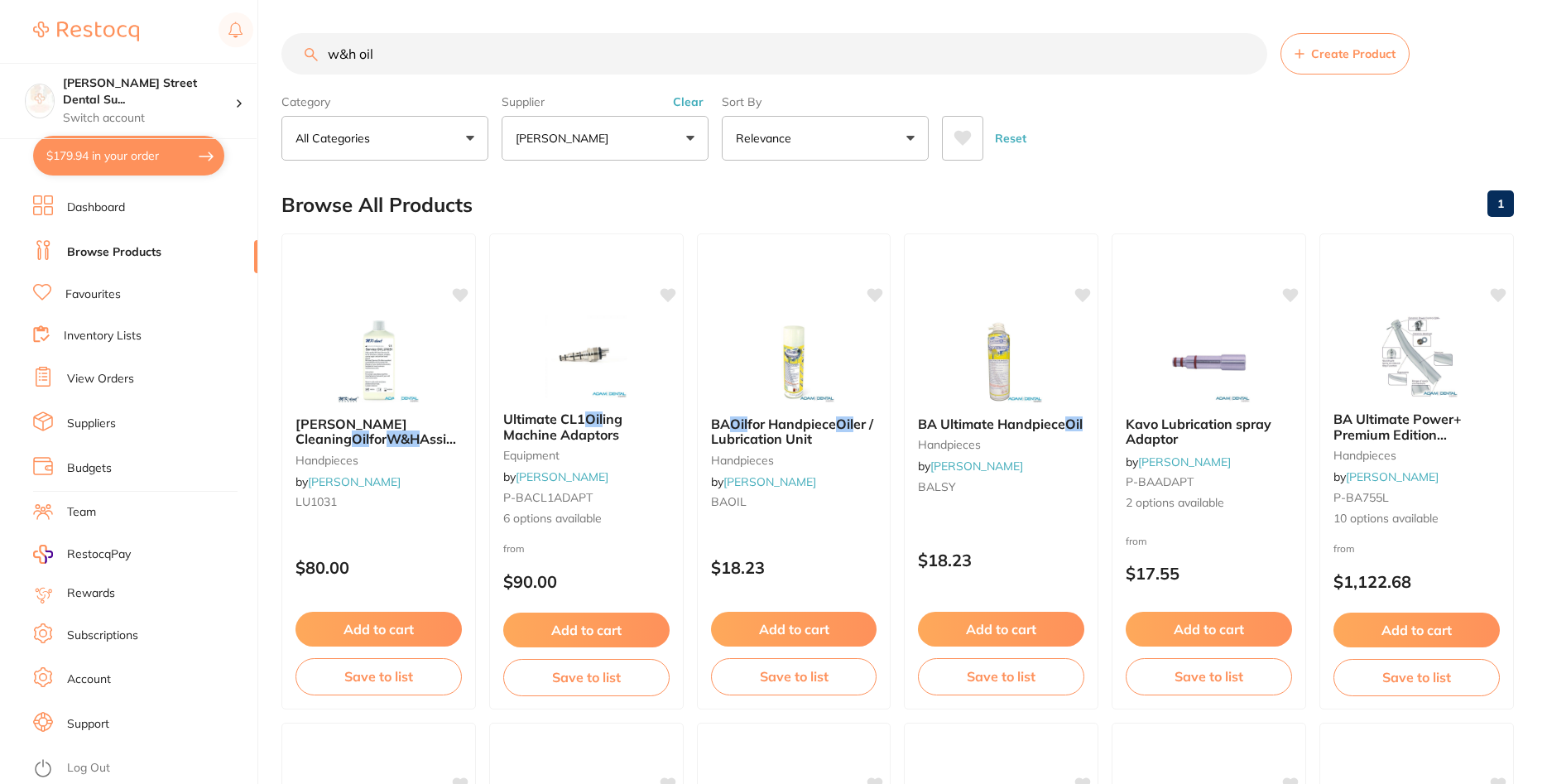
type input "w&h oil"
click at [415, 624] on button "Add to cart" at bounding box center [378, 631] width 168 height 36
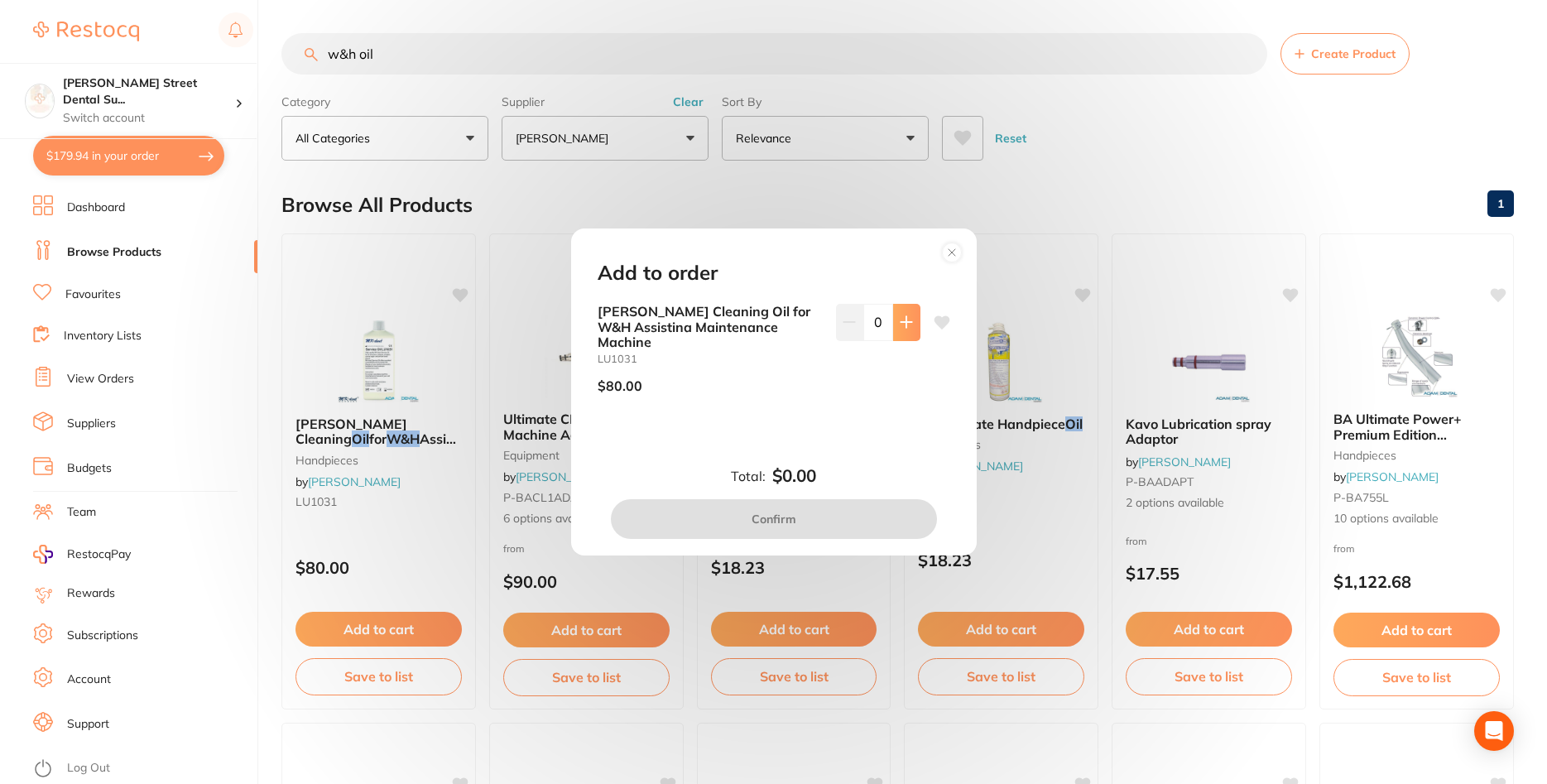
click at [905, 327] on icon at bounding box center [906, 323] width 11 height 11
type input "1"
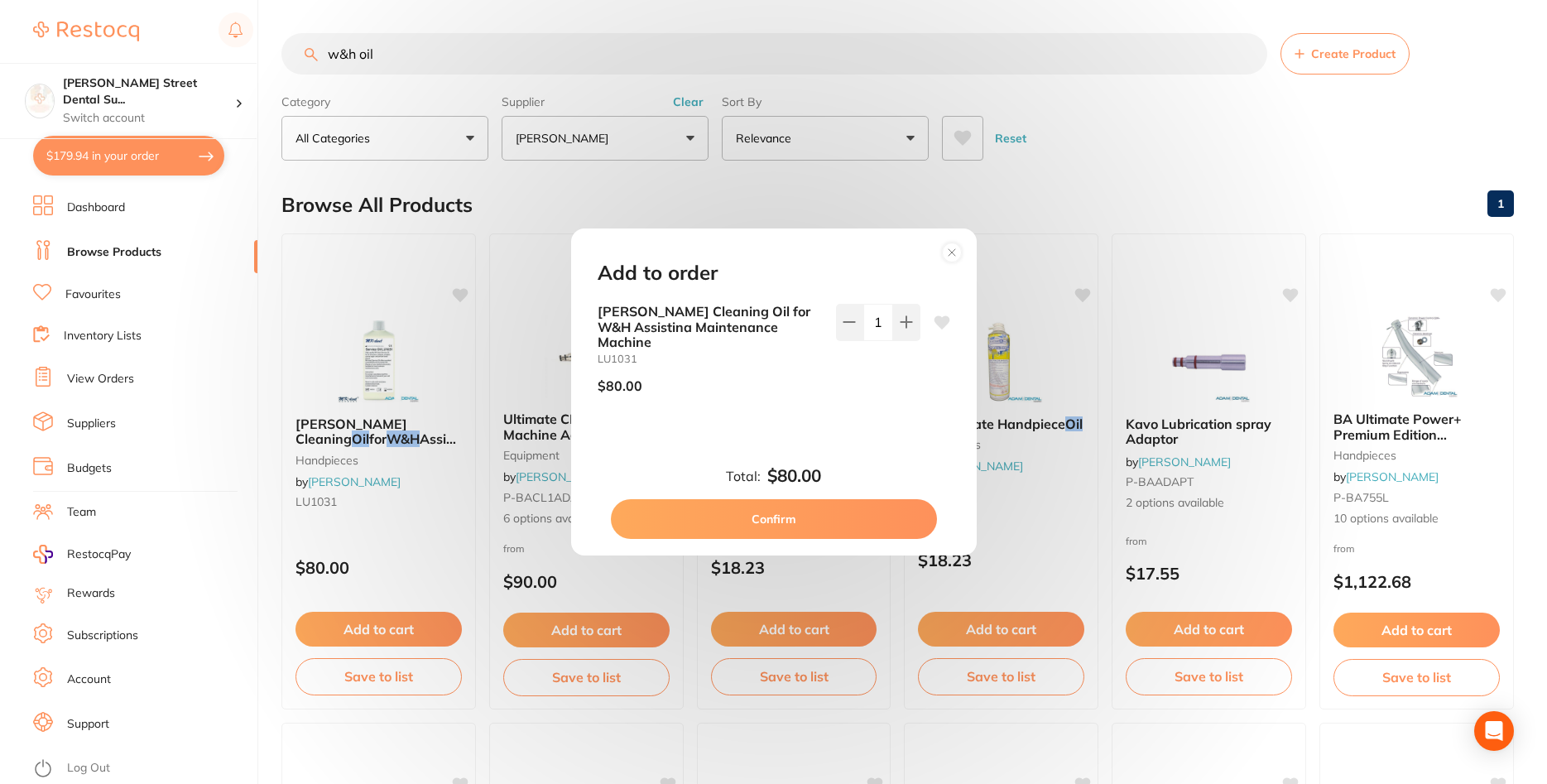
click at [768, 522] on button "Confirm" at bounding box center [774, 518] width 326 height 39
checkbox input "false"
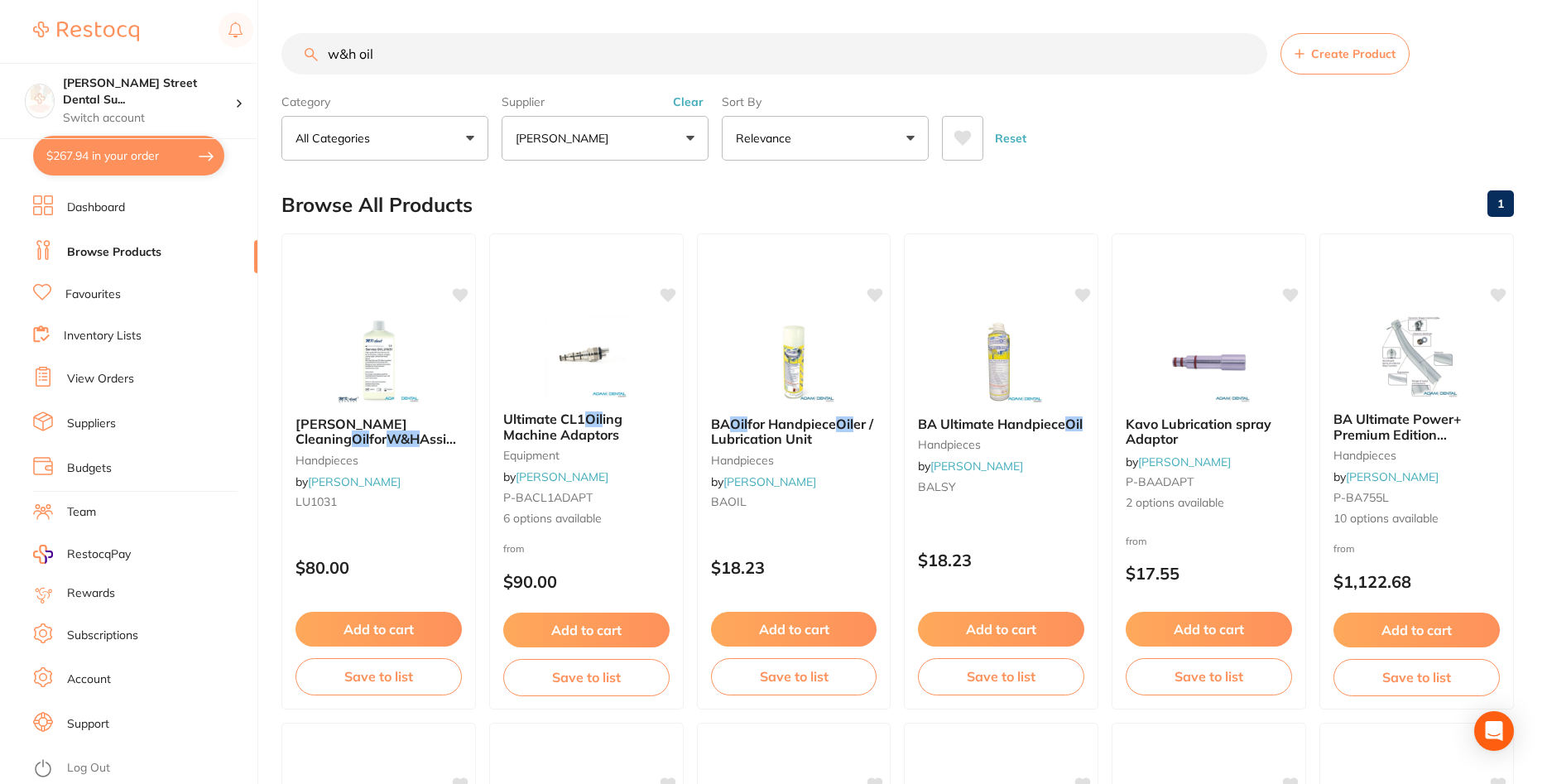
drag, startPoint x: 432, startPoint y: 54, endPoint x: 299, endPoint y: 43, distance: 133.5
click at [299, 43] on input "w&h oil" at bounding box center [774, 53] width 986 height 41
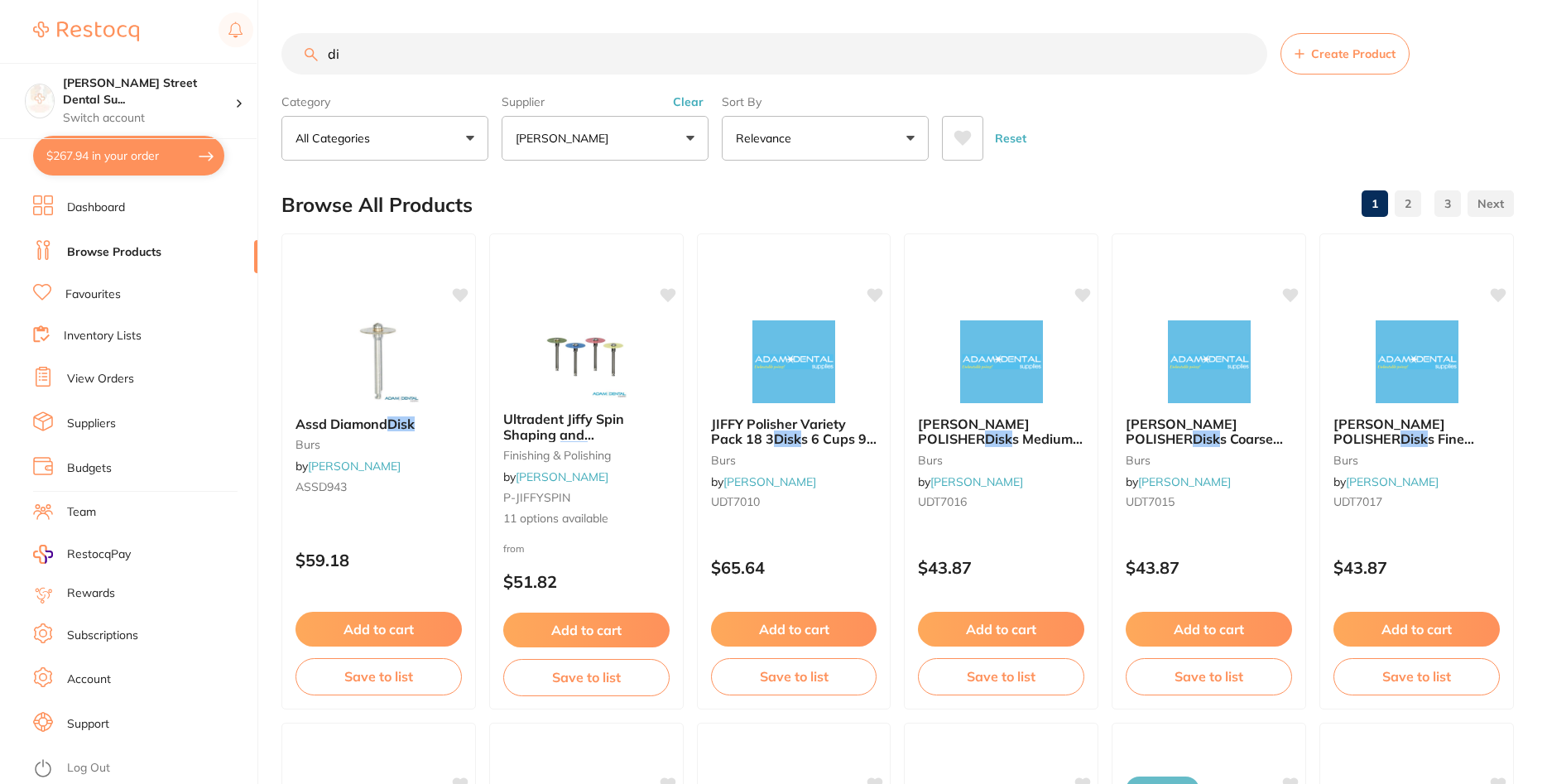
type input "d"
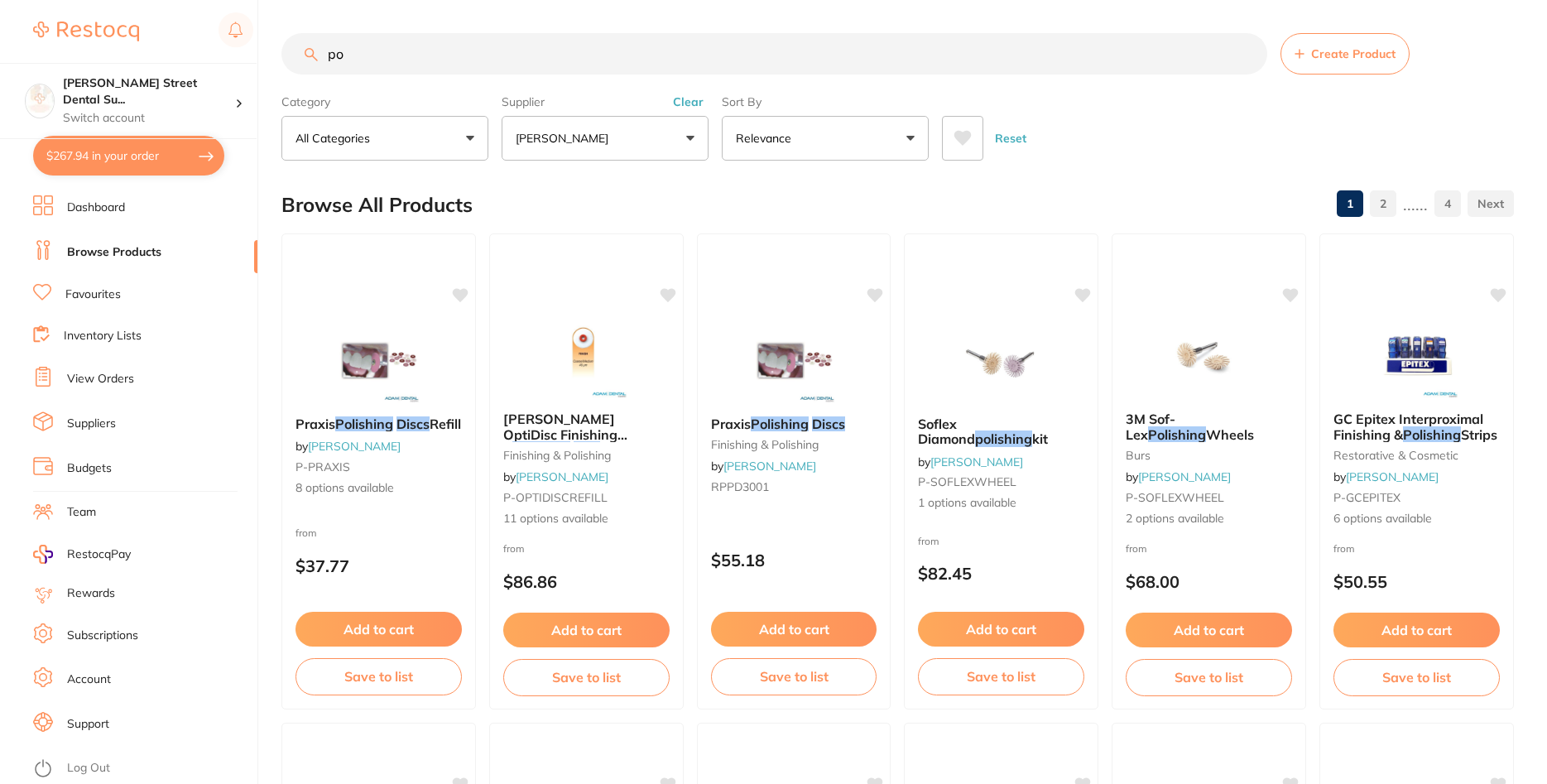
type input "p"
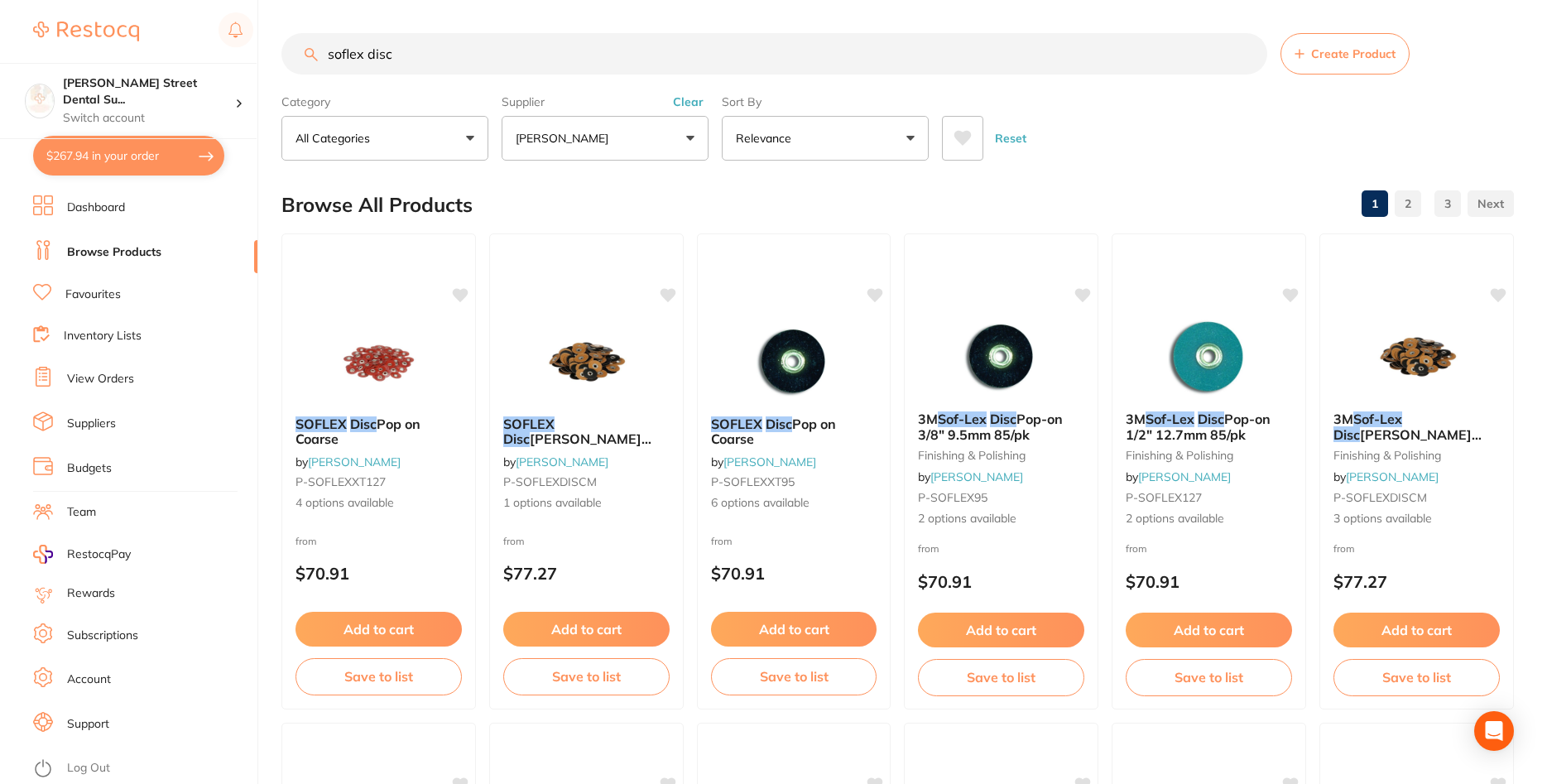
type input "soflex disc"
click at [444, 394] on div at bounding box center [379, 360] width 194 height 83
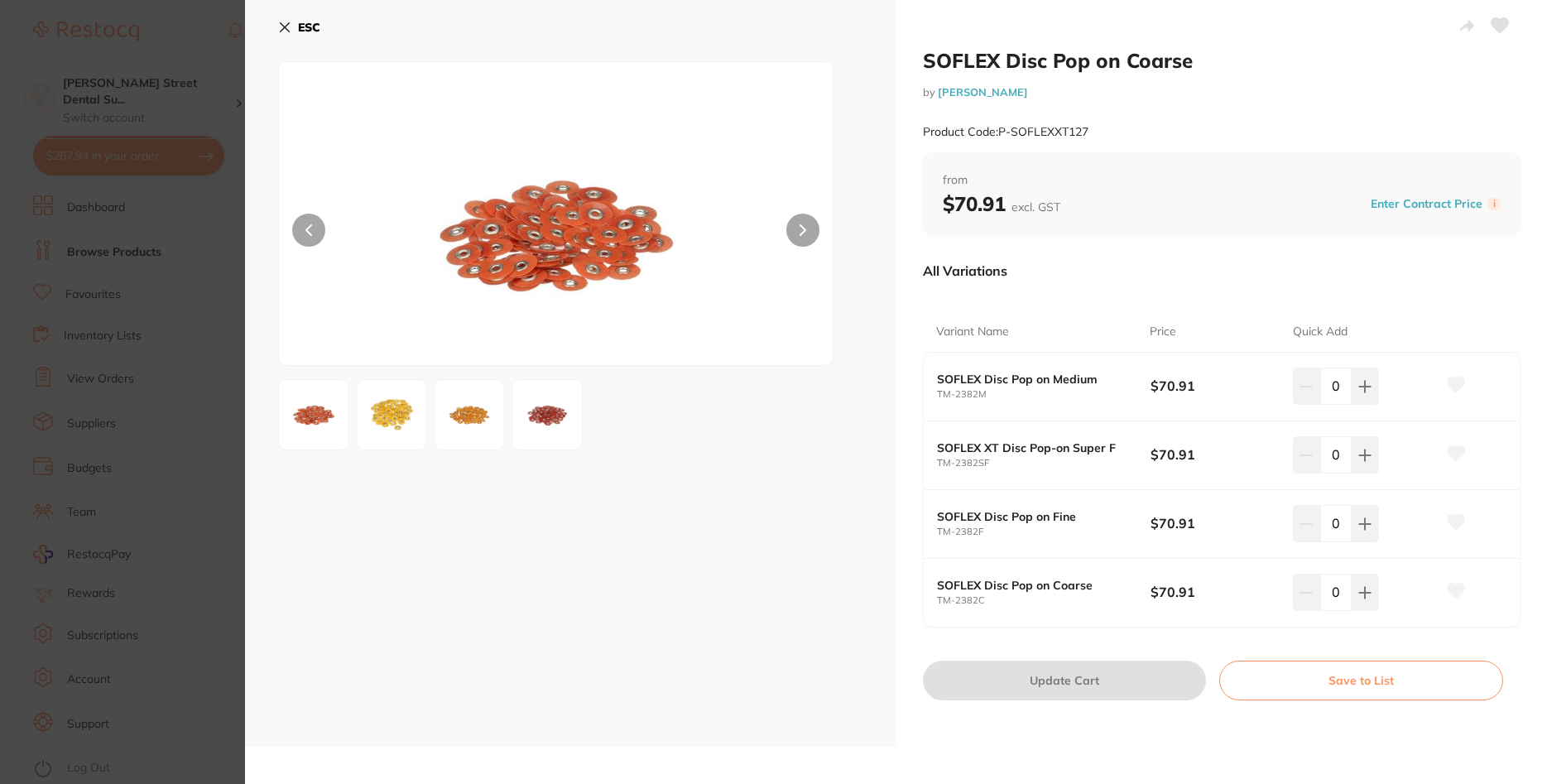
click at [192, 285] on section "SOFLEX Disc Pop on Coarse by Adam Dental Product Code: P-SOFLEXXT127 ESC SOFLEX…" at bounding box center [773, 392] width 1547 height 784
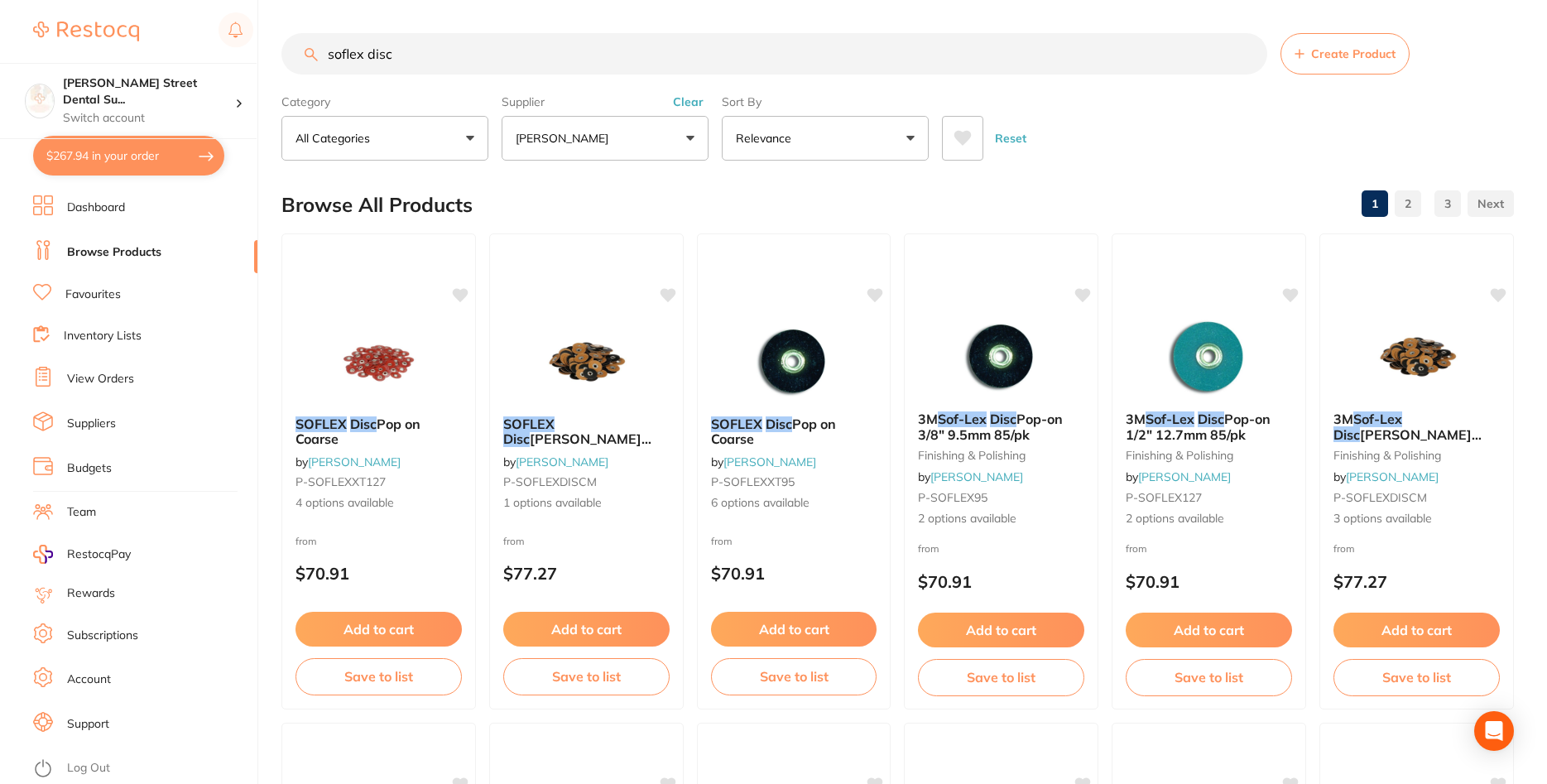
scroll to position [5, 0]
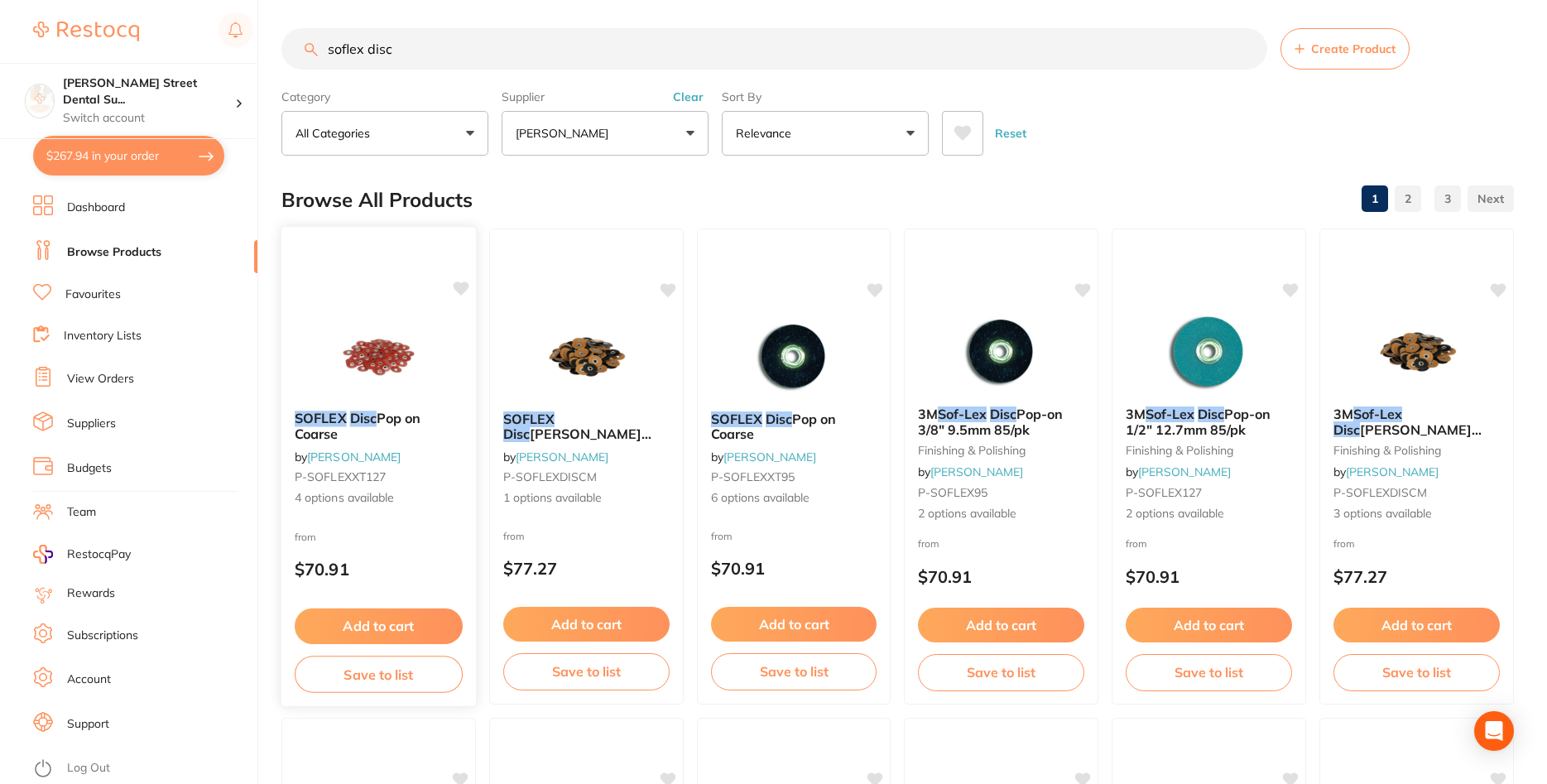
click at [415, 416] on span "Pop on Coarse" at bounding box center [358, 425] width 127 height 32
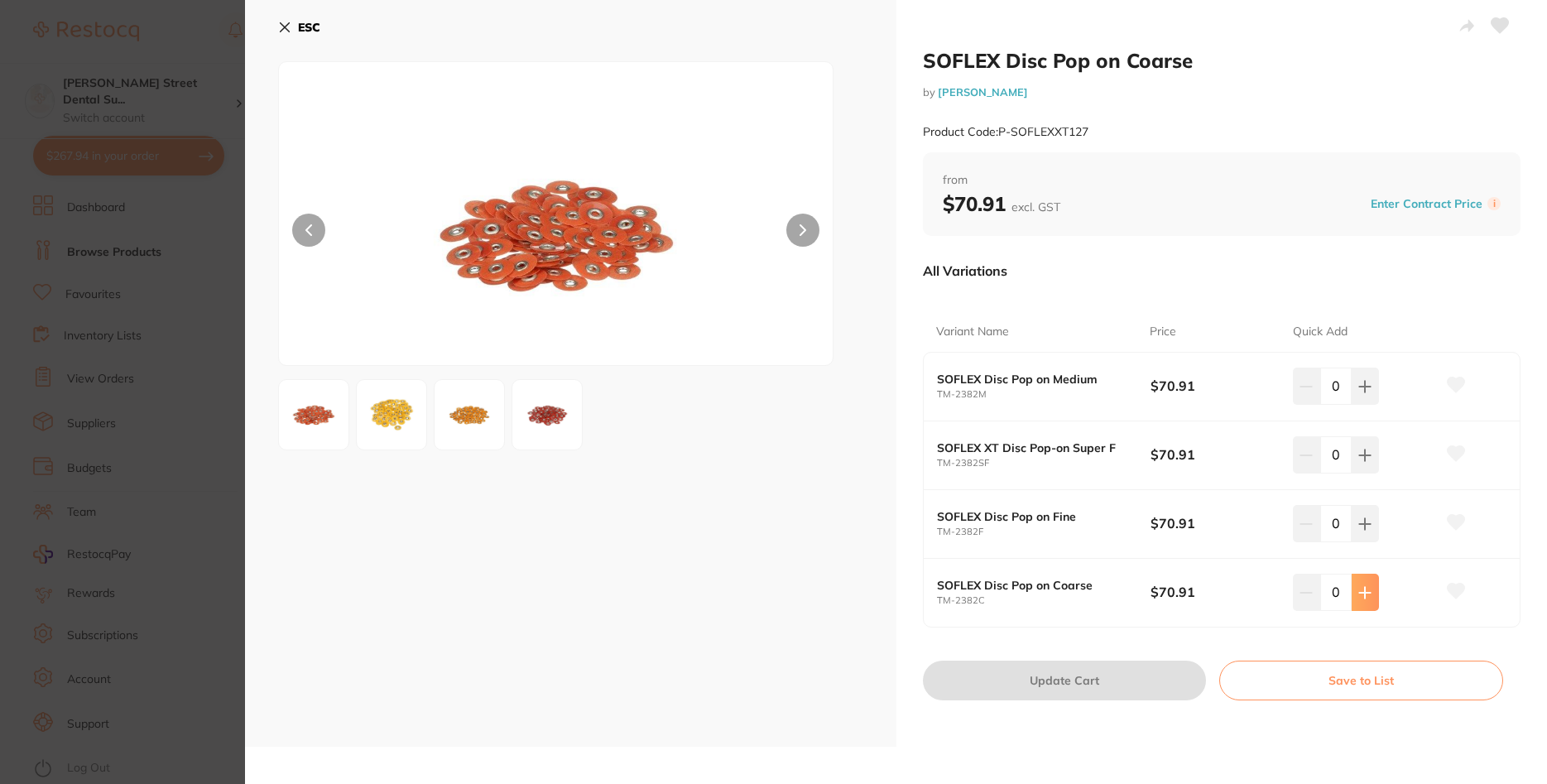
click at [1359, 393] on icon at bounding box center [1365, 386] width 13 height 13
type input "1"
click at [544, 422] on img at bounding box center [547, 414] width 60 height 60
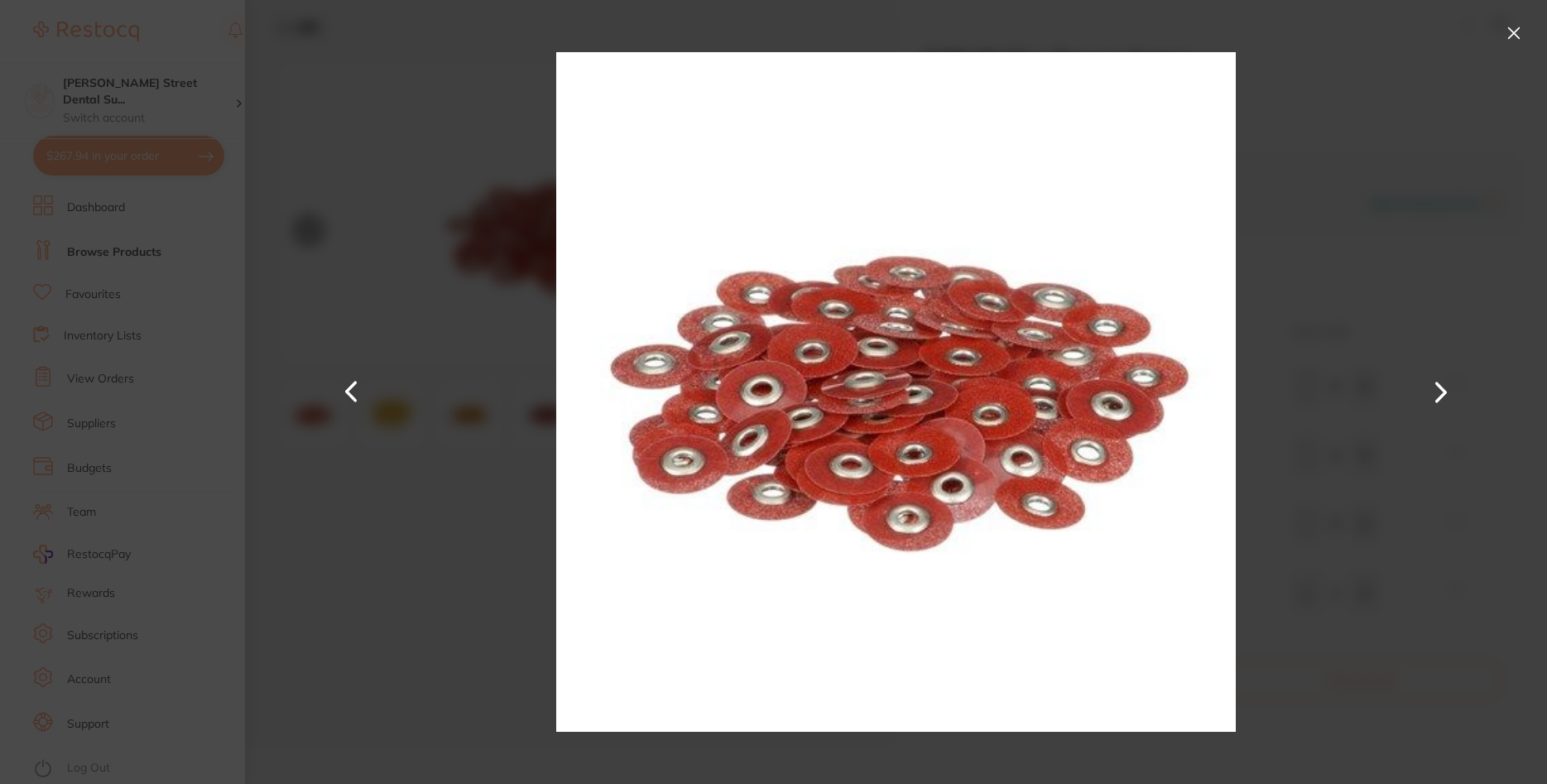
click at [316, 201] on div at bounding box center [896, 392] width 1302 height 784
click at [1524, 32] on button at bounding box center [1513, 33] width 27 height 27
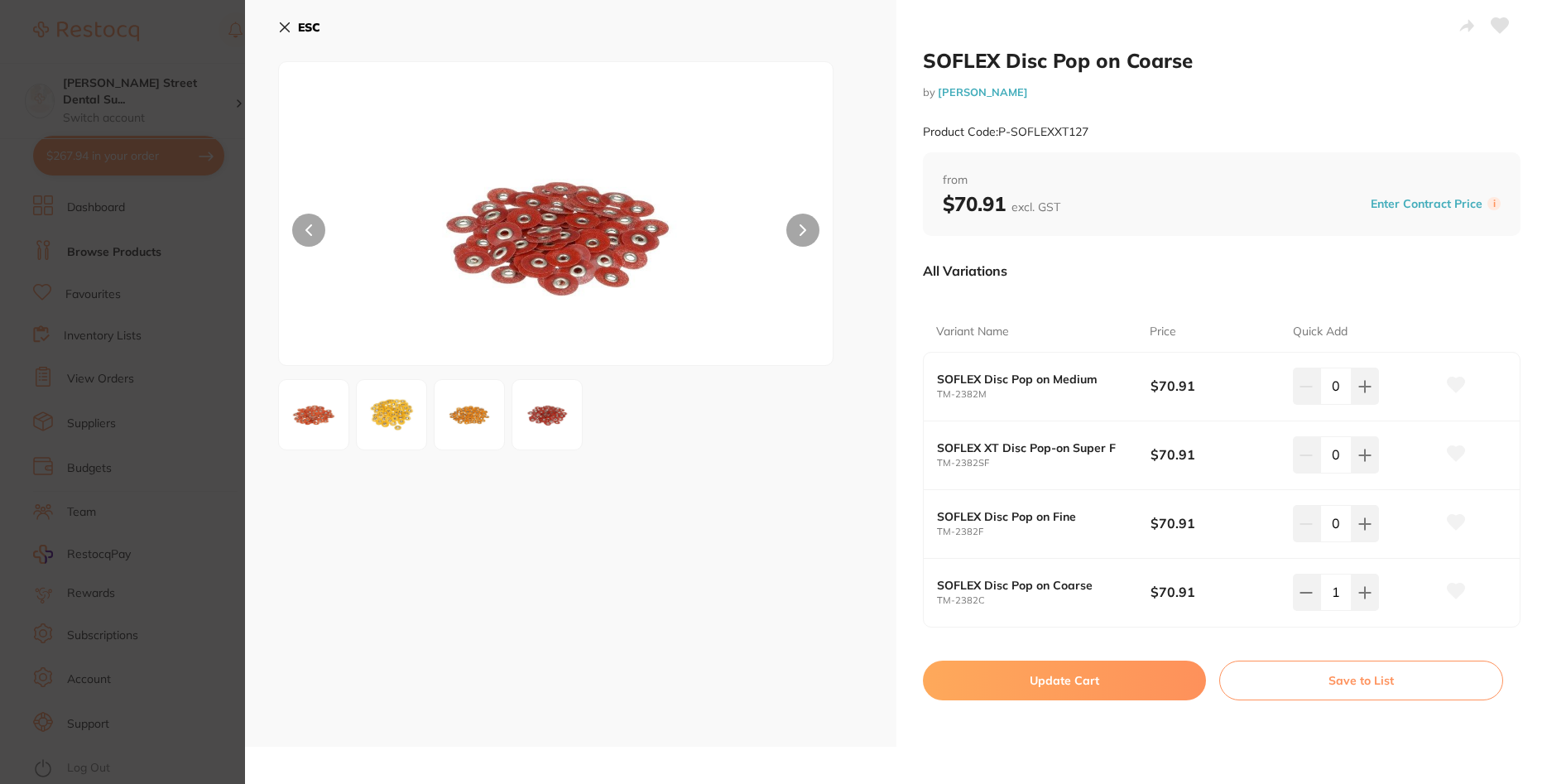
click at [1155, 678] on button "Update Cart" at bounding box center [1065, 679] width 284 height 39
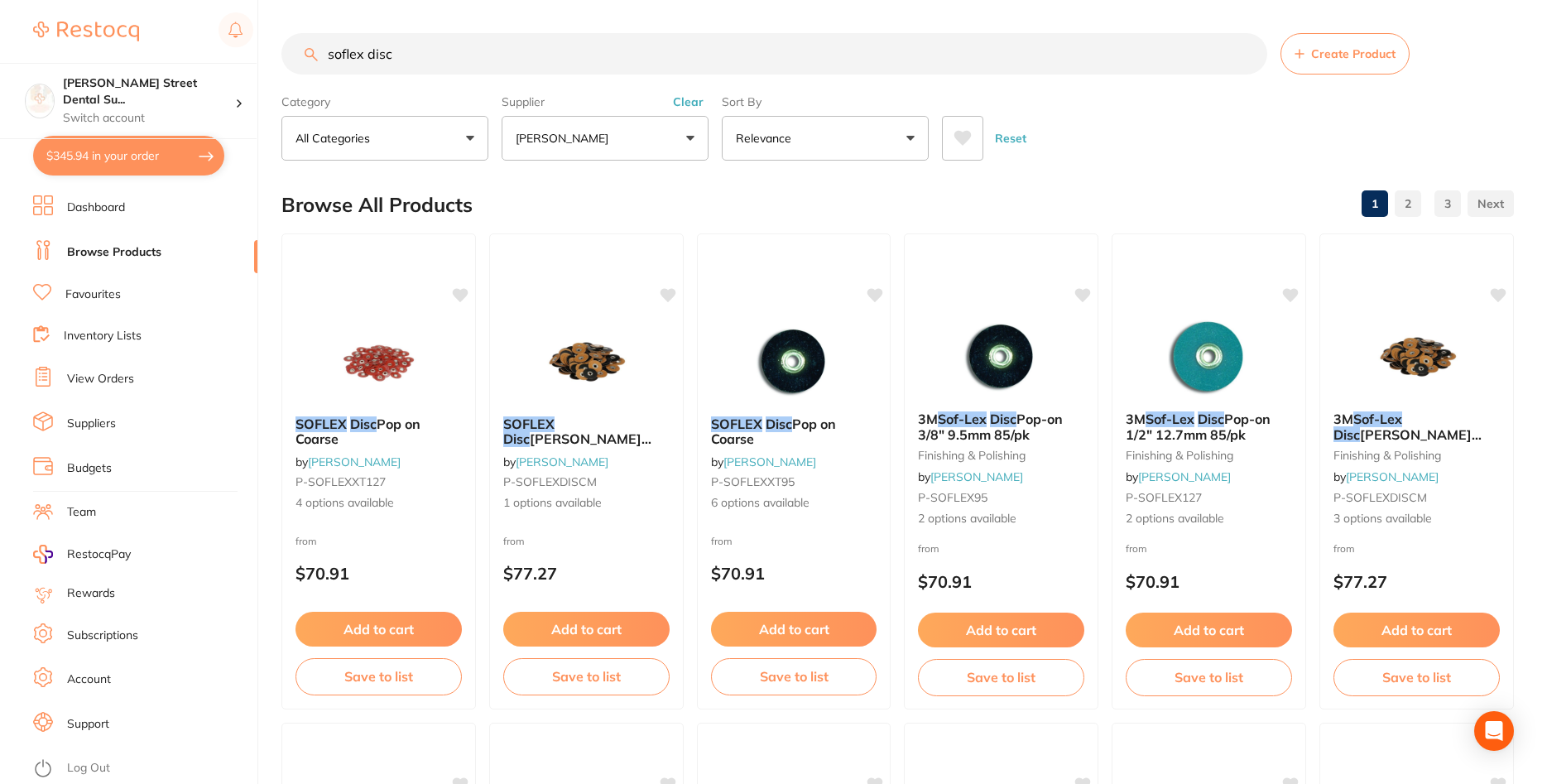
scroll to position [5, 0]
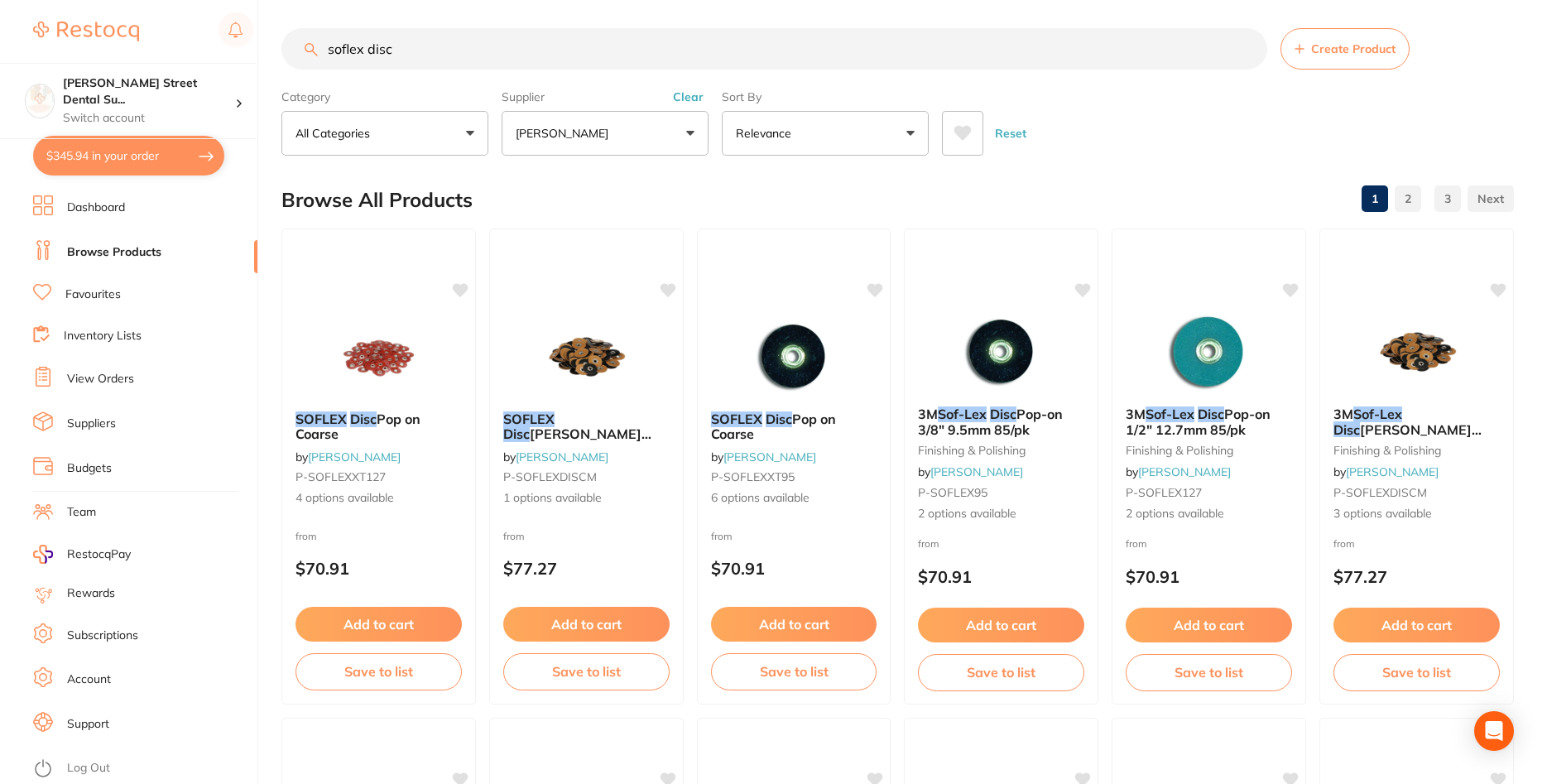
drag, startPoint x: 448, startPoint y: 50, endPoint x: 280, endPoint y: 34, distance: 168.8
click at [282, 34] on input "soflex disc" at bounding box center [774, 49] width 986 height 41
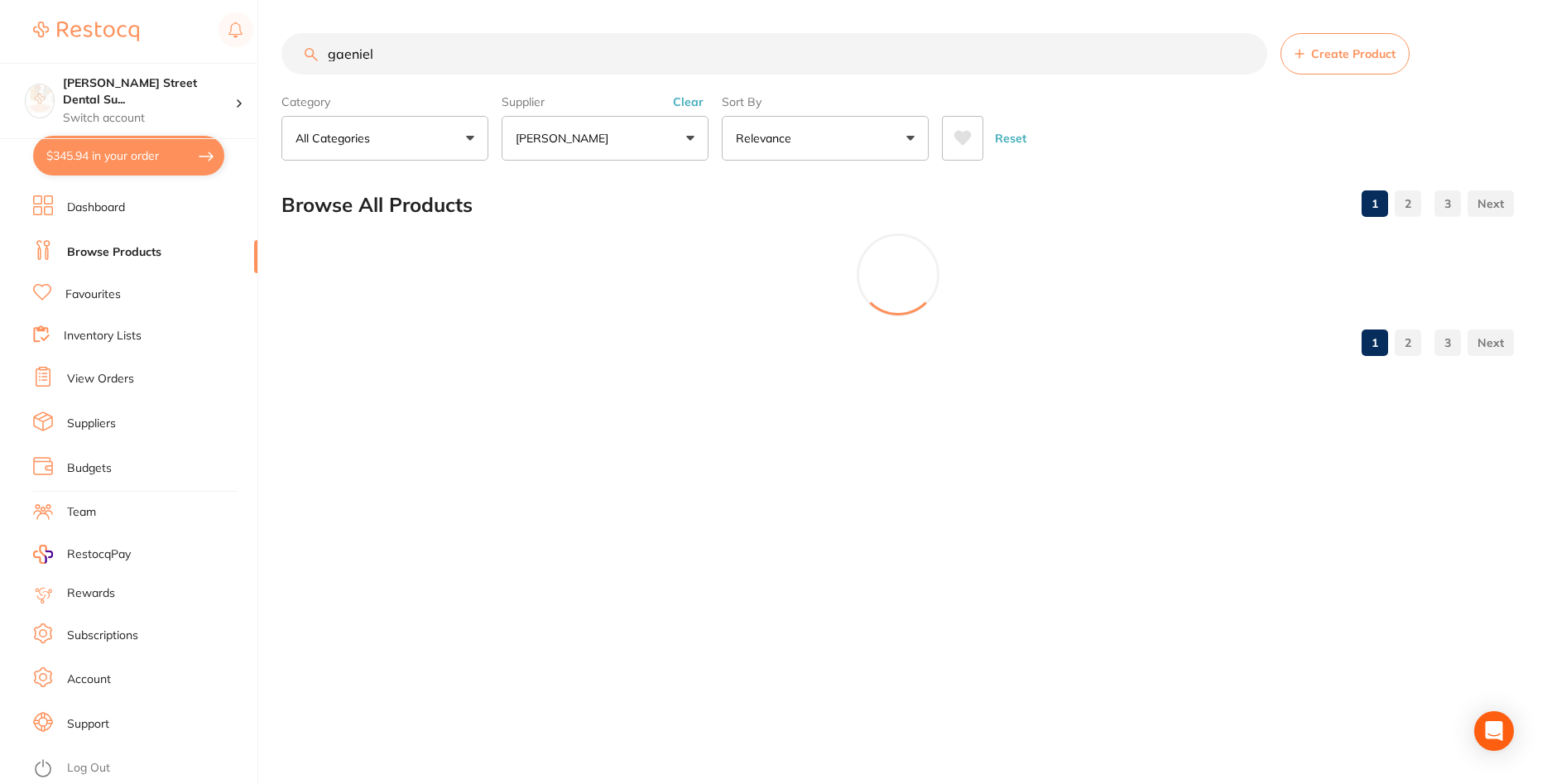
scroll to position [0, 0]
click at [337, 64] on input "gaenial" at bounding box center [774, 53] width 986 height 41
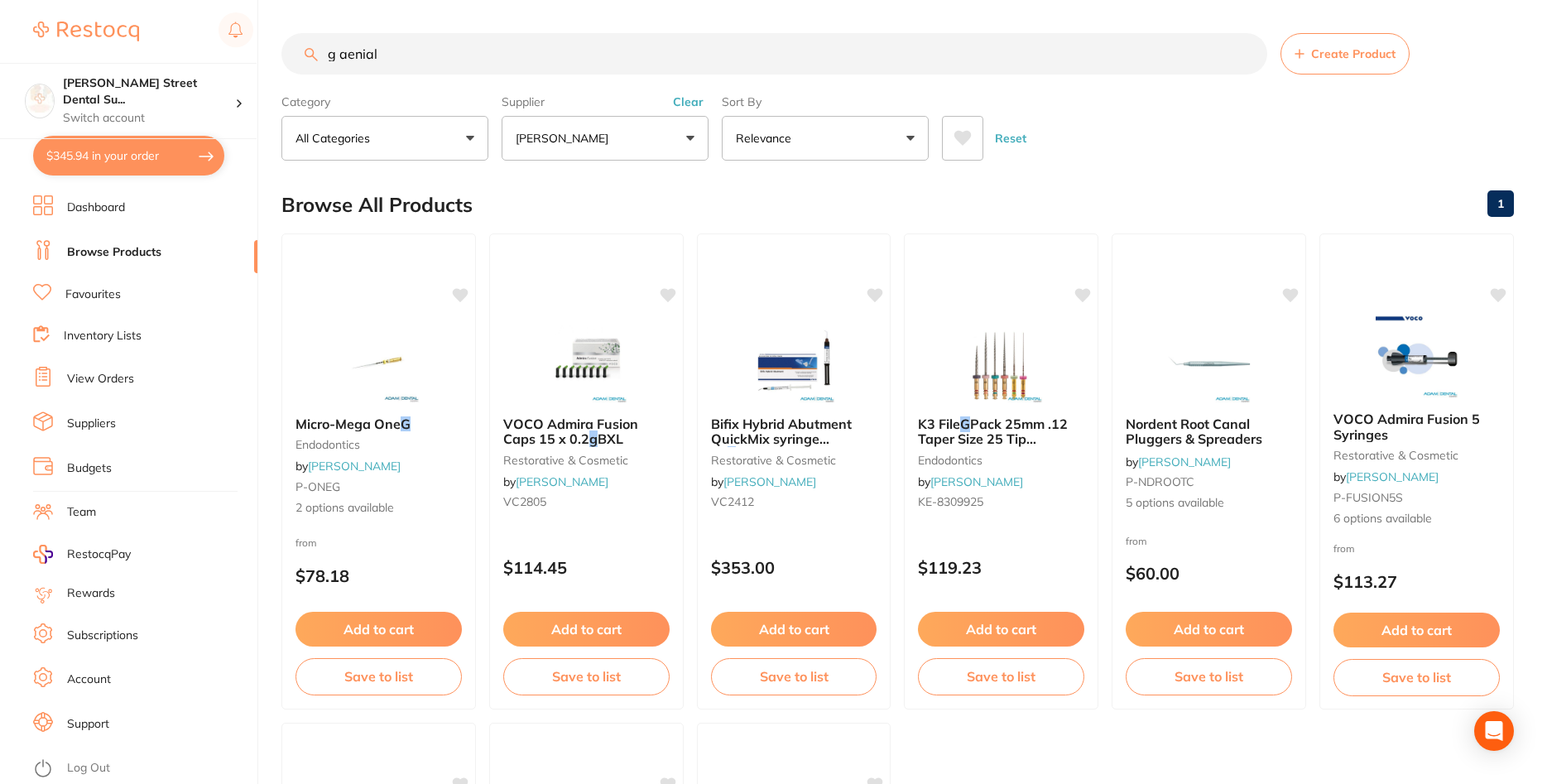
click at [452, 50] on input "g aenial" at bounding box center [774, 53] width 986 height 41
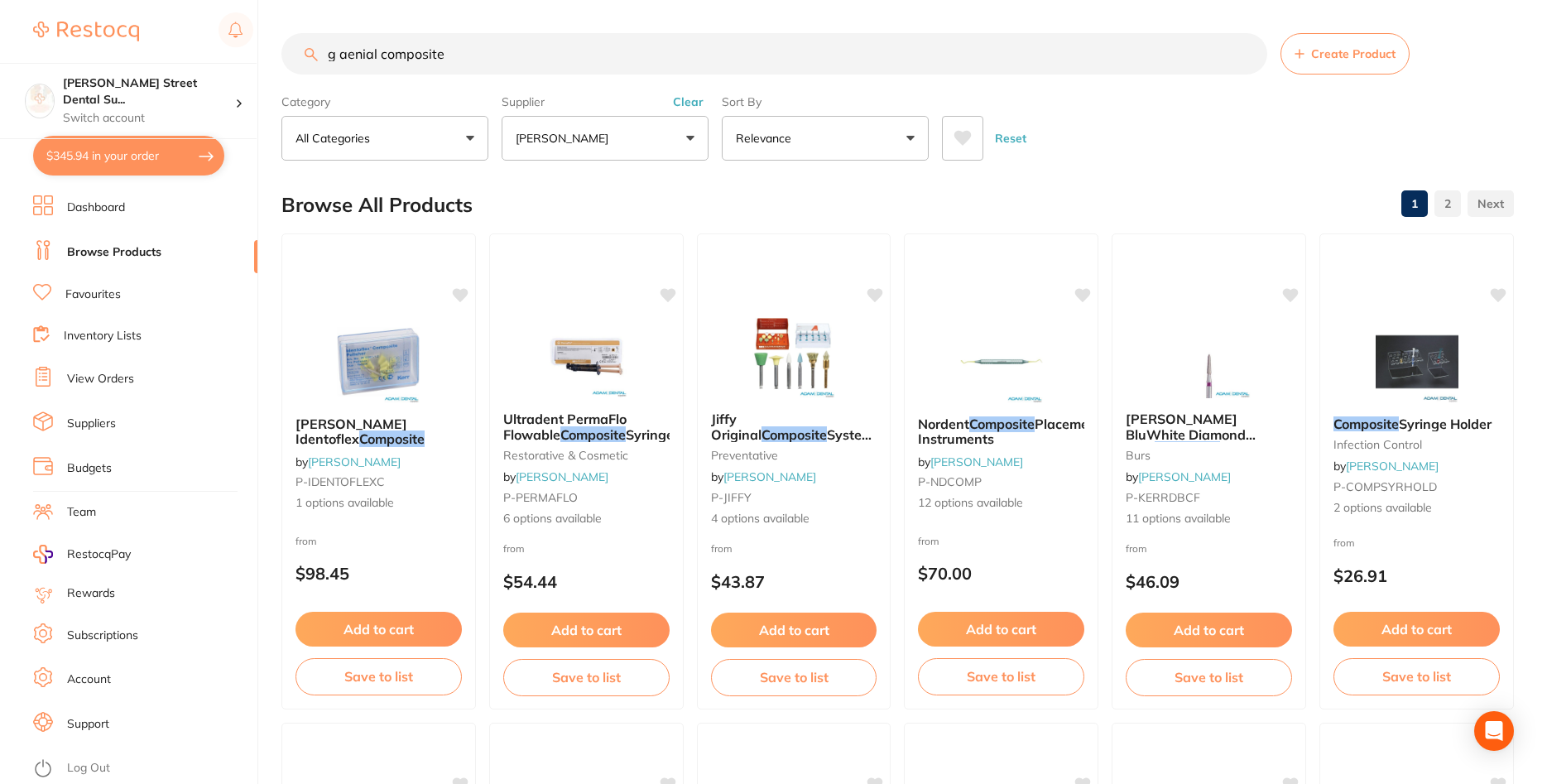
drag, startPoint x: 375, startPoint y: 52, endPoint x: 253, endPoint y: 54, distance: 122.0
click at [282, 54] on input "g aenial composite" at bounding box center [774, 53] width 986 height 41
drag, startPoint x: 465, startPoint y: 56, endPoint x: 274, endPoint y: 50, distance: 191.1
click at [282, 50] on input "composite" at bounding box center [774, 53] width 986 height 41
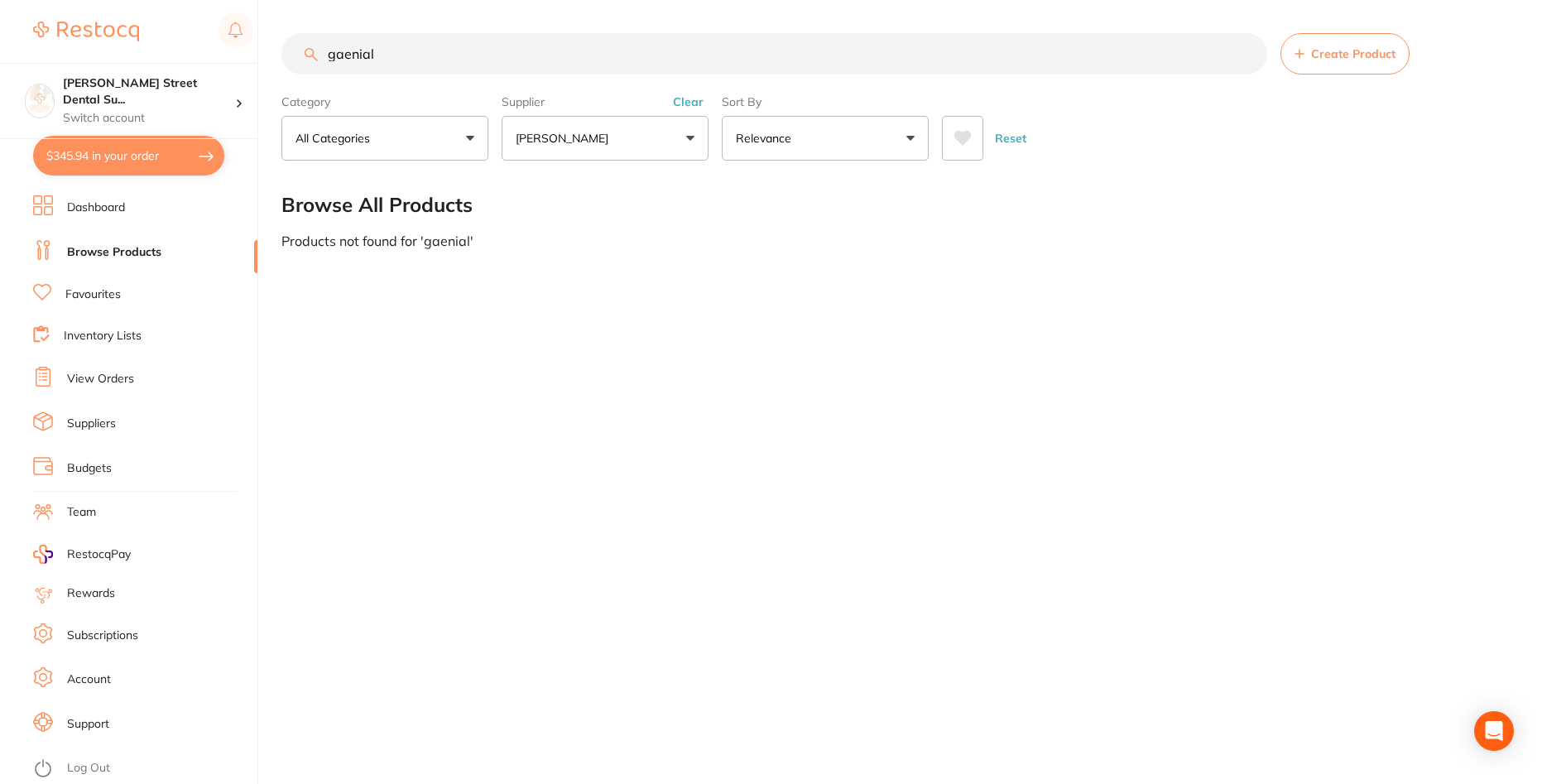
click at [337, 47] on input "gaenial" at bounding box center [774, 53] width 986 height 41
type input "g-aenial"
drag, startPoint x: 333, startPoint y: 62, endPoint x: 235, endPoint y: 57, distance: 98.1
click at [282, 57] on input "g-aenial" at bounding box center [774, 53] width 986 height 41
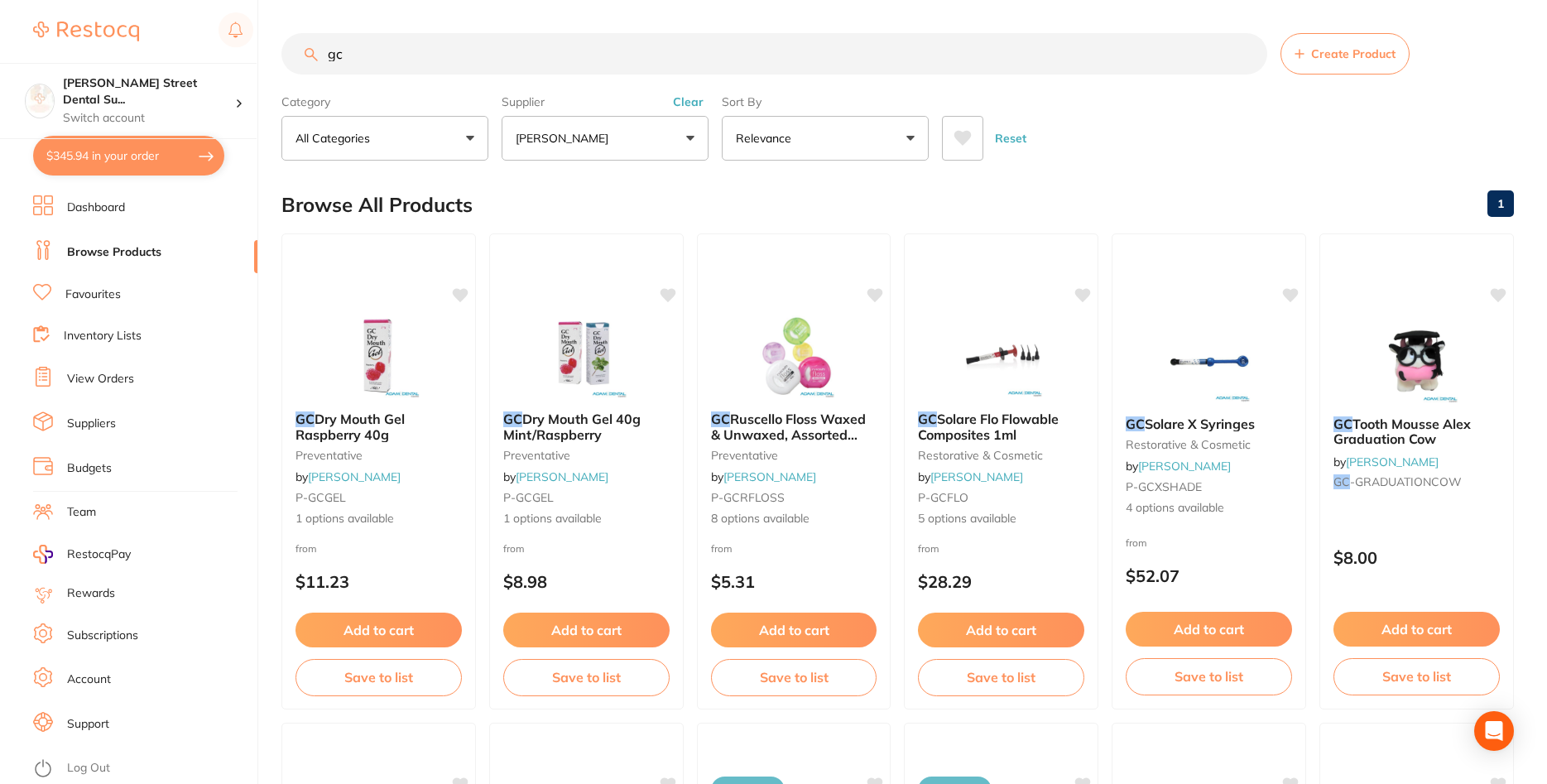
click at [150, 254] on link "Browse Products" at bounding box center [114, 252] width 94 height 17
click at [691, 105] on button "Clear" at bounding box center [688, 102] width 40 height 15
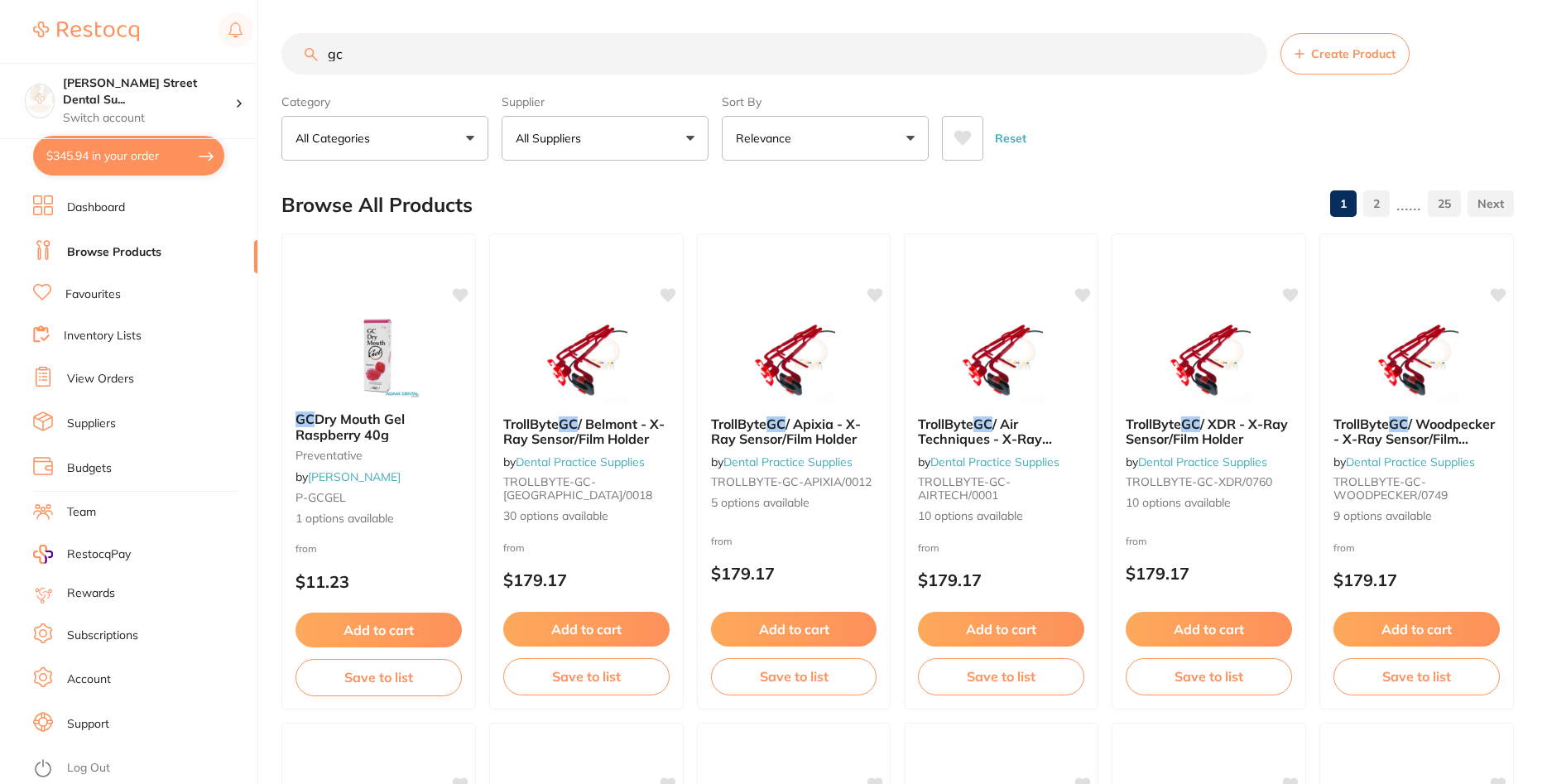
click at [479, 69] on input "gc" at bounding box center [774, 53] width 986 height 41
drag, startPoint x: 378, startPoint y: 57, endPoint x: 234, endPoint y: 50, distance: 144.2
click at [282, 50] on input "gc" at bounding box center [774, 53] width 986 height 41
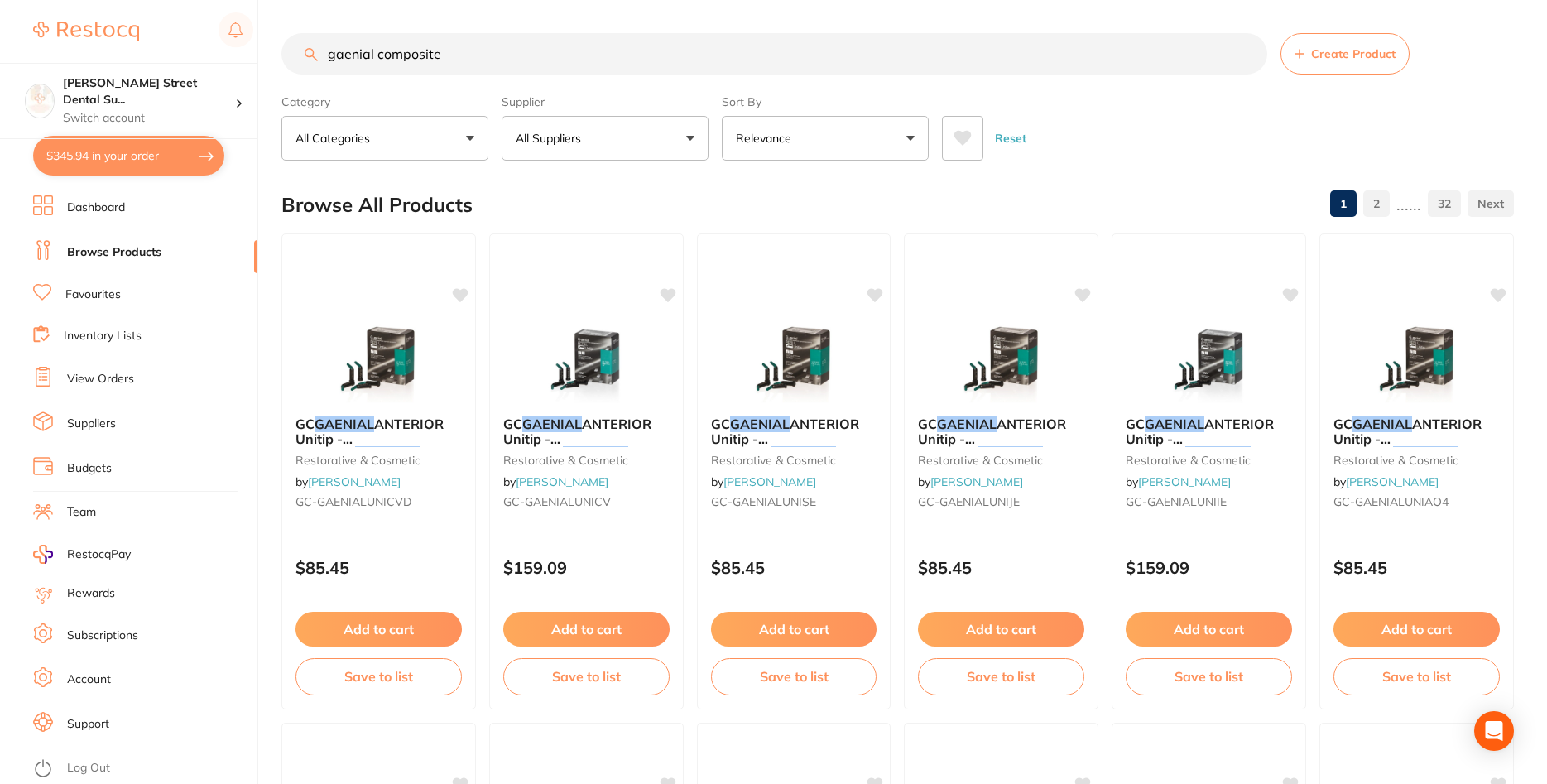
drag, startPoint x: 508, startPoint y: 61, endPoint x: 175, endPoint y: 74, distance: 333.3
click at [282, 74] on input "gaenial composite" at bounding box center [774, 53] width 986 height 41
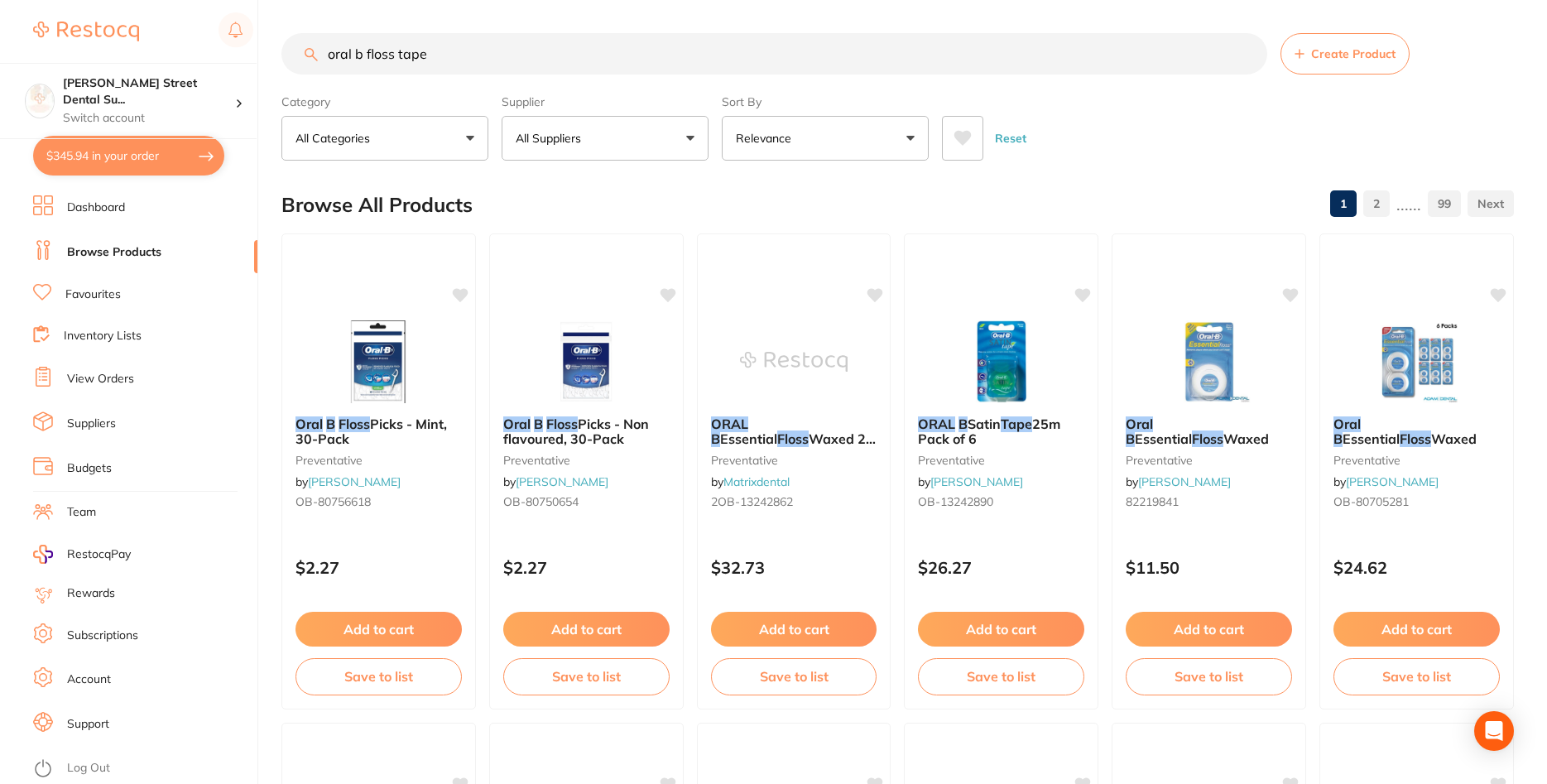
drag, startPoint x: 287, startPoint y: 47, endPoint x: 81, endPoint y: 45, distance: 206.0
click at [282, 45] on input "oral b floss tape" at bounding box center [774, 53] width 986 height 41
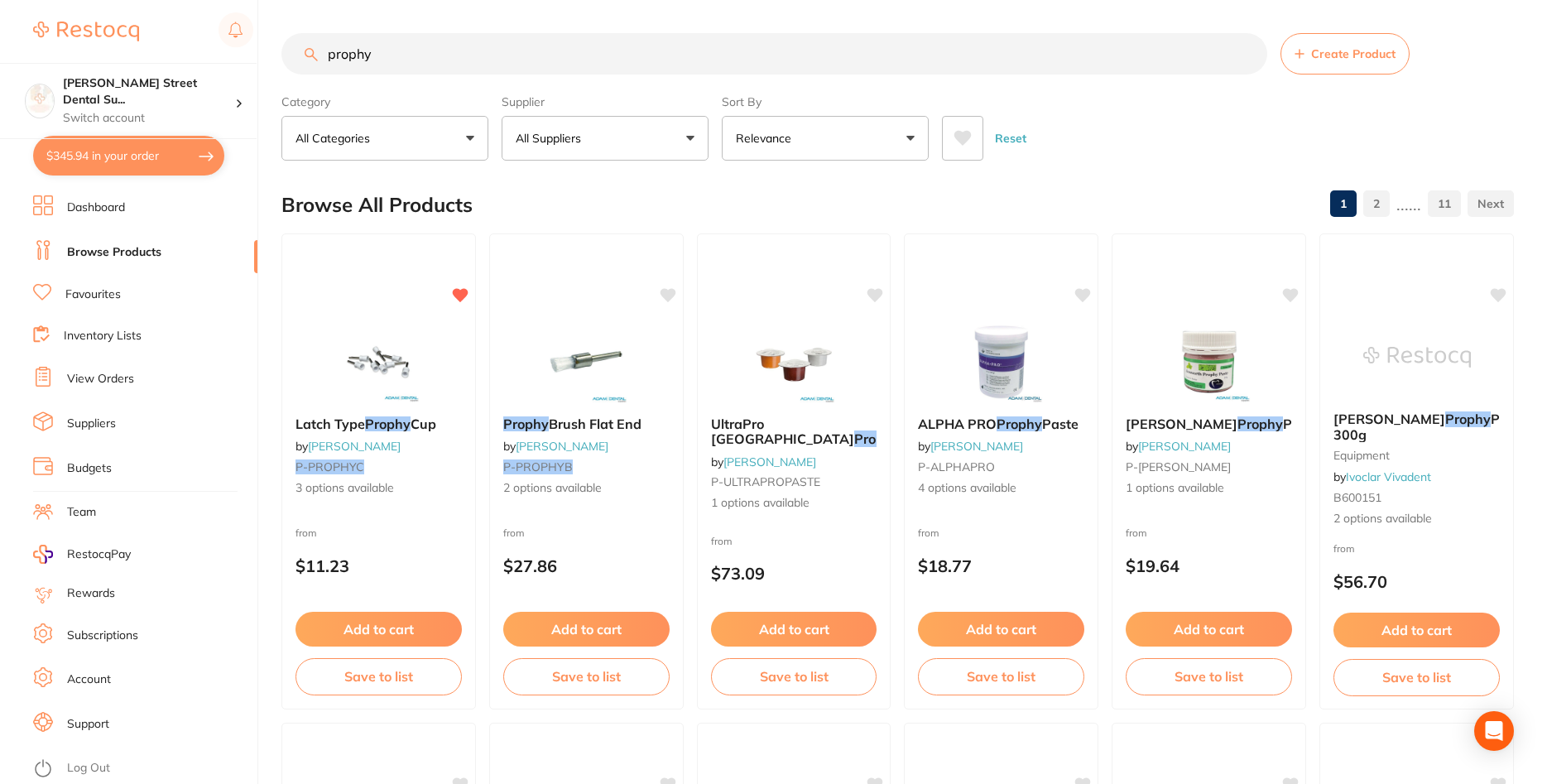
click at [591, 53] on input "prophy" at bounding box center [774, 53] width 986 height 41
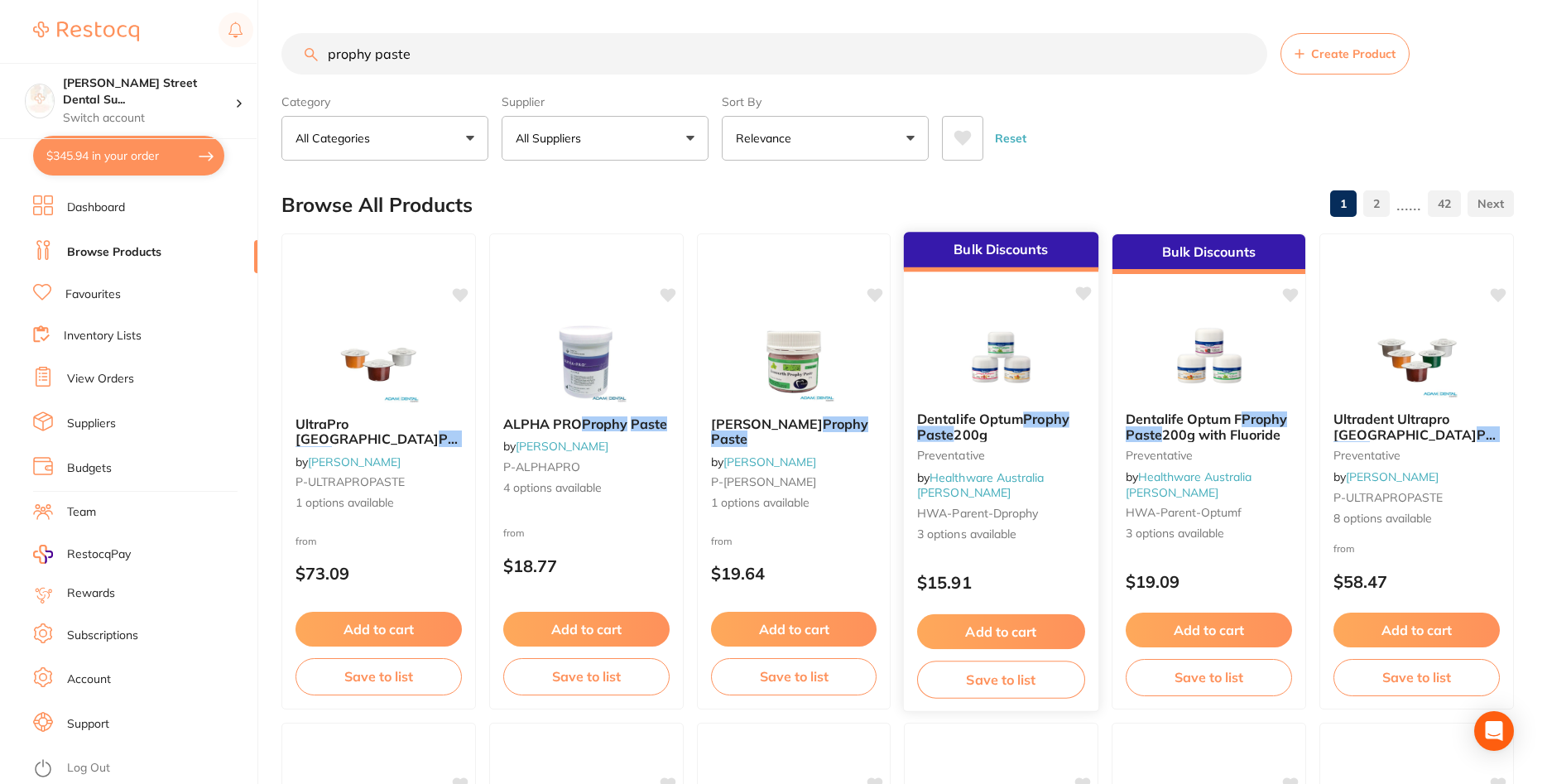
click at [1028, 425] on em "Prophy" at bounding box center [1047, 419] width 47 height 17
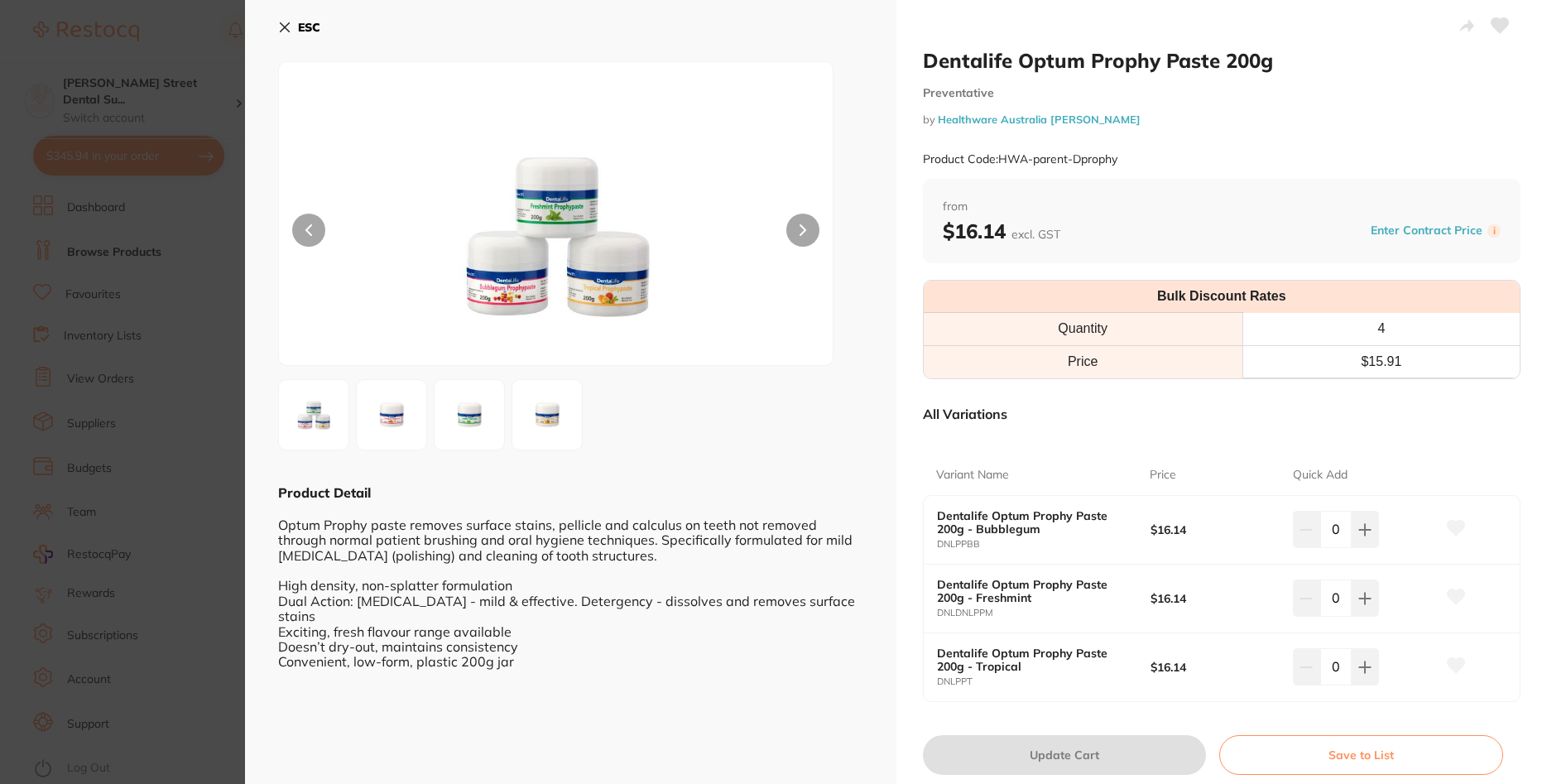
click at [408, 412] on img at bounding box center [391, 414] width 60 height 60
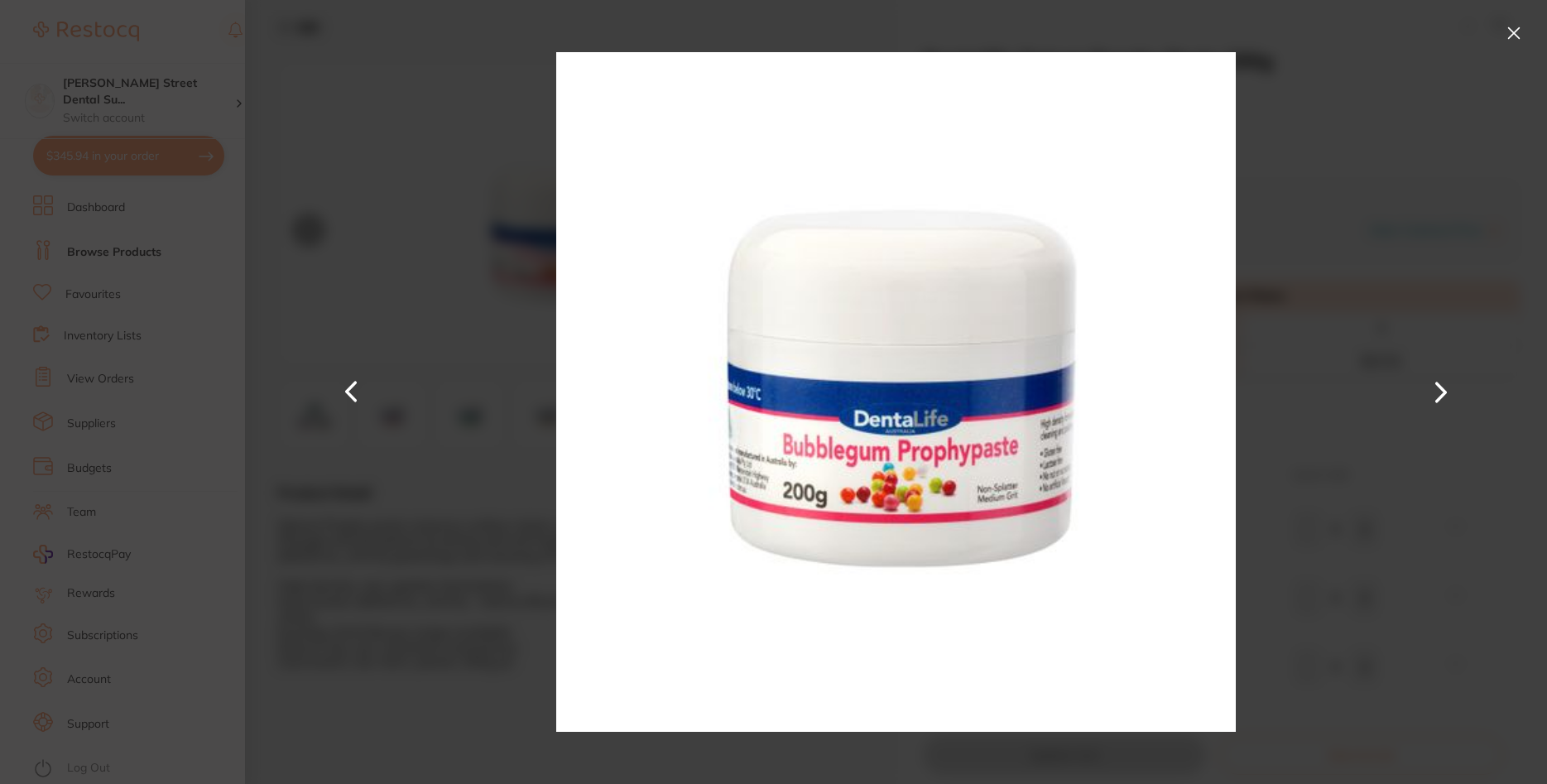
click at [1505, 192] on div at bounding box center [896, 392] width 1302 height 784
click at [1508, 42] on button at bounding box center [1513, 33] width 27 height 27
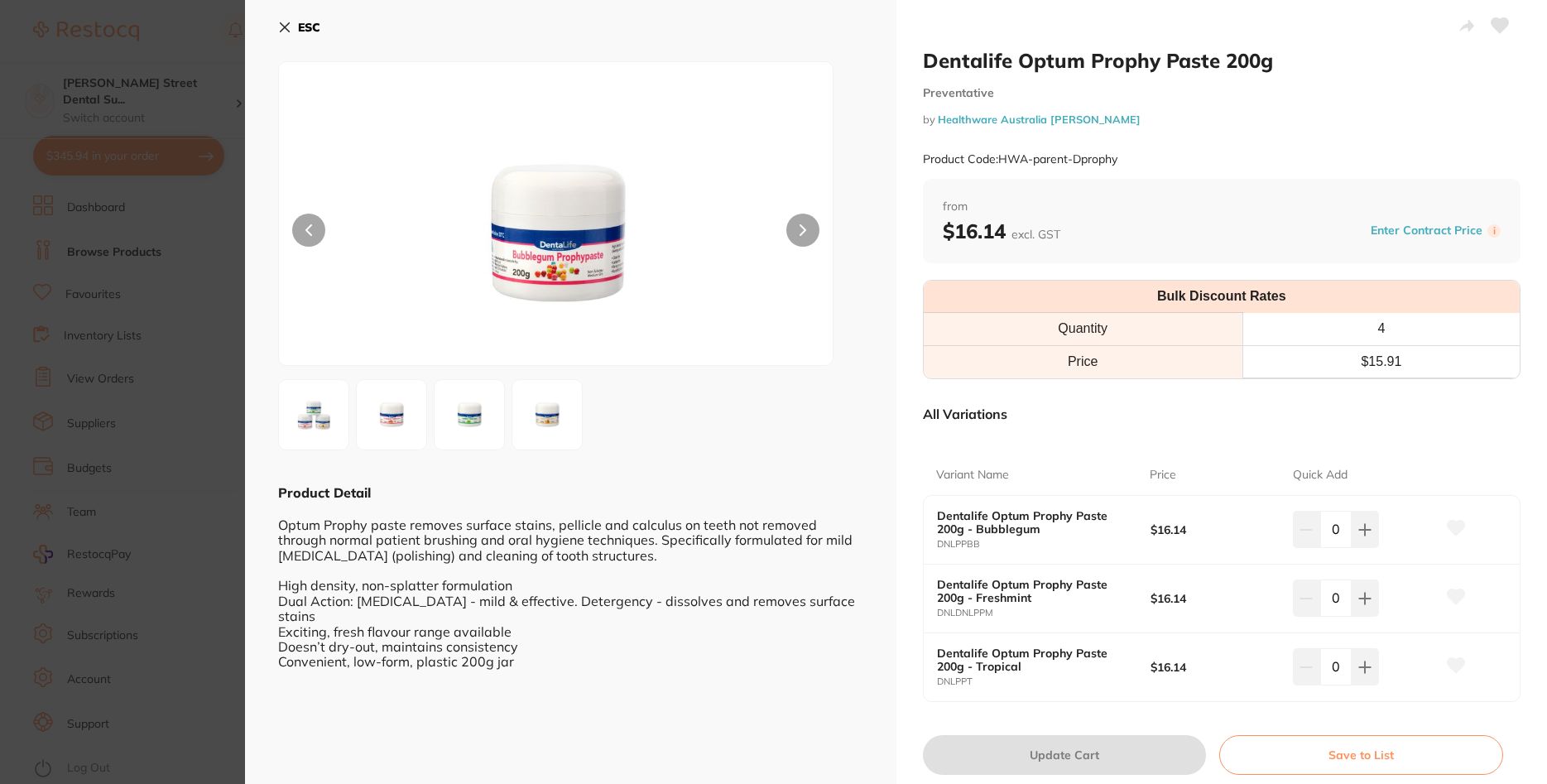
click at [293, 26] on button "ESC" at bounding box center [299, 27] width 42 height 28
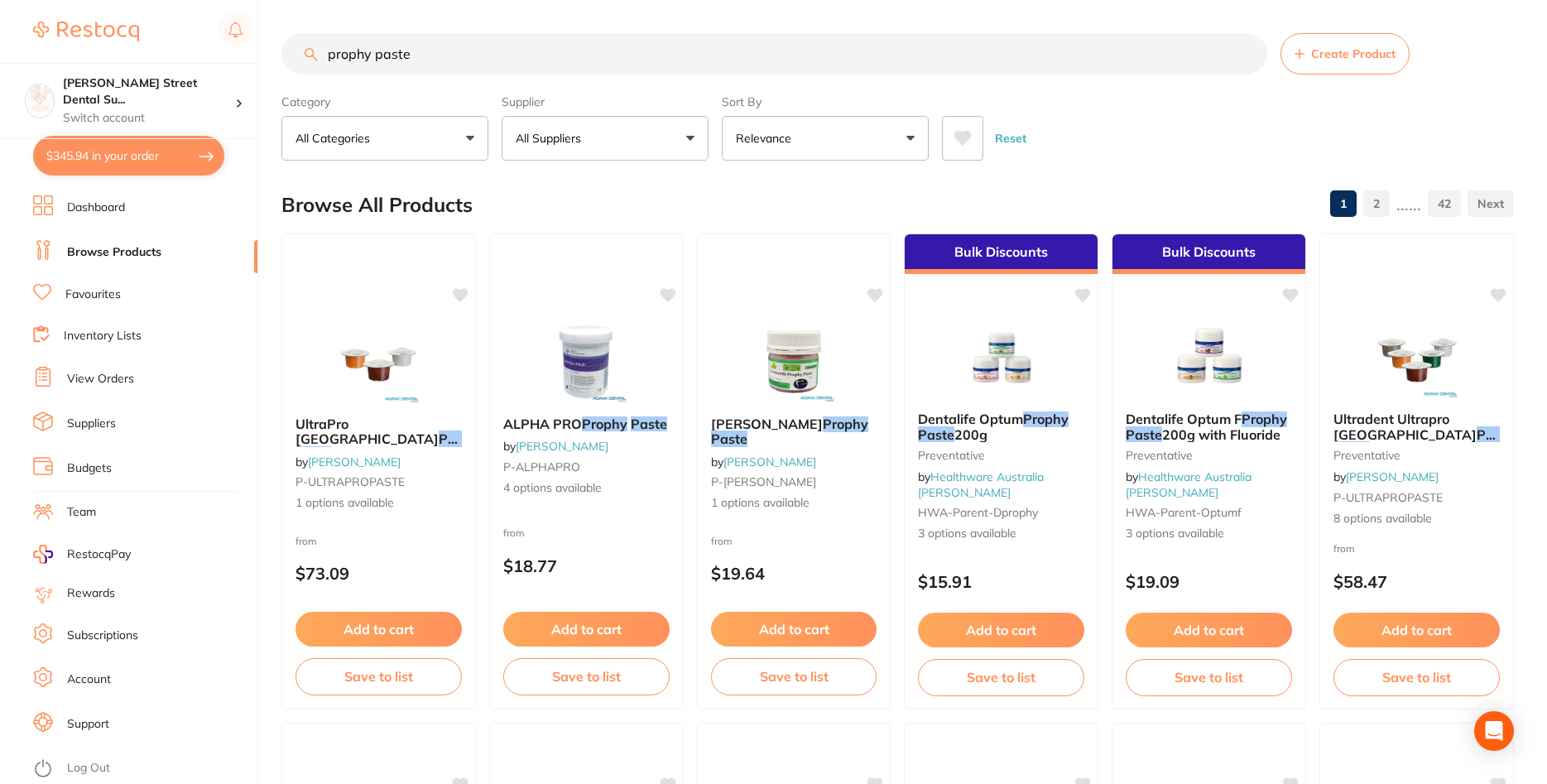
scroll to position [1, 0]
click at [1044, 424] on em "Prophy" at bounding box center [1047, 418] width 47 height 17
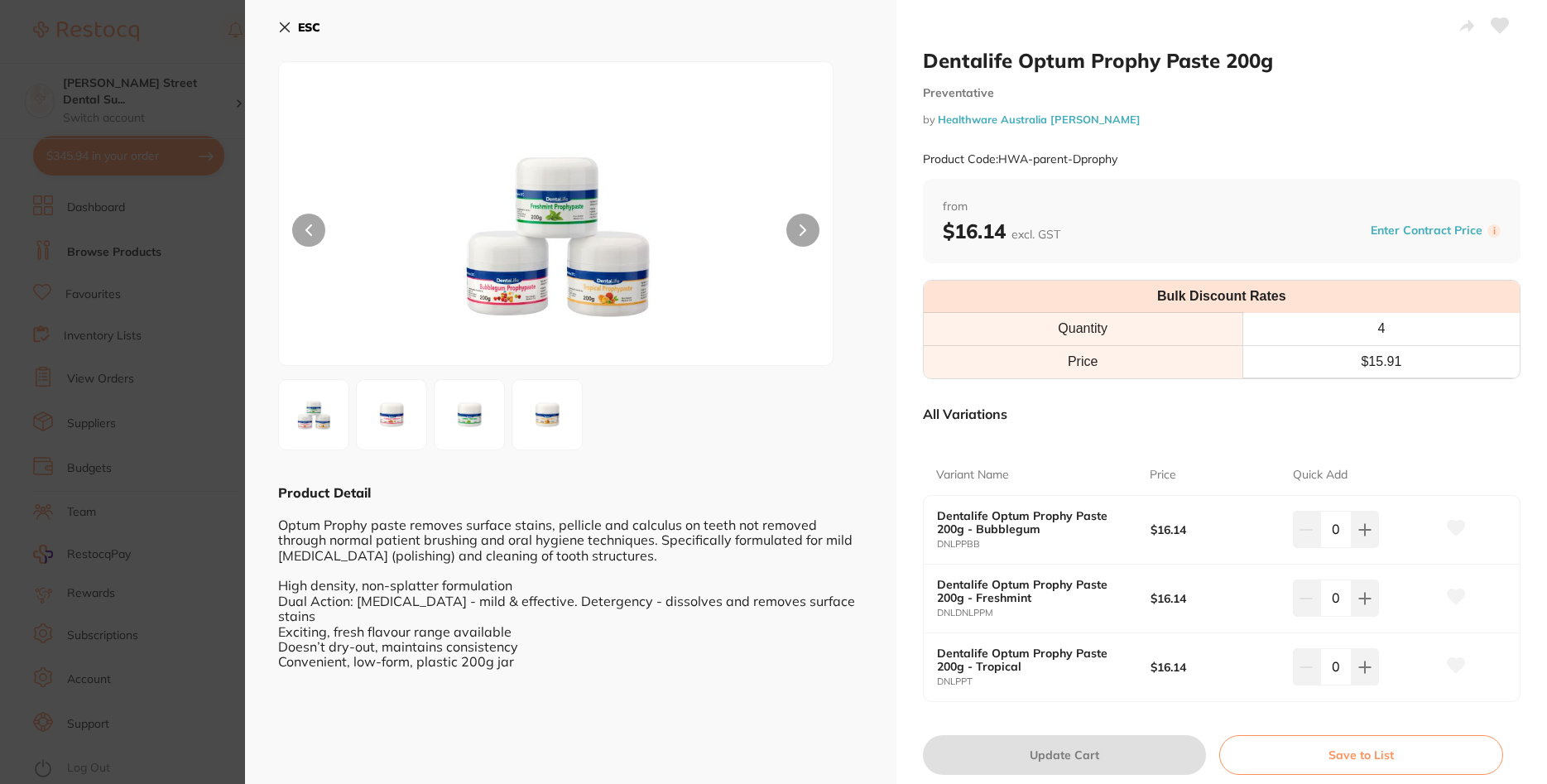
click at [614, 283] on img at bounding box center [556, 234] width 333 height 261
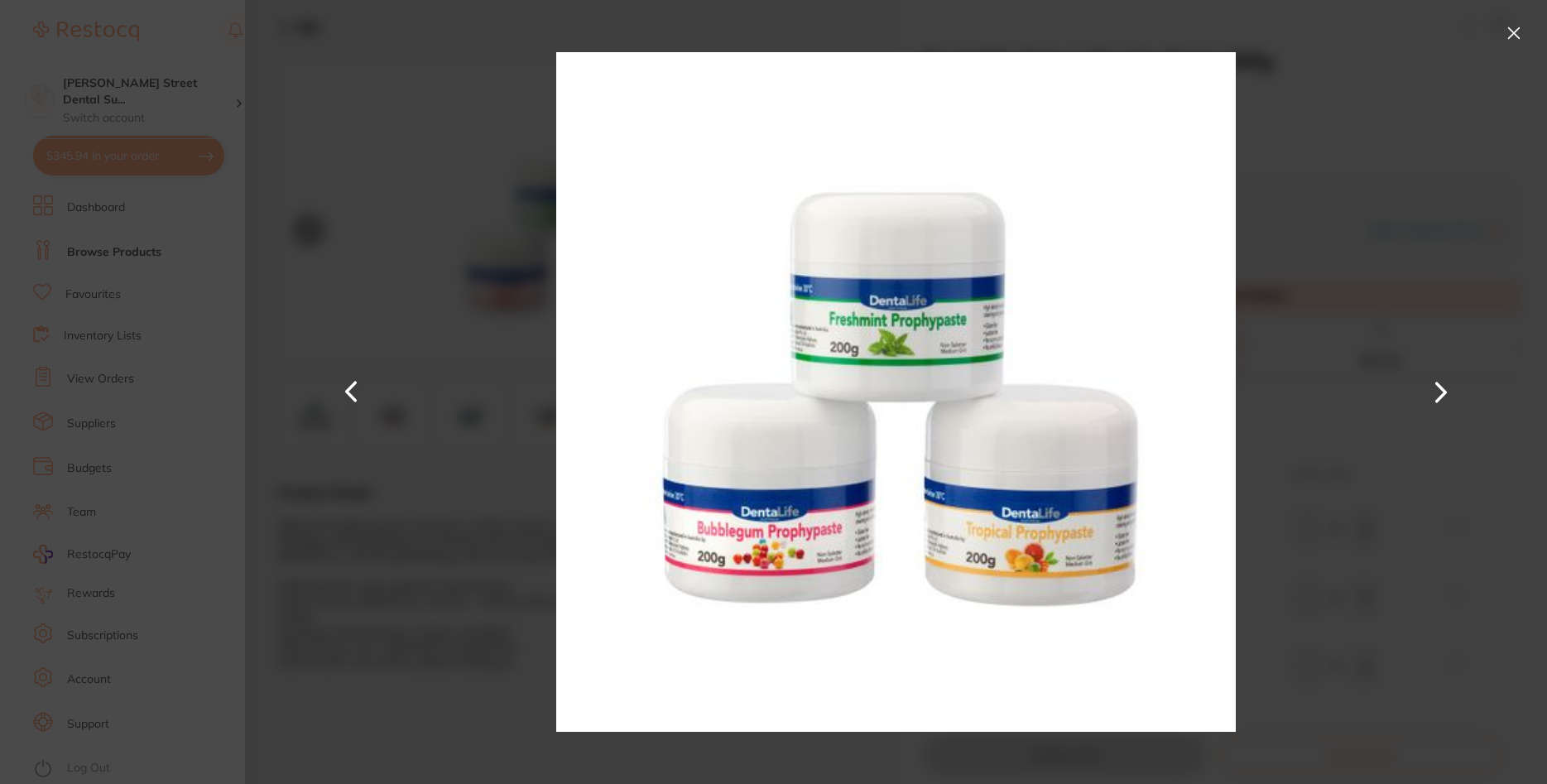
click at [1516, 38] on button at bounding box center [1513, 33] width 27 height 27
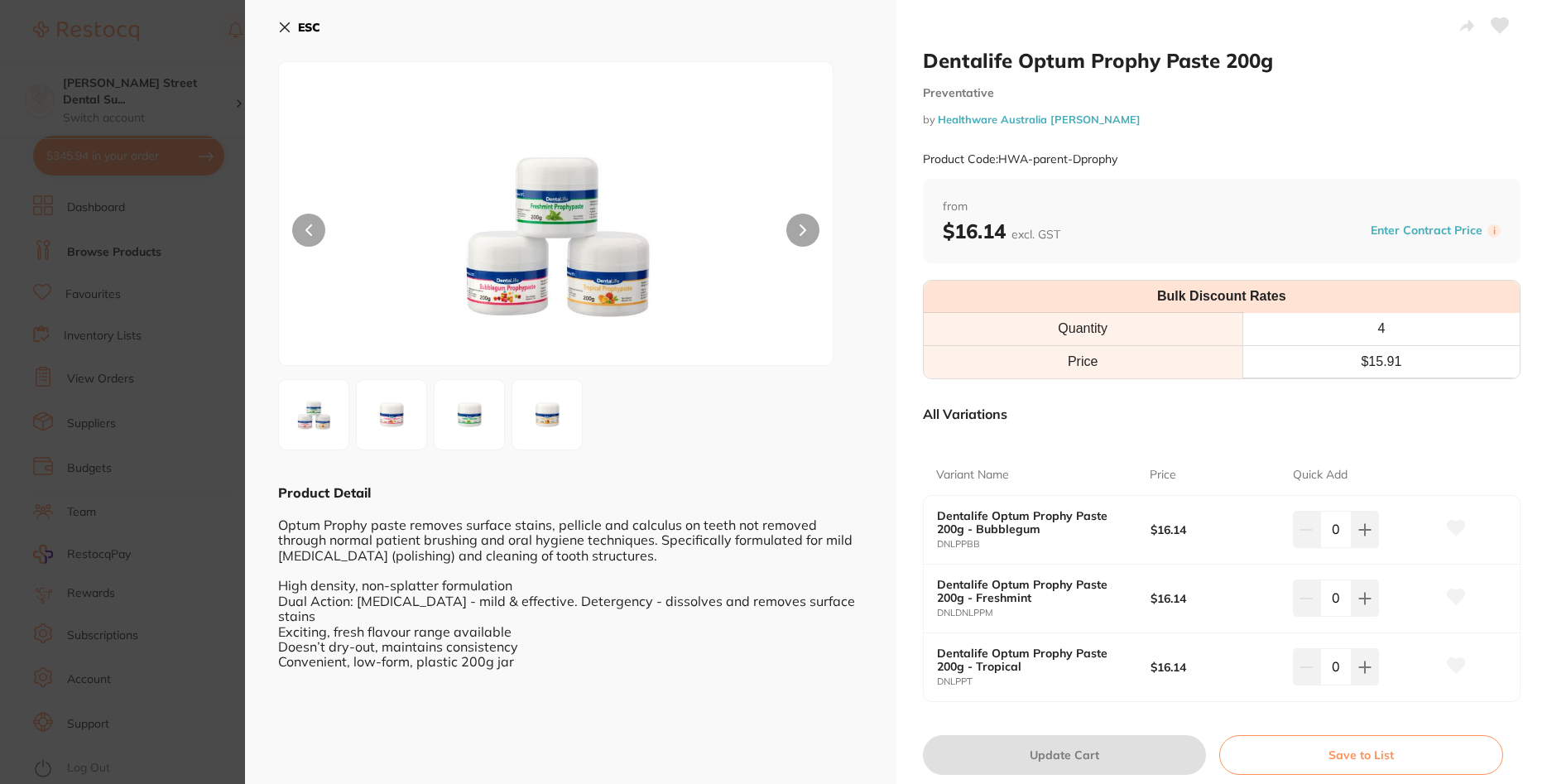
click at [317, 27] on b "ESC" at bounding box center [309, 28] width 22 height 15
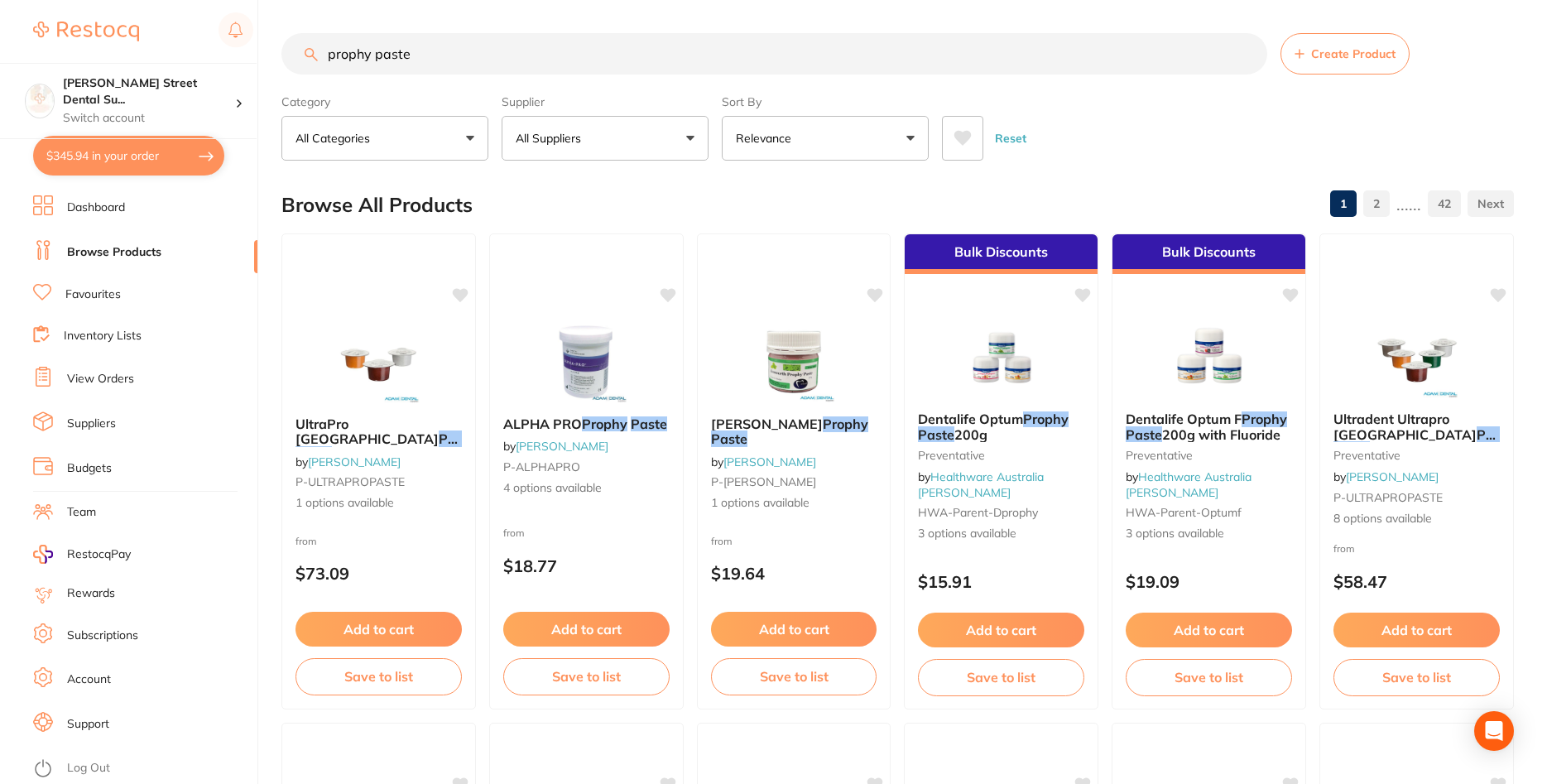
scroll to position [1, 0]
drag, startPoint x: 540, startPoint y: 68, endPoint x: 261, endPoint y: 70, distance: 279.0
click at [282, 70] on input "prophy paste" at bounding box center [774, 52] width 986 height 41
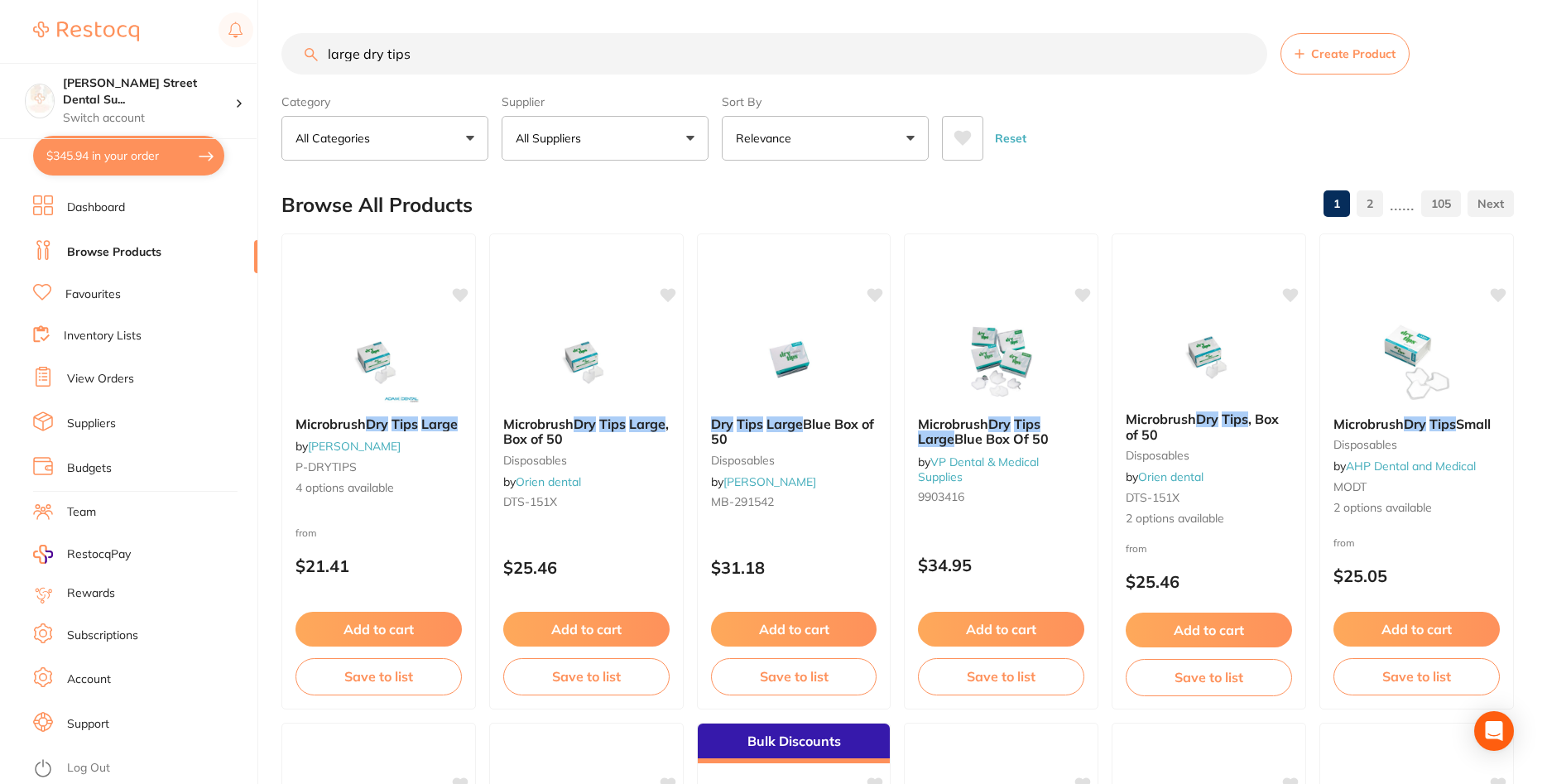
type input "large dry tips"
click at [841, 150] on button "Relevance" at bounding box center [825, 138] width 207 height 45
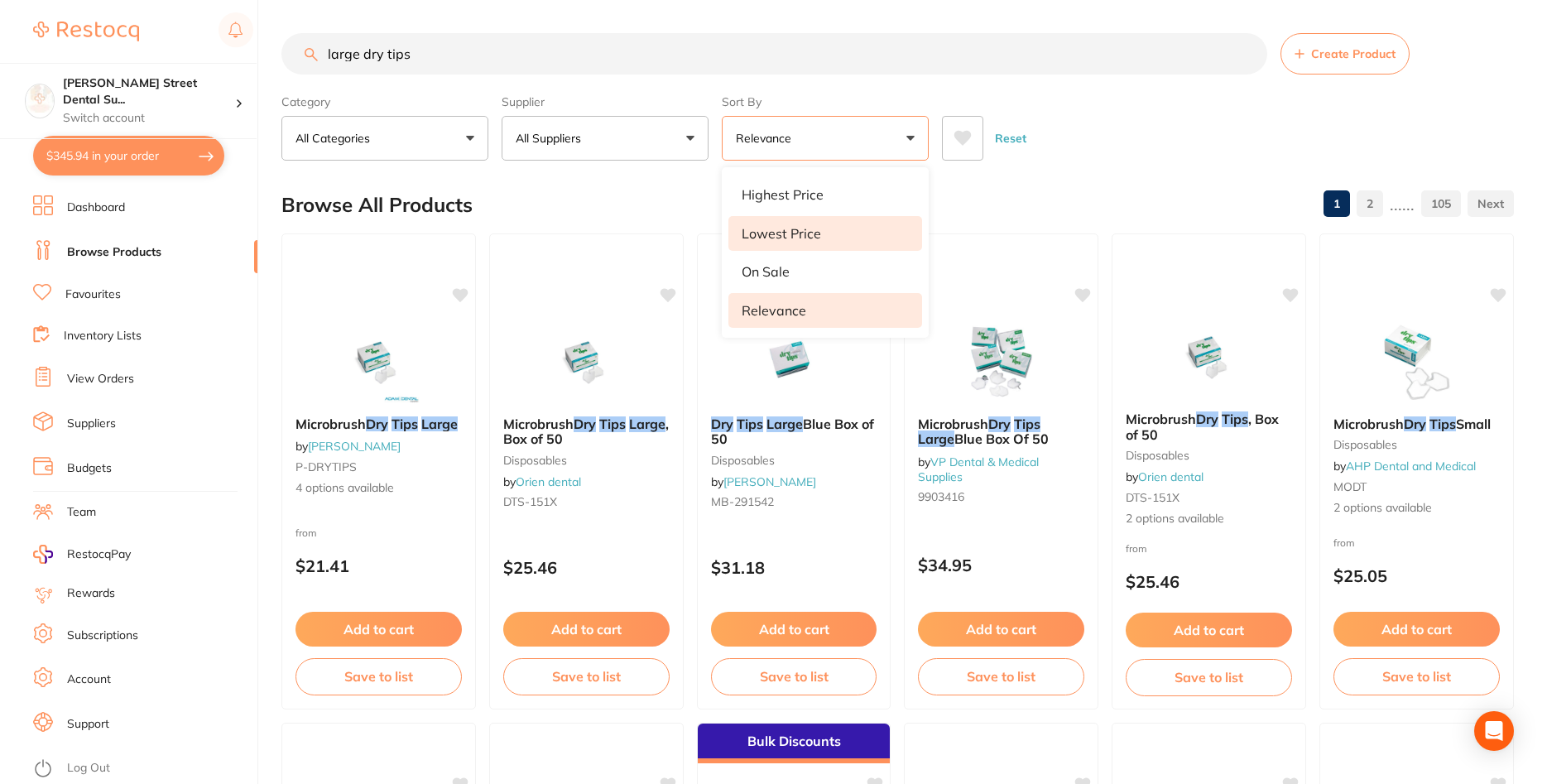
click at [825, 236] on li "Lowest Price" at bounding box center [824, 234] width 193 height 35
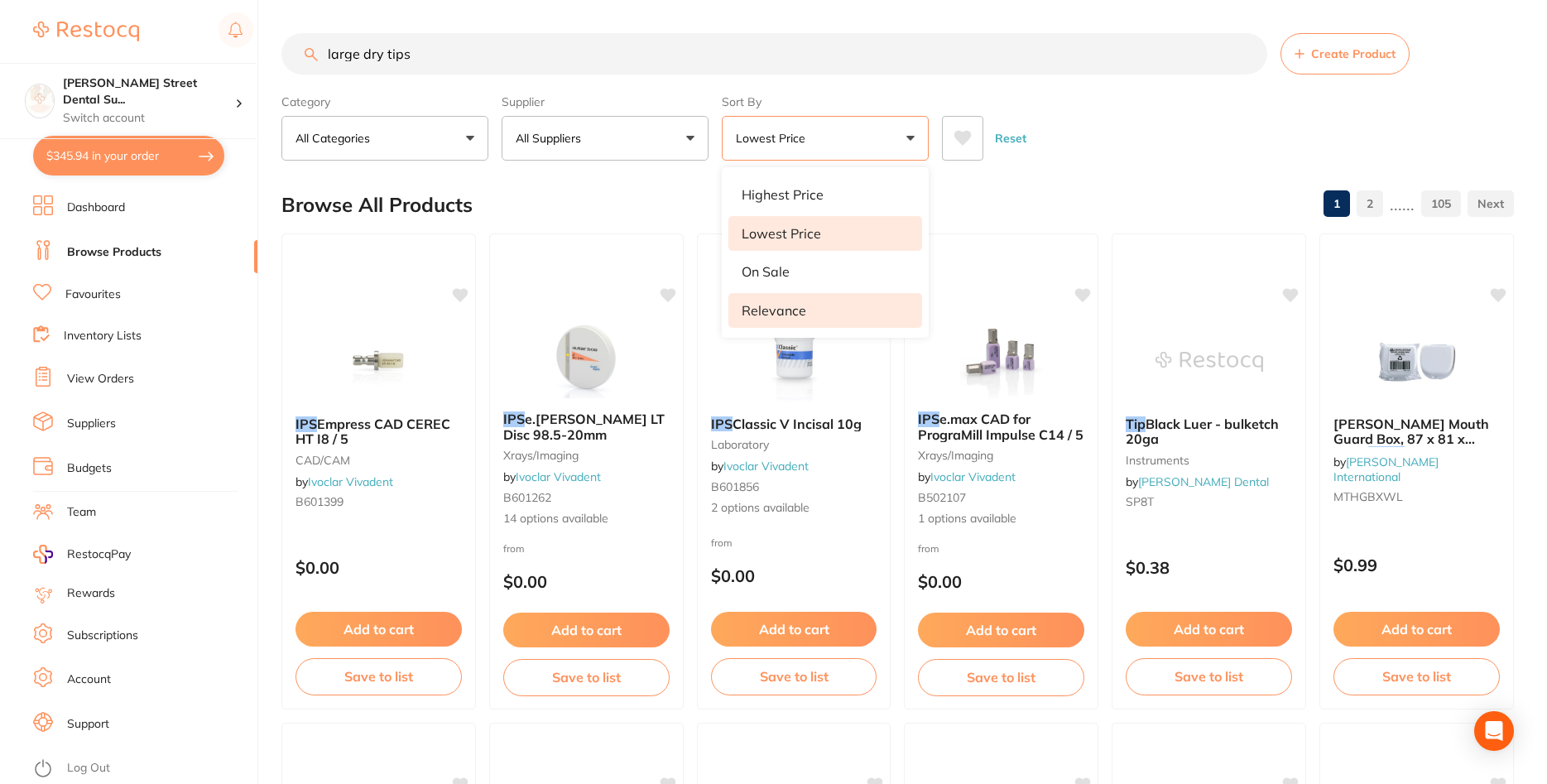
click at [834, 304] on li "Relevance" at bounding box center [824, 311] width 193 height 35
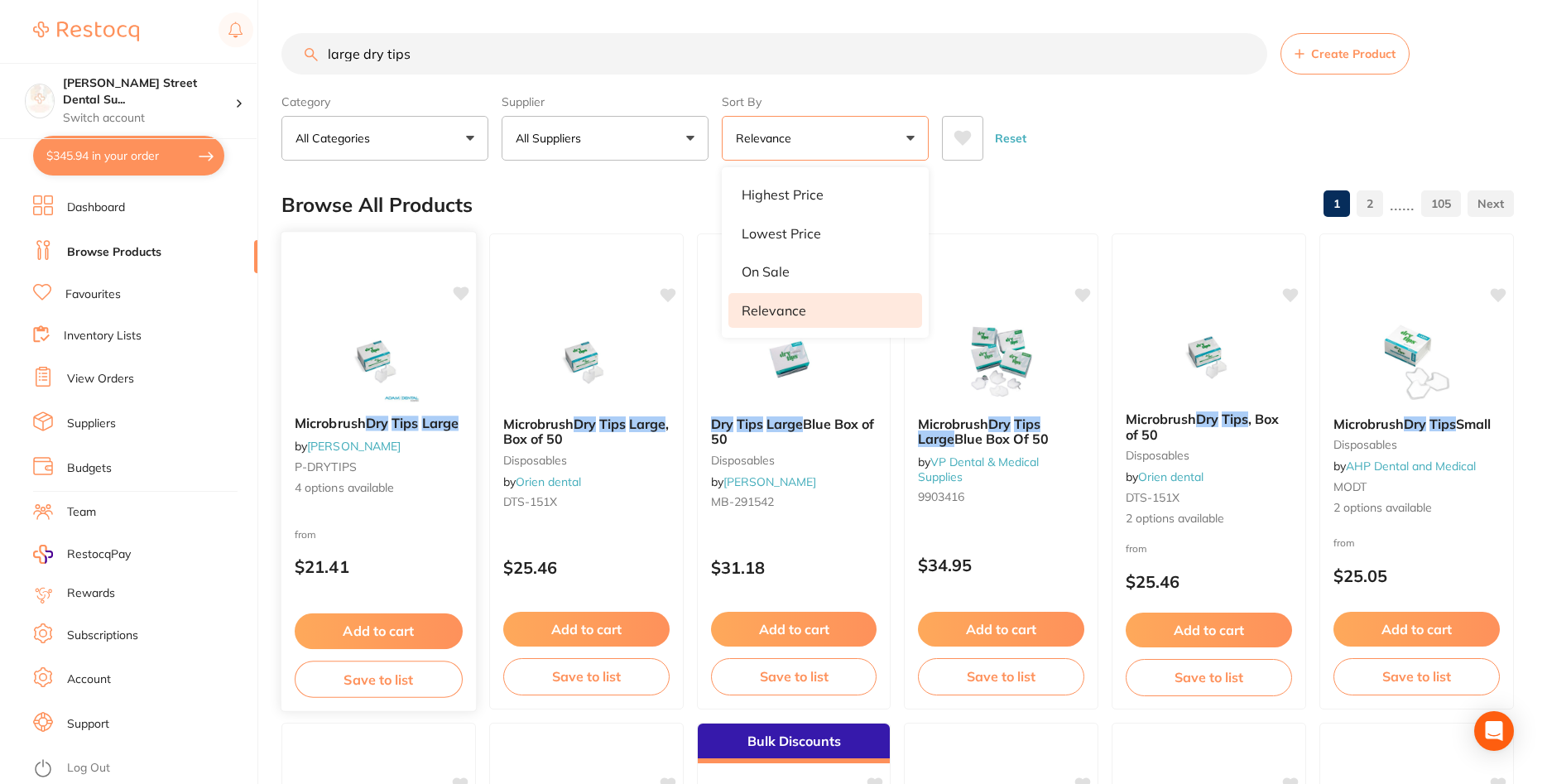
click at [421, 371] on img at bounding box center [379, 360] width 108 height 83
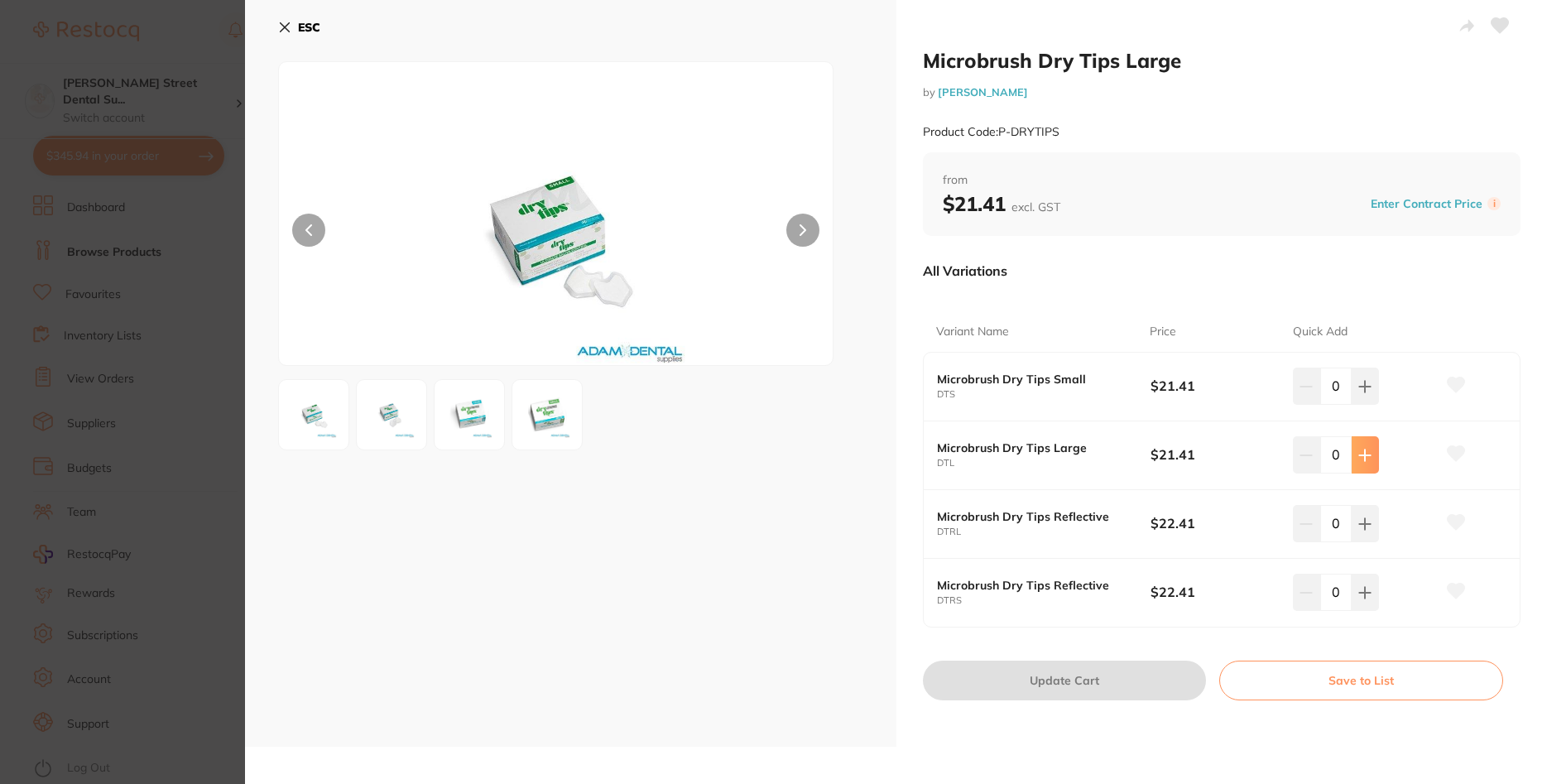
click at [1367, 392] on icon at bounding box center [1365, 386] width 11 height 11
type input "1"
click at [494, 315] on img at bounding box center [556, 234] width 333 height 261
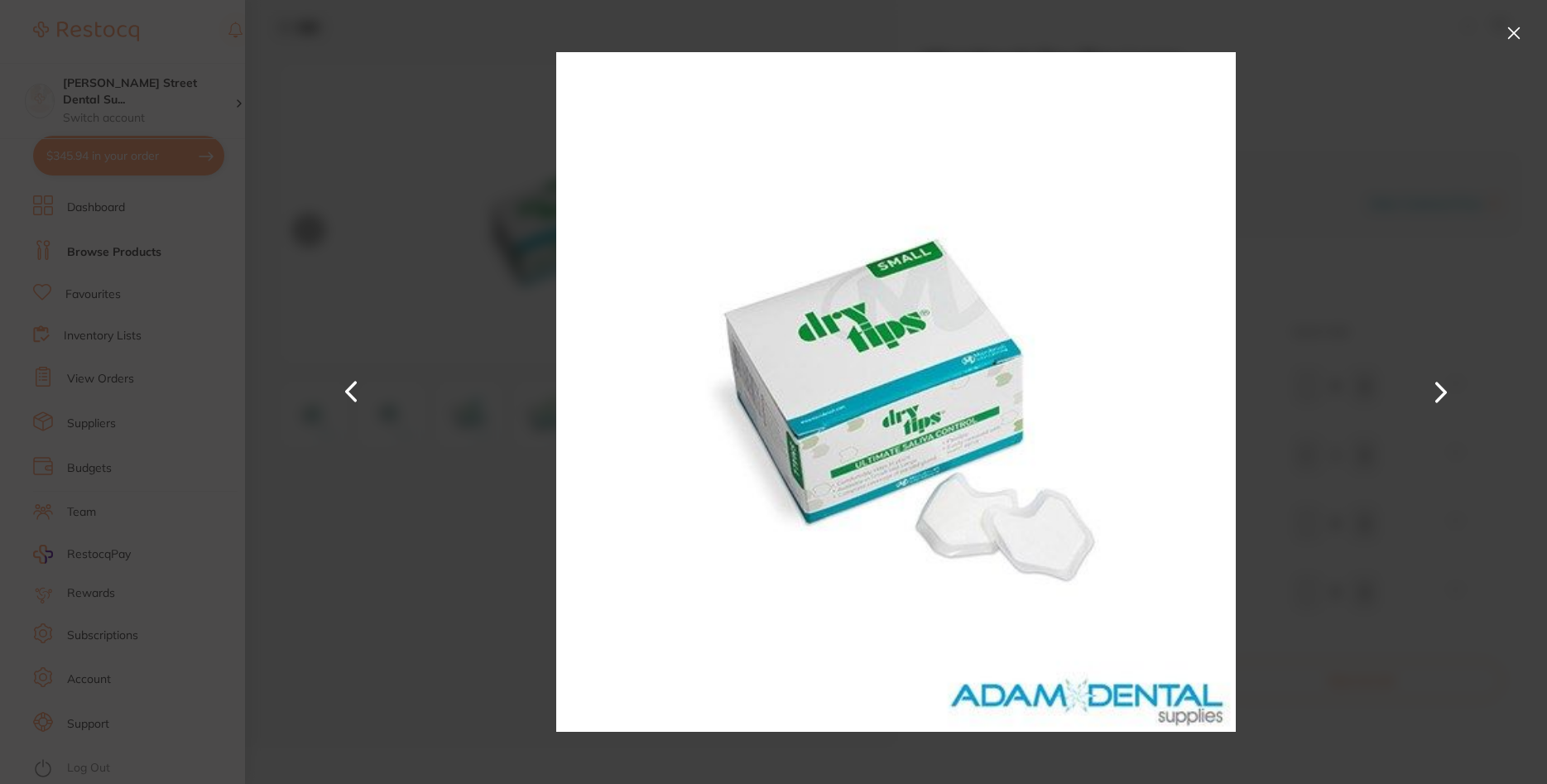
click at [1332, 190] on div at bounding box center [896, 392] width 1302 height 784
click at [1520, 23] on button at bounding box center [1513, 33] width 27 height 27
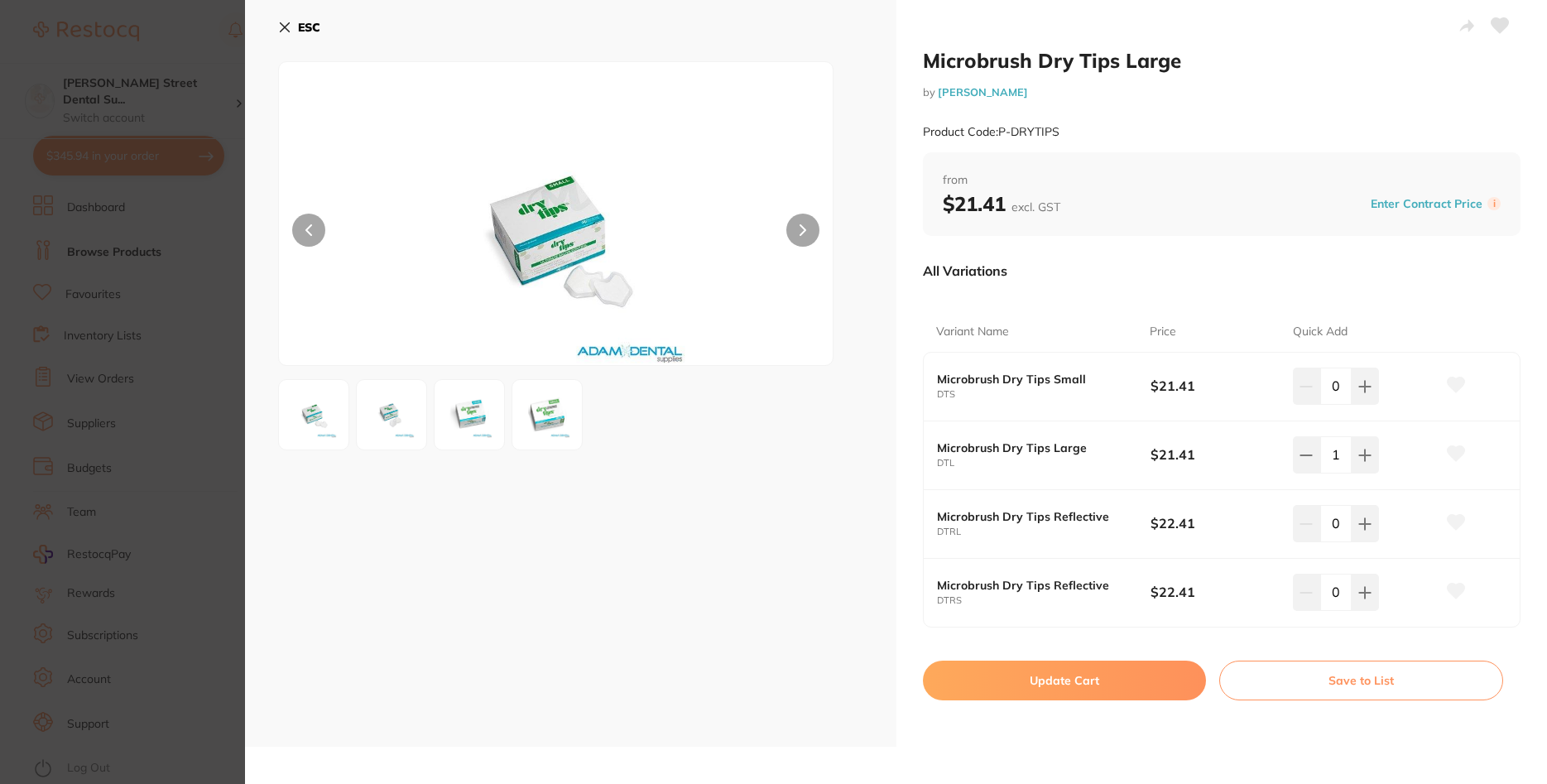
click at [407, 404] on img at bounding box center [391, 414] width 60 height 60
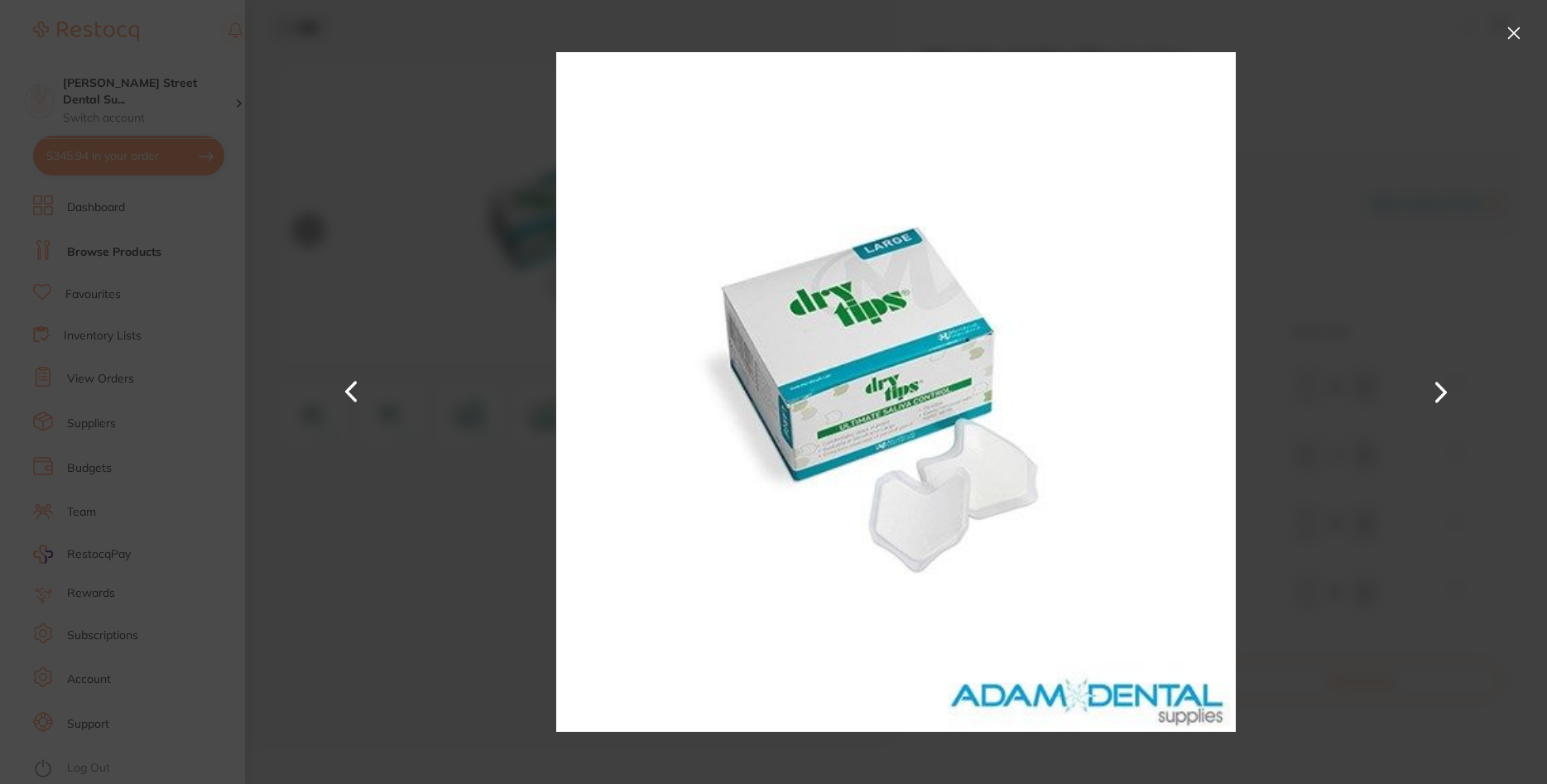
click at [1514, 39] on button at bounding box center [1513, 33] width 27 height 27
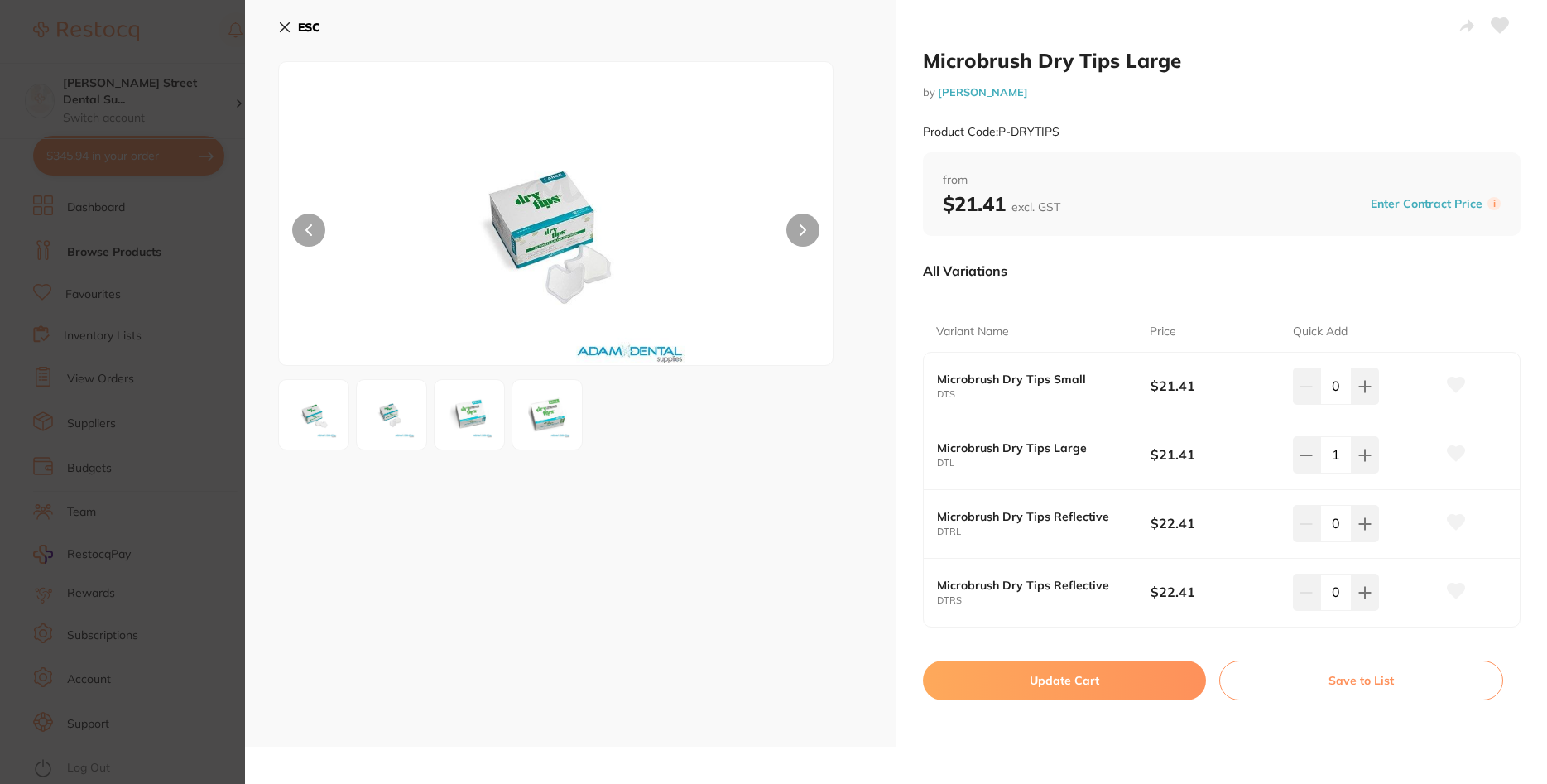
click at [491, 405] on img at bounding box center [469, 414] width 60 height 60
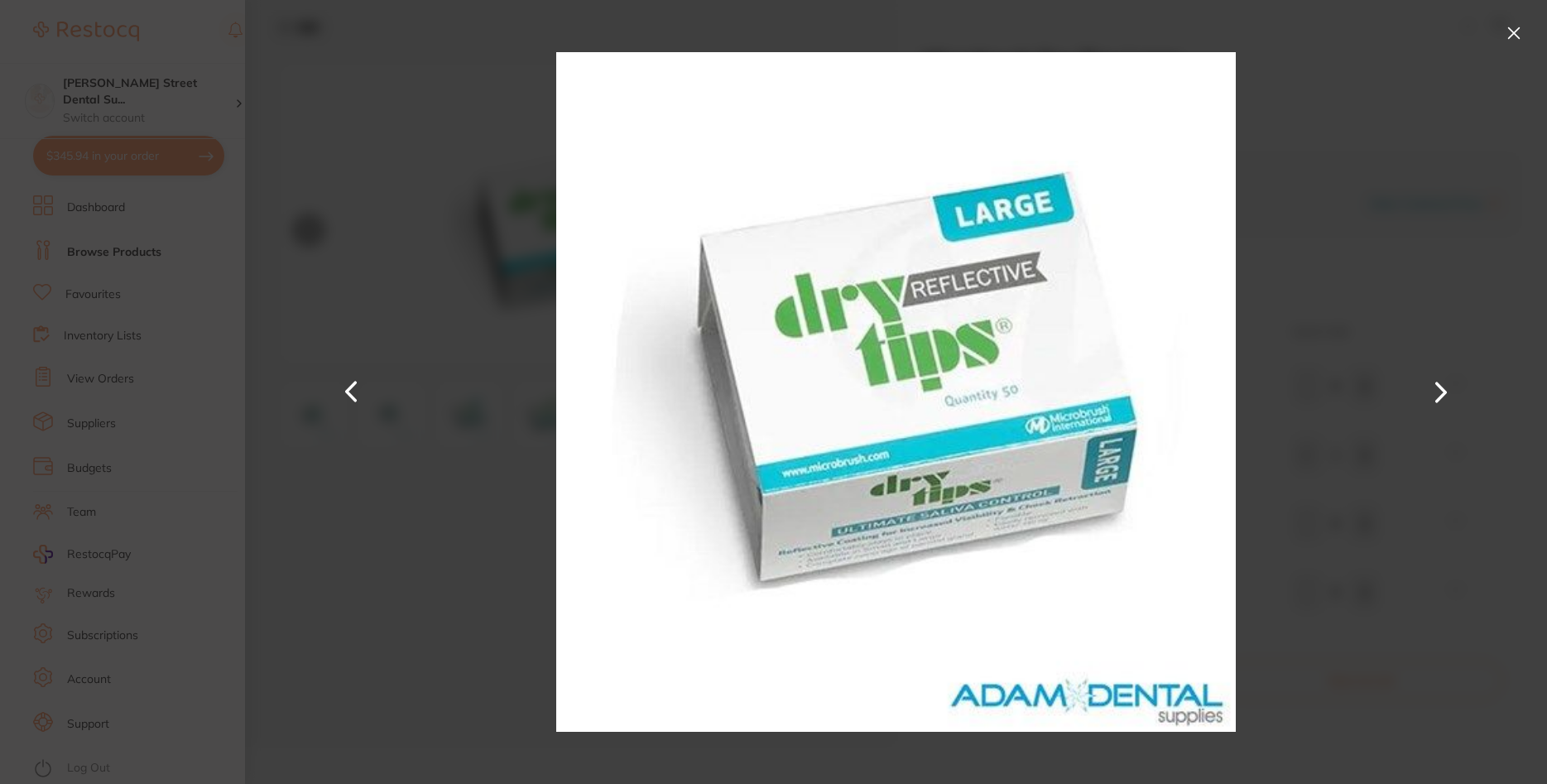
click at [1442, 379] on button at bounding box center [1441, 392] width 39 height 392
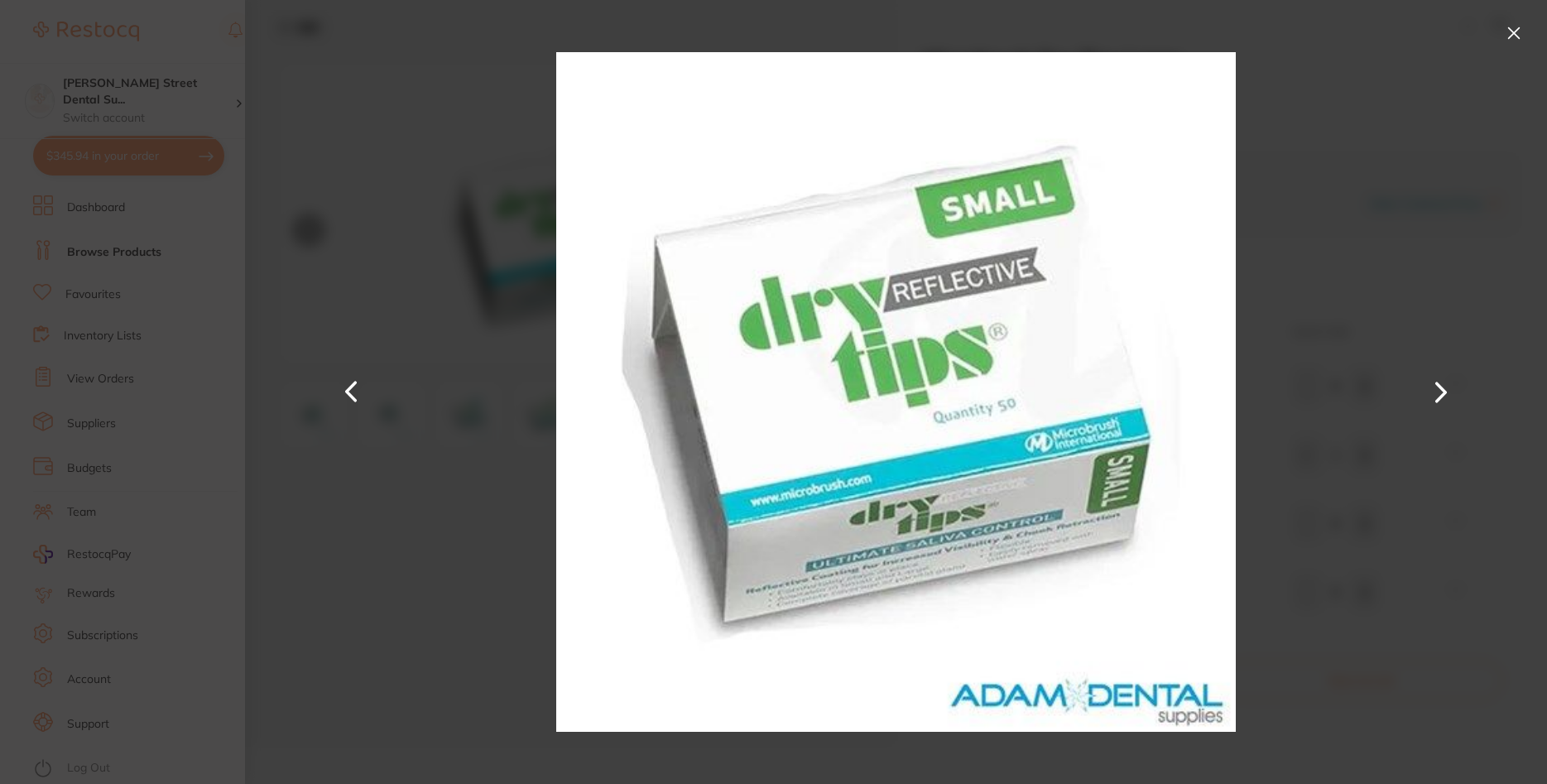
click at [1442, 379] on button at bounding box center [1441, 392] width 39 height 392
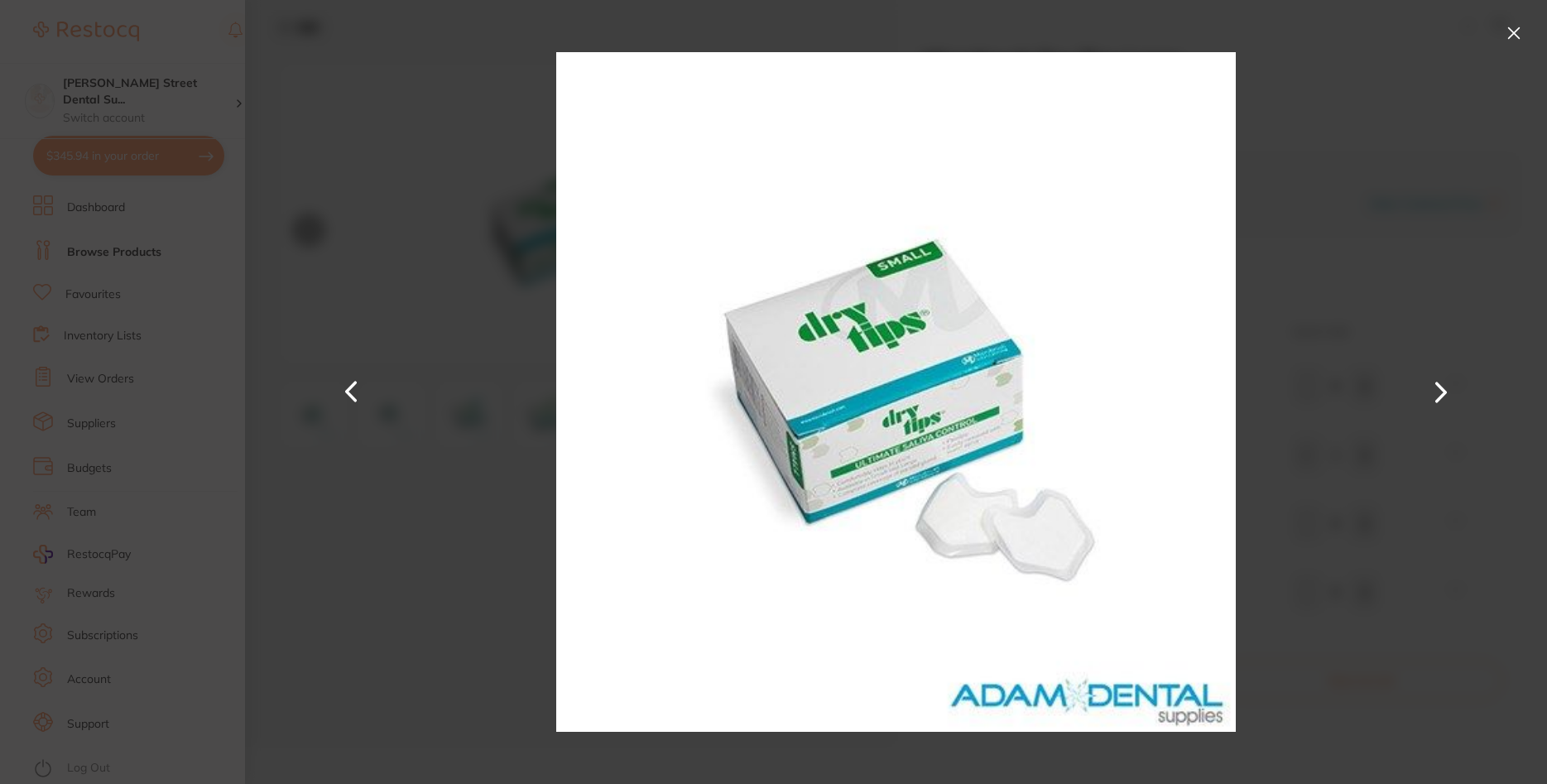
click at [1510, 40] on button at bounding box center [1513, 33] width 27 height 27
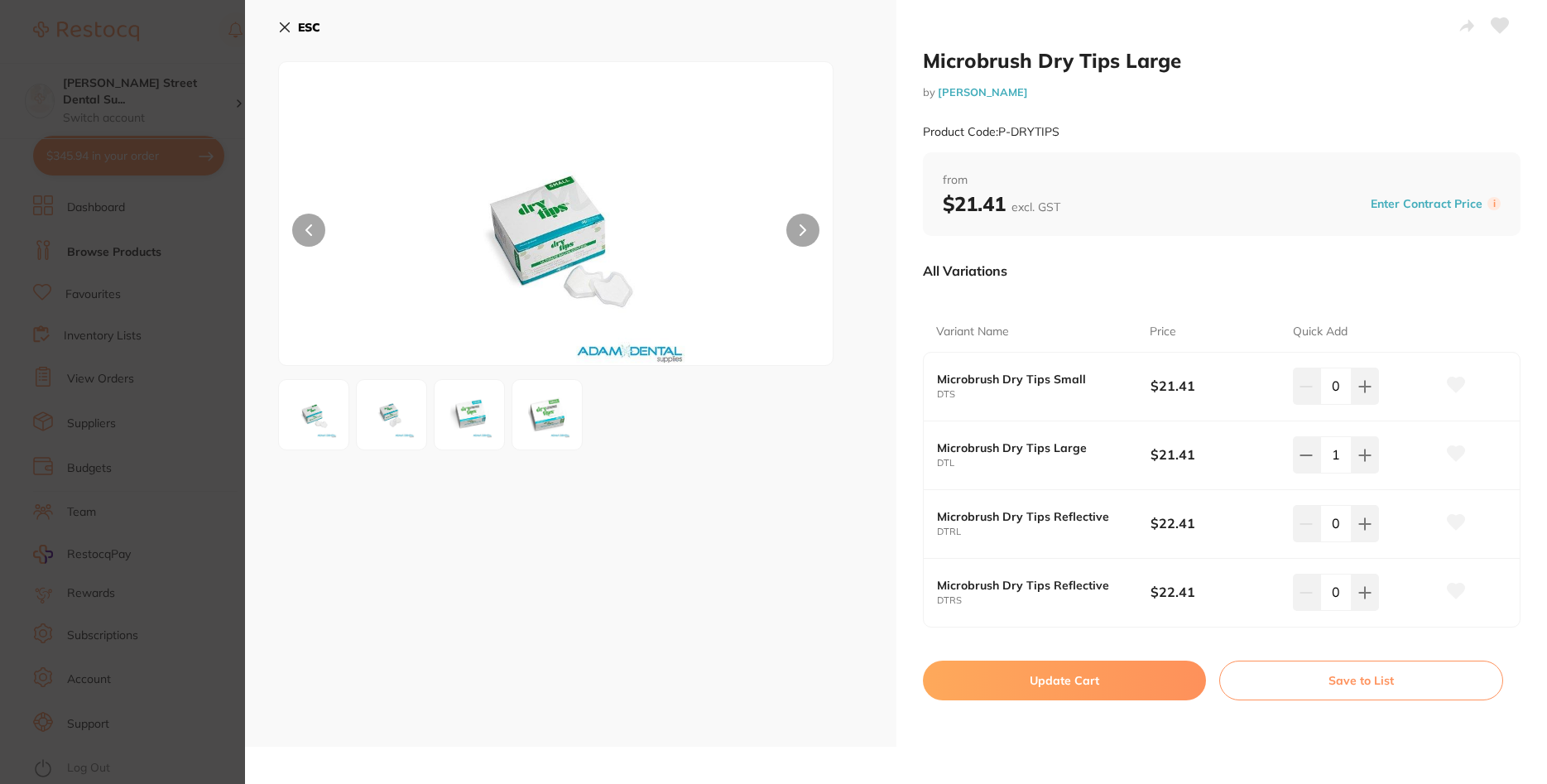
click at [293, 33] on button "ESC" at bounding box center [299, 27] width 42 height 28
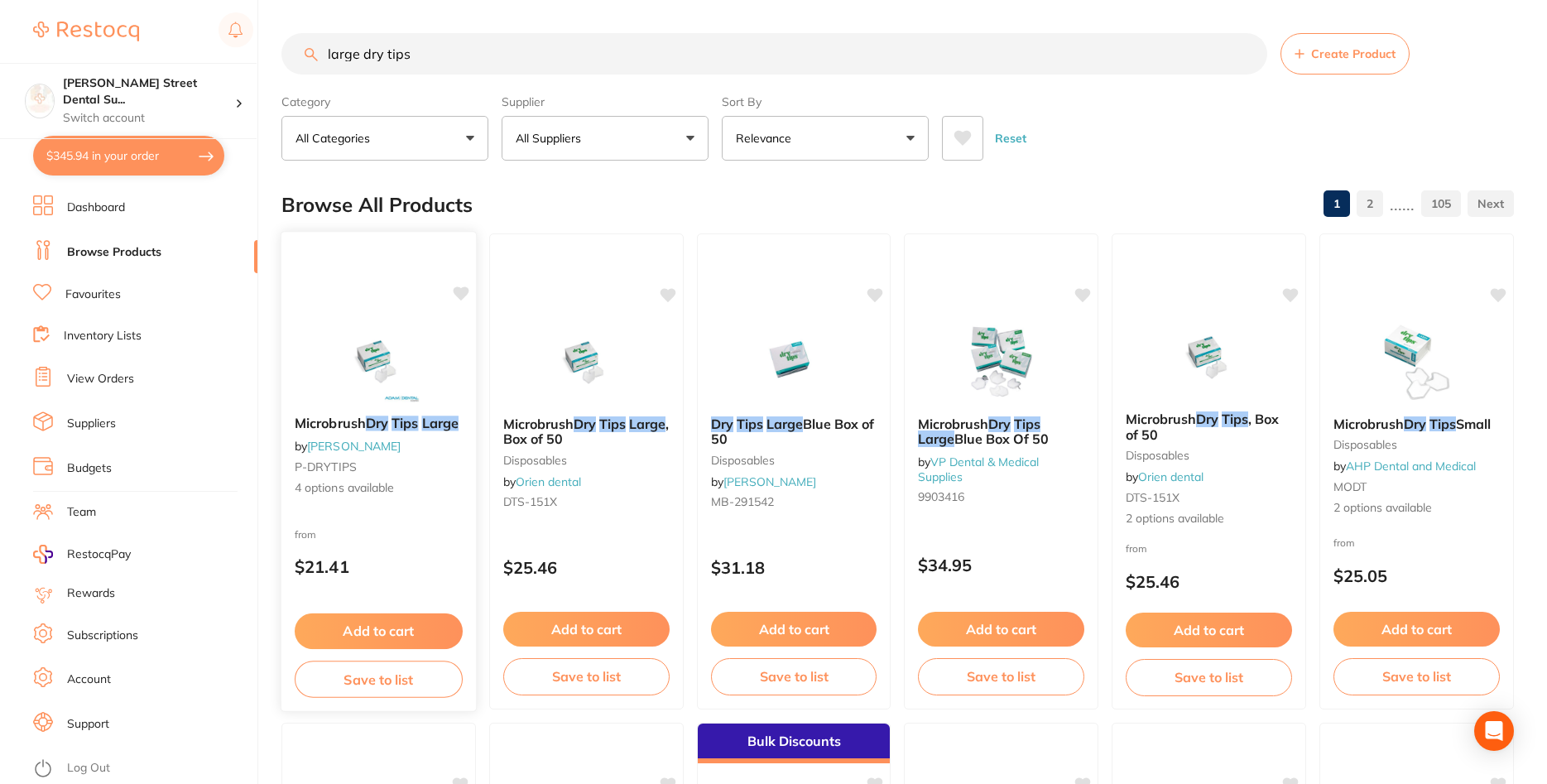
scroll to position [1, 0]
click at [395, 461] on div "Microbrush Dry Tips Large by Adam Dental P-DRYTIPS 4 options available" at bounding box center [379, 455] width 194 height 107
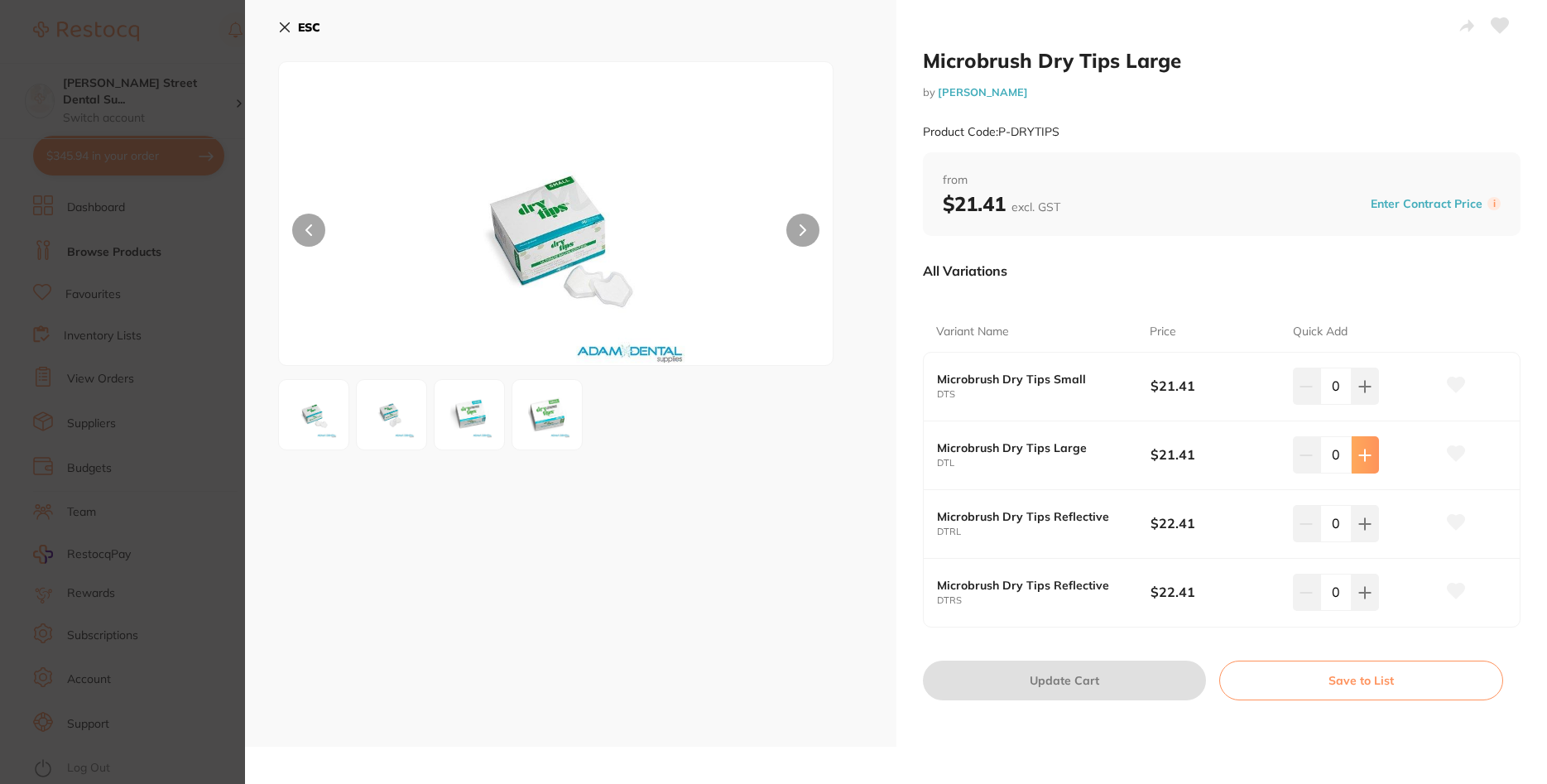
click at [1371, 393] on icon at bounding box center [1365, 386] width 13 height 13
type input "3"
click at [1071, 684] on button "Update Cart" at bounding box center [1065, 679] width 284 height 39
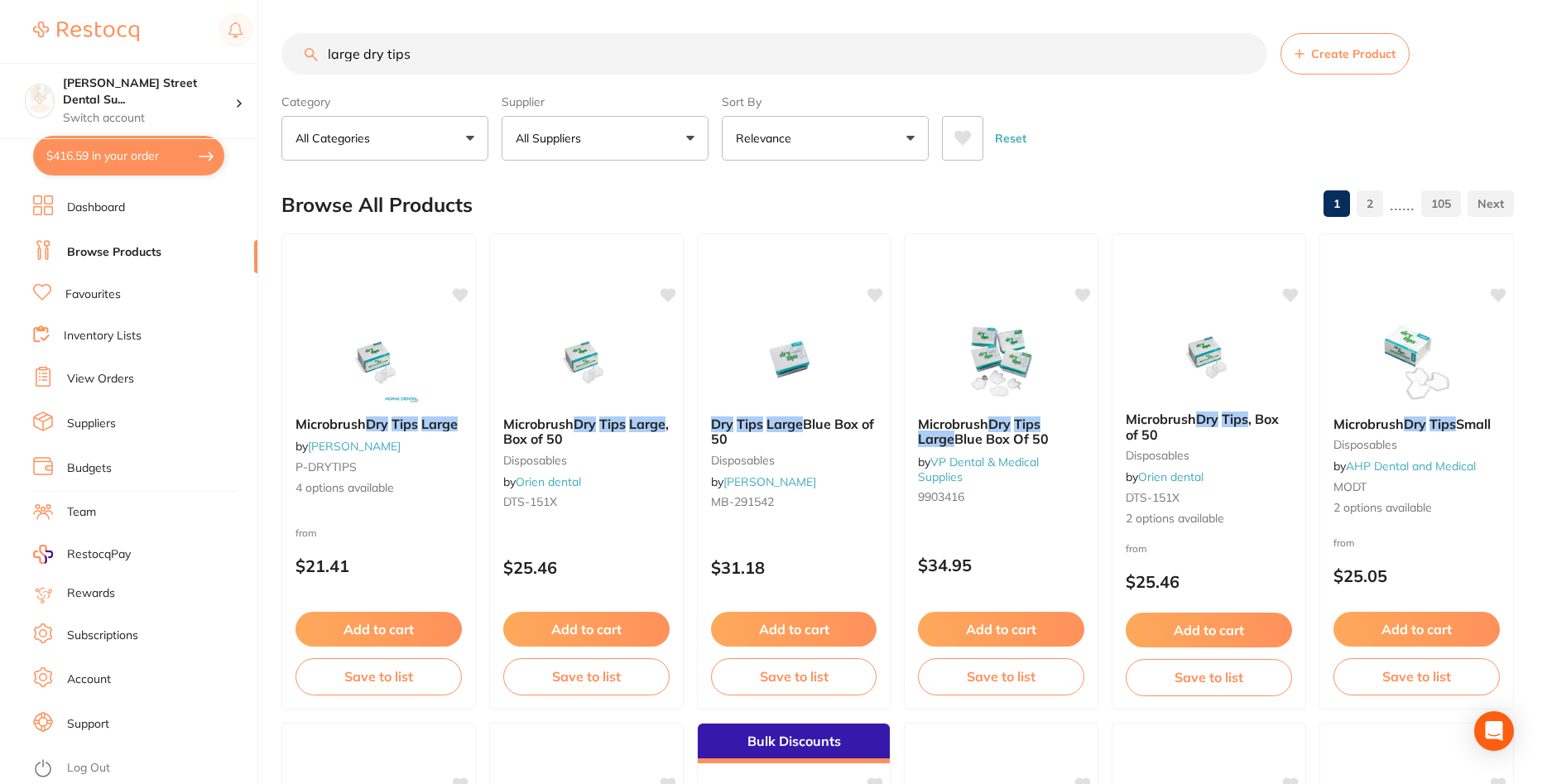
scroll to position [1, 0]
drag, startPoint x: 661, startPoint y: 45, endPoint x: 242, endPoint y: 47, distance: 419.0
click at [282, 47] on input "large dry tips" at bounding box center [774, 52] width 986 height 41
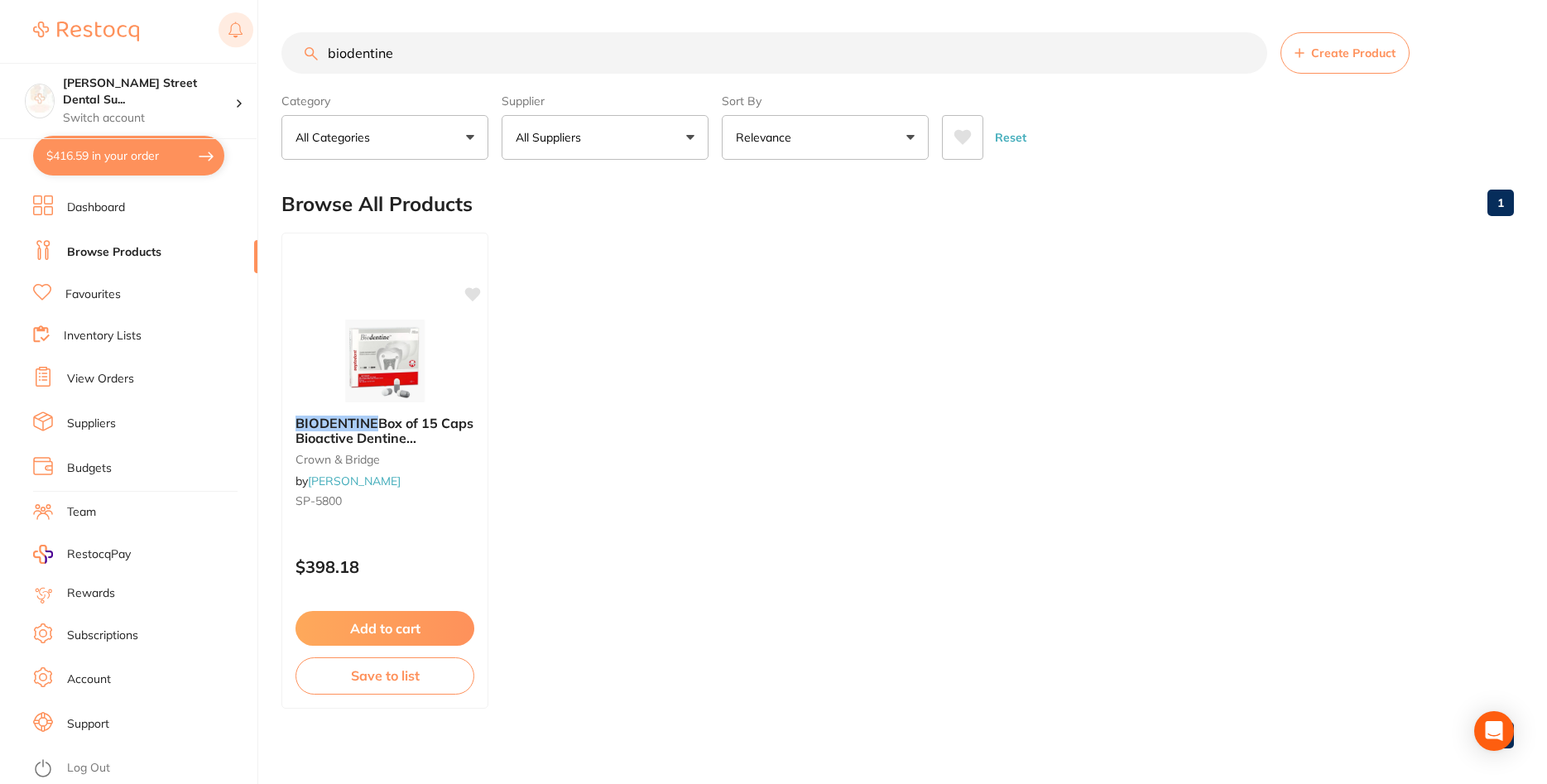
scroll to position [0, 0]
drag, startPoint x: 372, startPoint y: 72, endPoint x: 34, endPoint y: 81, distance: 338.1
click at [282, 74] on input "biodentine" at bounding box center [774, 53] width 986 height 41
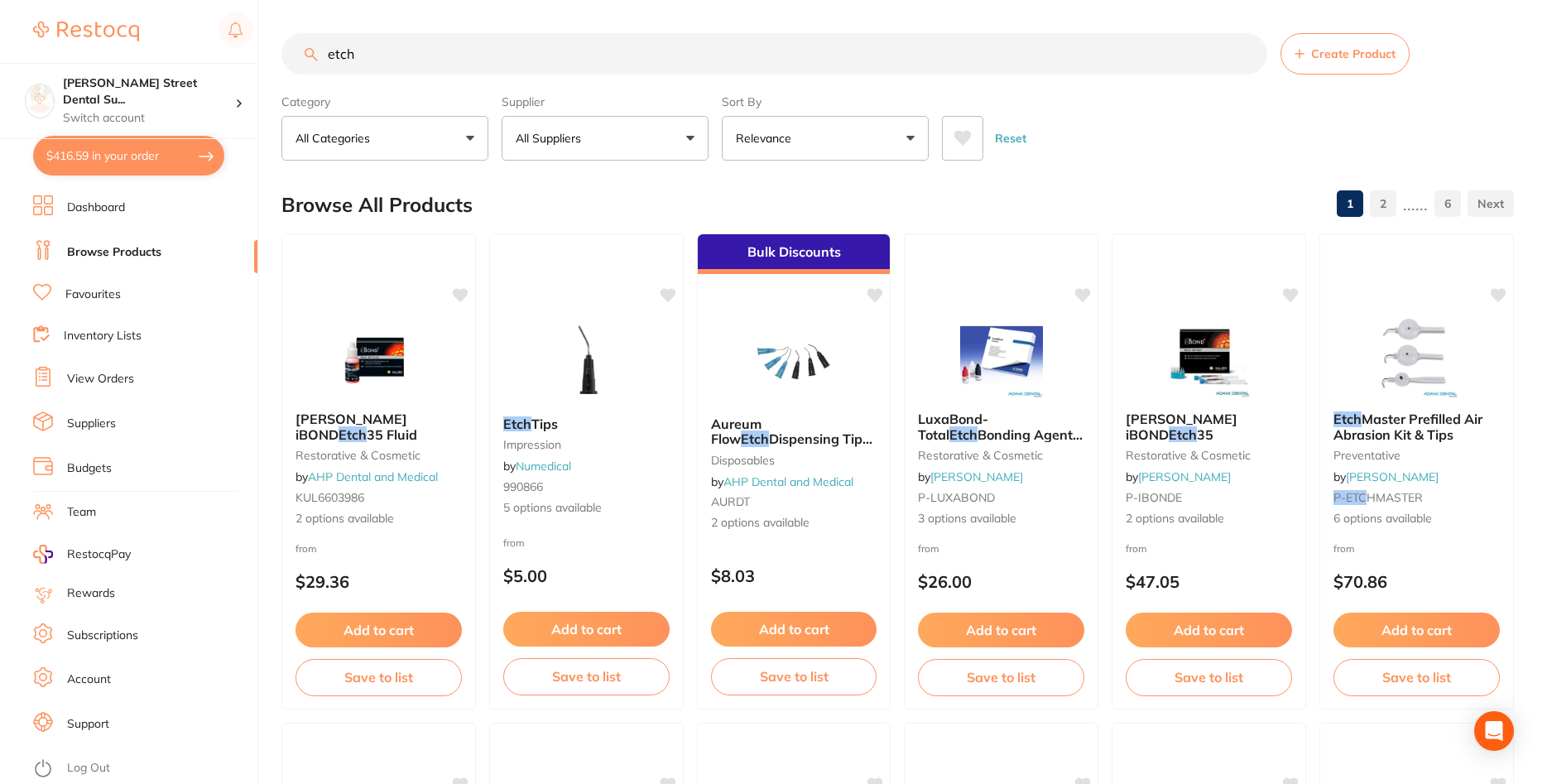
drag, startPoint x: 606, startPoint y: 64, endPoint x: 292, endPoint y: 62, distance: 314.0
click at [292, 62] on input "etch" at bounding box center [774, 53] width 986 height 41
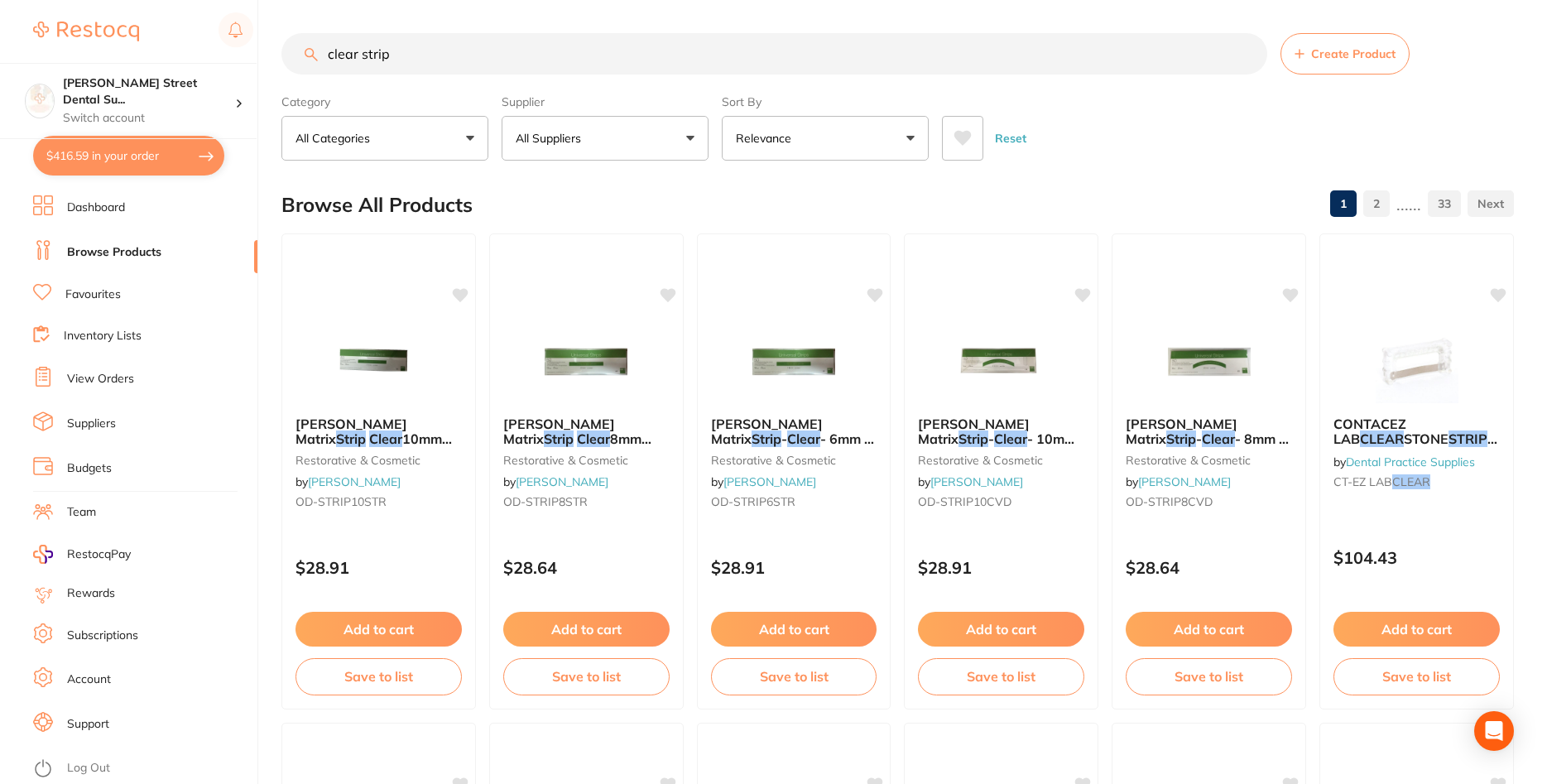
drag, startPoint x: 443, startPoint y: 72, endPoint x: 263, endPoint y: 46, distance: 181.9
click at [282, 46] on input "clear strip" at bounding box center [774, 53] width 986 height 41
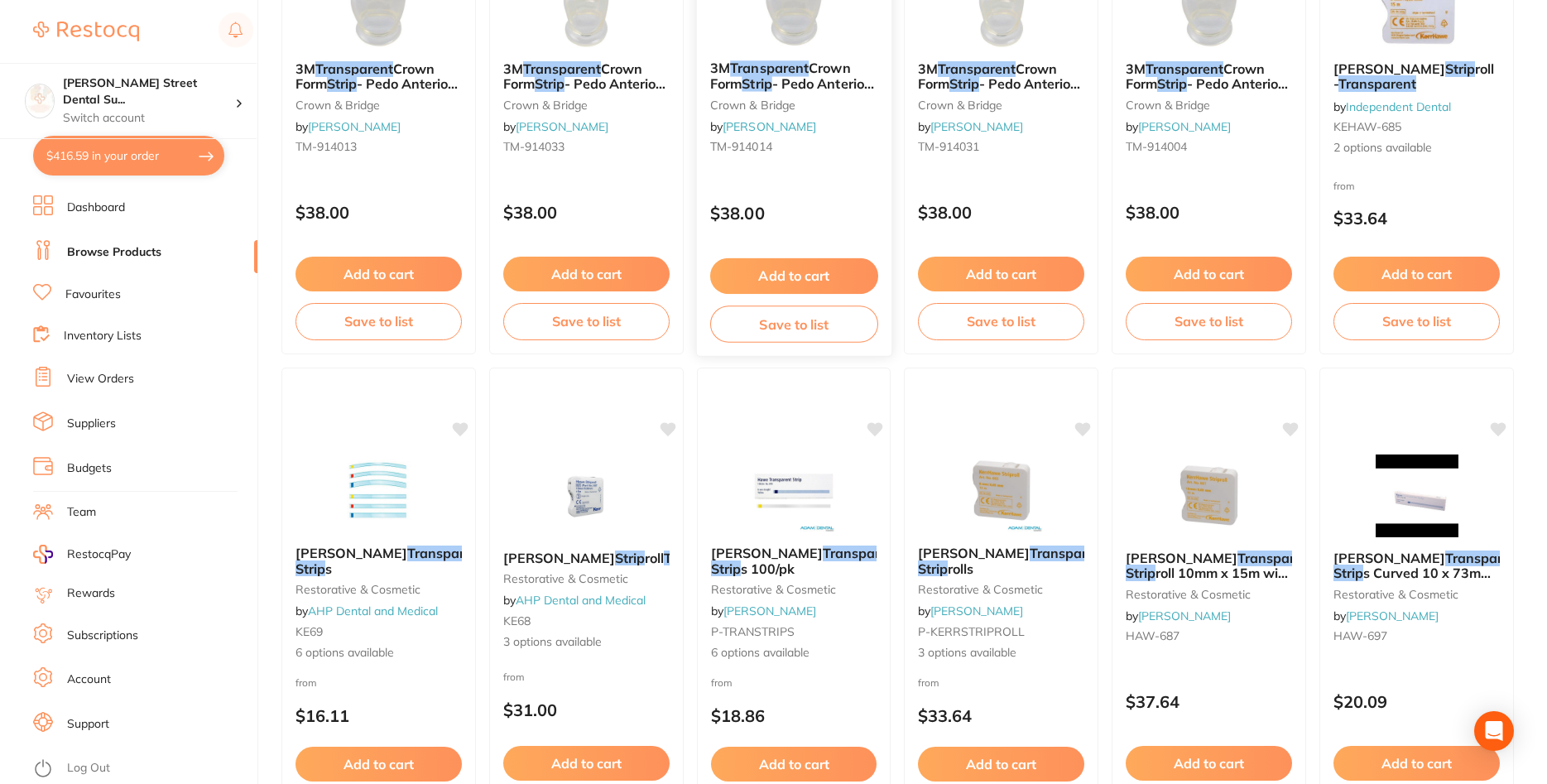
scroll to position [929, 0]
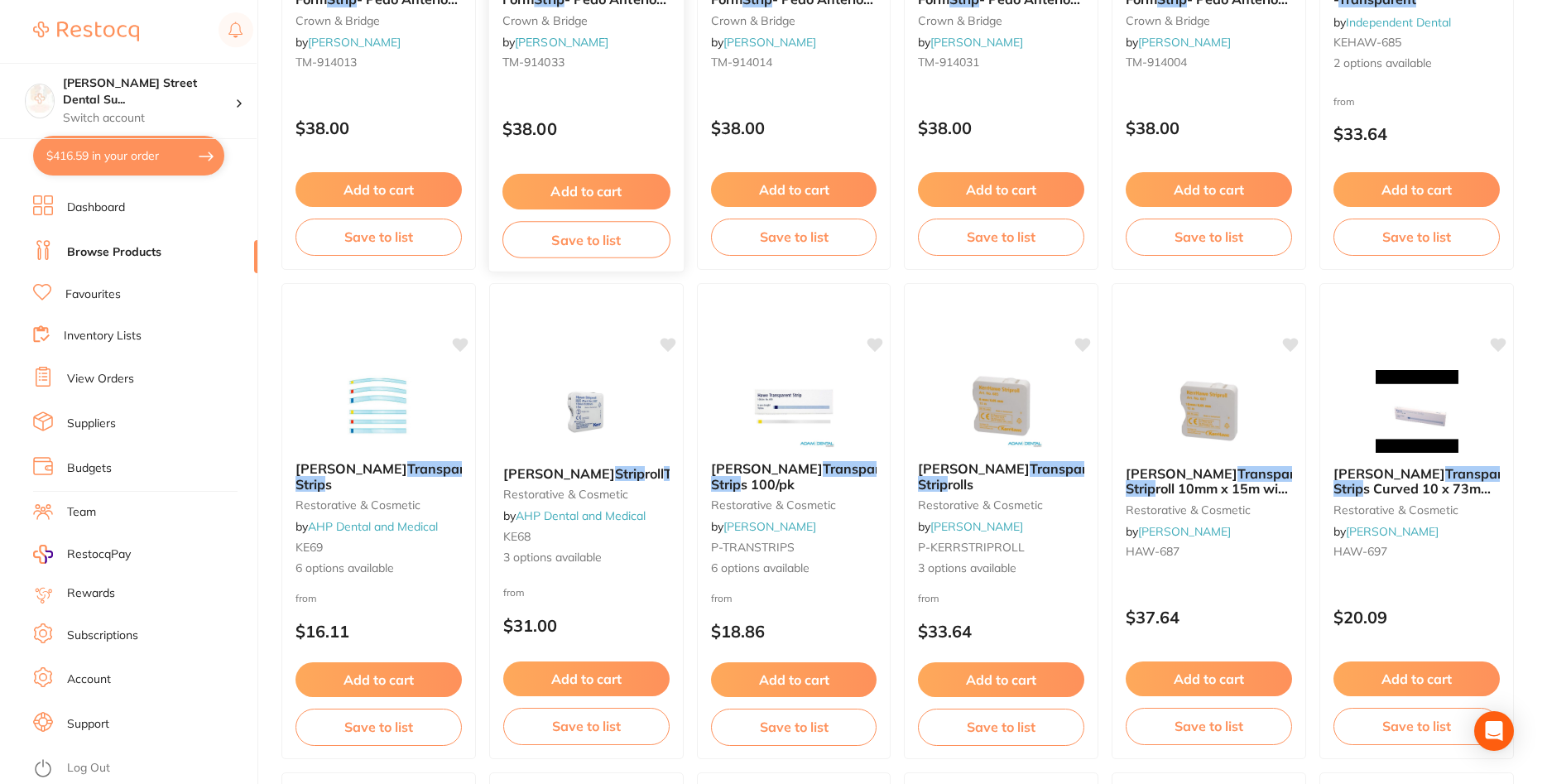
type input "transparent strip"
click at [567, 436] on img at bounding box center [586, 410] width 108 height 83
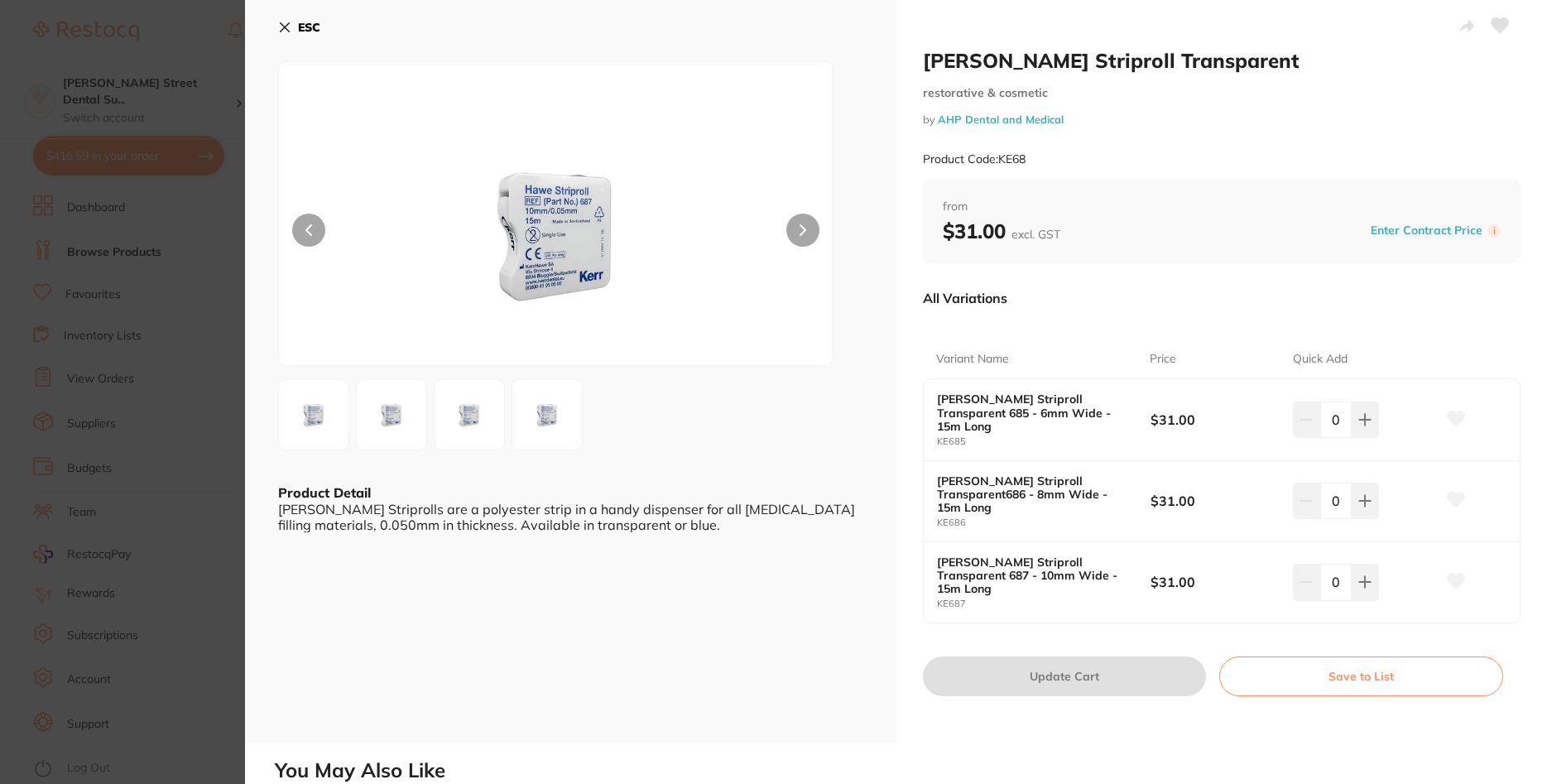
click at [291, 23] on icon at bounding box center [284, 28] width 13 height 13
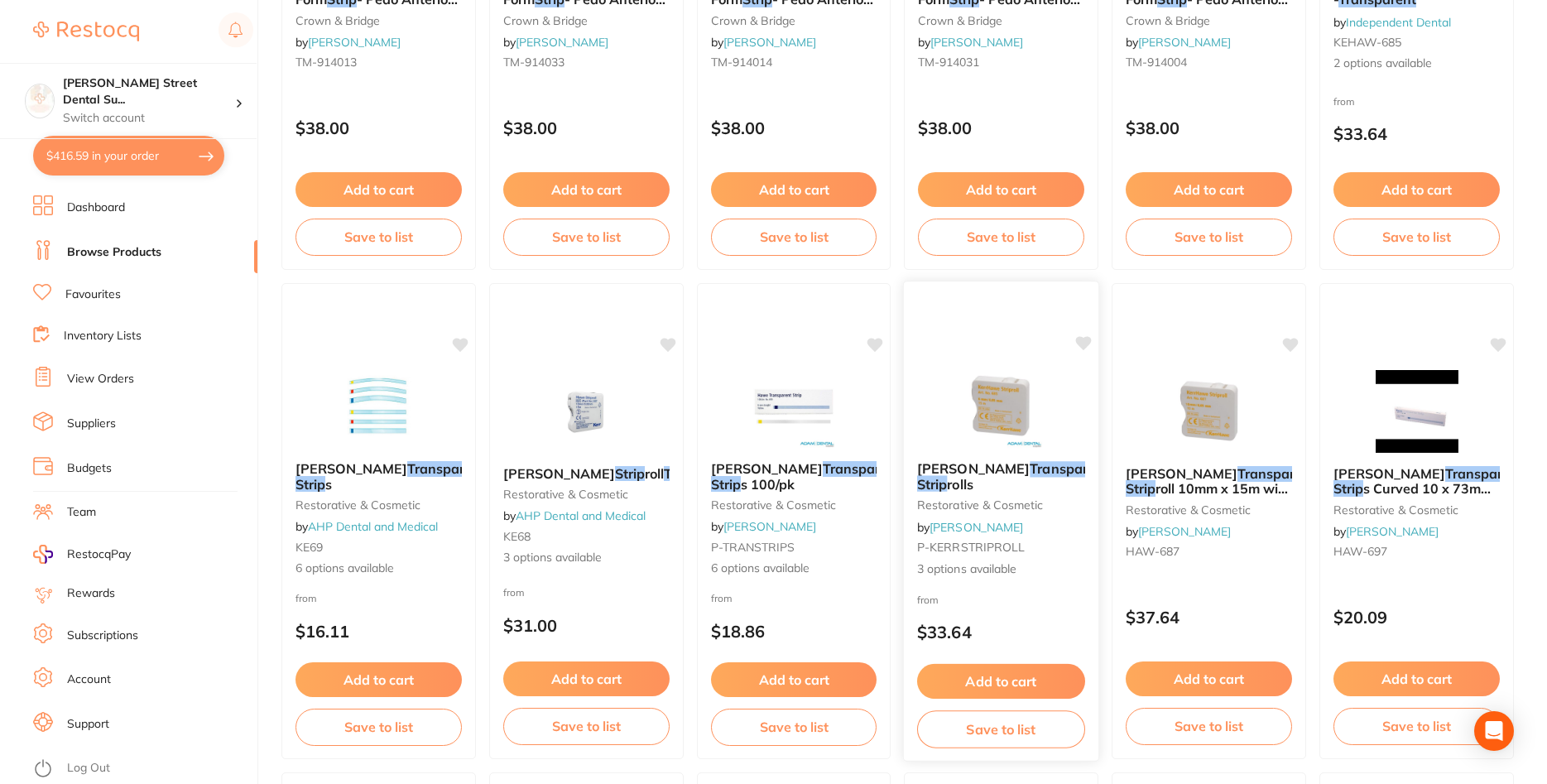
click at [961, 389] on img at bounding box center [1001, 405] width 108 height 83
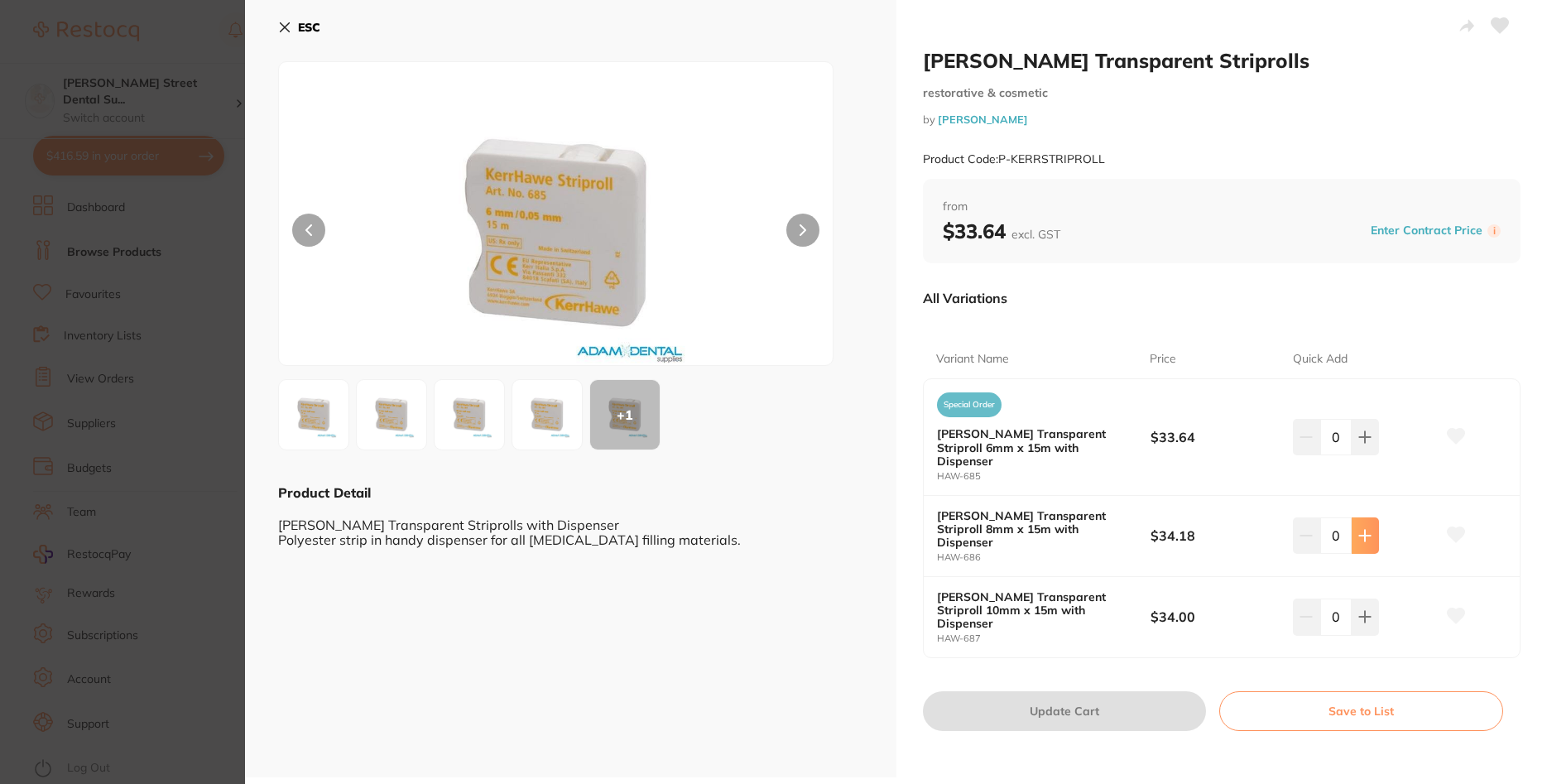
click at [1368, 455] on button at bounding box center [1365, 437] width 28 height 37
type input "1"
click at [1132, 691] on button "Update Cart" at bounding box center [1065, 711] width 284 height 39
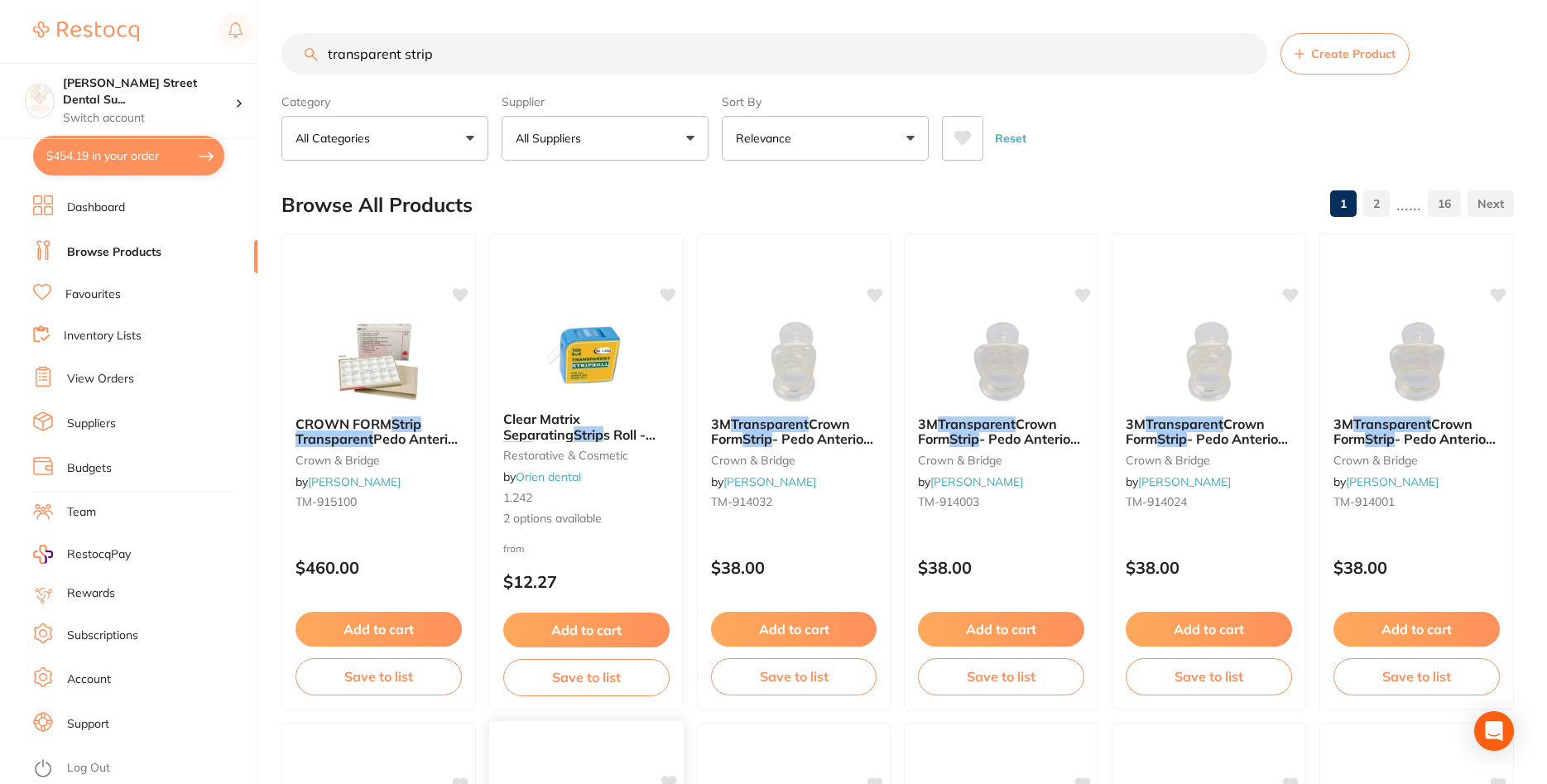
scroll to position [929, 0]
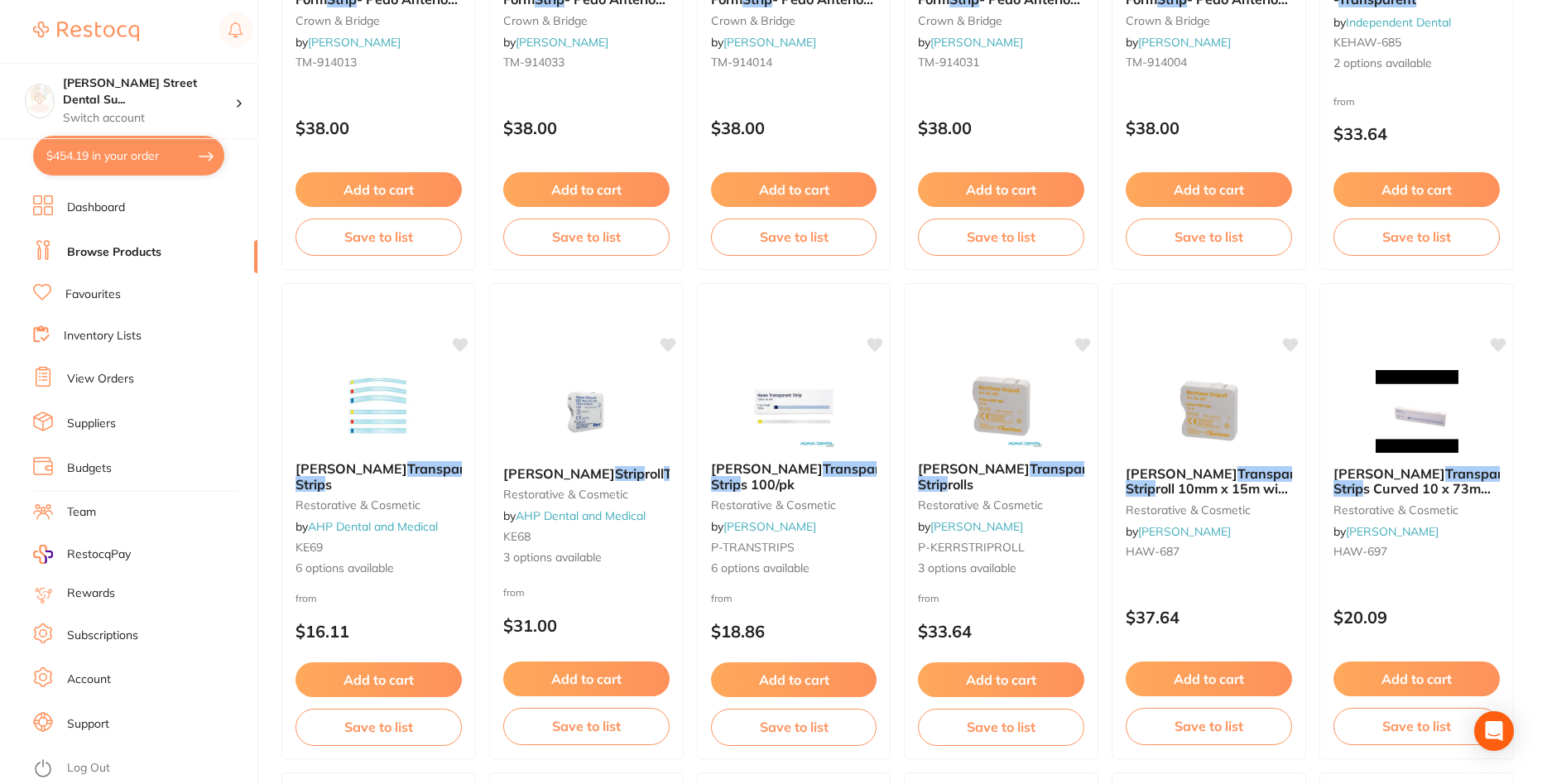
click at [159, 161] on button "$454.19 in your order" at bounding box center [128, 155] width 192 height 39
checkbox input "true"
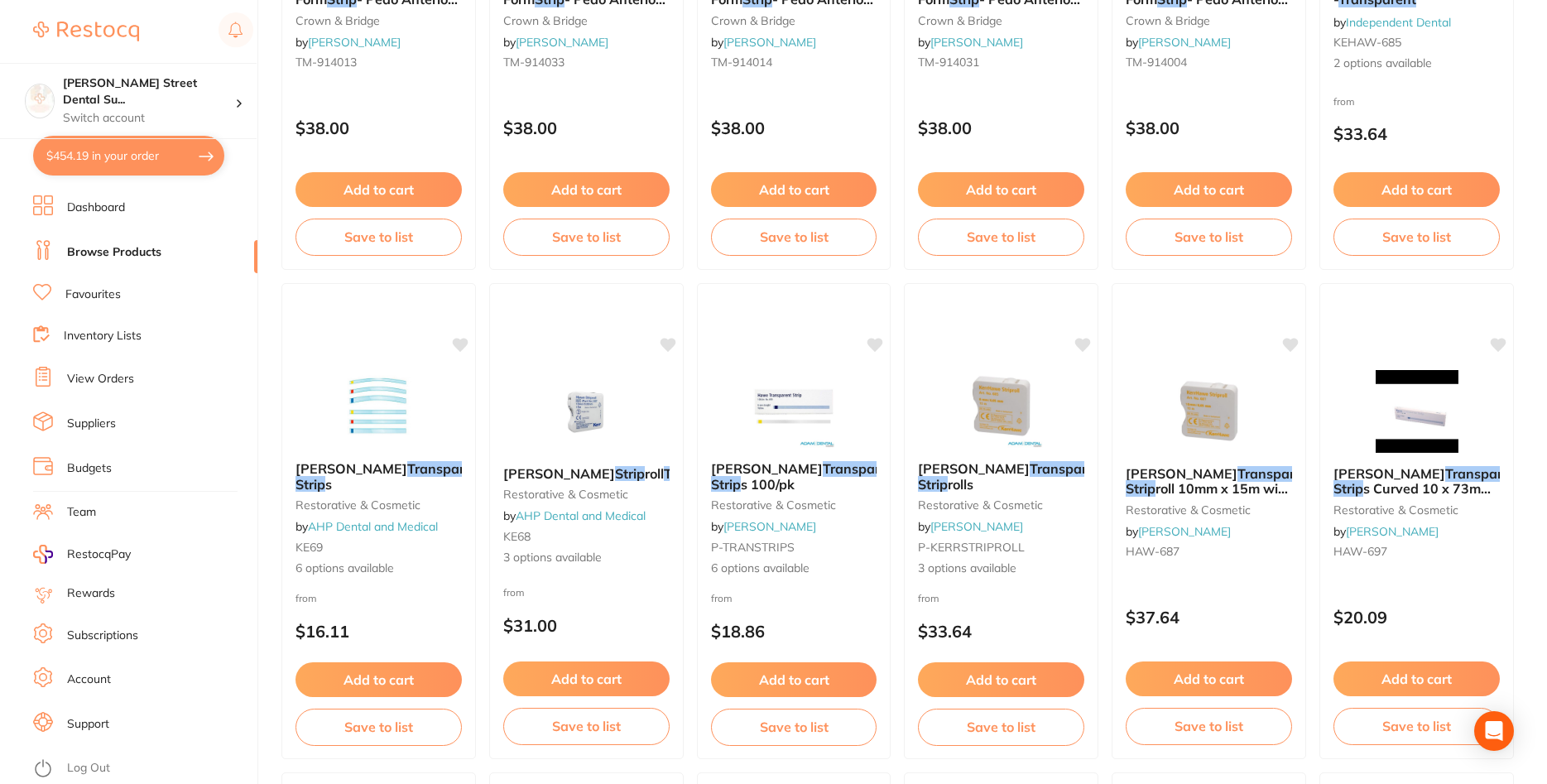
checkbox input "true"
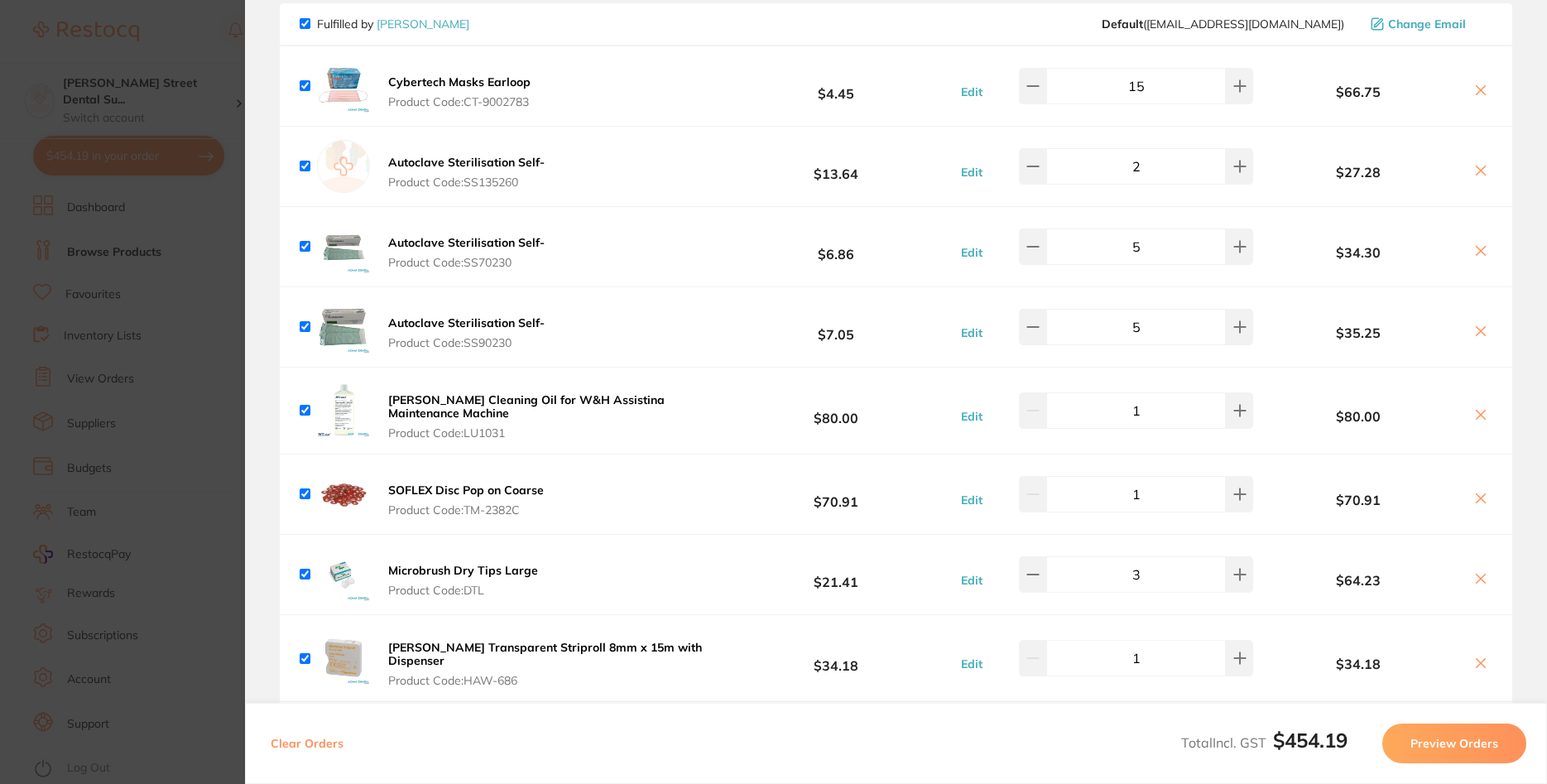
scroll to position [257, 0]
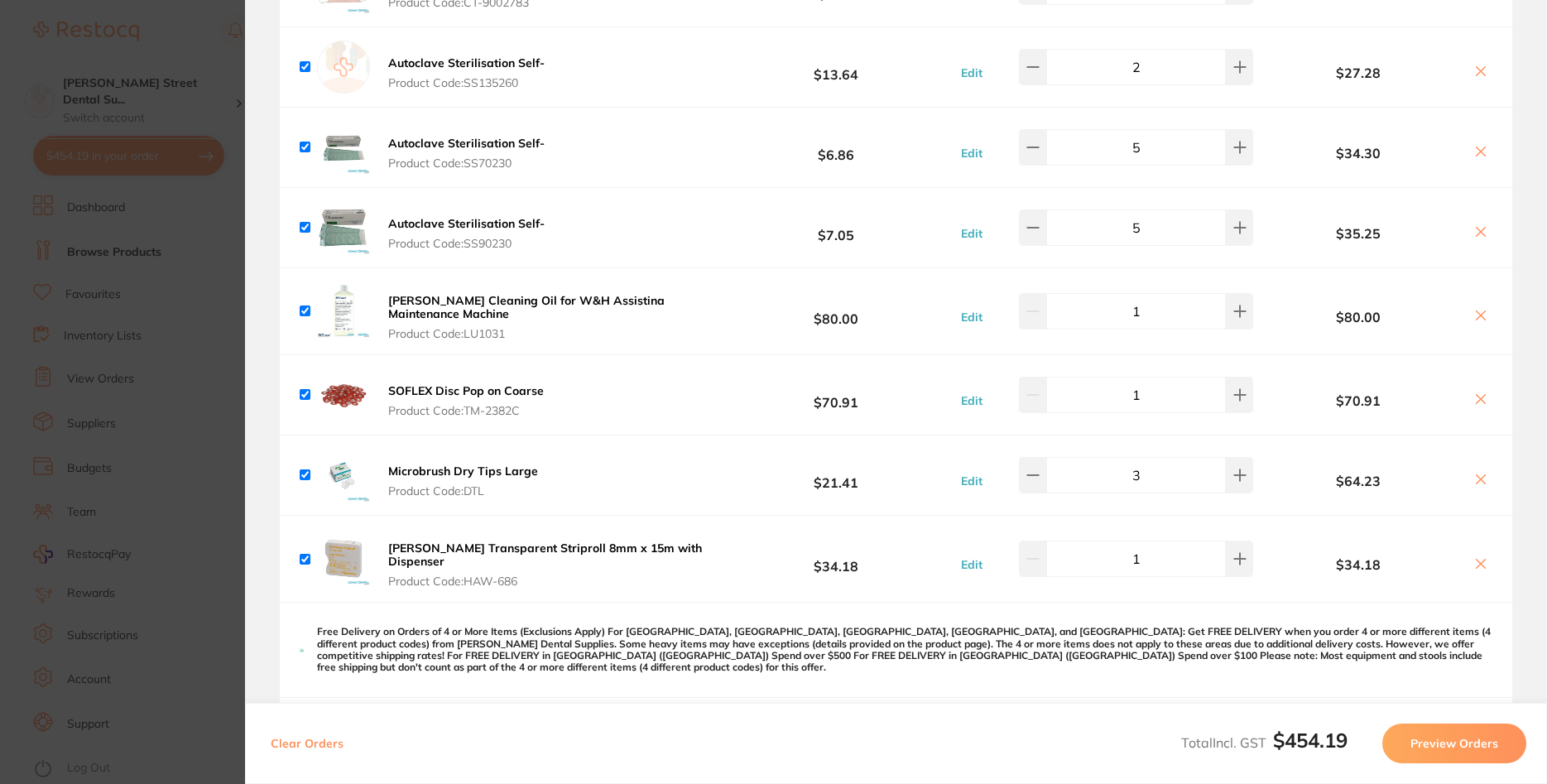
click at [138, 383] on section "Update RRP Set your pre negotiated price for this item. Item Agreed RRP (excl. …" at bounding box center [773, 392] width 1547 height 784
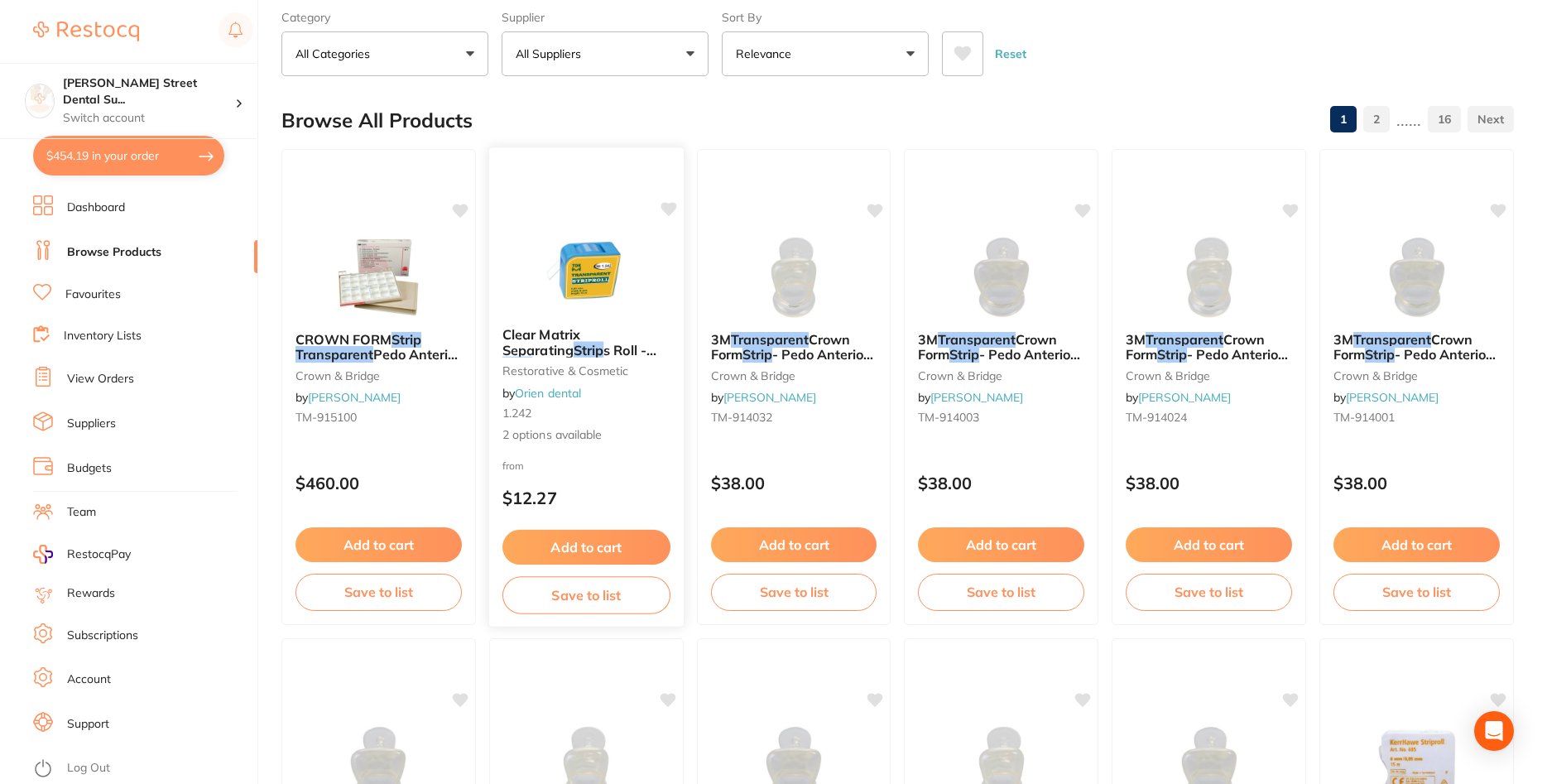
scroll to position [0, 0]
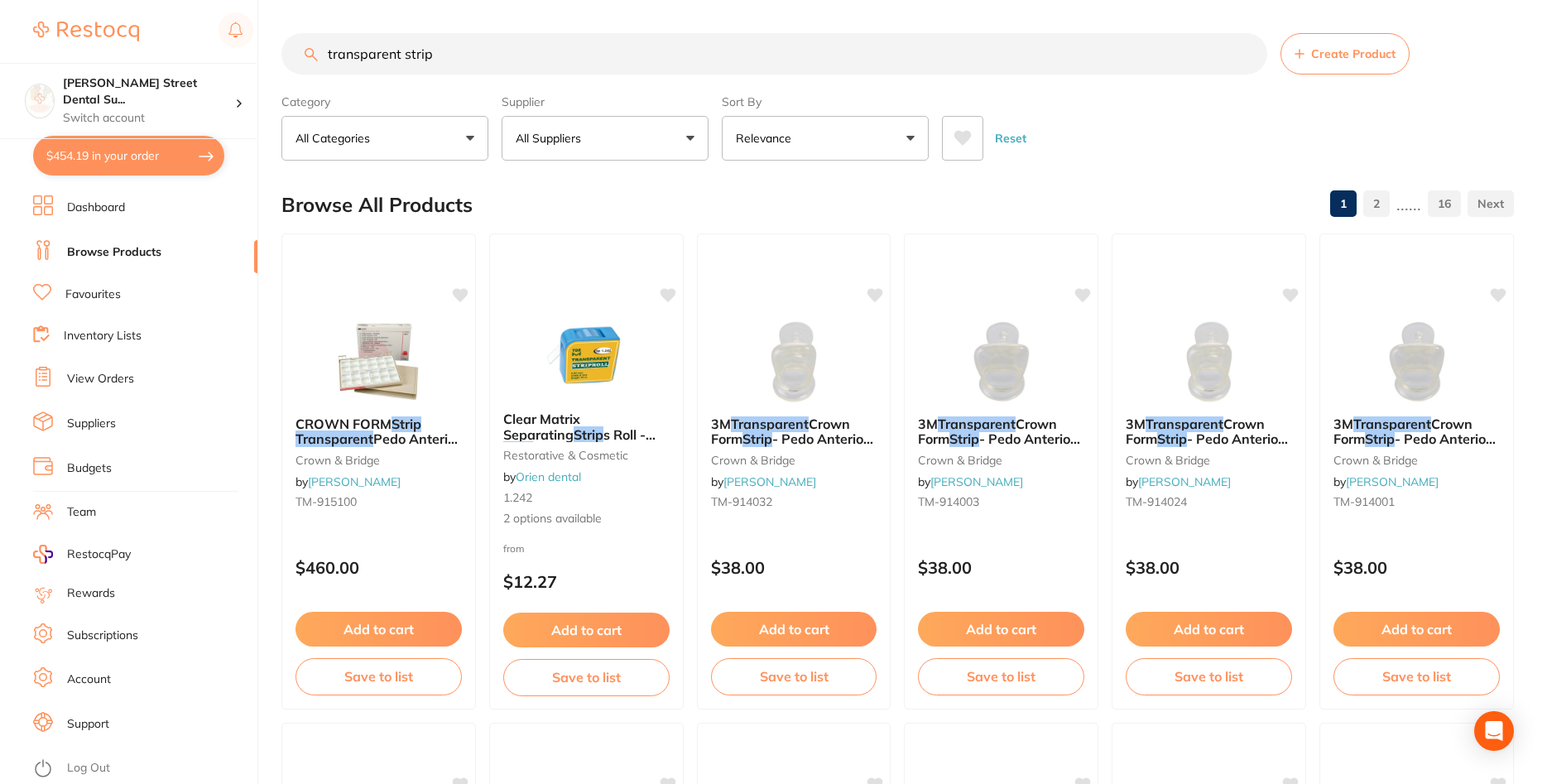
drag, startPoint x: 423, startPoint y: 59, endPoint x: 309, endPoint y: 53, distance: 114.2
click at [309, 53] on input "transparent strip" at bounding box center [774, 53] width 986 height 41
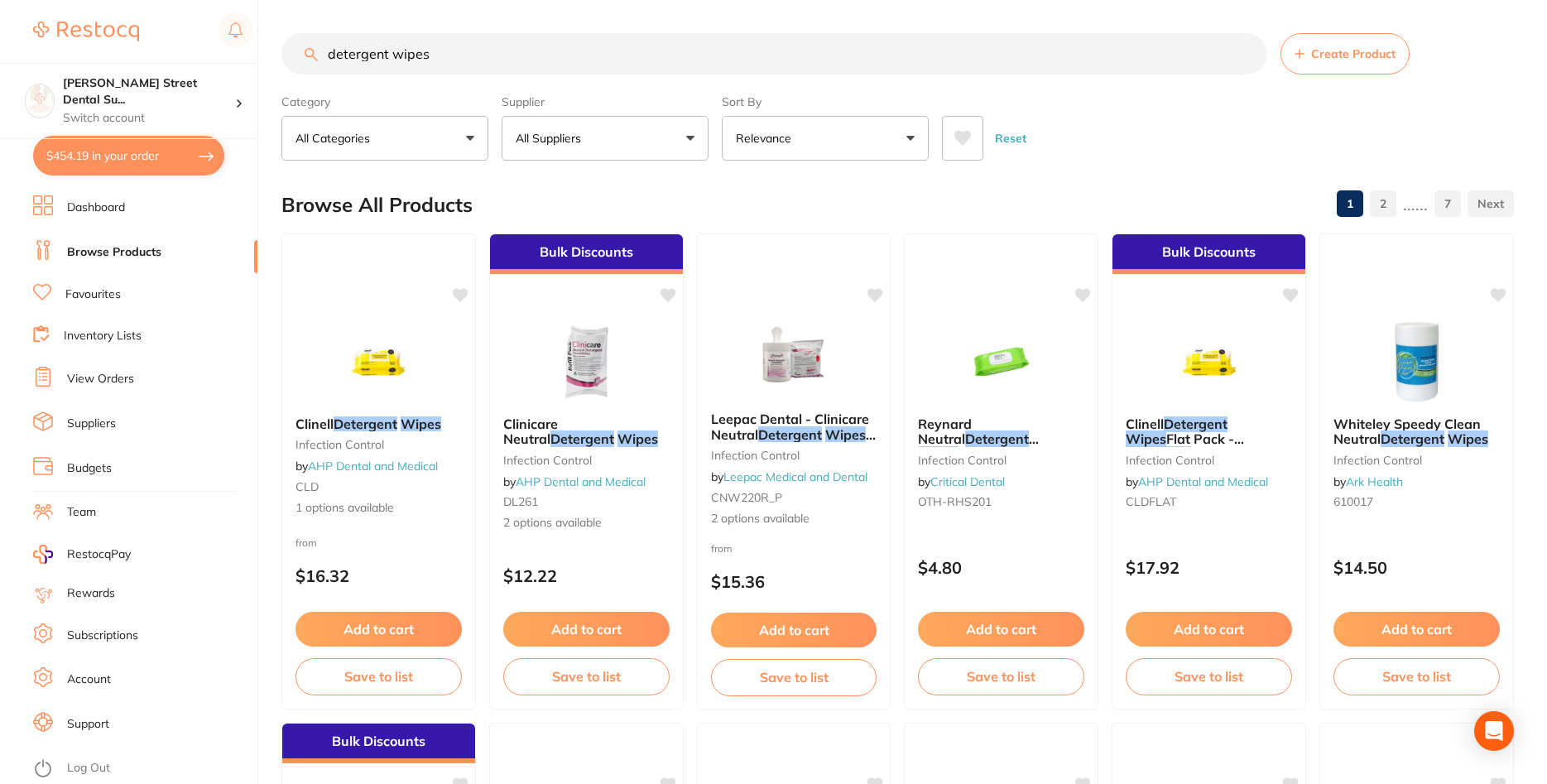
drag, startPoint x: 603, startPoint y: 64, endPoint x: 264, endPoint y: 33, distance: 340.4
click at [282, 33] on input "detergent wipes" at bounding box center [774, 53] width 986 height 41
type input "microbrushes"
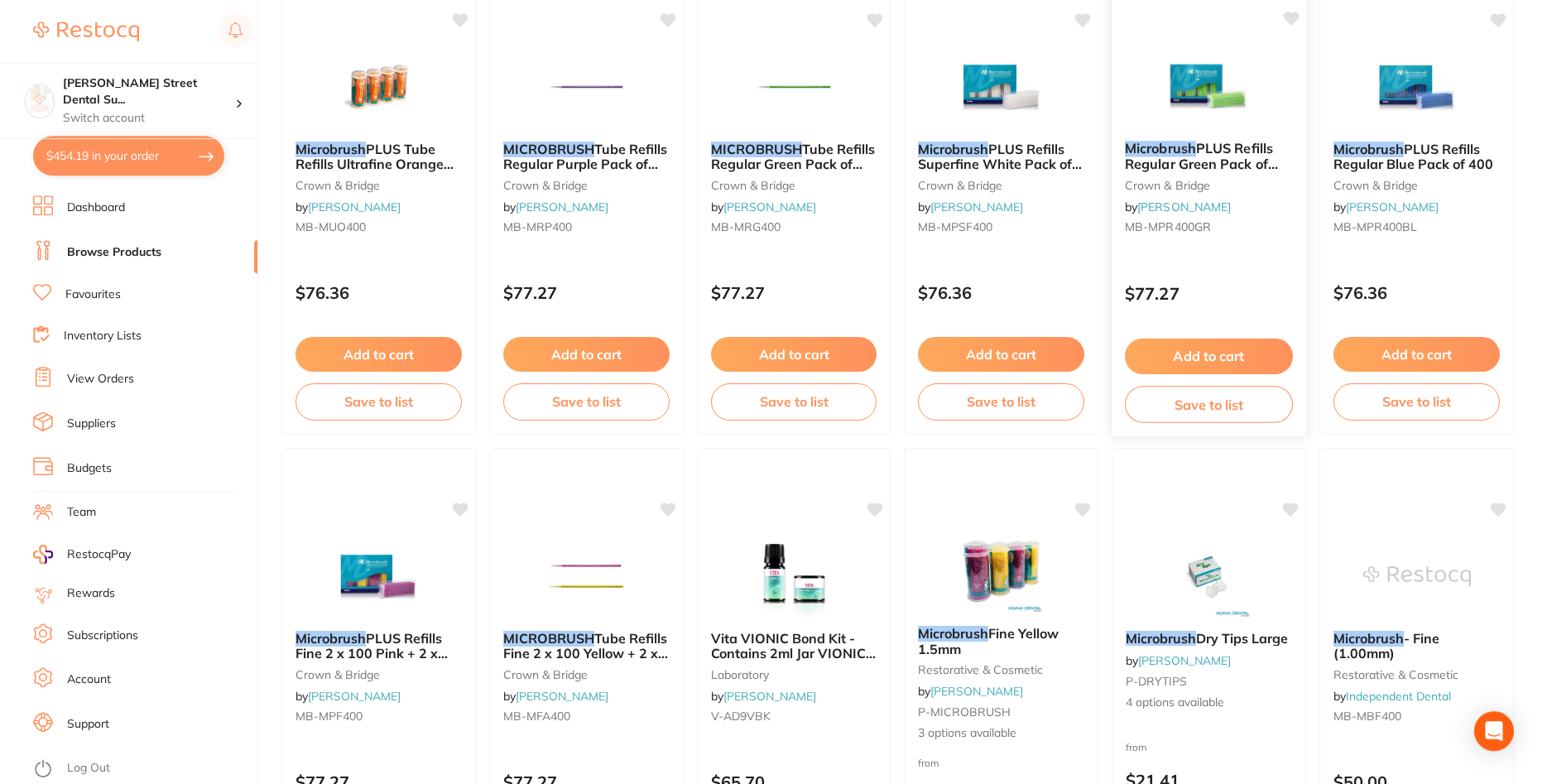
scroll to position [845, 0]
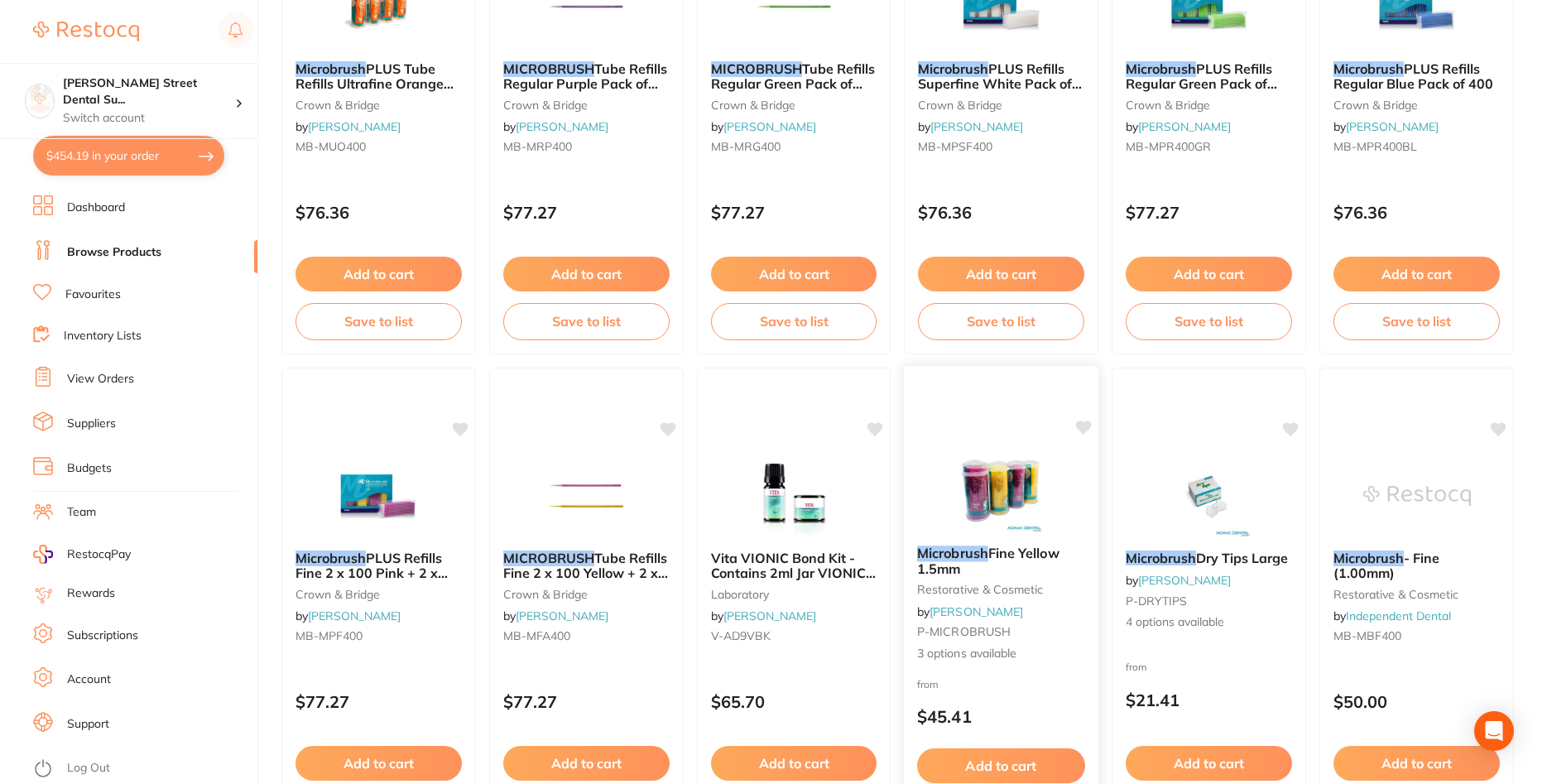
click at [1015, 505] on img at bounding box center [1001, 490] width 108 height 83
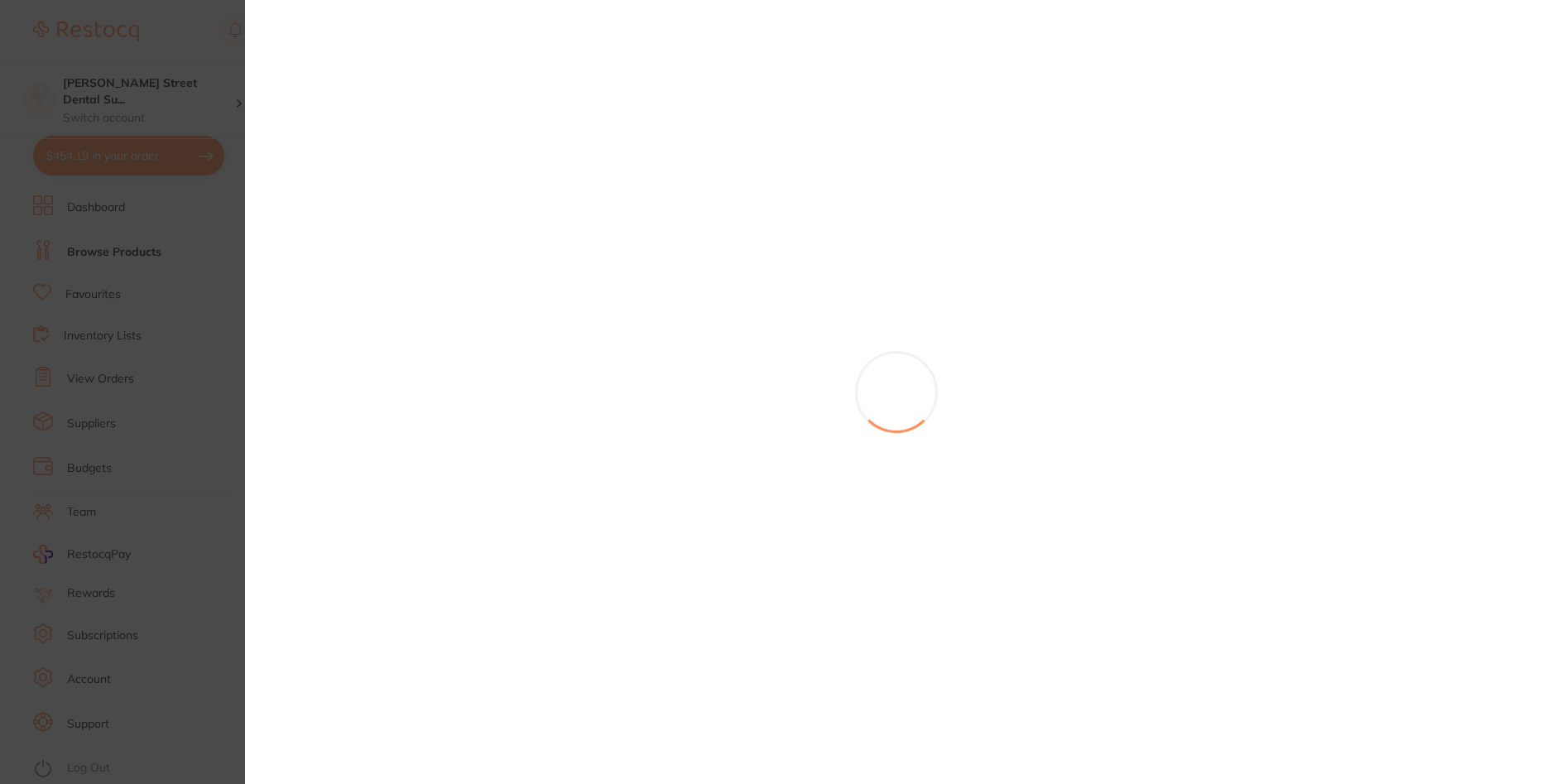
scroll to position [257, 0]
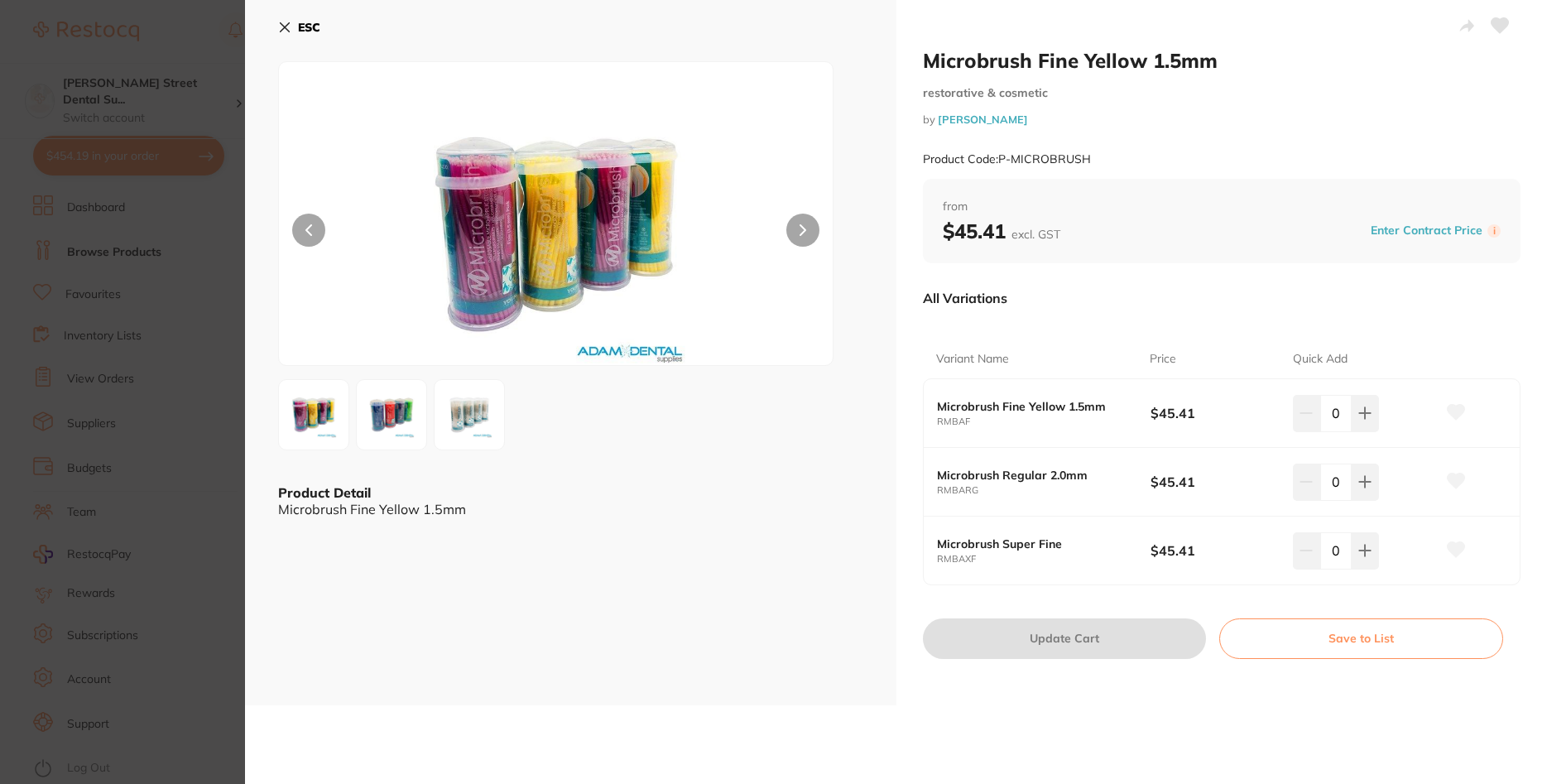
click at [328, 403] on img at bounding box center [314, 414] width 60 height 60
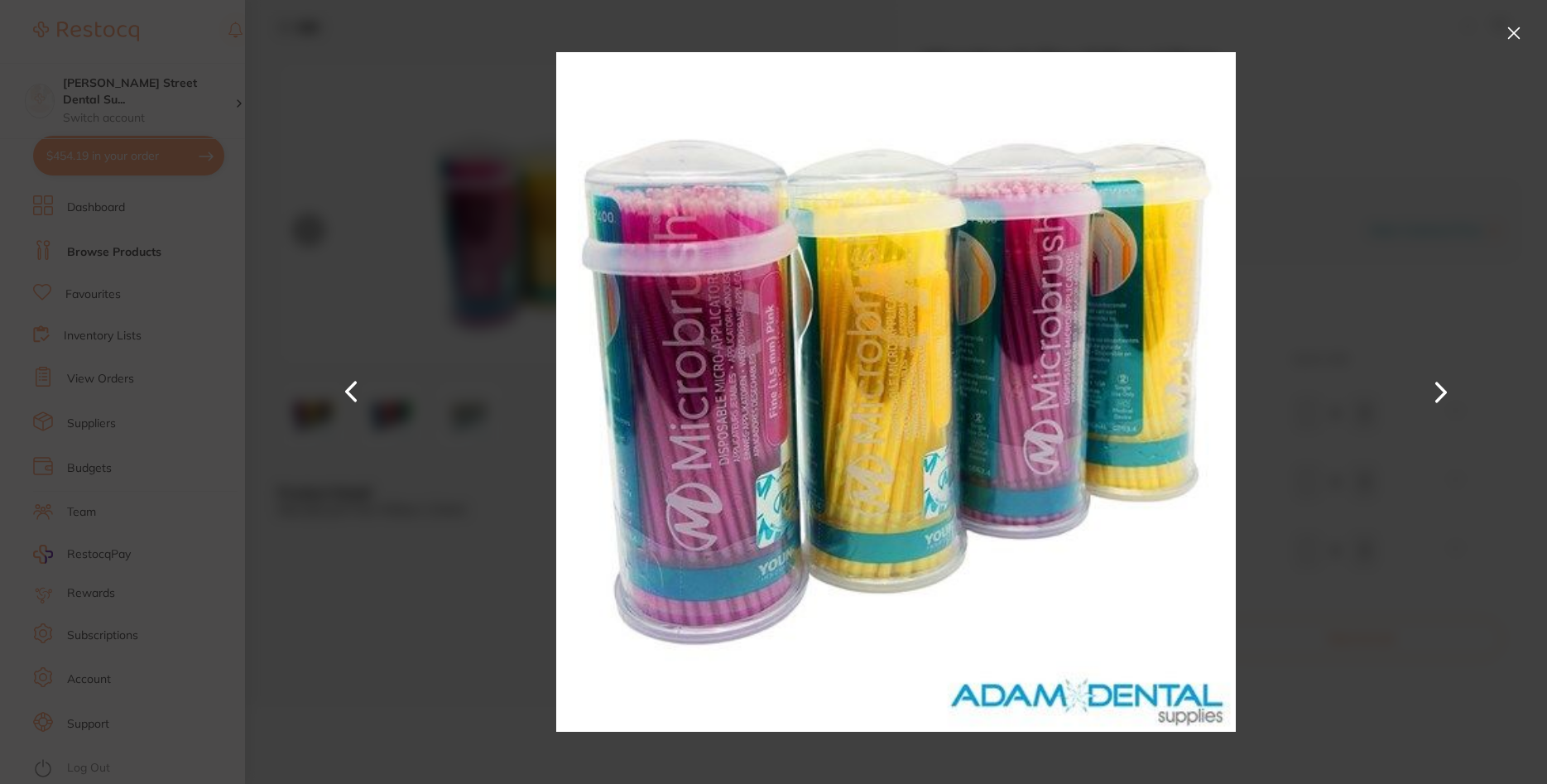
click at [1434, 391] on button at bounding box center [1441, 392] width 39 height 392
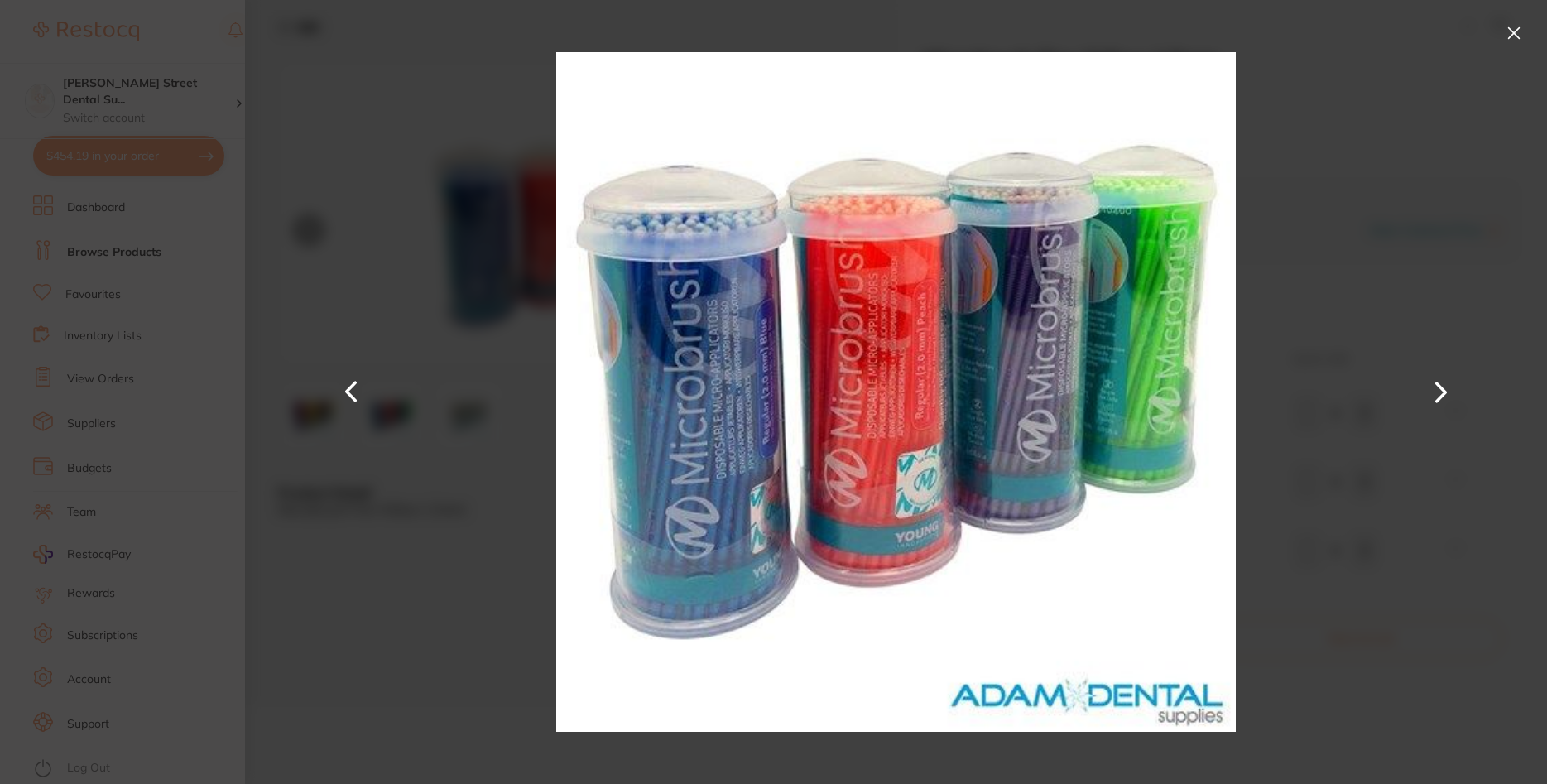
click at [1376, 361] on div at bounding box center [896, 392] width 1302 height 784
click at [1512, 39] on button at bounding box center [1513, 33] width 27 height 27
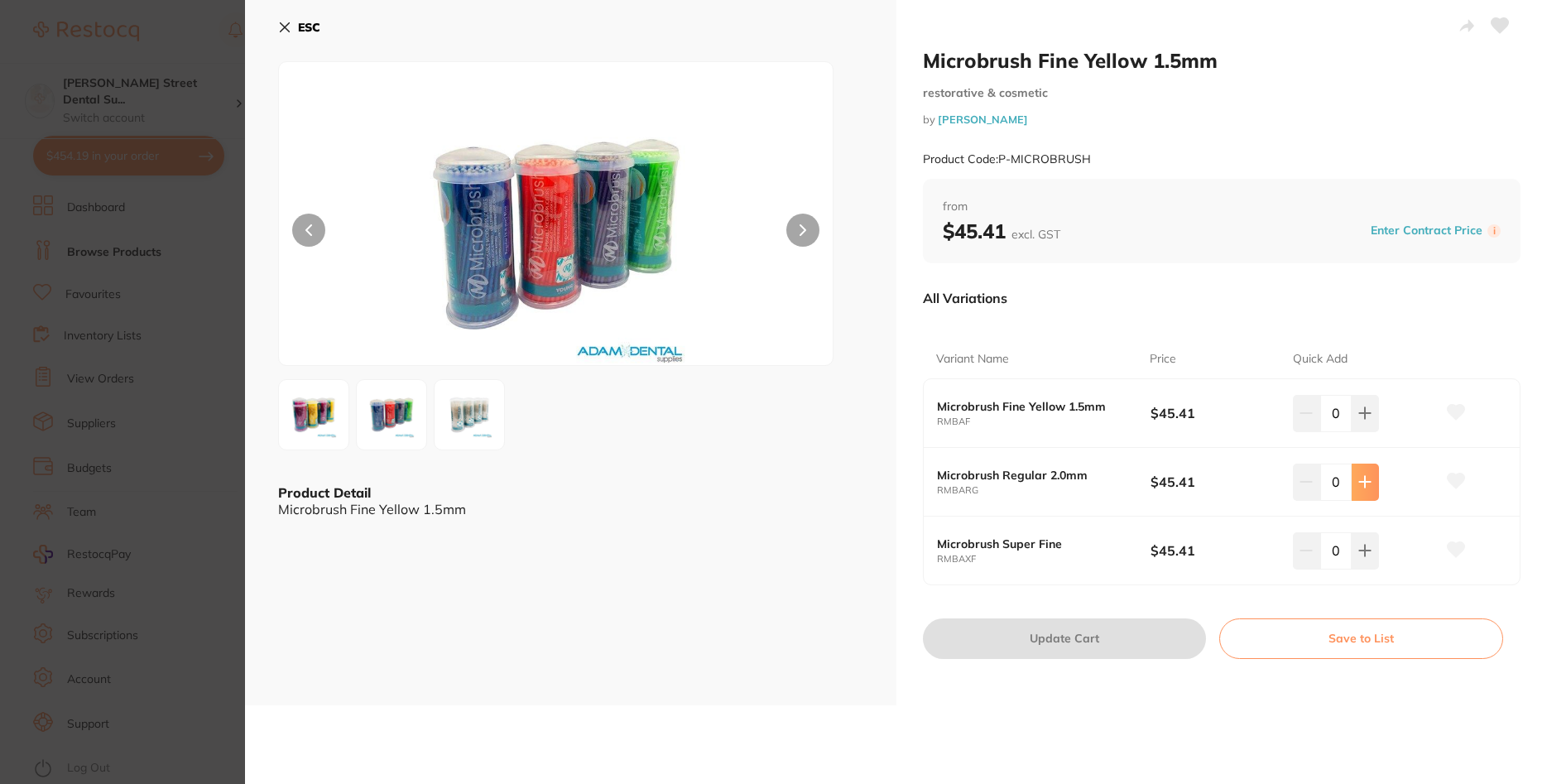
click at [1363, 420] on icon at bounding box center [1365, 413] width 13 height 13
type input "1"
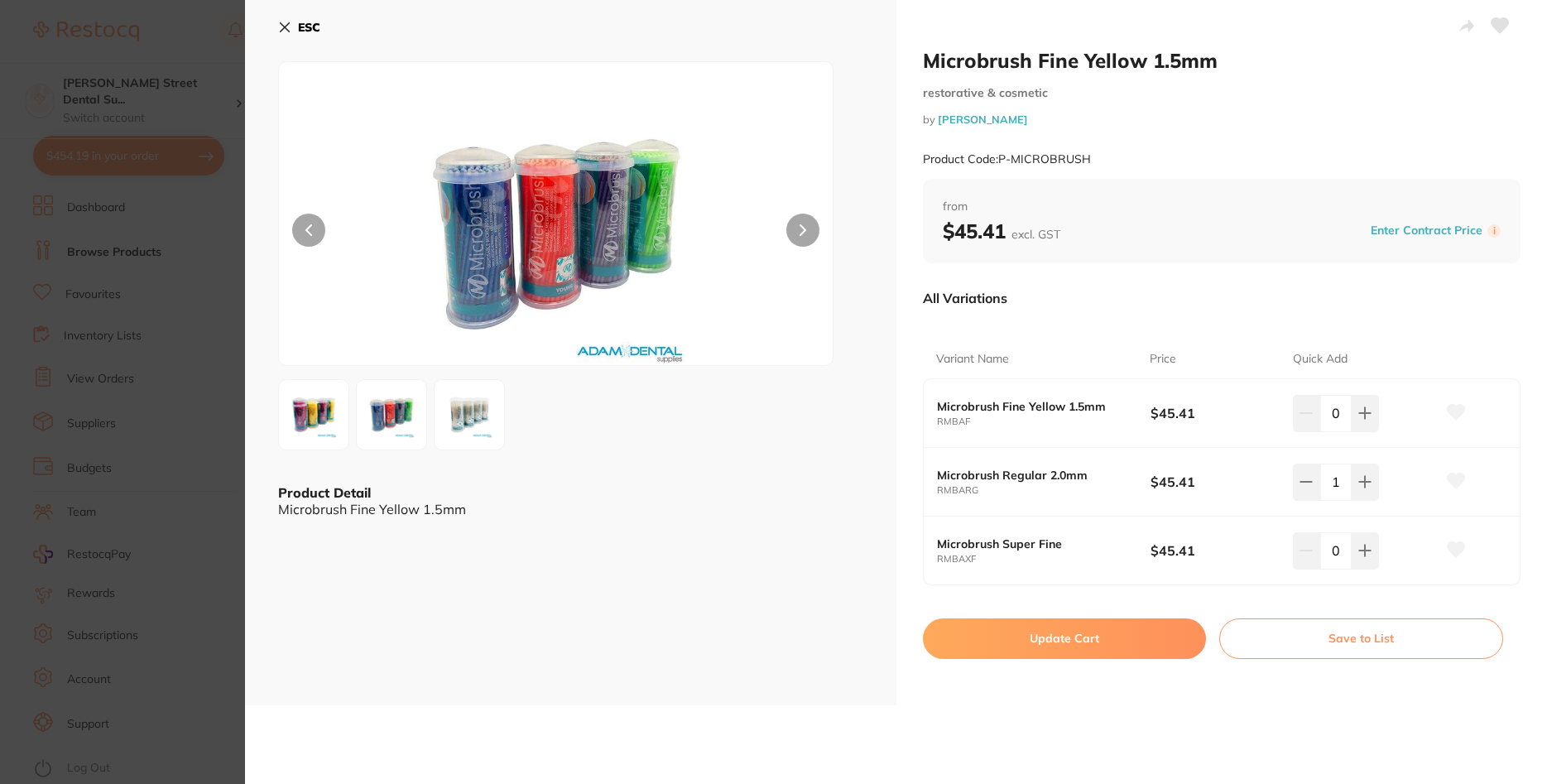
click at [1115, 630] on button "Update Cart" at bounding box center [1065, 637] width 284 height 39
checkbox input "false"
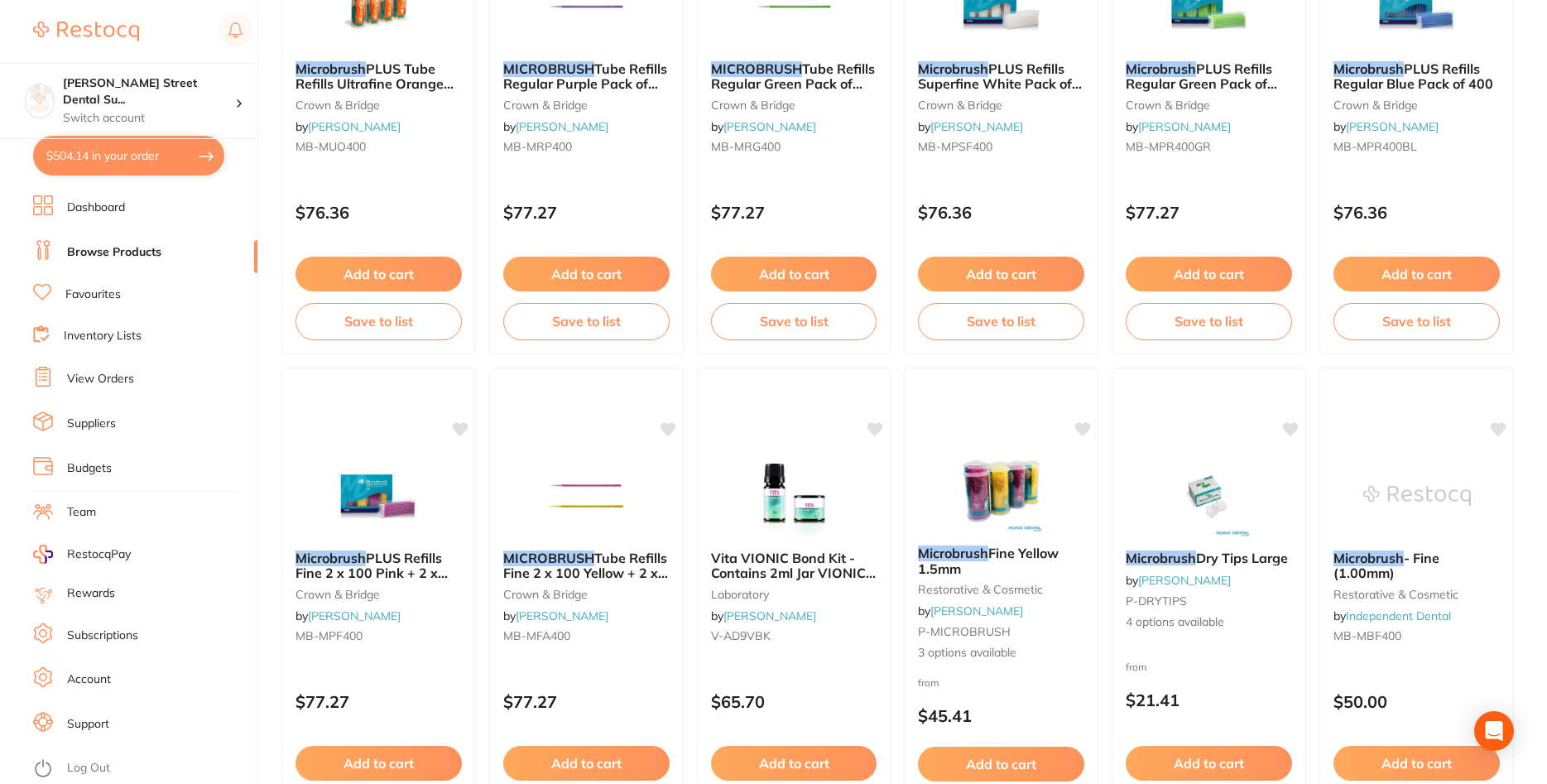
scroll to position [257, 0]
click at [1046, 557] on span "Fine Yellow 1.5mm" at bounding box center [988, 560] width 142 height 32
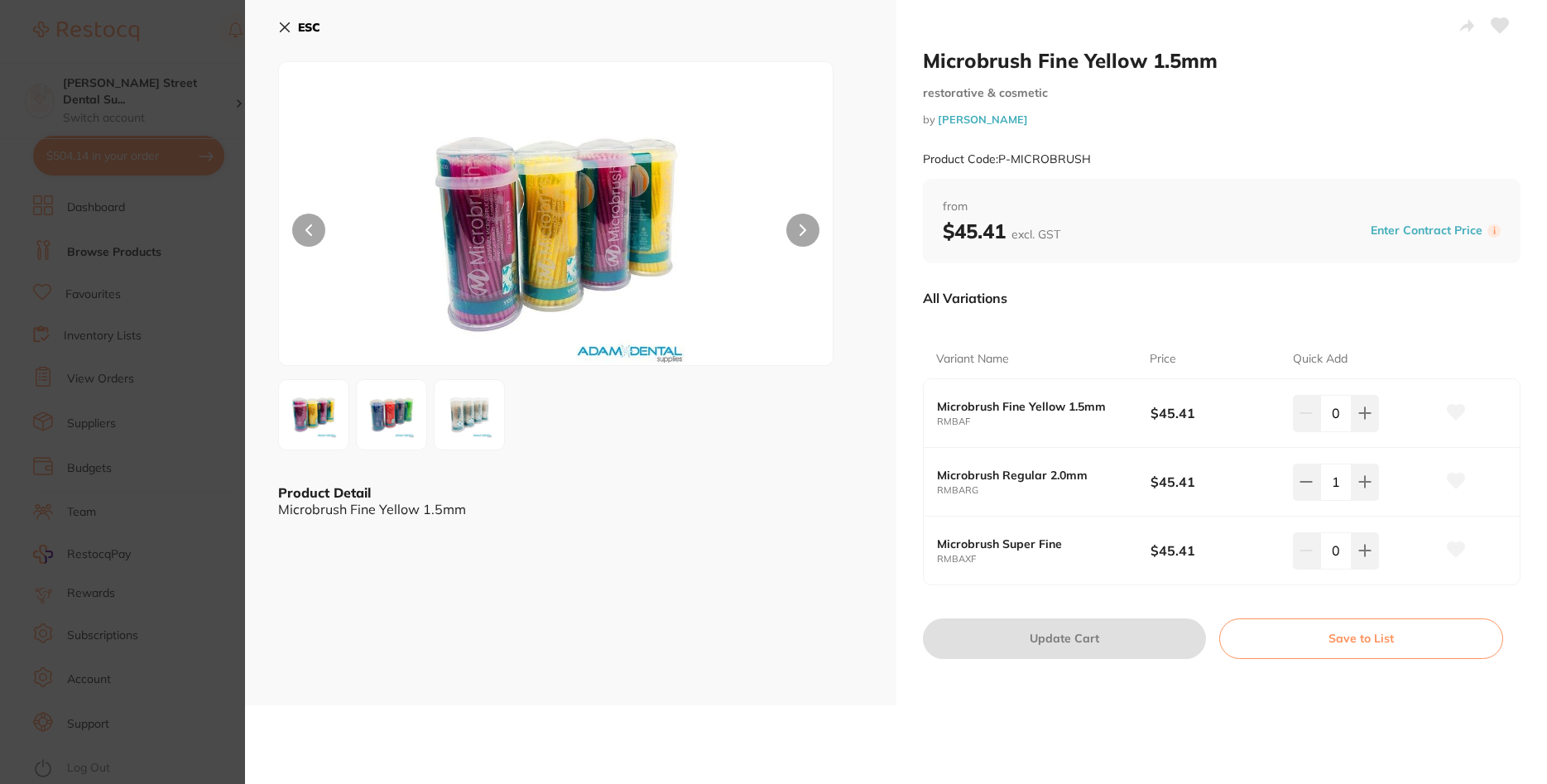
scroll to position [257, 0]
click at [294, 28] on button "ESC" at bounding box center [299, 27] width 42 height 28
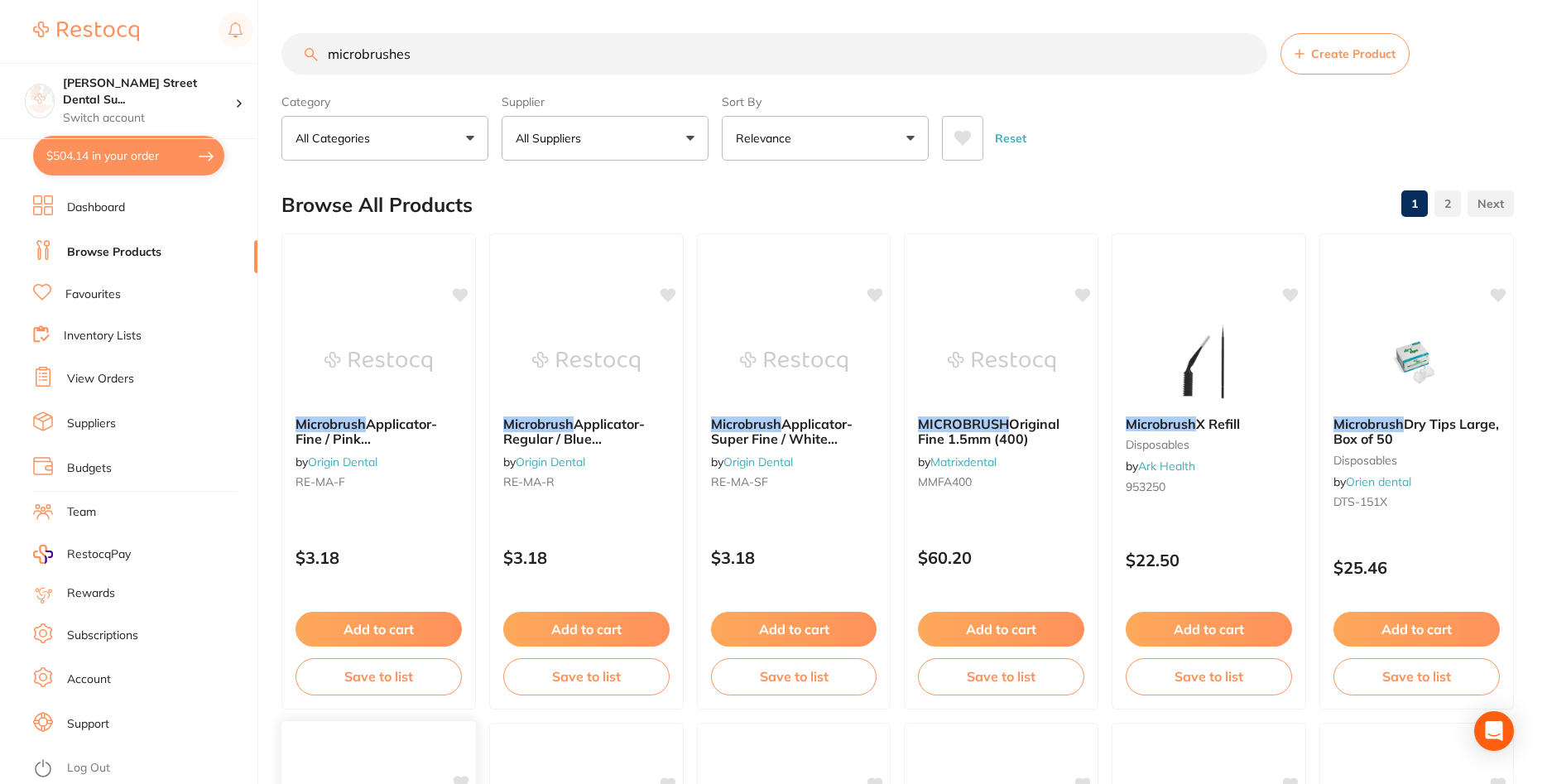
scroll to position [257, 0]
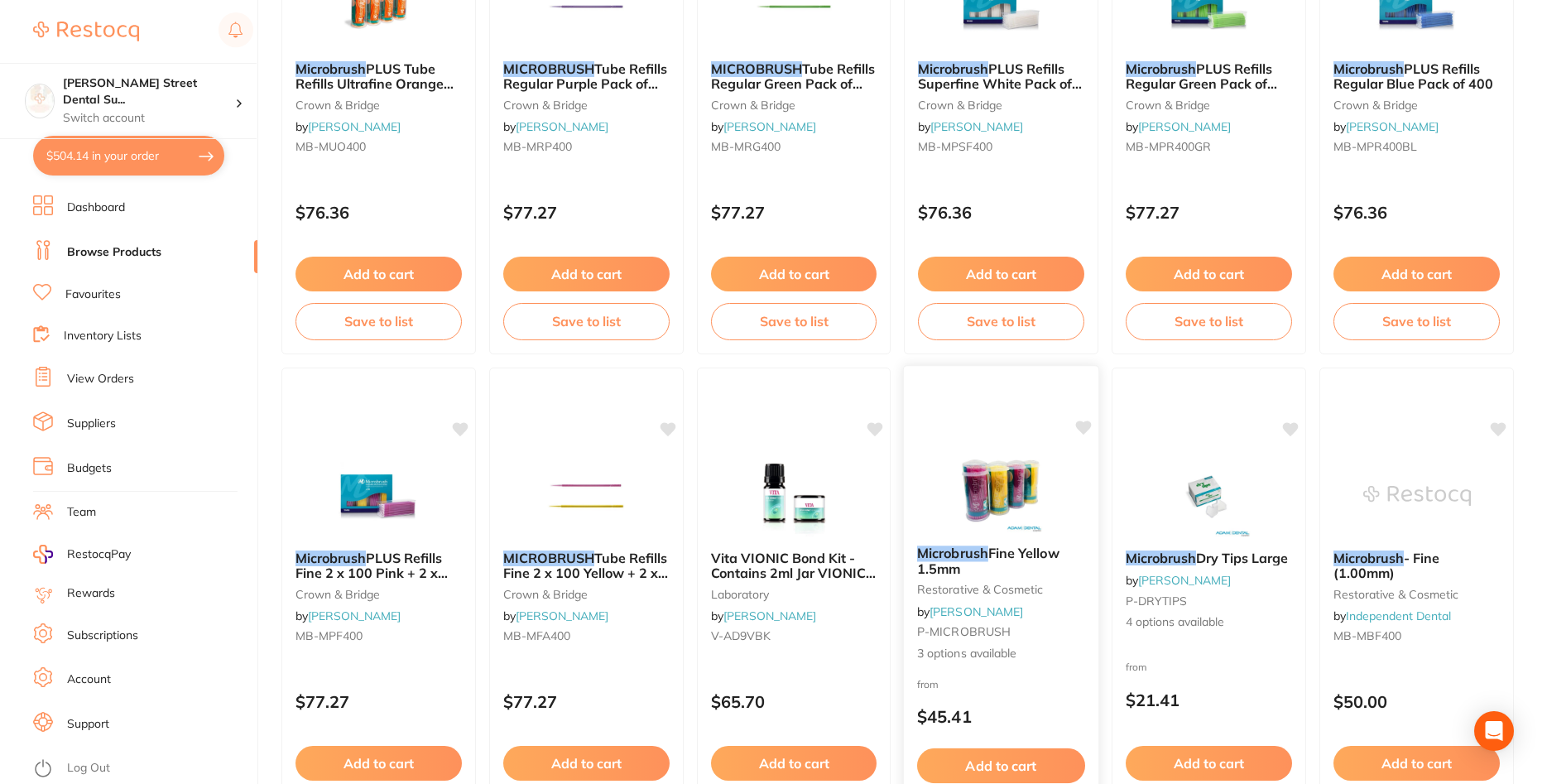
click at [1044, 556] on span "Fine Yellow 1.5mm" at bounding box center [988, 560] width 142 height 32
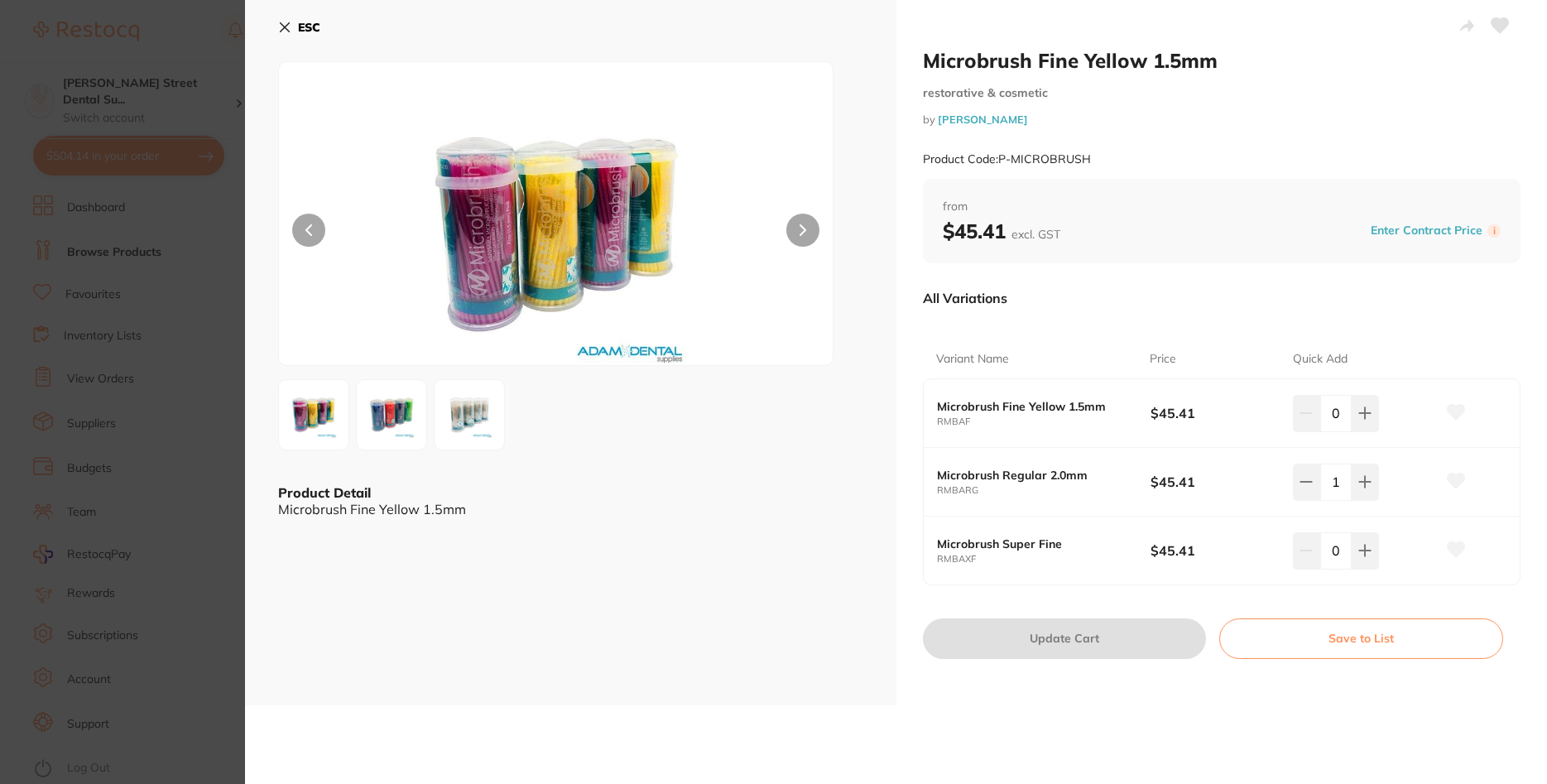
scroll to position [257, 0]
click at [293, 33] on button "ESC" at bounding box center [299, 27] width 42 height 28
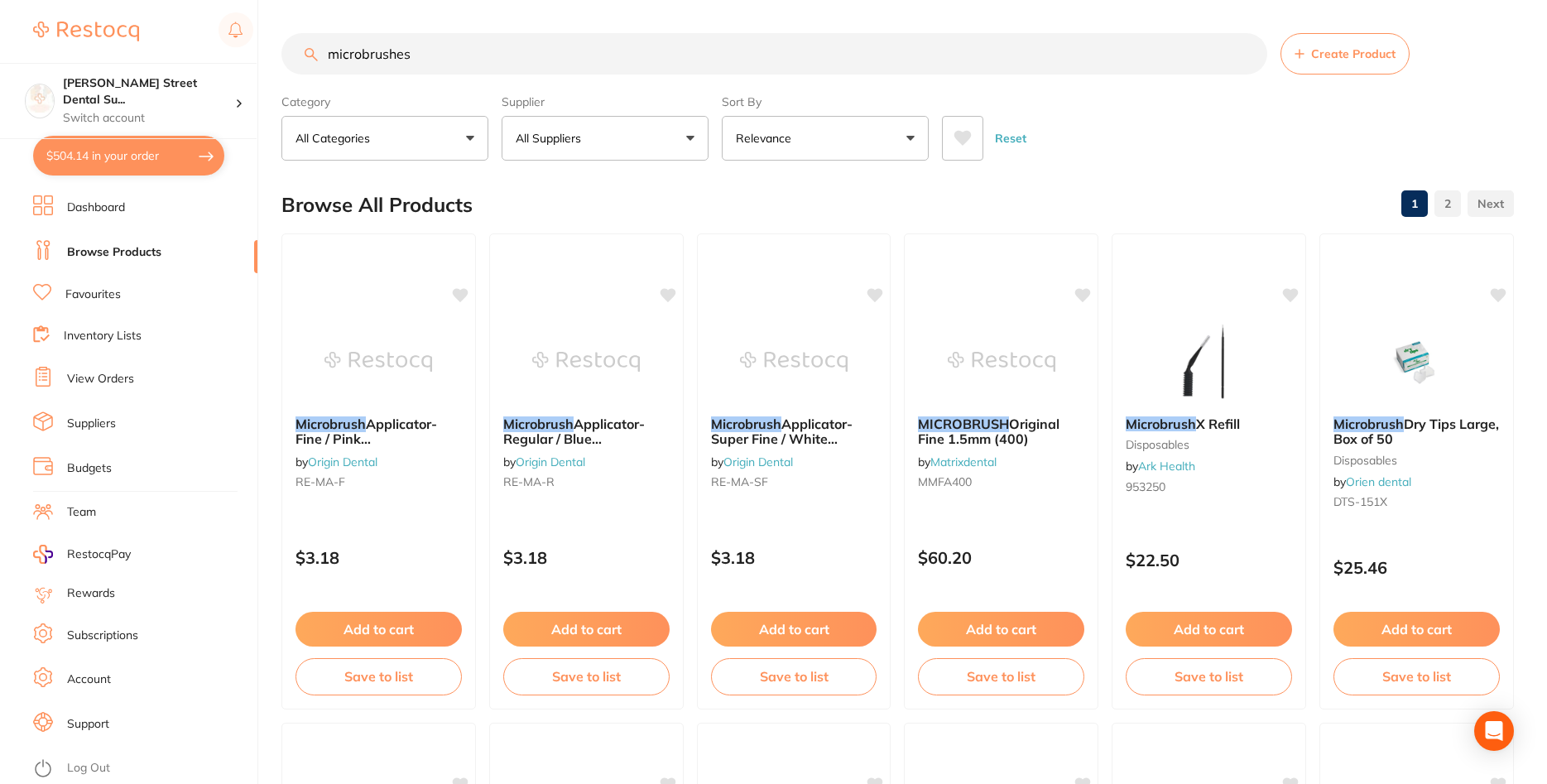
drag, startPoint x: 507, startPoint y: 44, endPoint x: 129, endPoint y: 72, distance: 379.0
click at [282, 72] on input "microbrushes" at bounding box center [774, 53] width 986 height 41
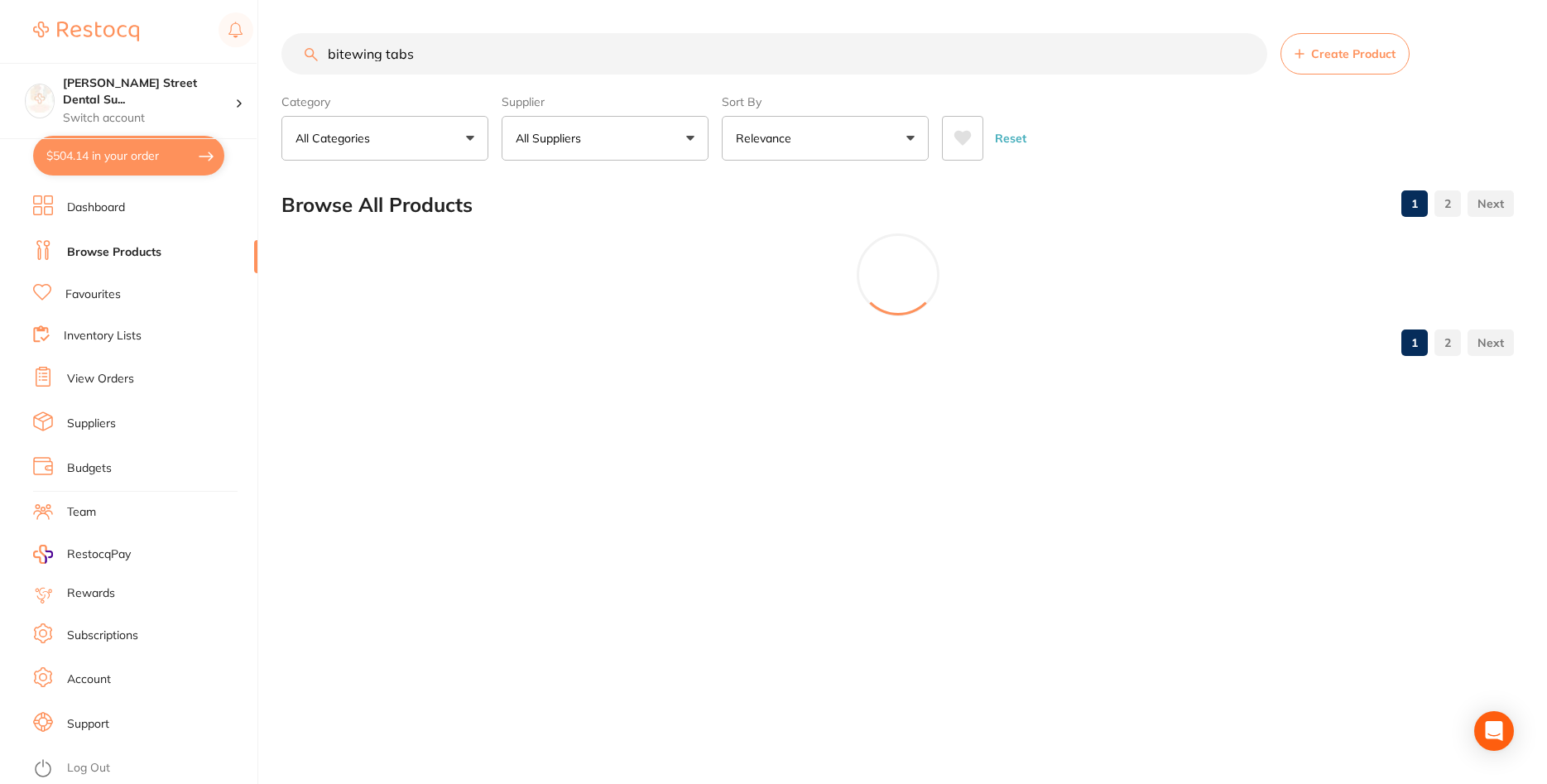
type input "bitewing tabs"
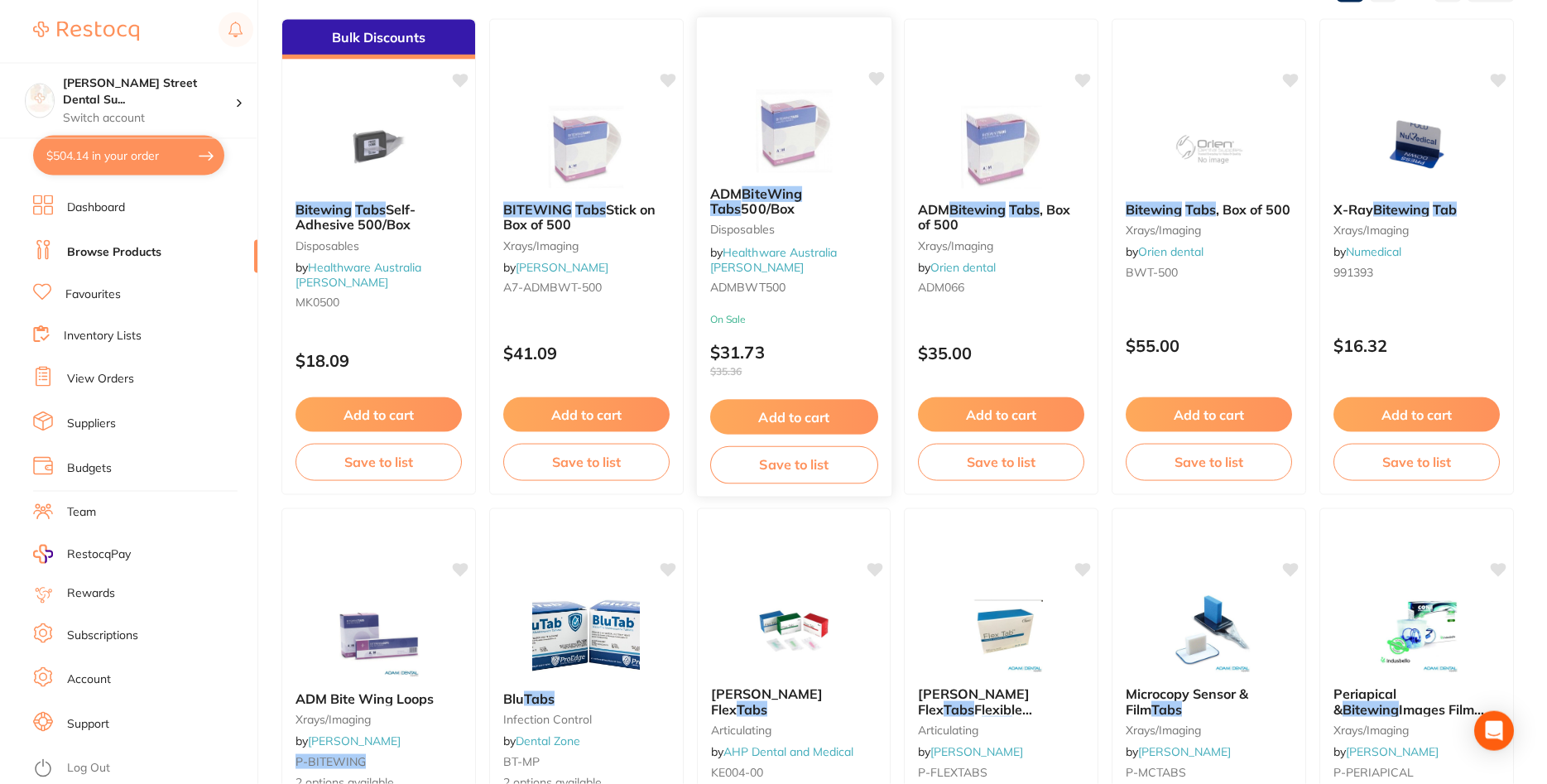
scroll to position [169, 0]
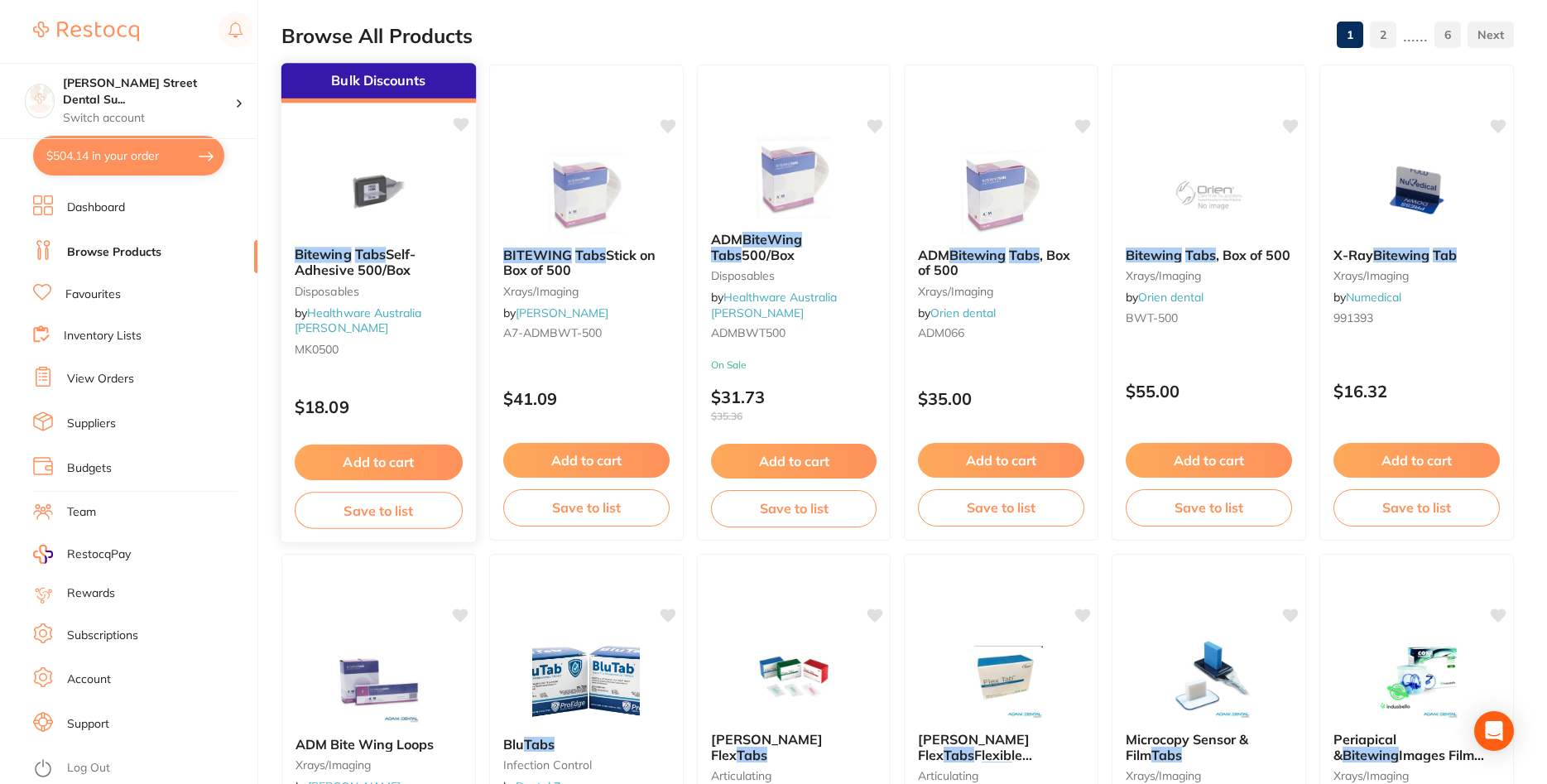
click at [387, 205] on img at bounding box center [379, 191] width 108 height 83
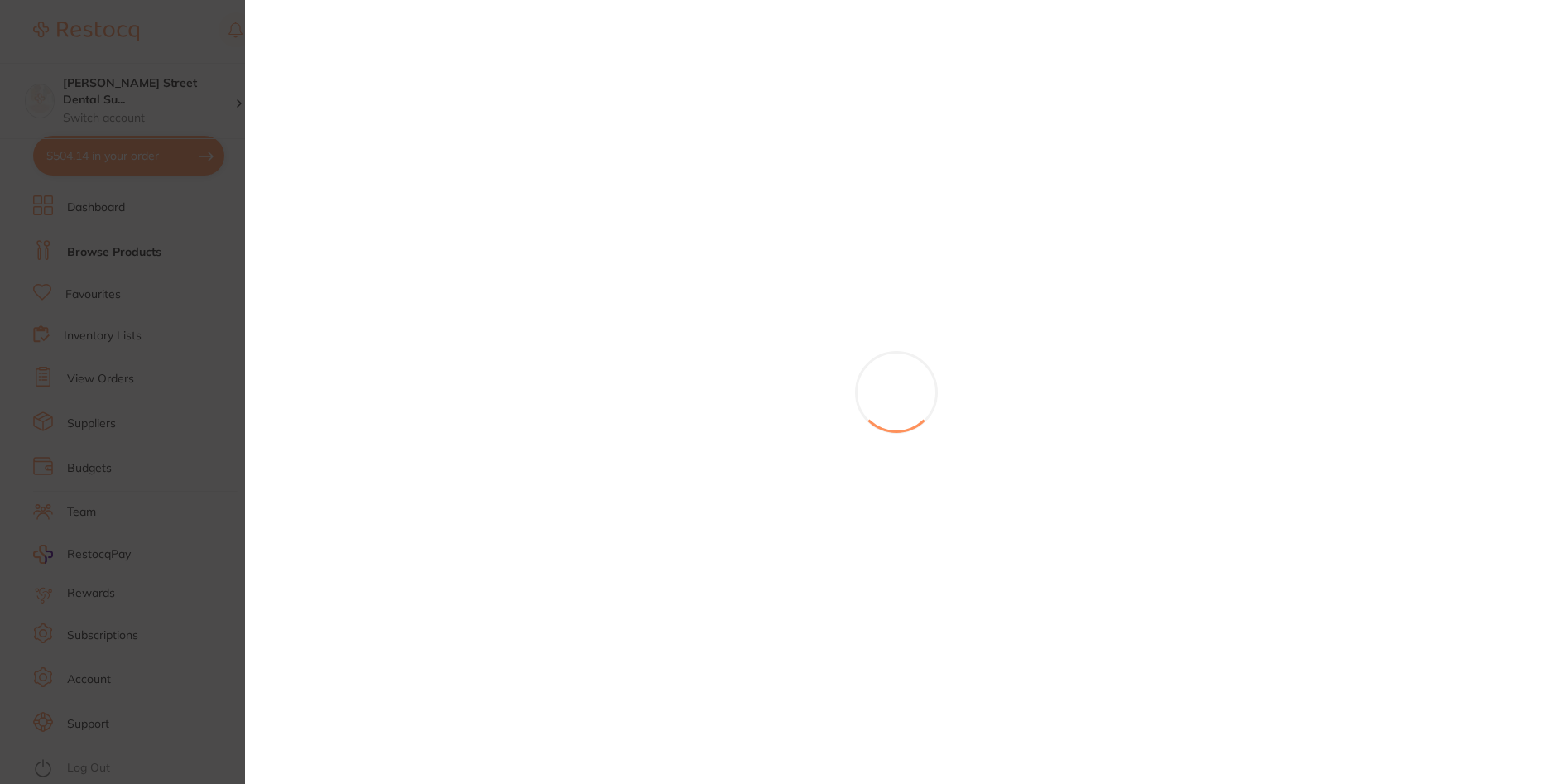
scroll to position [257, 0]
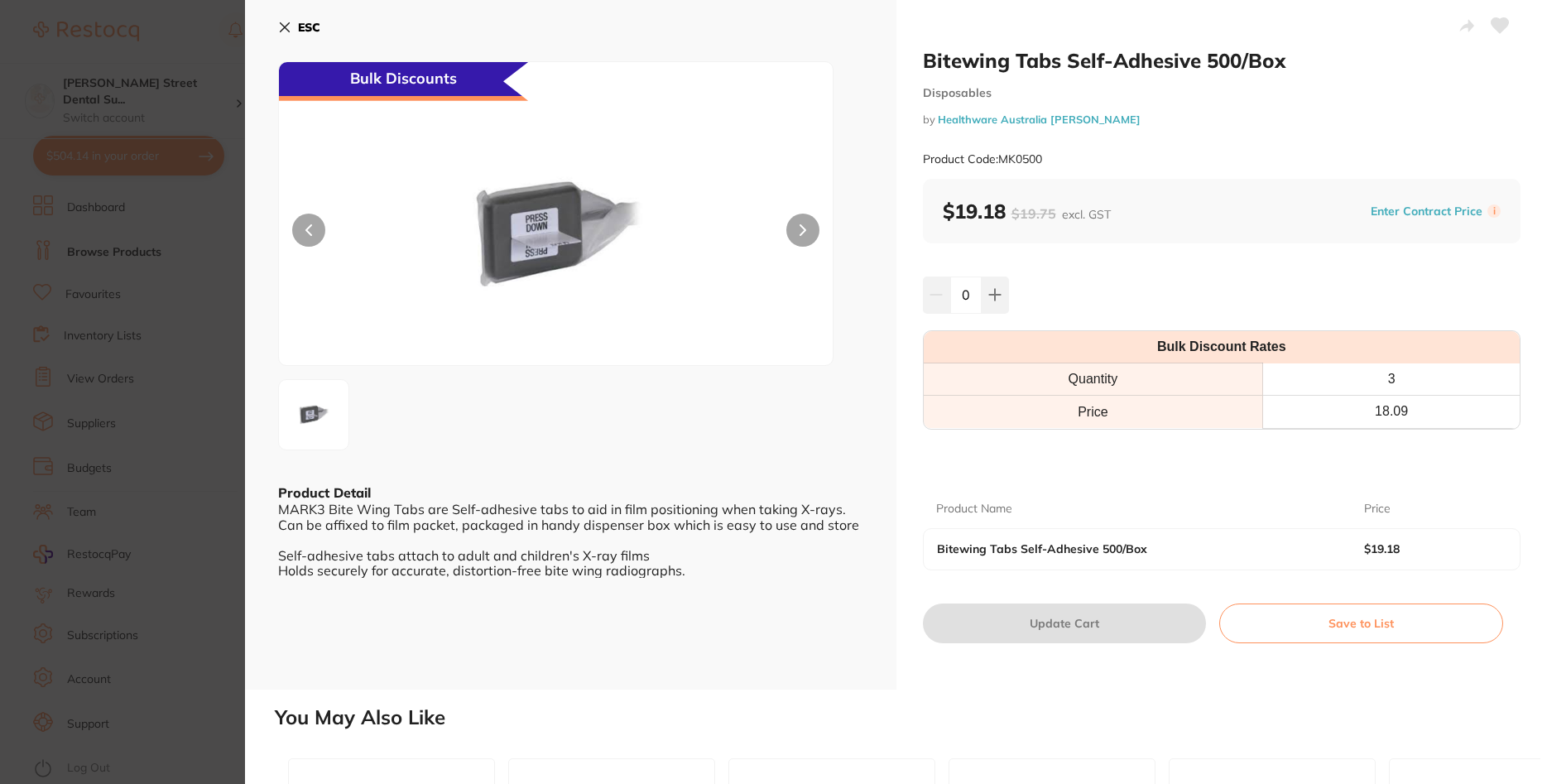
click at [810, 228] on button at bounding box center [802, 230] width 33 height 33
click at [140, 268] on section "Bitewing Tabs Self-Adhesive 500/Box Disposables by Healthware Australia Ridley …" at bounding box center [773, 392] width 1547 height 784
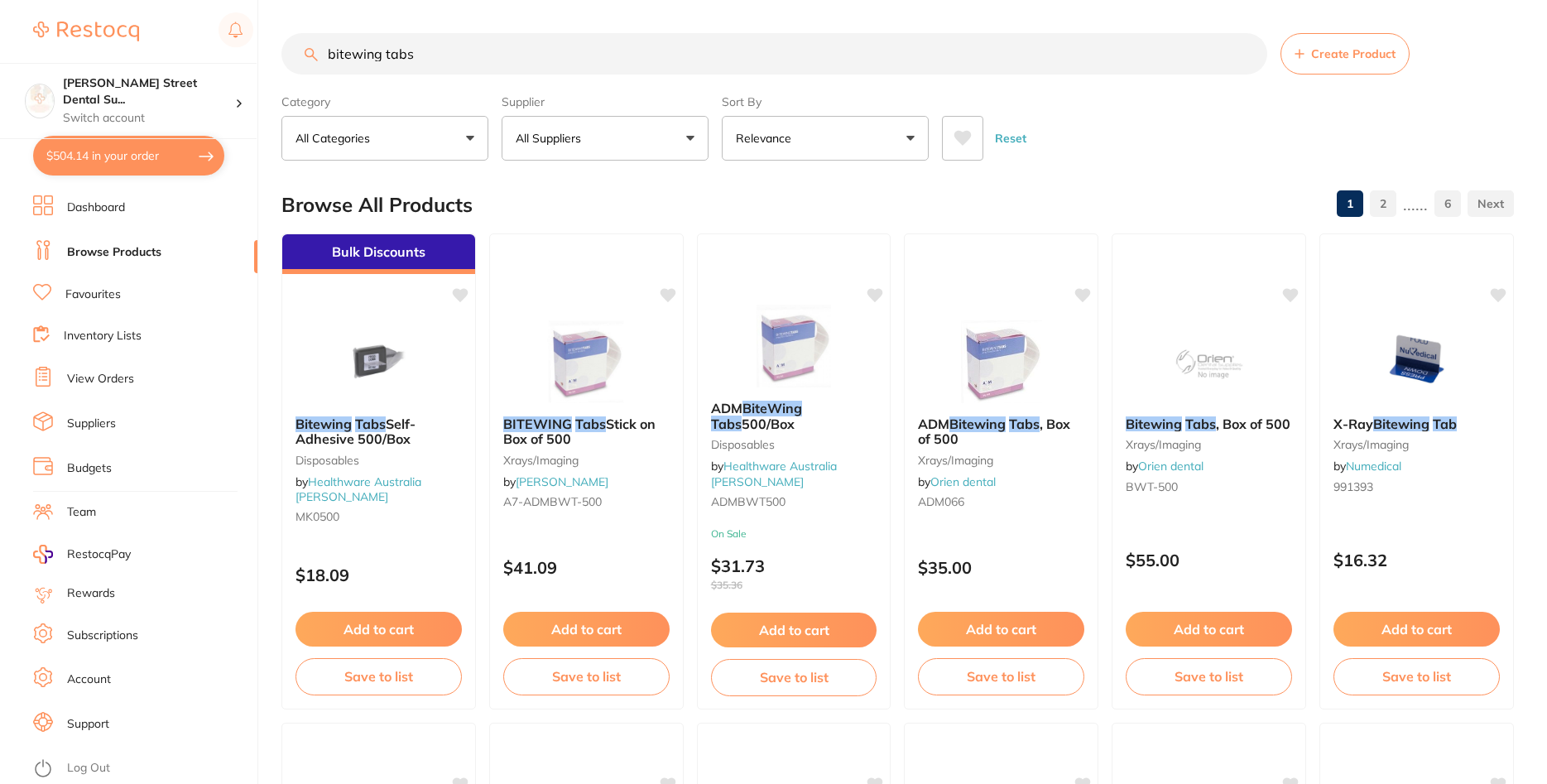
scroll to position [257, 0]
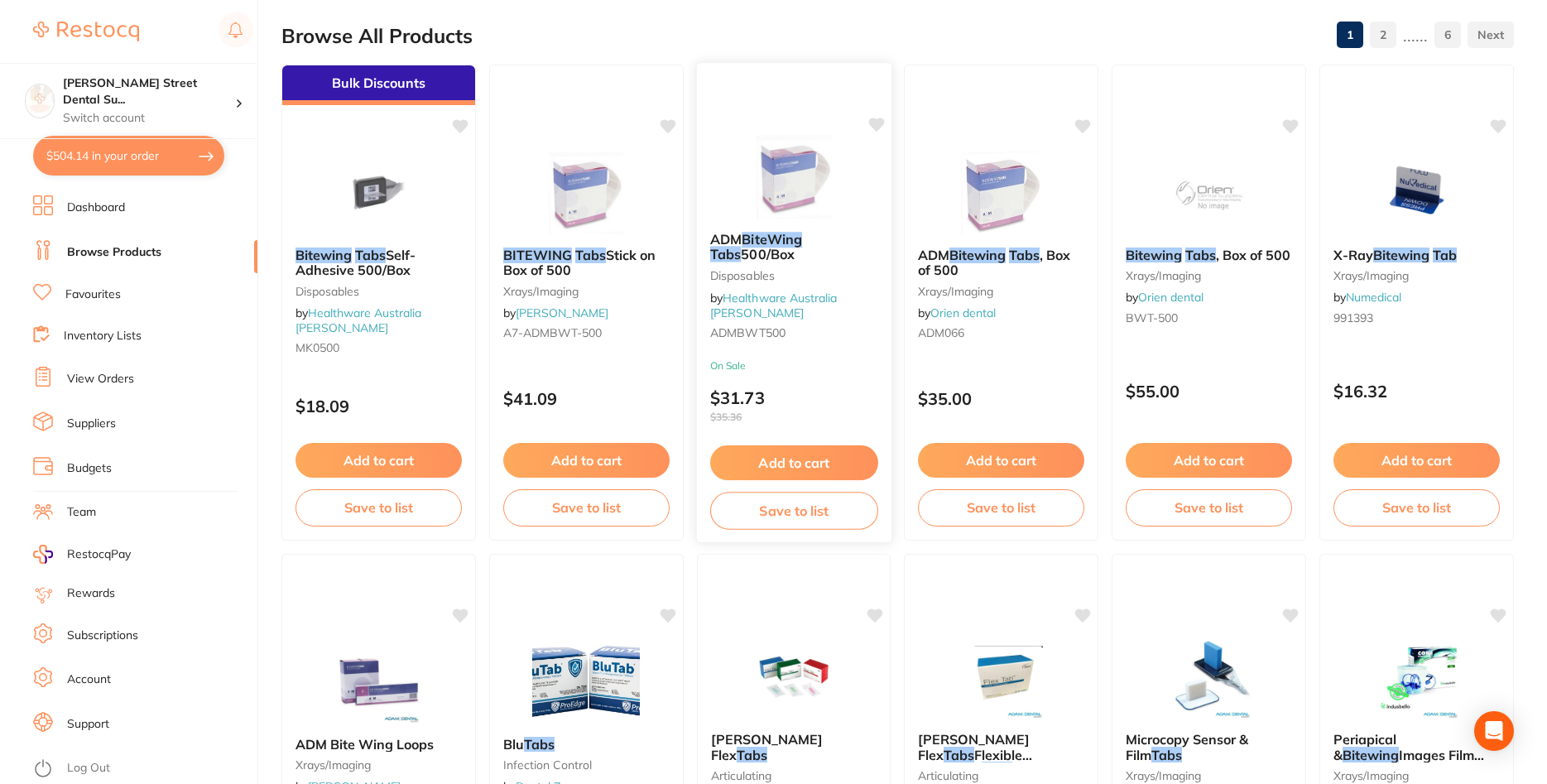
click at [848, 375] on div "On Sale $31.73 $35.36" at bounding box center [793, 396] width 194 height 72
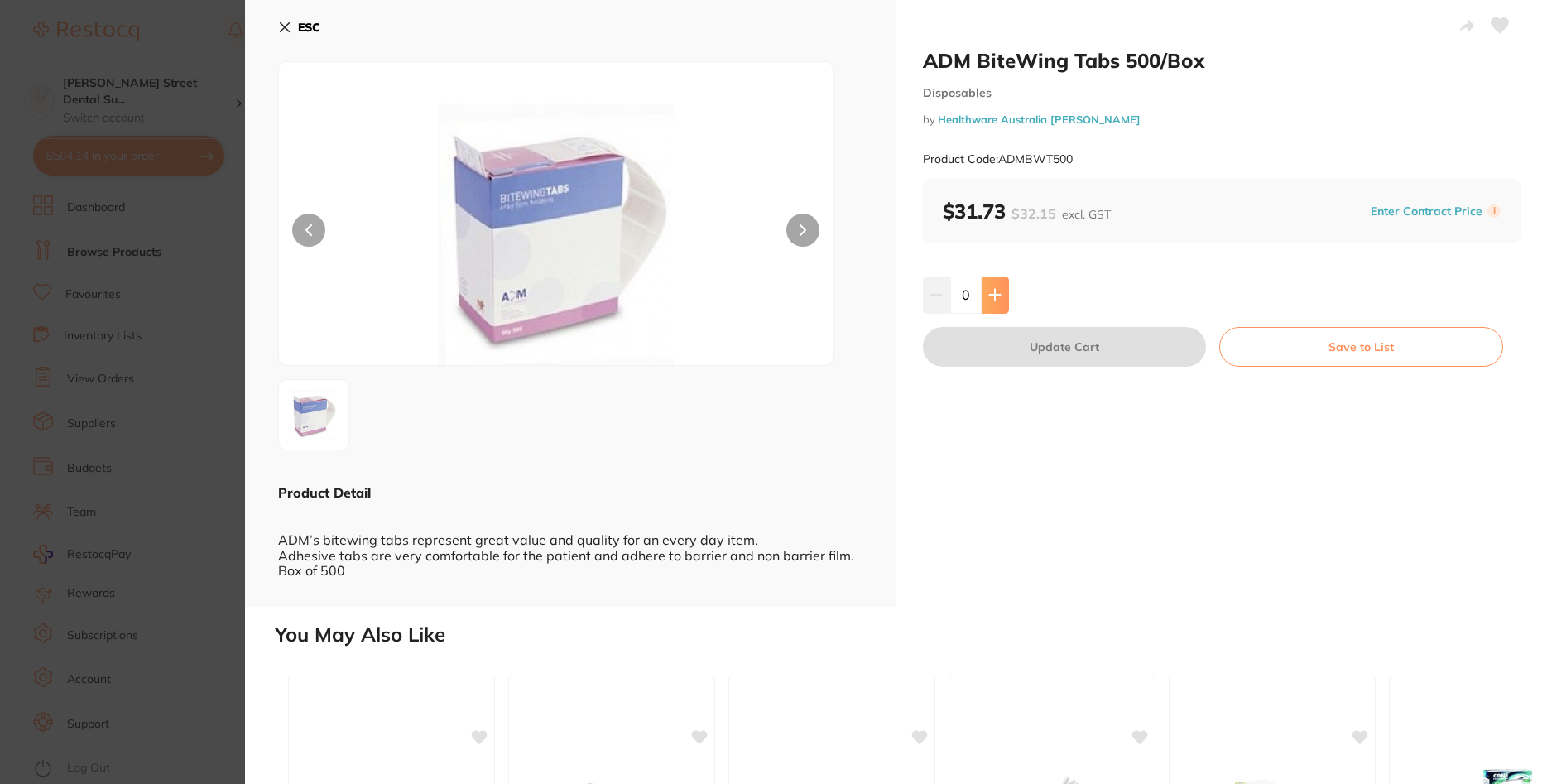
scroll to position [257, 0]
click at [999, 293] on icon at bounding box center [995, 294] width 13 height 13
type input "1"
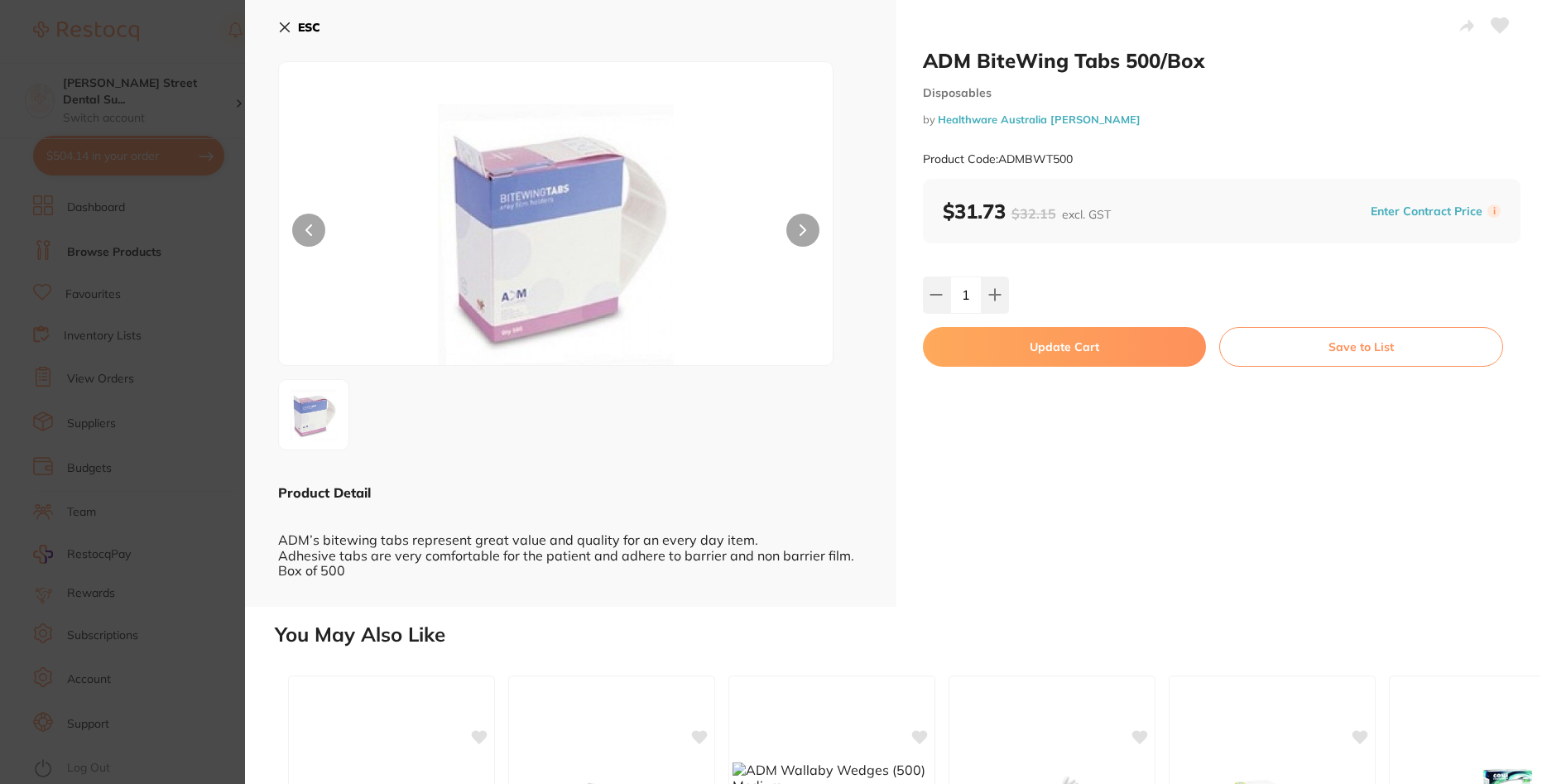
click at [1138, 349] on button "Update Cart" at bounding box center [1065, 347] width 284 height 39
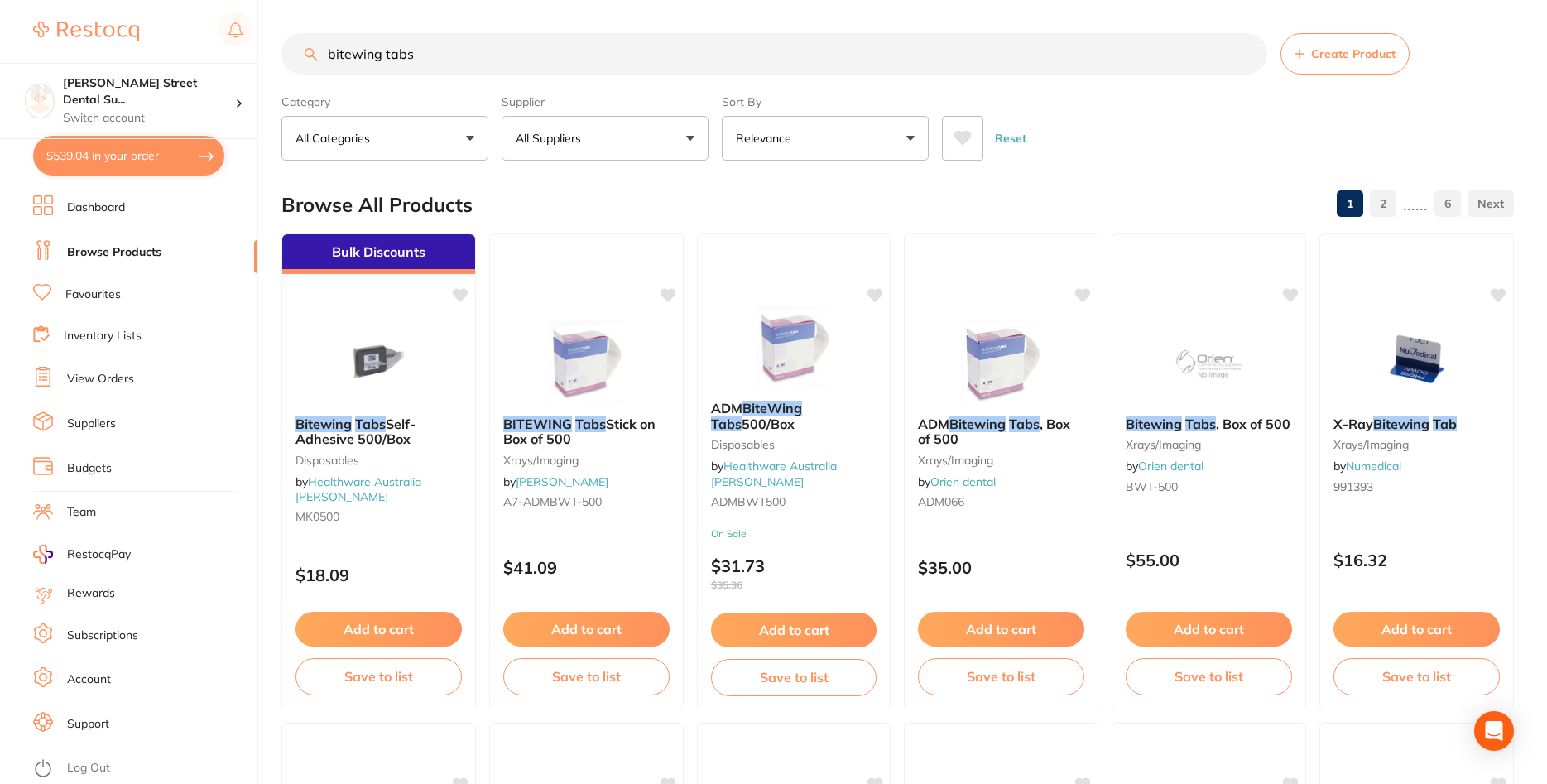
click at [70, 158] on button "$539.04 in your order" at bounding box center [128, 155] width 192 height 39
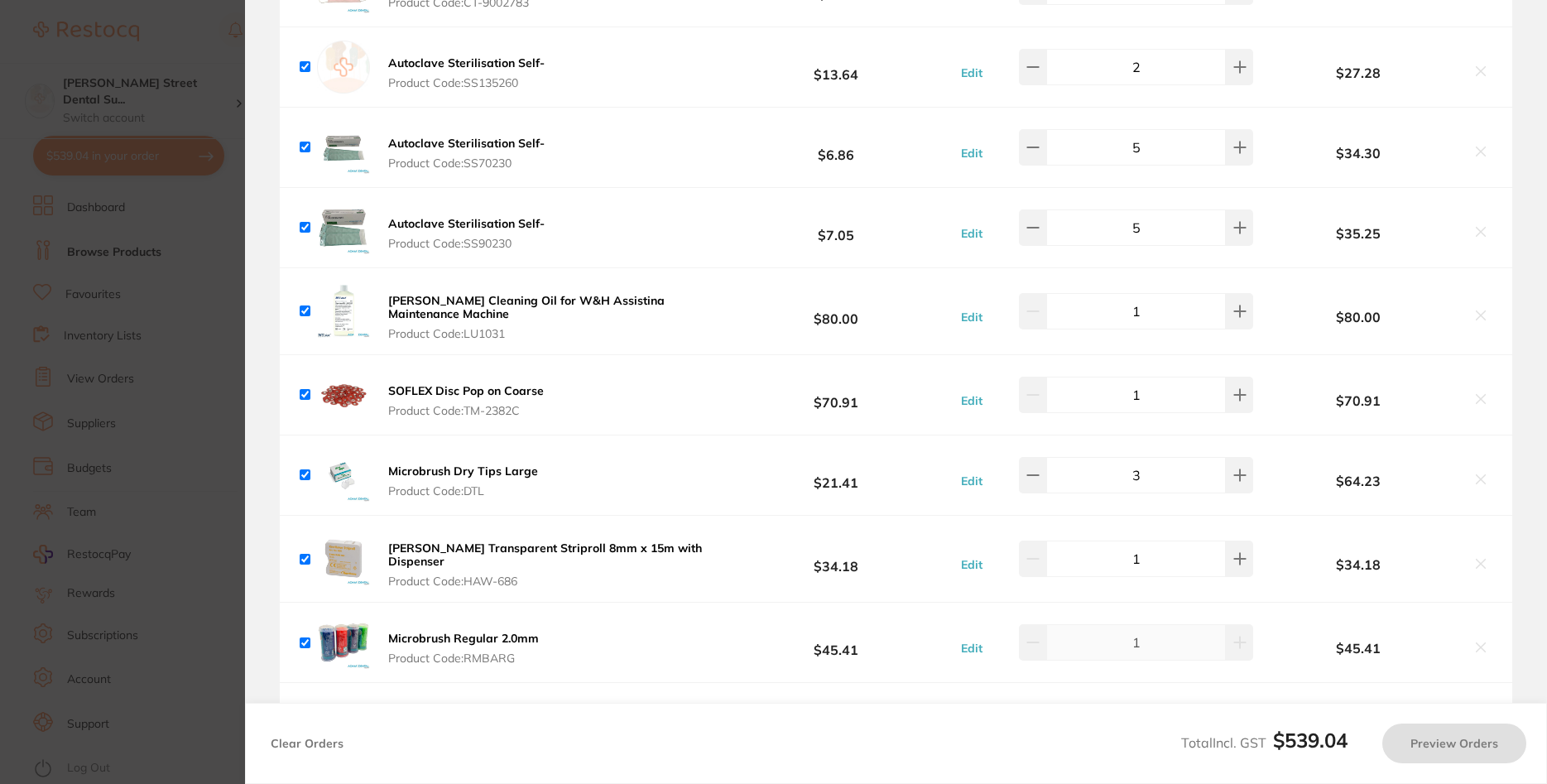
checkbox input "true"
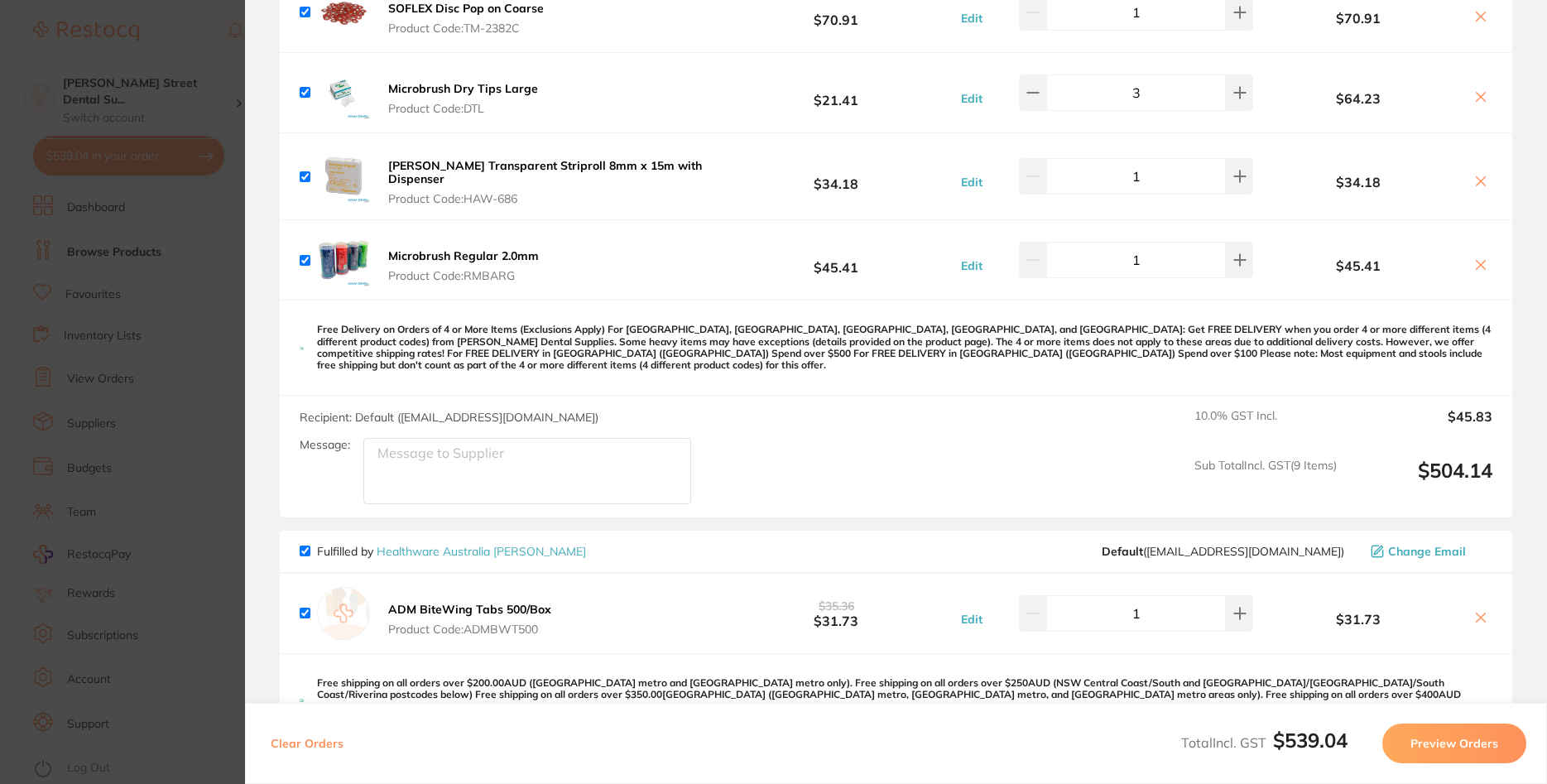
scroll to position [894, 0]
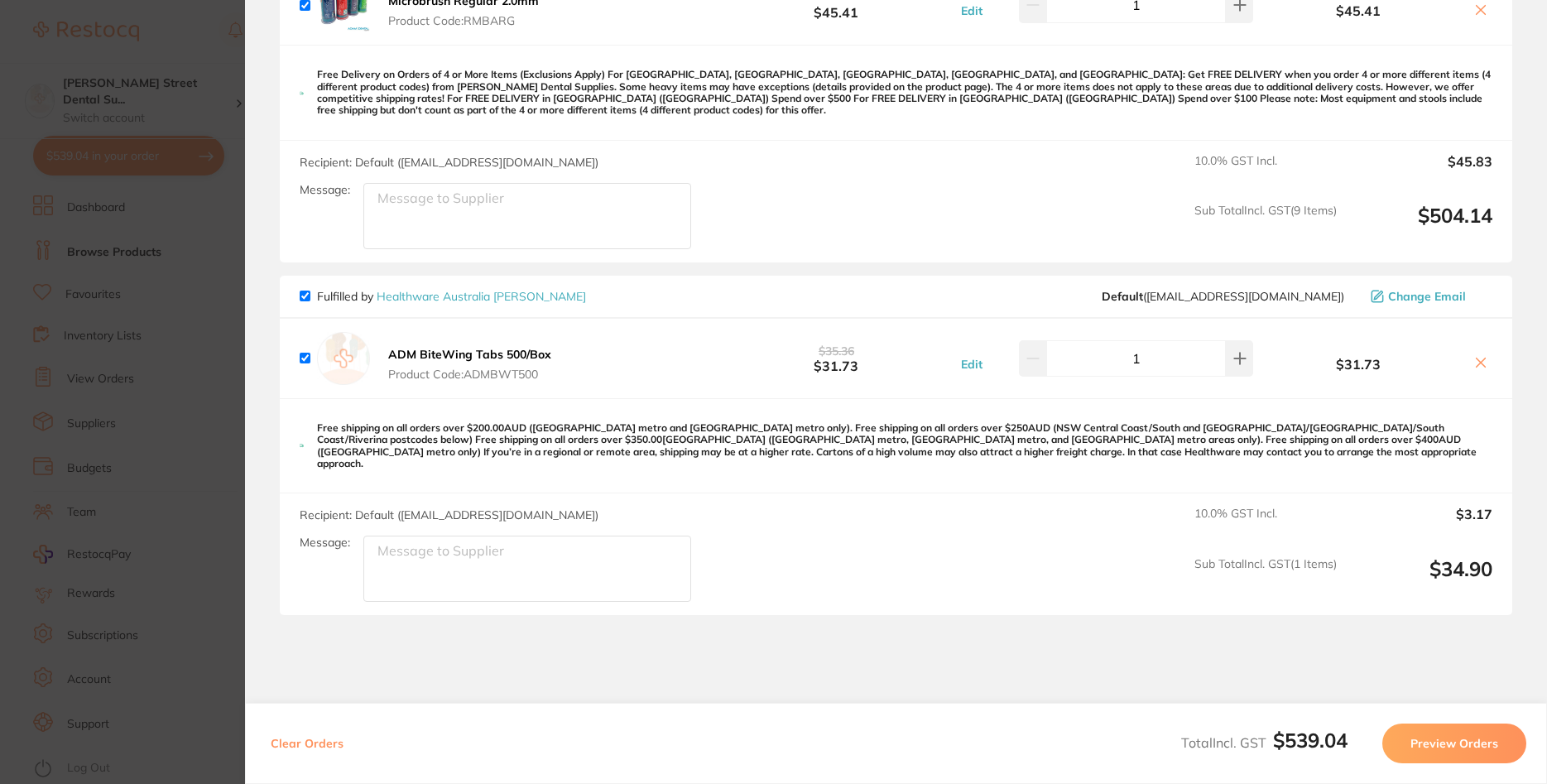
click at [1479, 364] on icon at bounding box center [1481, 362] width 13 height 13
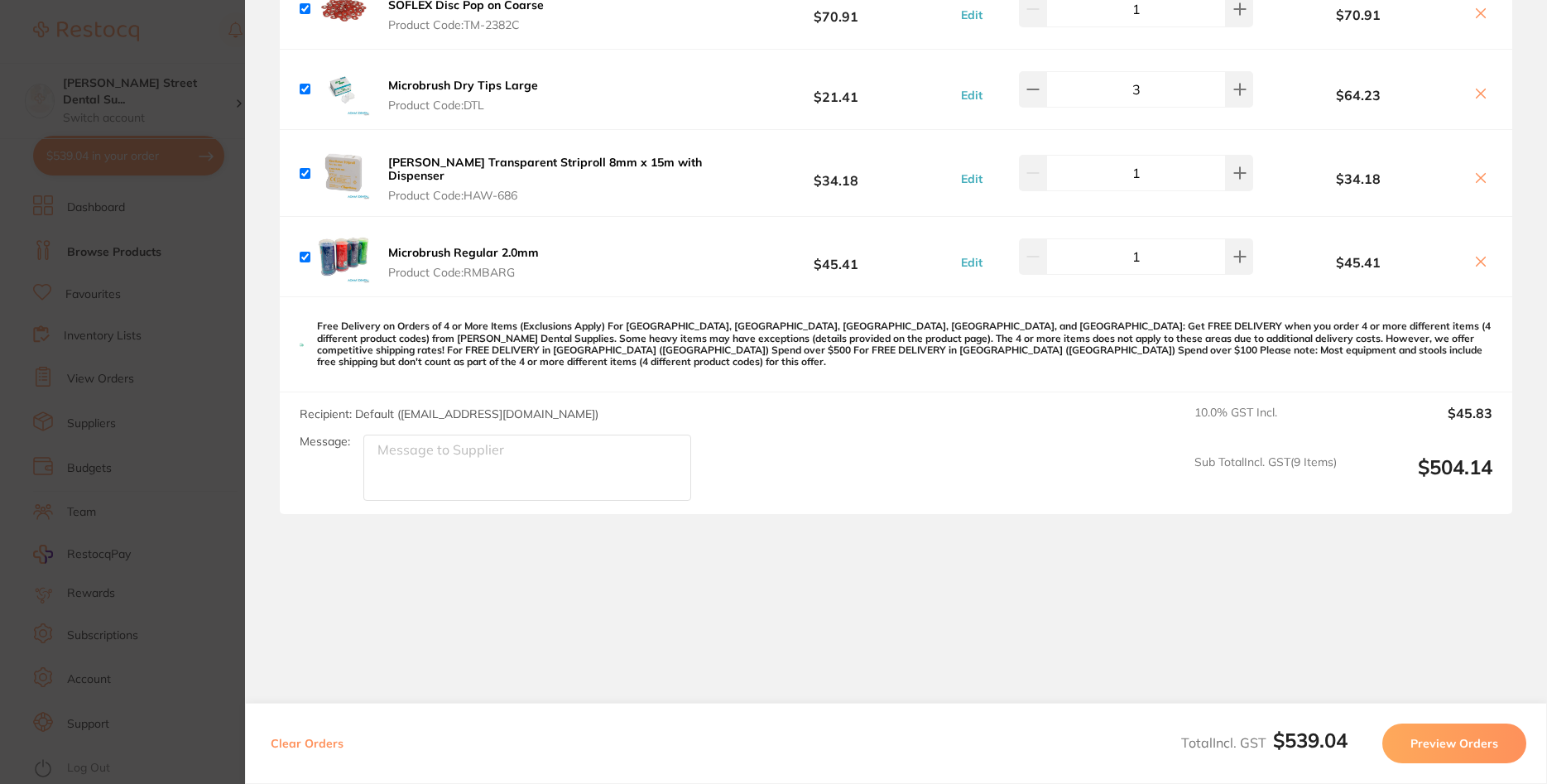
scroll to position [635, 0]
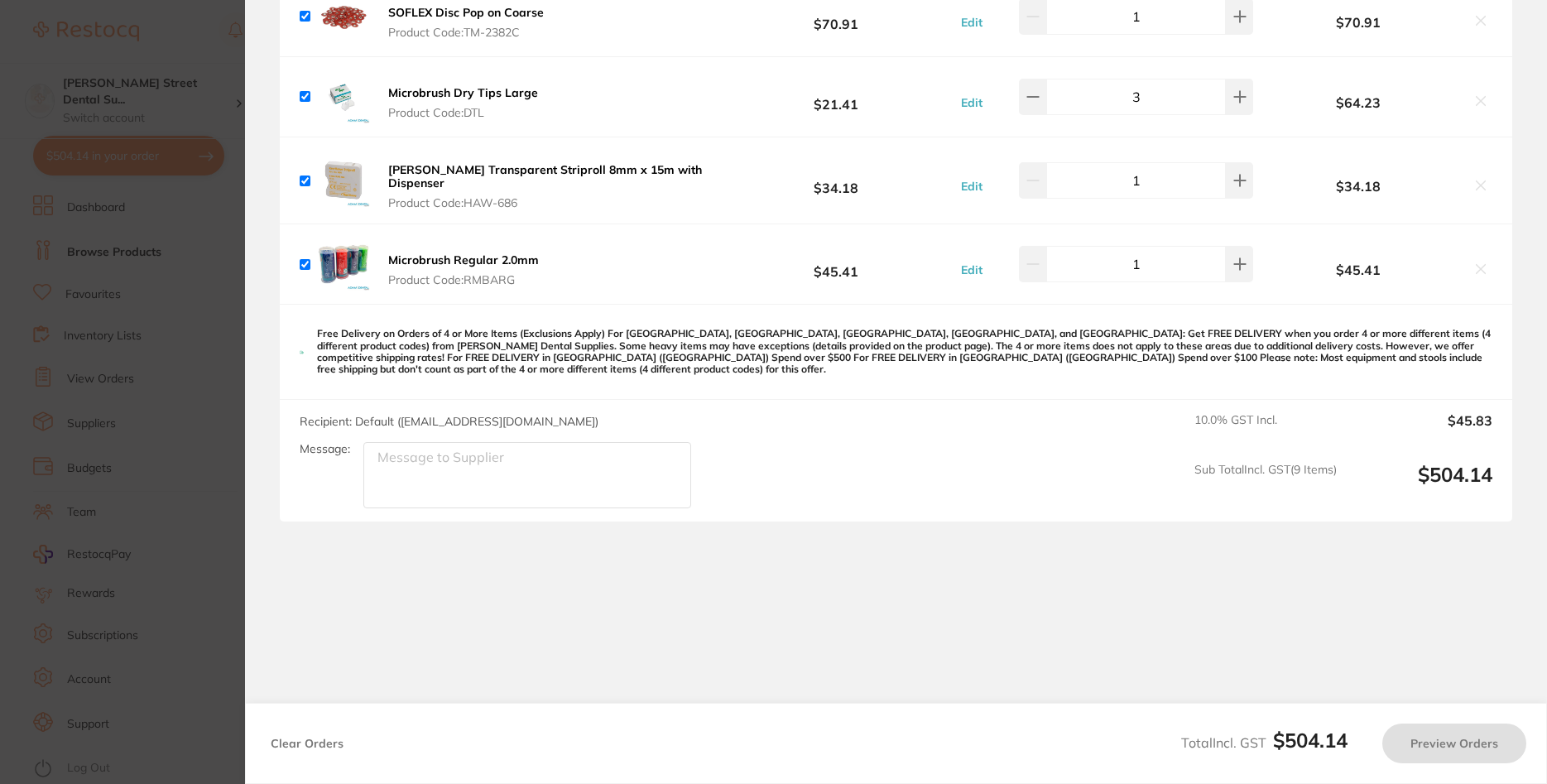
click at [189, 263] on section "Update RRP Set your pre negotiated price for this item. Item Agreed RRP (excl. …" at bounding box center [773, 392] width 1547 height 784
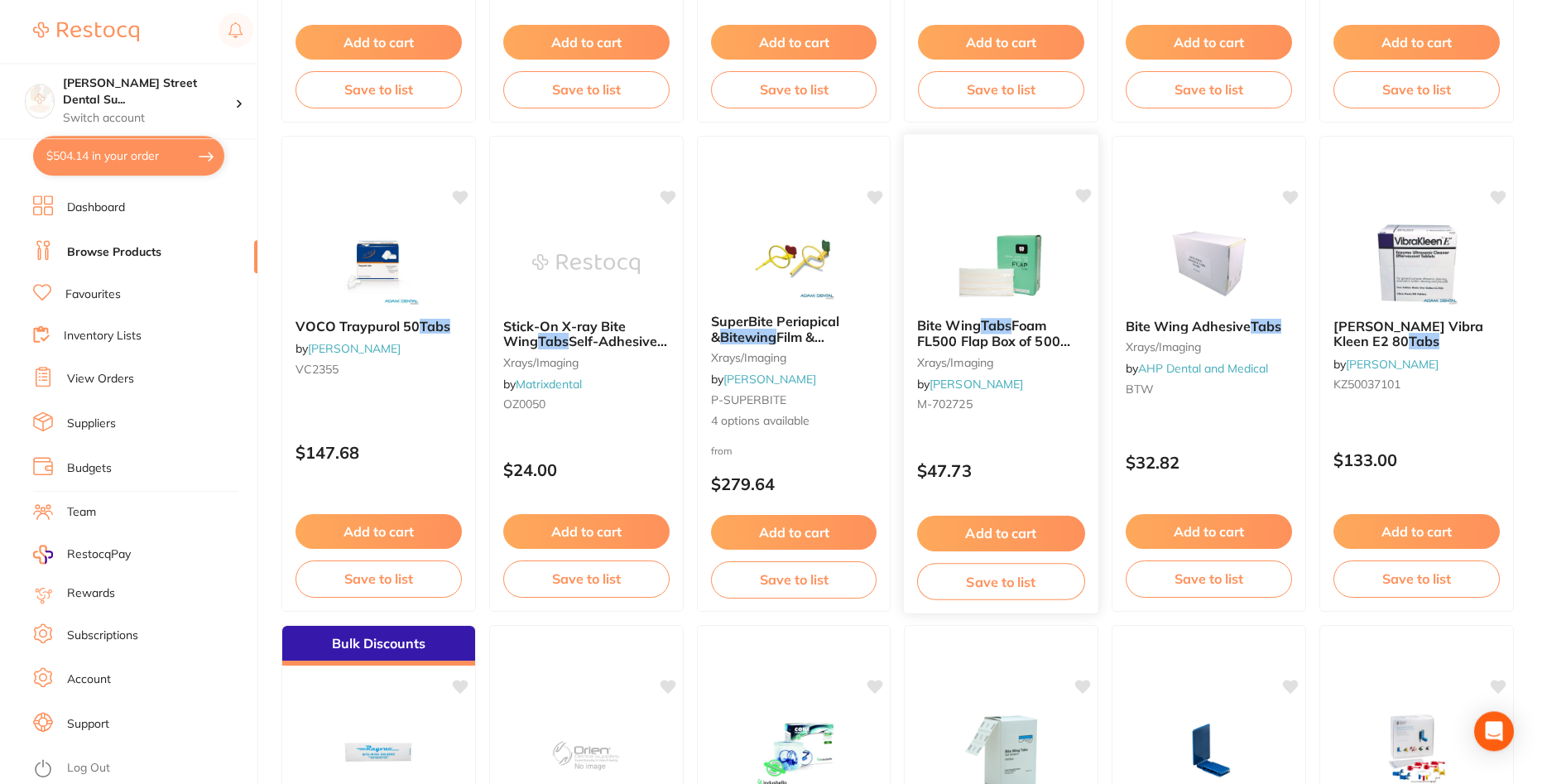
scroll to position [3563, 0]
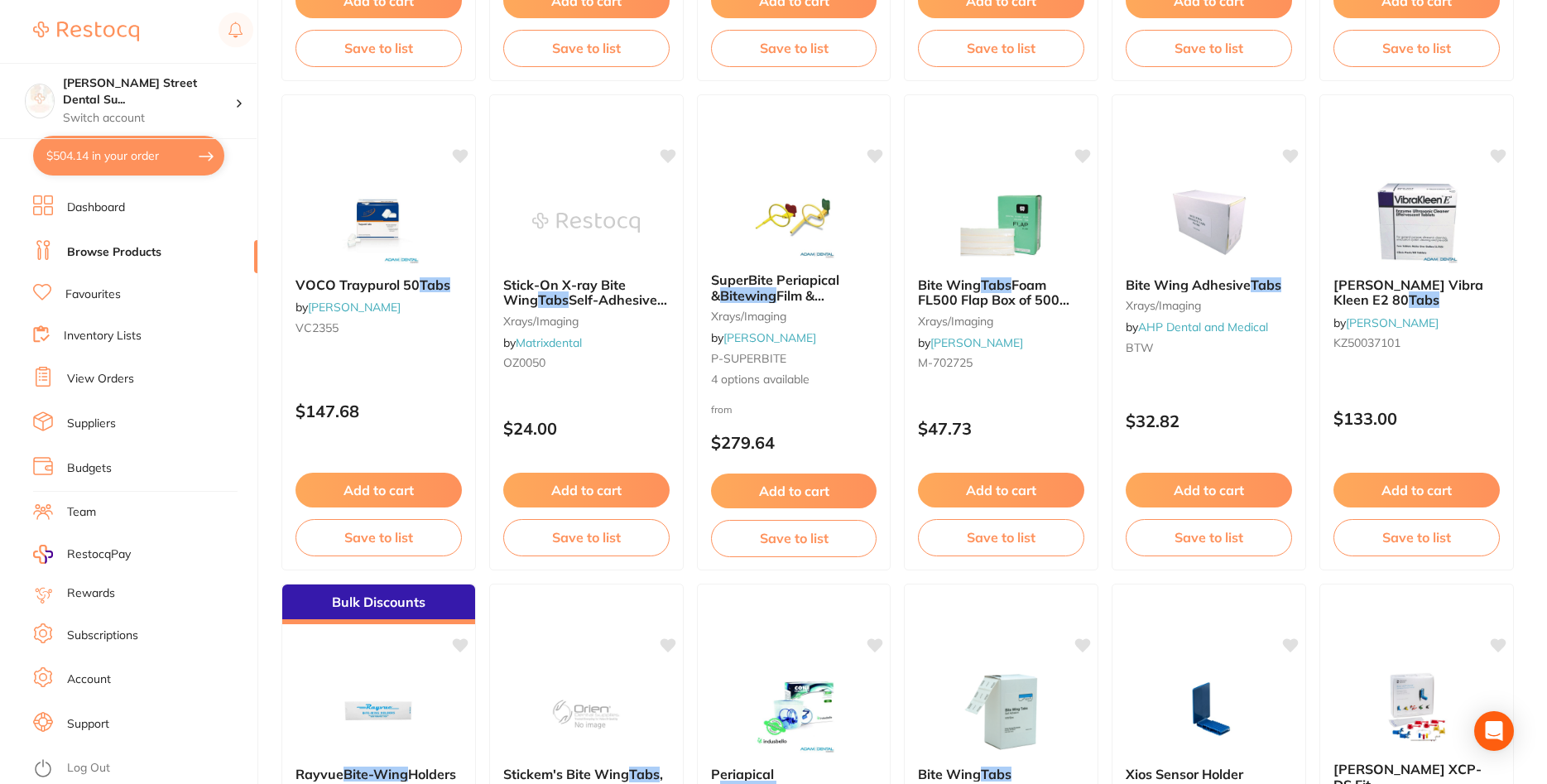
click at [129, 157] on button "$504.14 in your order" at bounding box center [128, 155] width 192 height 39
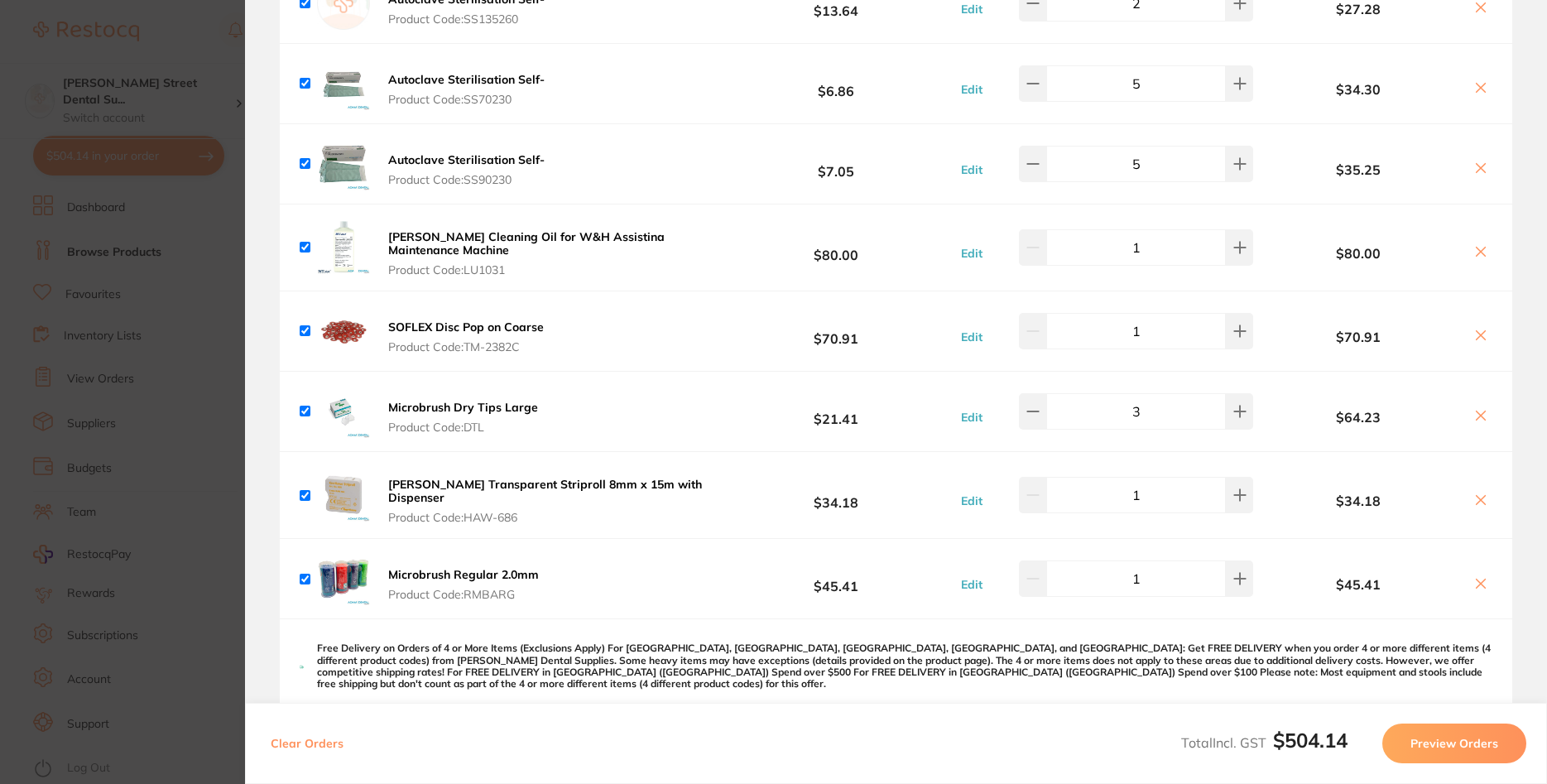
scroll to position [397, 0]
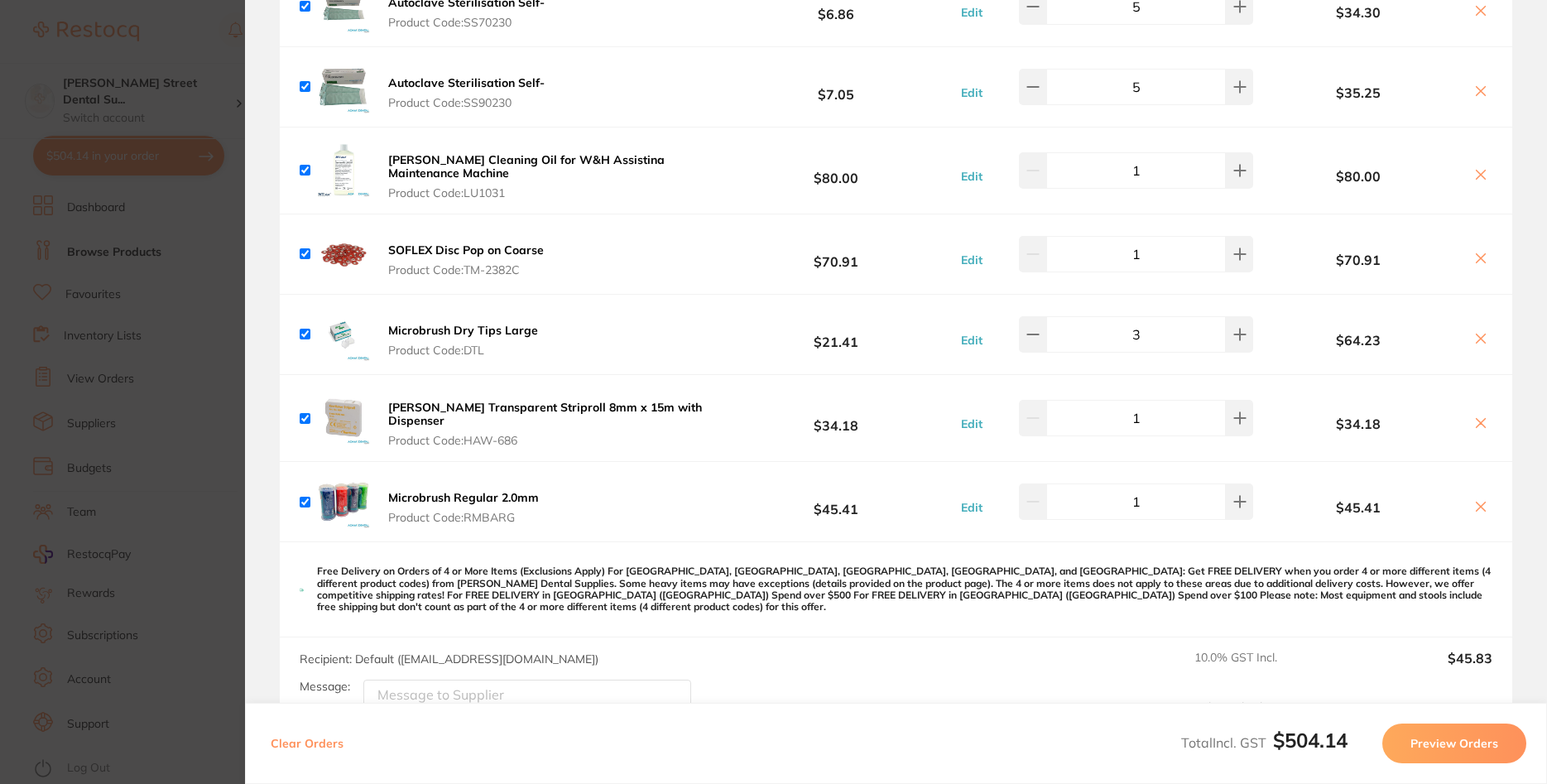
click at [1484, 502] on icon at bounding box center [1481, 506] width 9 height 9
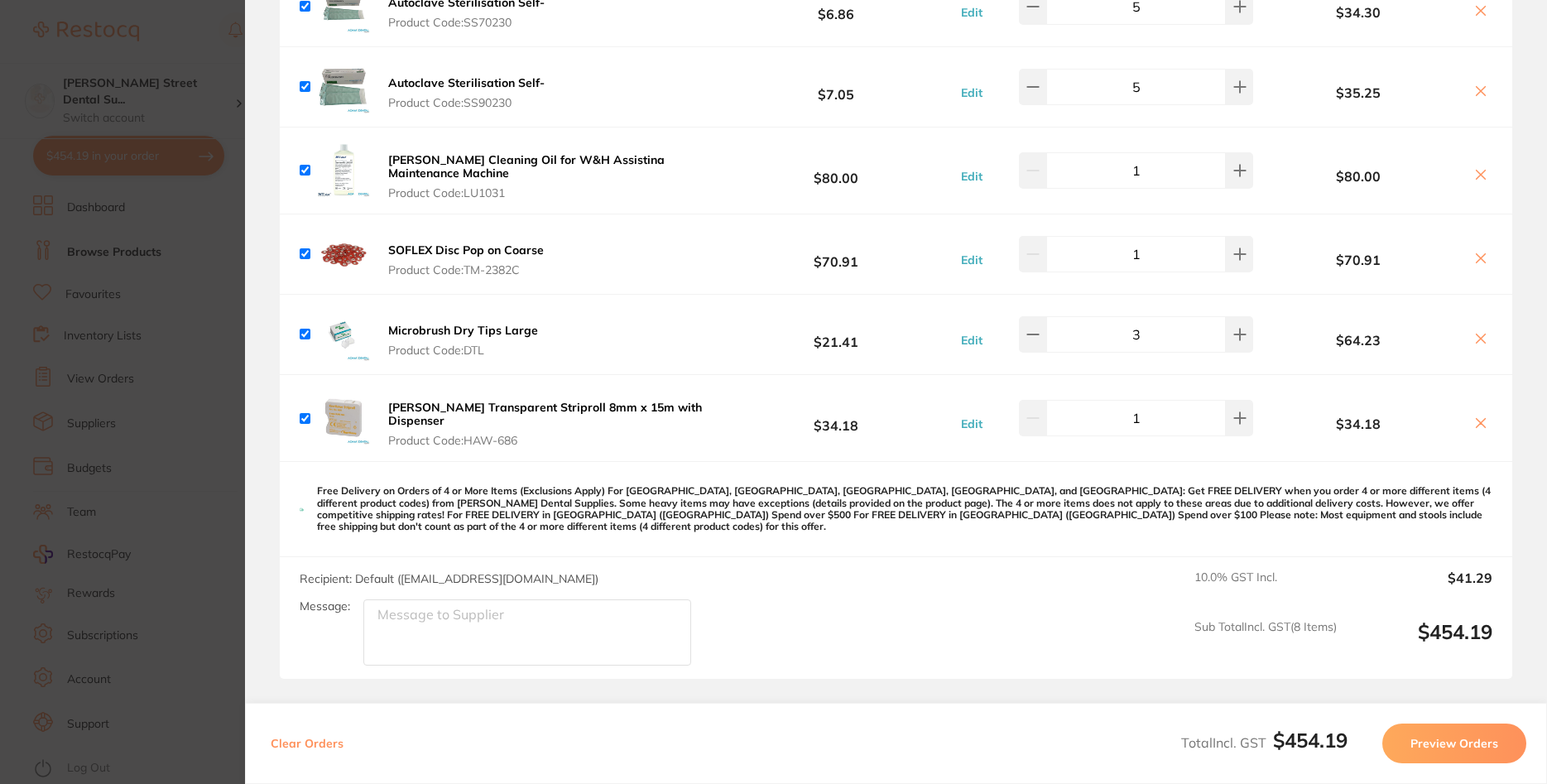
checkbox input "true"
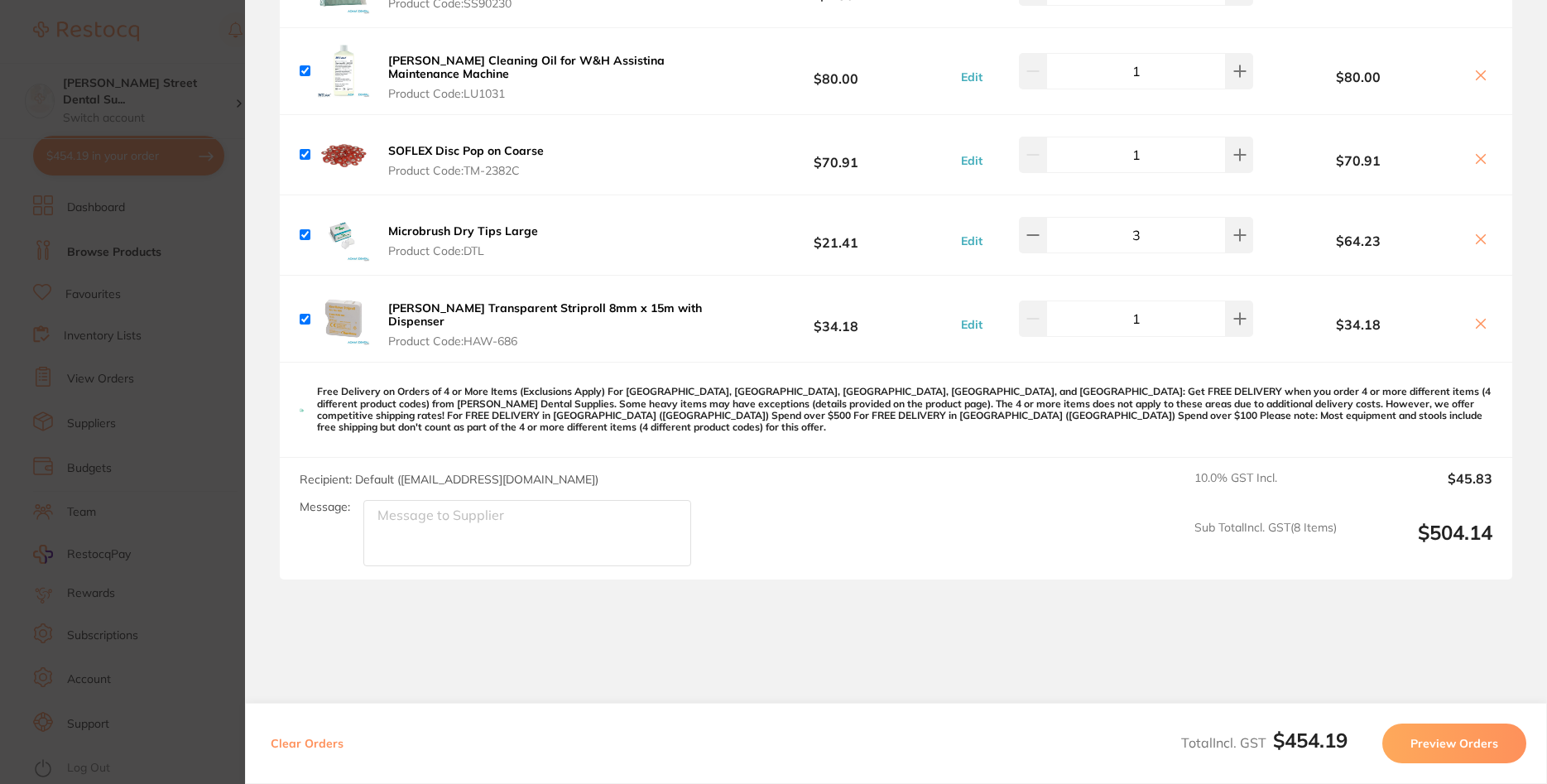
click at [1426, 742] on button "Preview Orders" at bounding box center [1453, 743] width 144 height 39
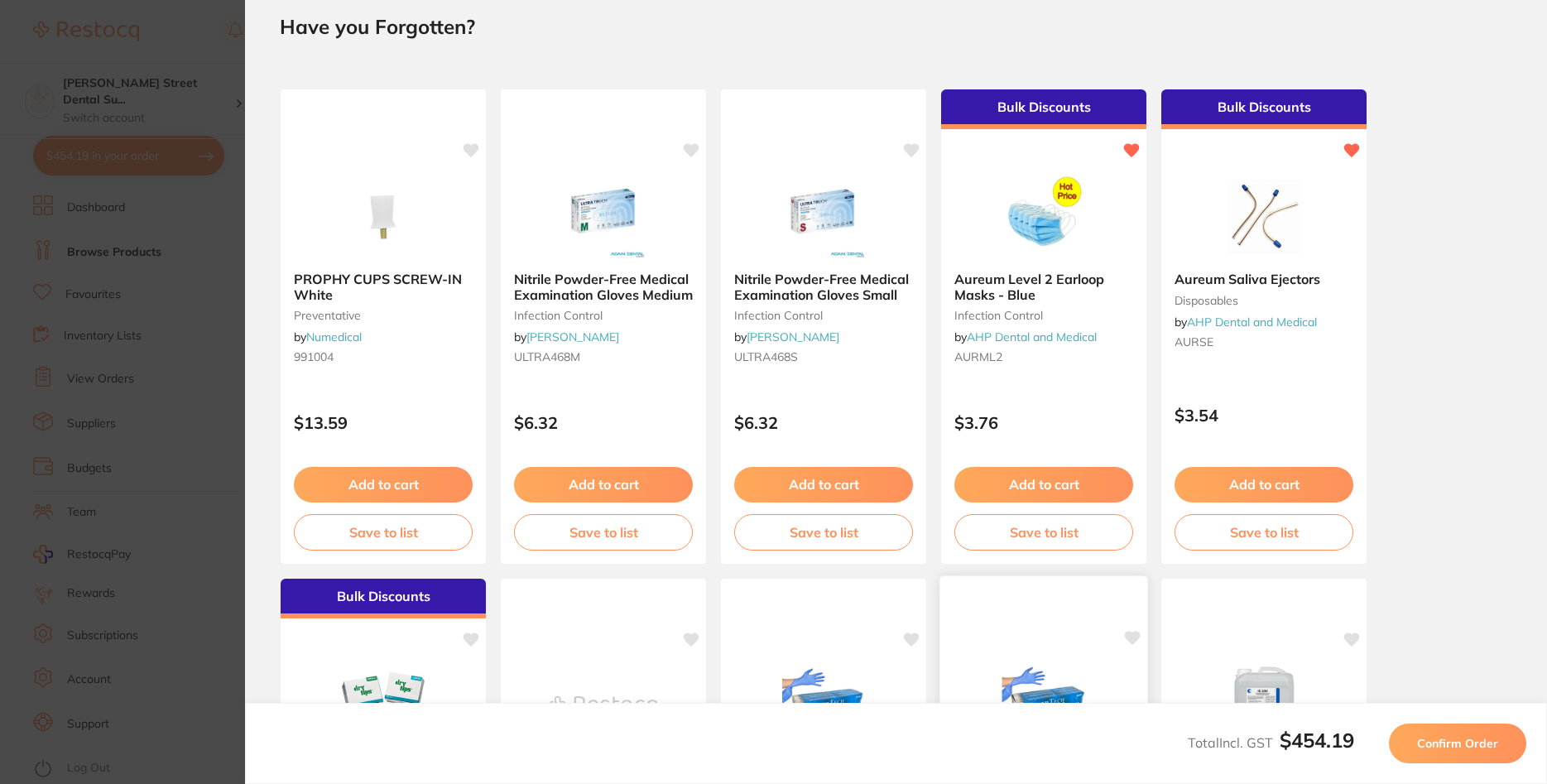
scroll to position [0, 0]
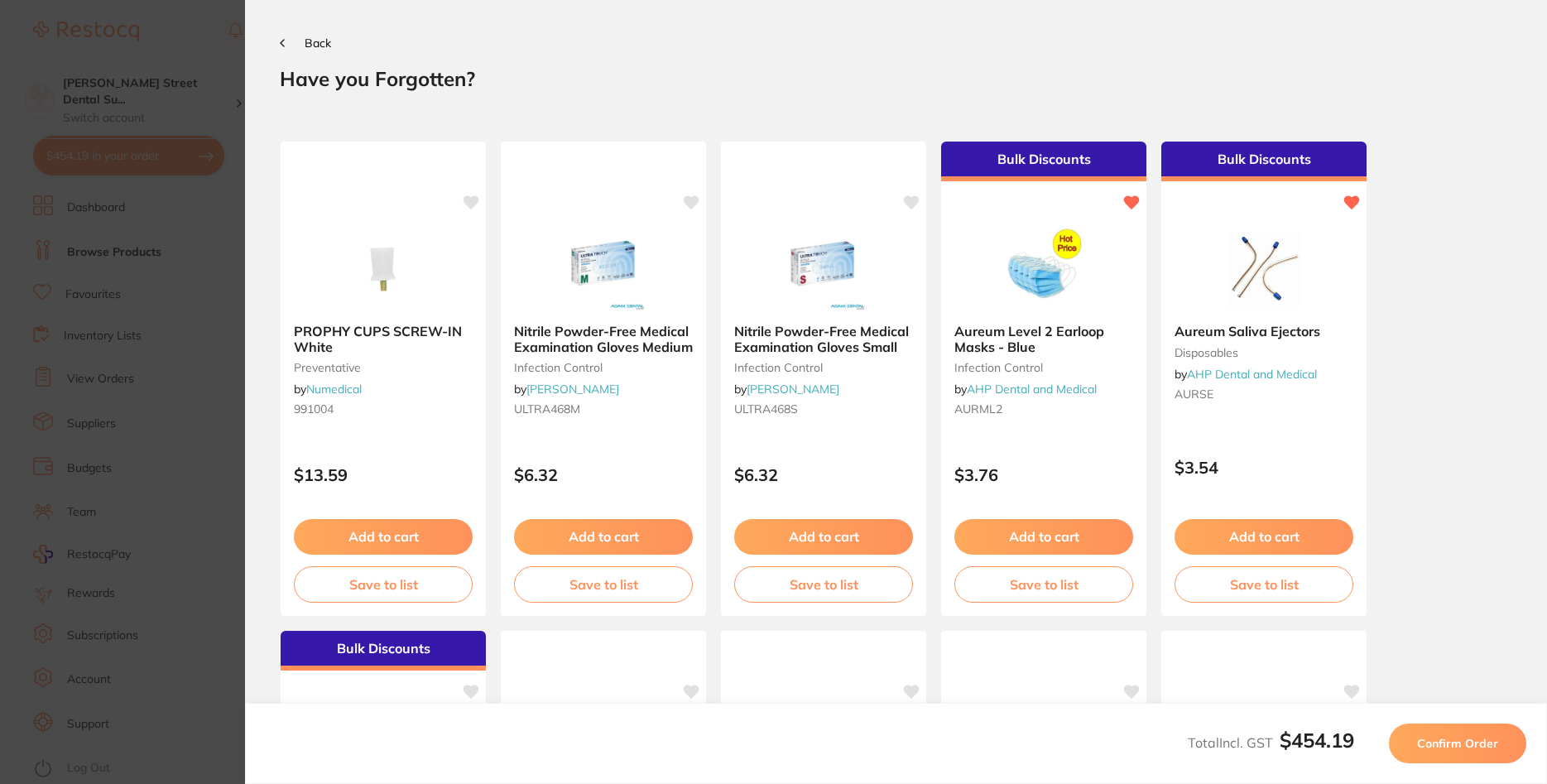
click at [309, 45] on span "Back" at bounding box center [317, 43] width 27 height 15
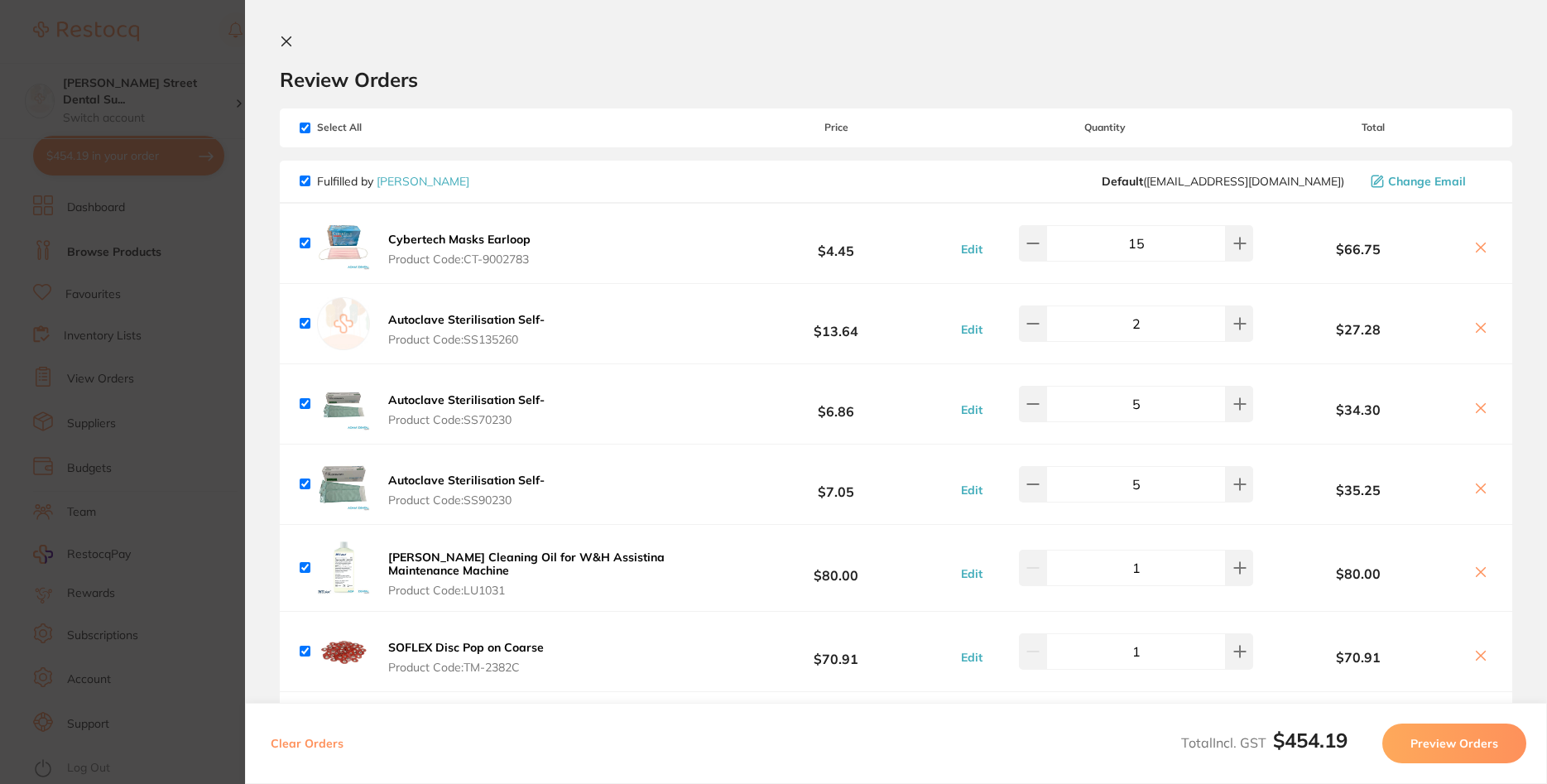
click at [1464, 745] on button "Preview Orders" at bounding box center [1453, 743] width 144 height 39
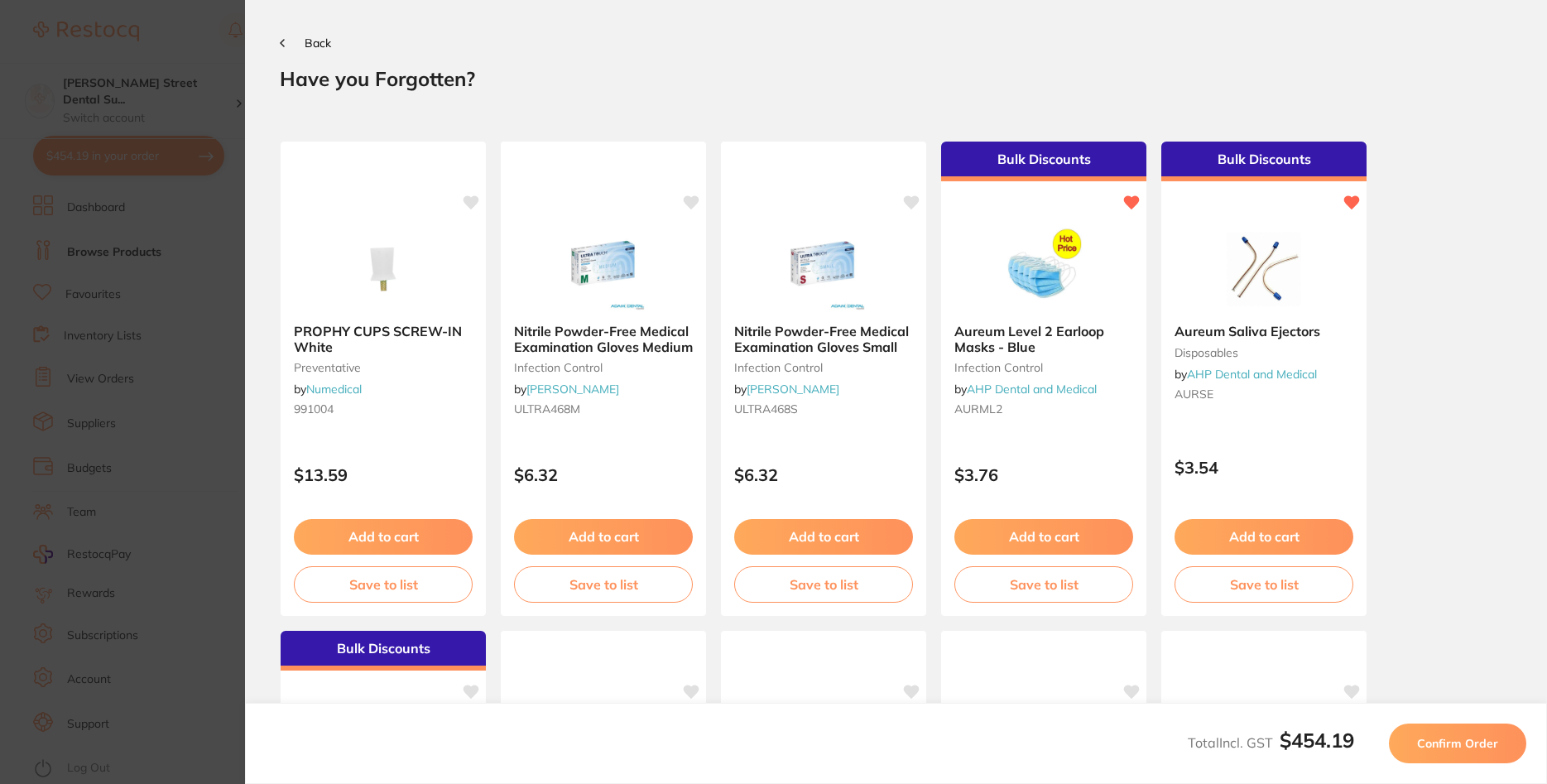
click at [1469, 747] on span "Confirm Order" at bounding box center [1457, 743] width 81 height 15
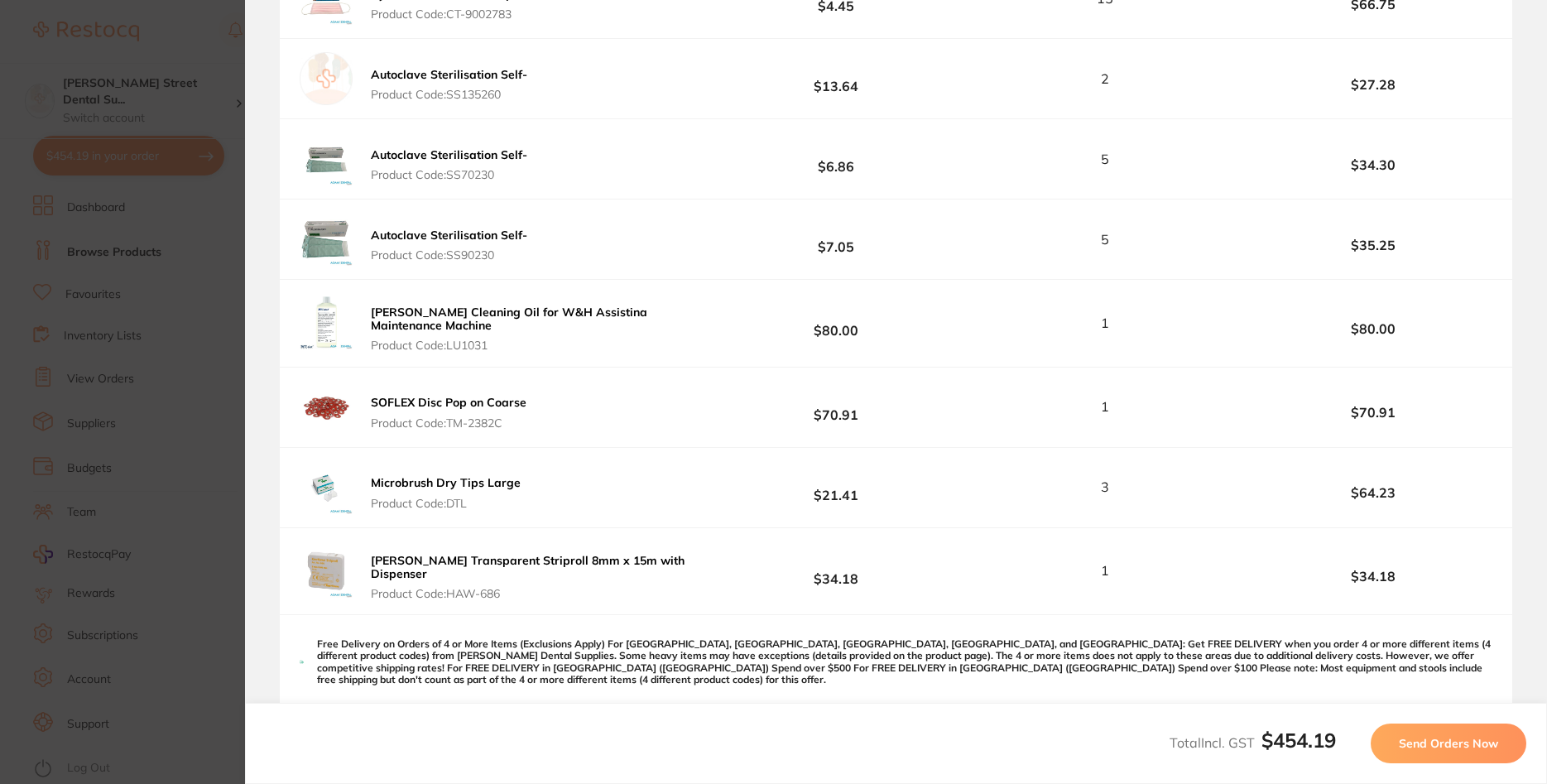
scroll to position [397, 0]
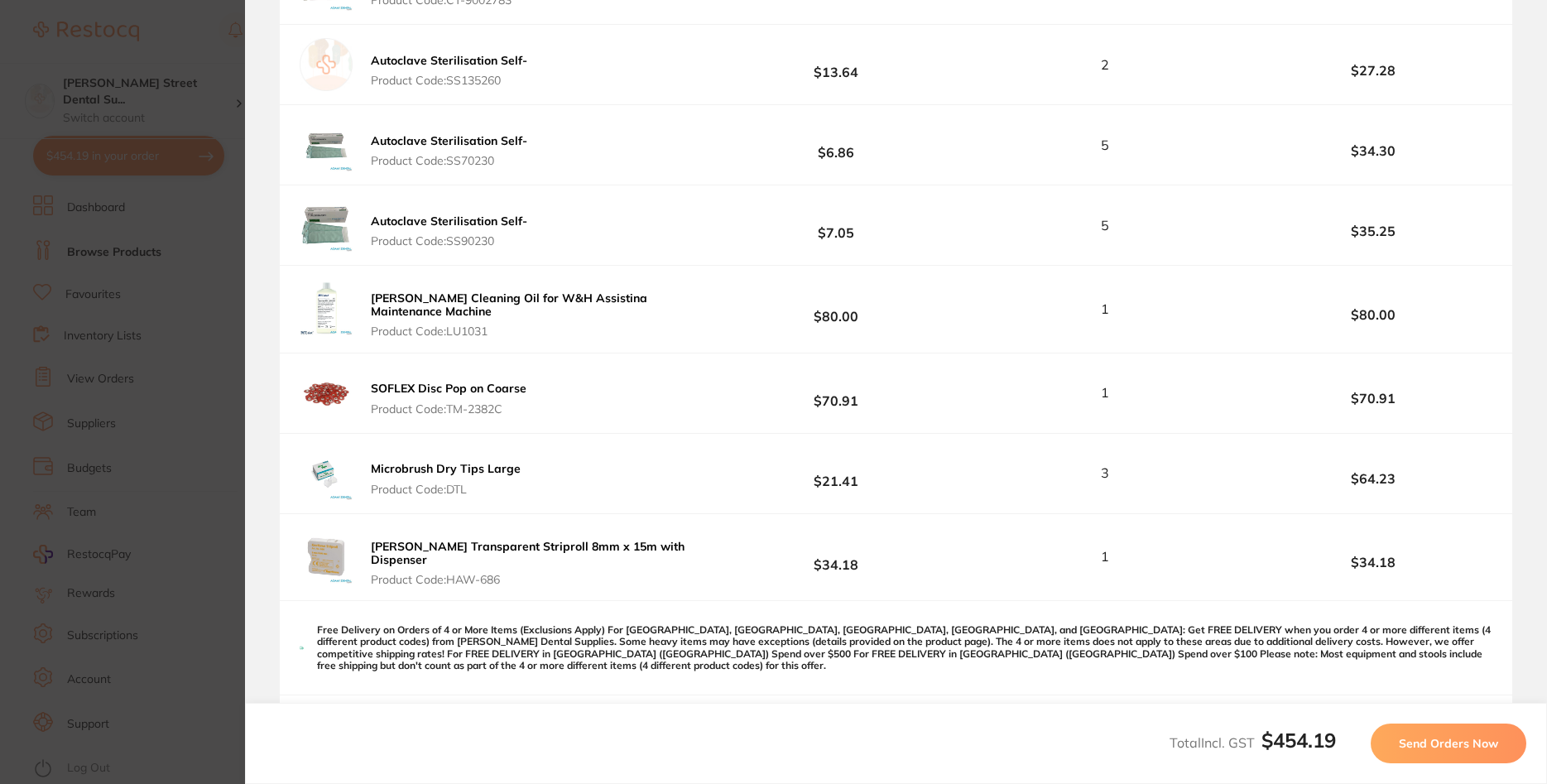
click at [1433, 737] on span "Send Orders Now" at bounding box center [1448, 743] width 99 height 15
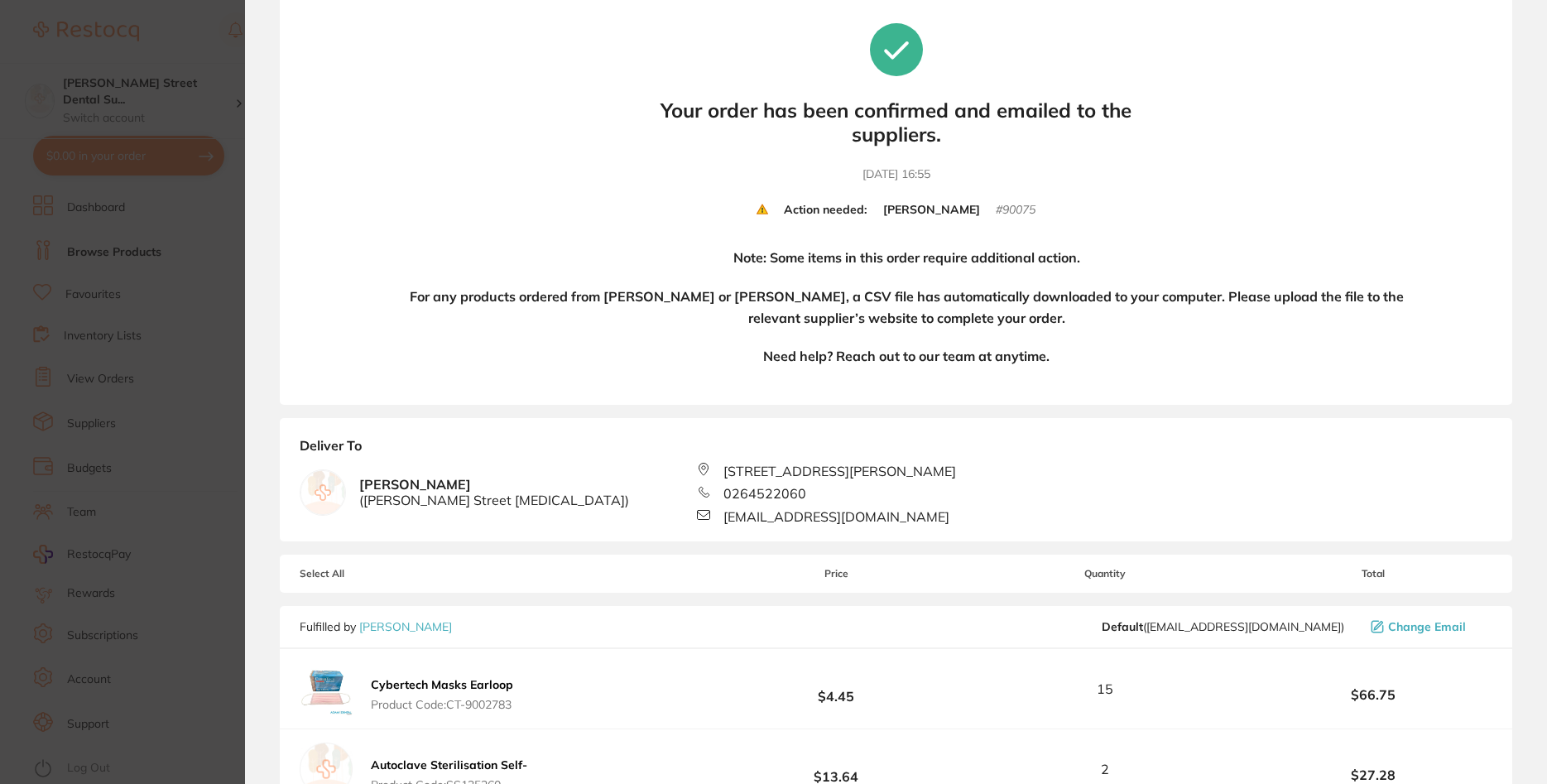
scroll to position [0, 0]
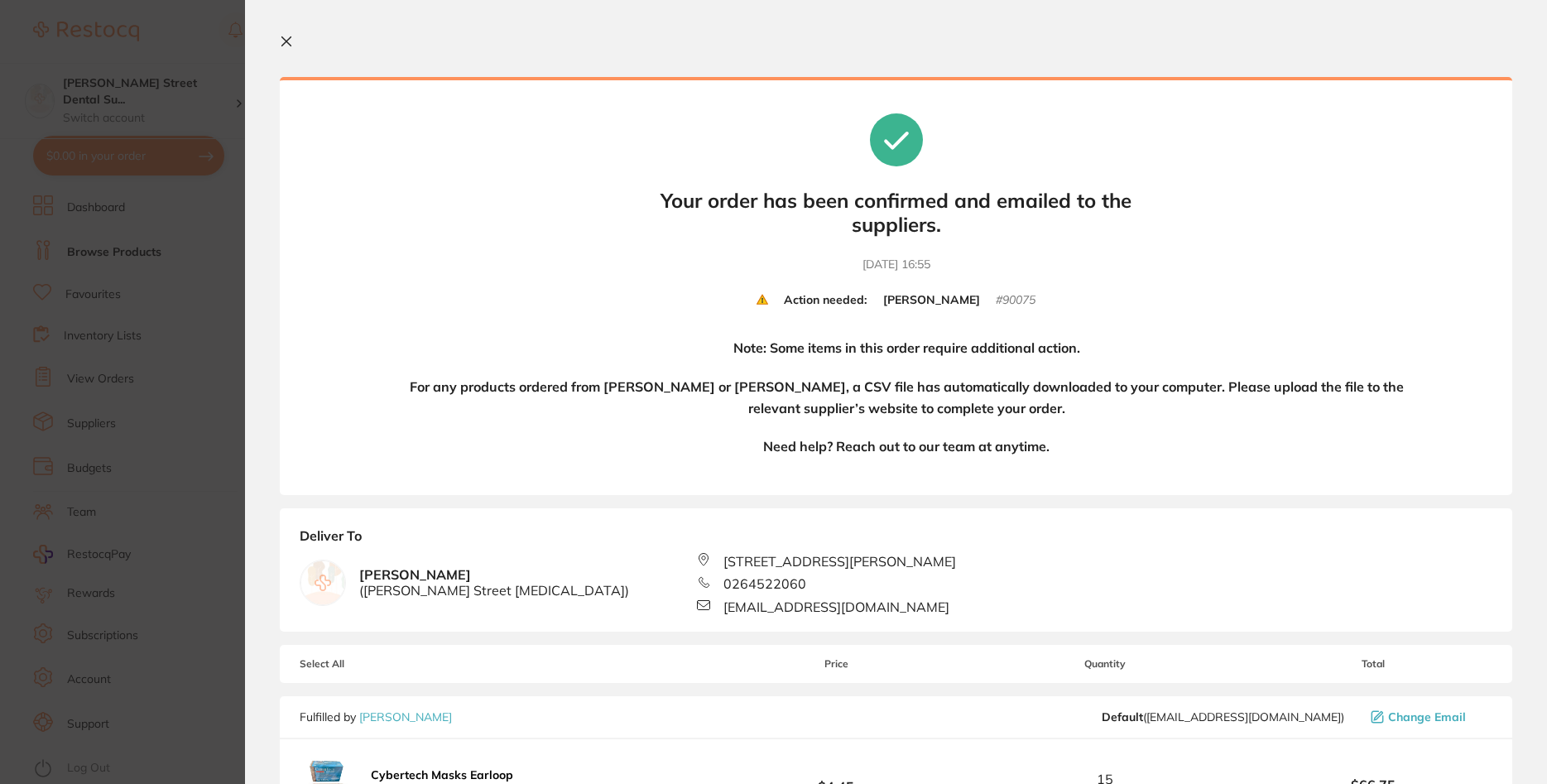
click at [286, 50] on button at bounding box center [290, 42] width 20 height 16
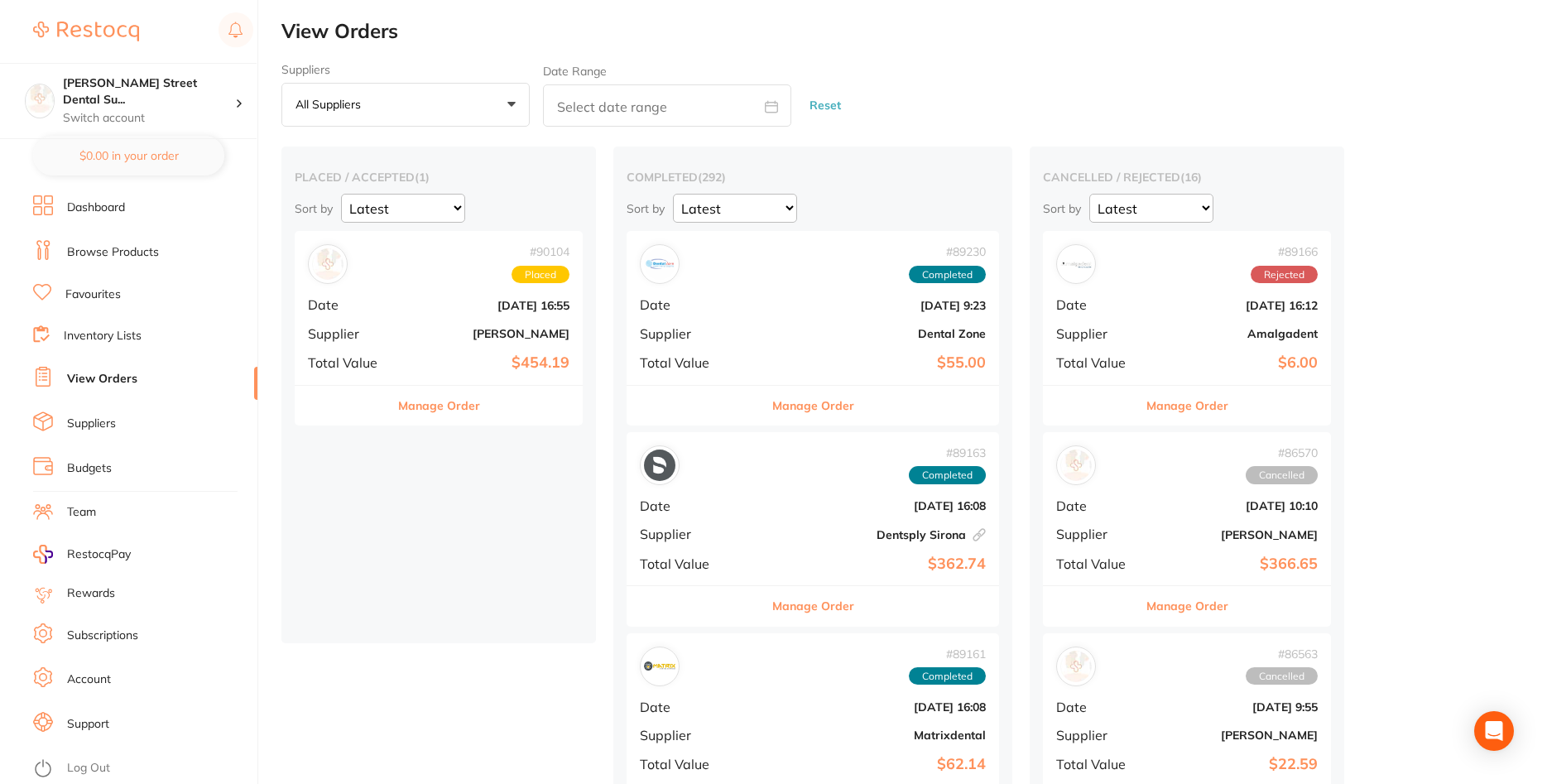
click at [441, 286] on div "# 90104 Placed Date [DATE] 16:55 Supplier [PERSON_NAME] Total Value $454.19" at bounding box center [438, 307] width 288 height 153
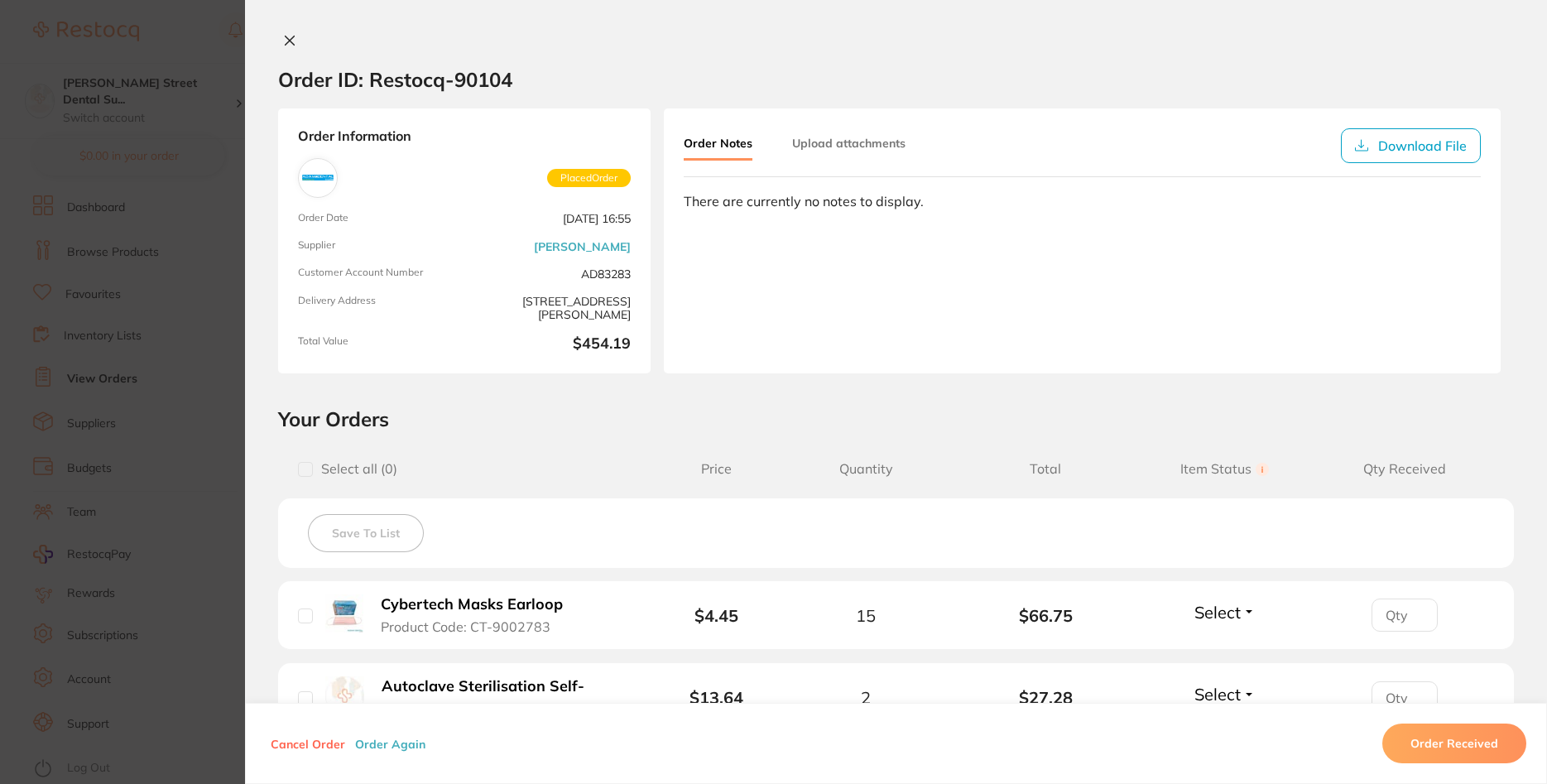
click at [287, 49] on button at bounding box center [289, 41] width 23 height 17
